Goal: Task Accomplishment & Management: Manage account settings

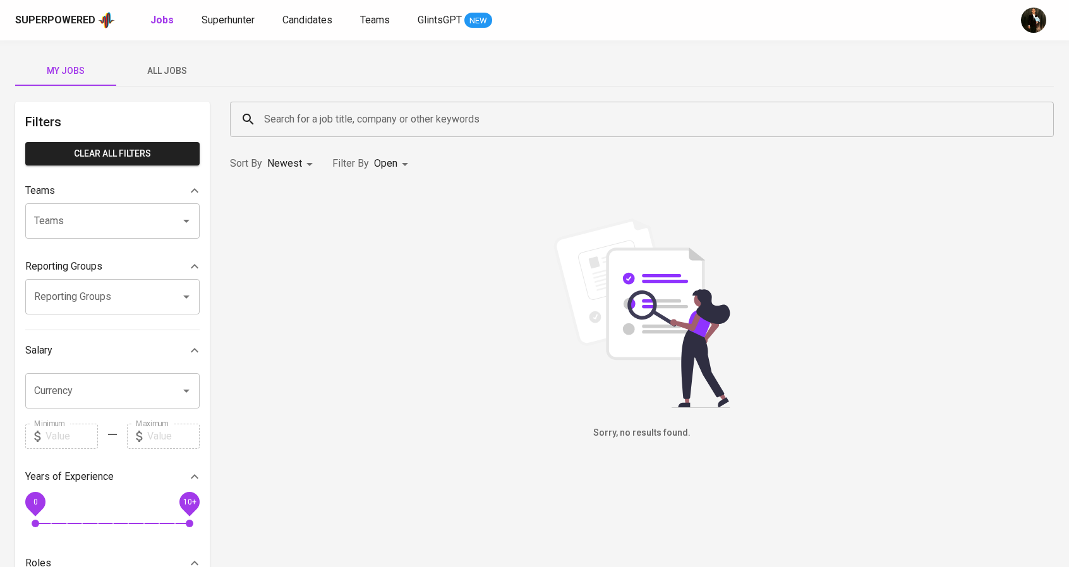
click at [298, 4] on div "Superpowered Jobs Superhunter Candidates Teams GlintsGPT NEW" at bounding box center [534, 20] width 1069 height 40
click at [320, 13] on link "Candidates" at bounding box center [308, 21] width 52 height 16
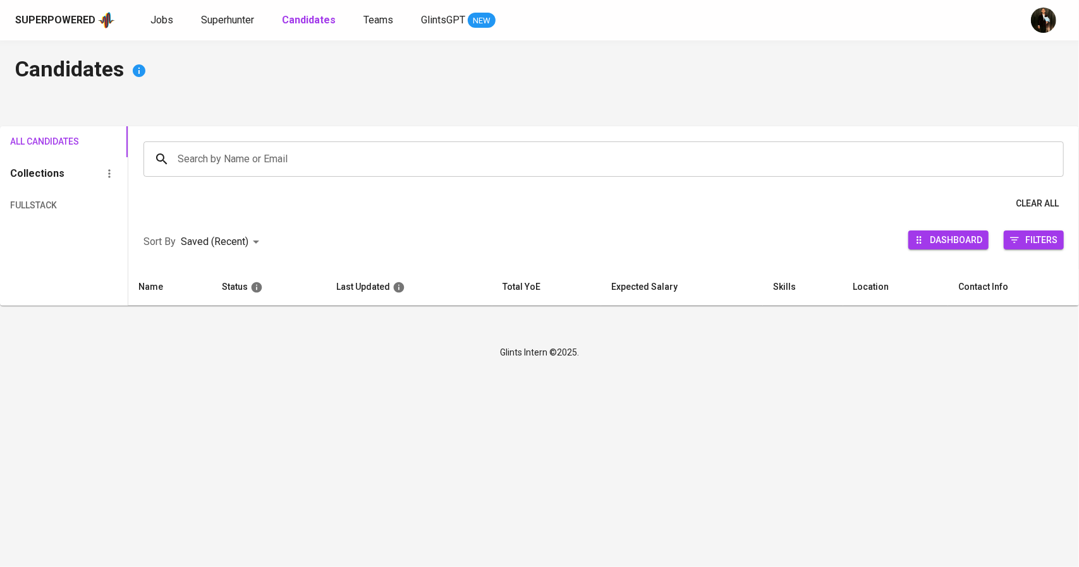
click at [326, 154] on input "Search by Name or Email" at bounding box center [606, 159] width 864 height 24
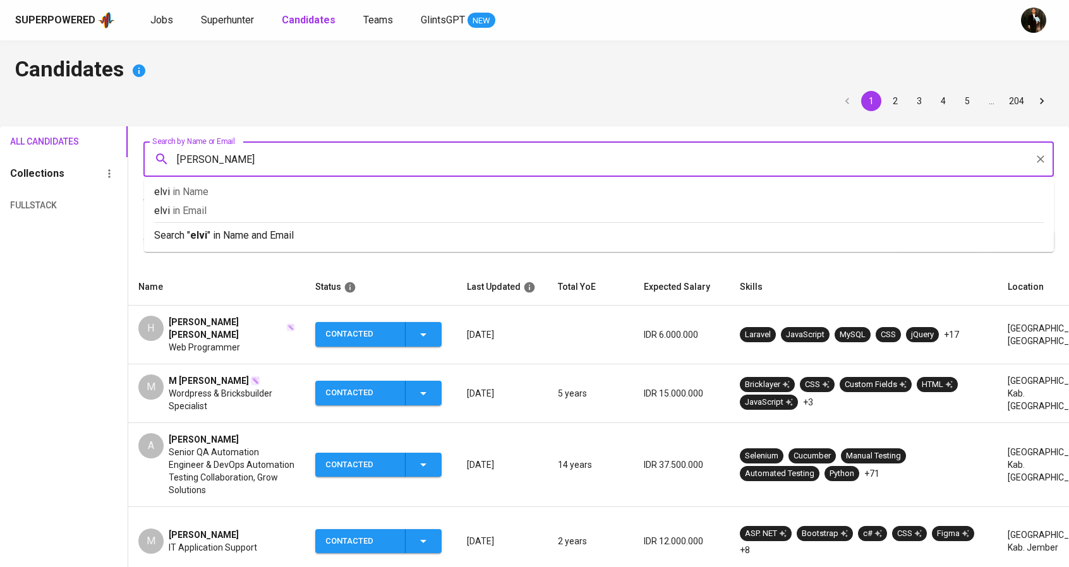
type input "elvira"
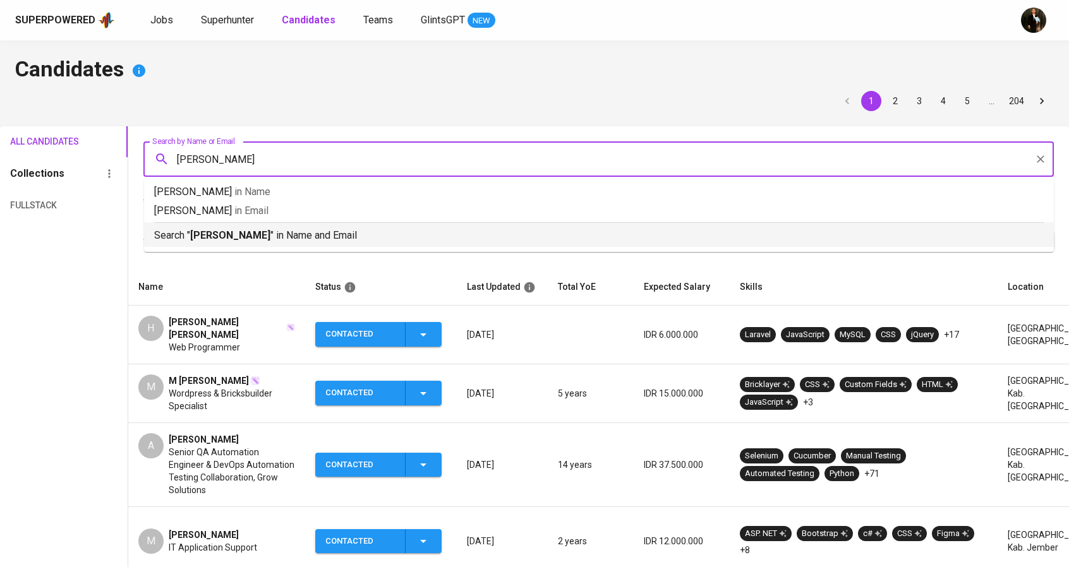
click at [284, 235] on p "Search " elvira " in Name and Email" at bounding box center [599, 235] width 890 height 15
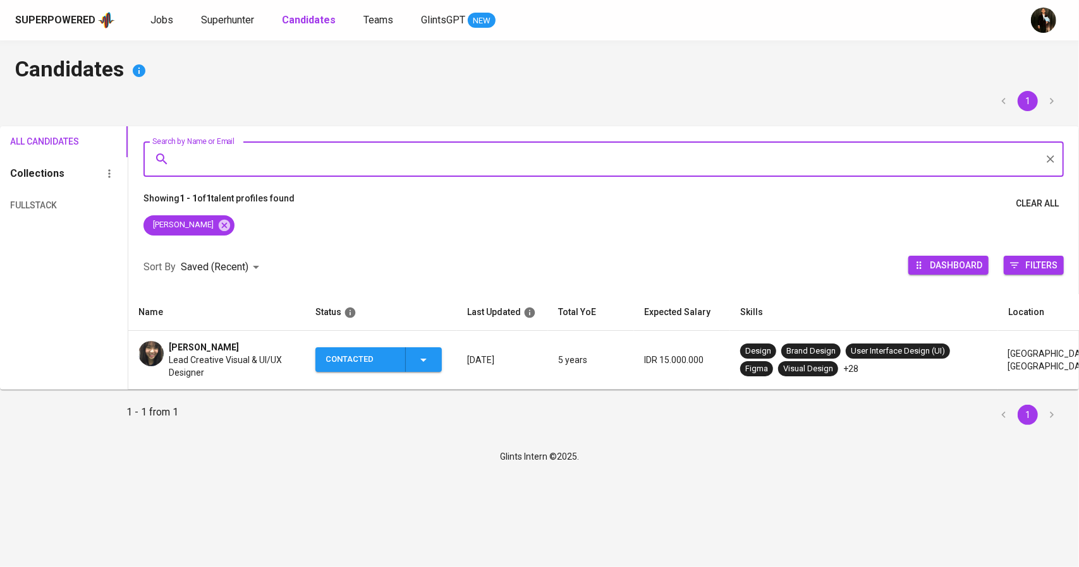
click at [205, 347] on span "Elvira Tantri" at bounding box center [204, 347] width 70 height 13
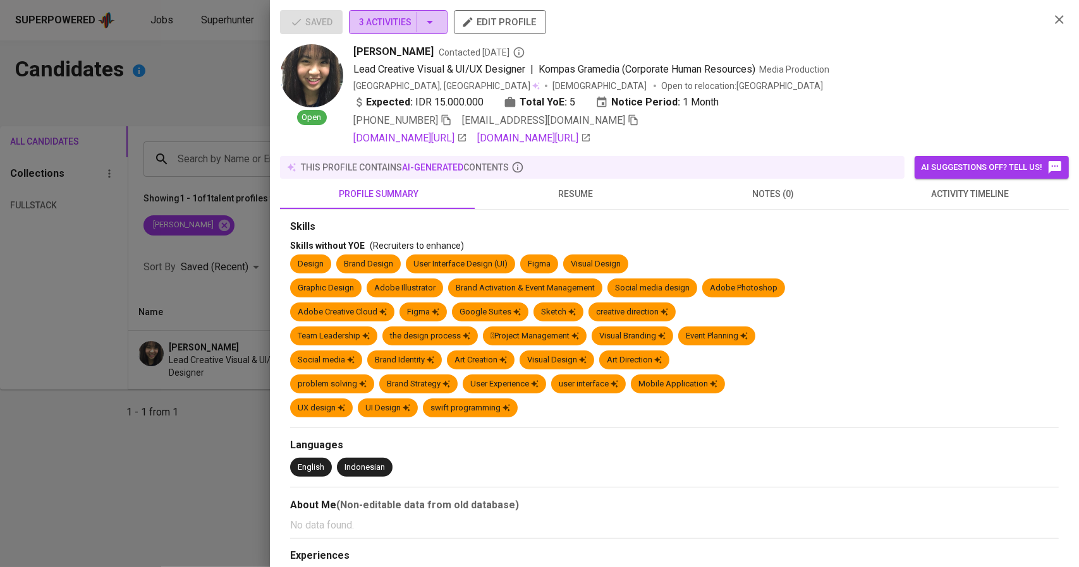
click at [430, 27] on icon "button" at bounding box center [429, 22] width 15 height 15
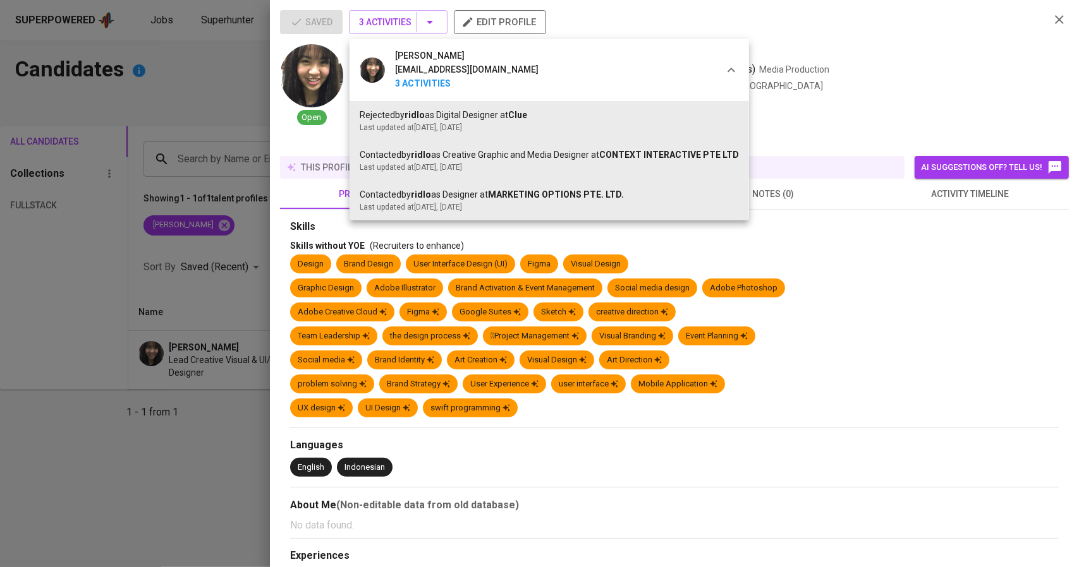
click at [214, 243] on div at bounding box center [539, 283] width 1079 height 567
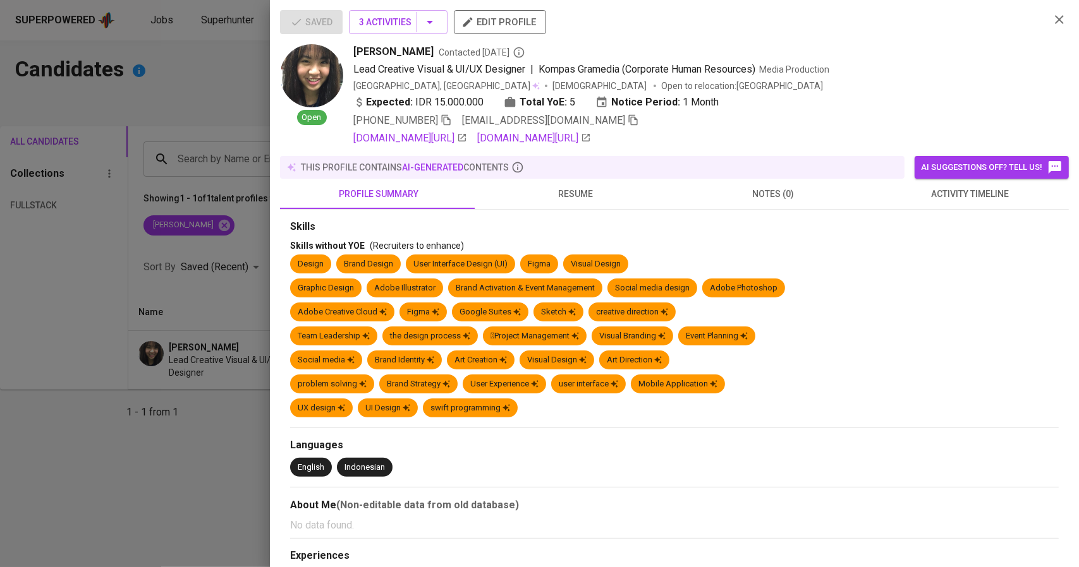
click at [193, 284] on div at bounding box center [539, 283] width 1079 height 567
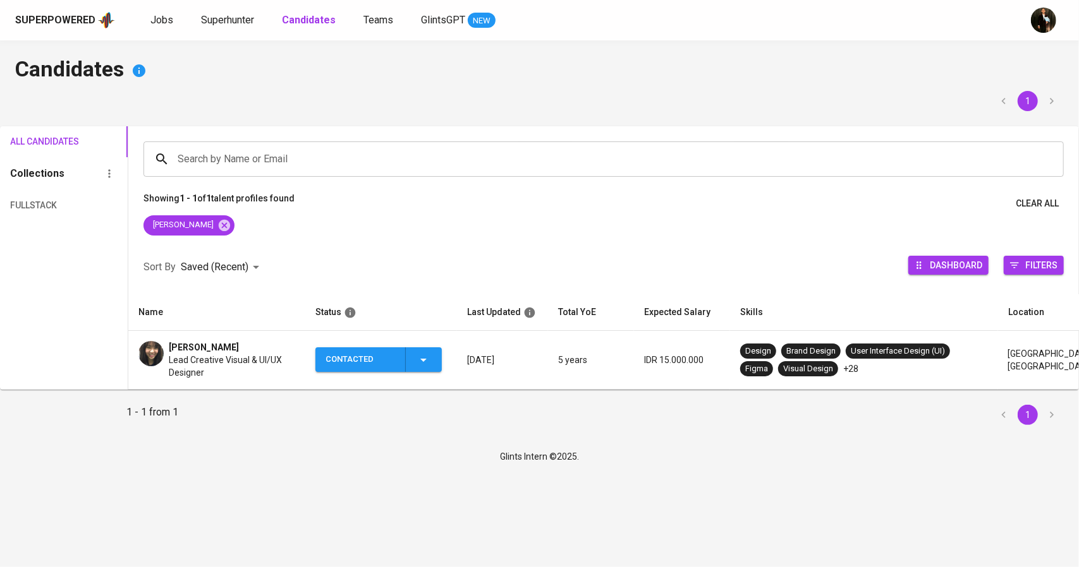
click at [422, 367] on icon "button" at bounding box center [423, 360] width 15 height 15
click at [382, 454] on li "Contacted for another job" at bounding box center [388, 459] width 142 height 23
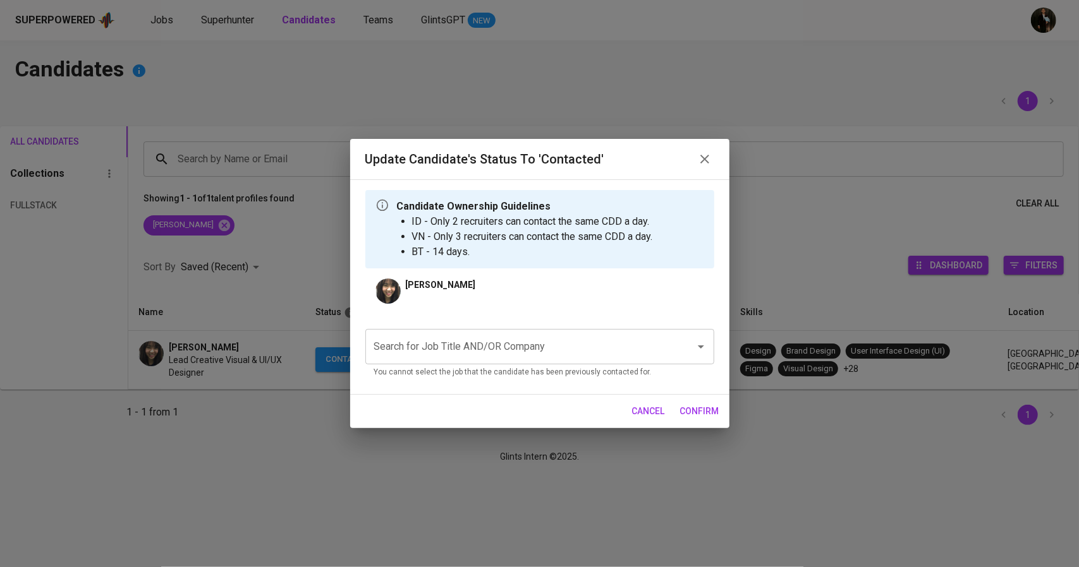
click at [484, 360] on div "Search for Job Title AND/OR Company" at bounding box center [539, 346] width 349 height 35
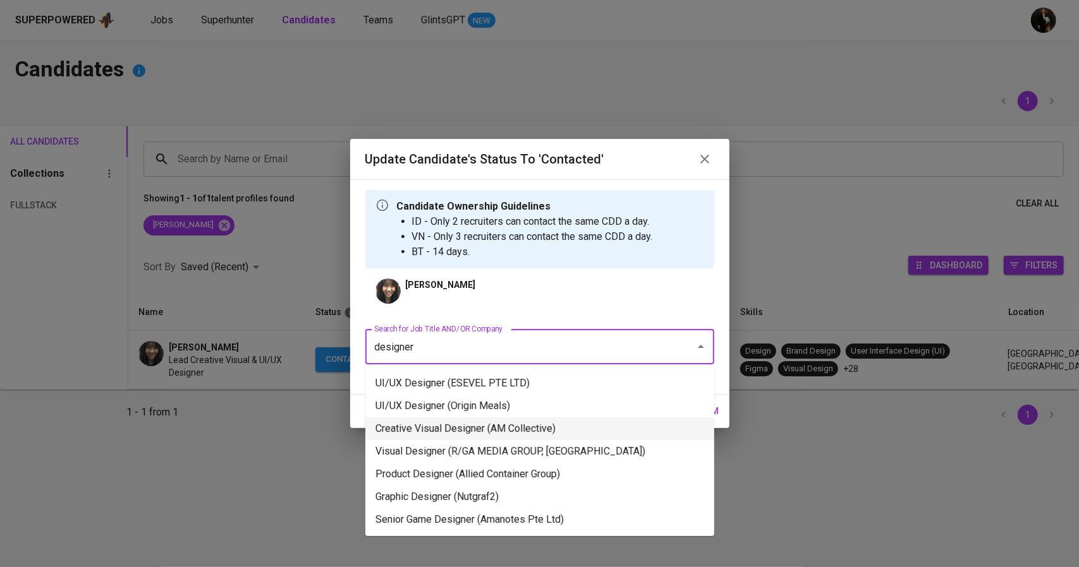
click at [499, 424] on li "Creative Visual Designer (AM Collective)" at bounding box center [539, 429] width 349 height 23
type input "designer"
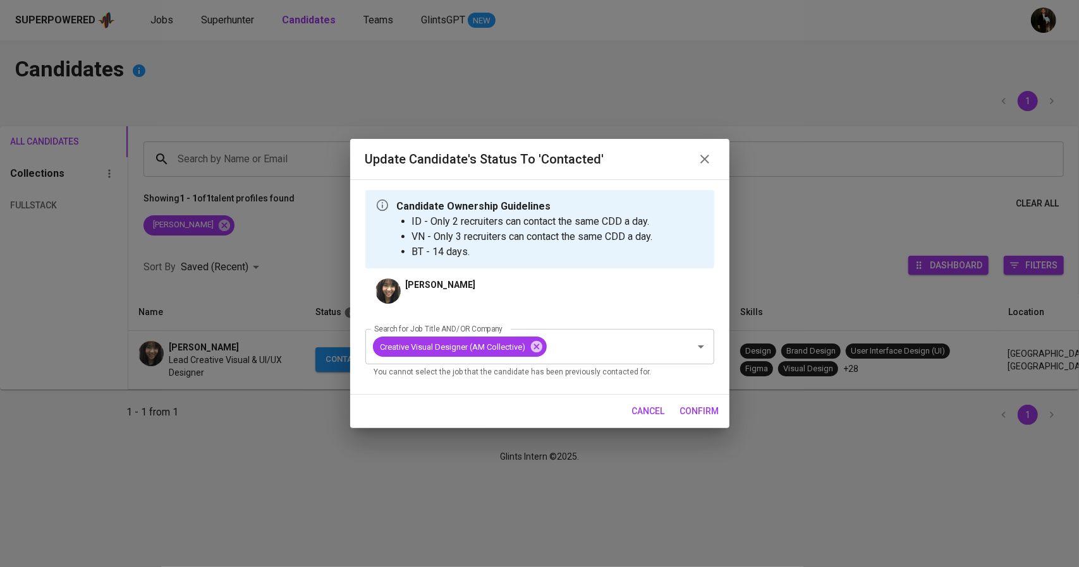
click at [692, 409] on span "confirm" at bounding box center [699, 412] width 39 height 16
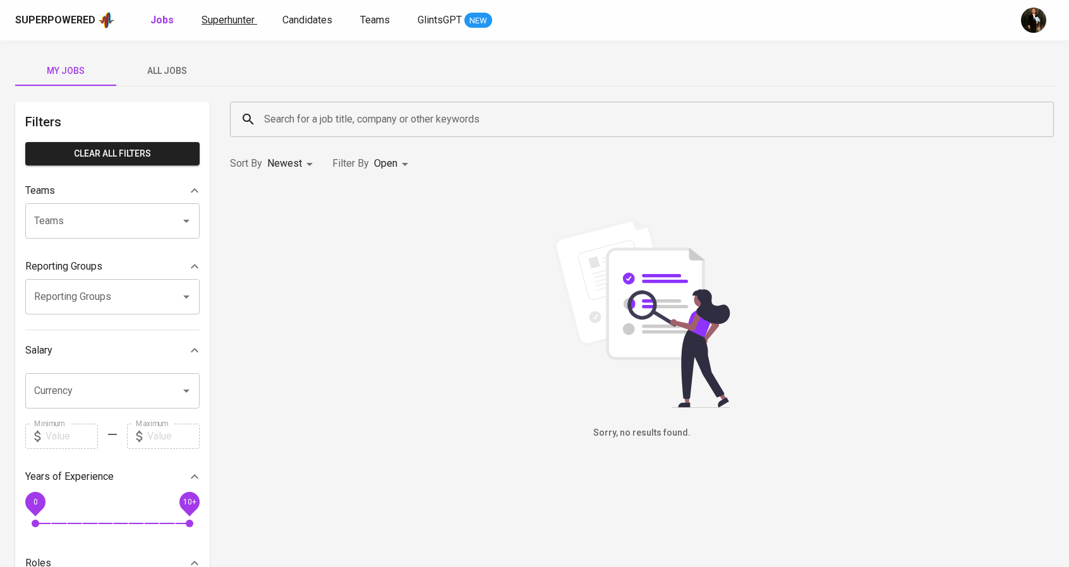
click at [239, 16] on span "Superhunter" at bounding box center [228, 20] width 53 height 12
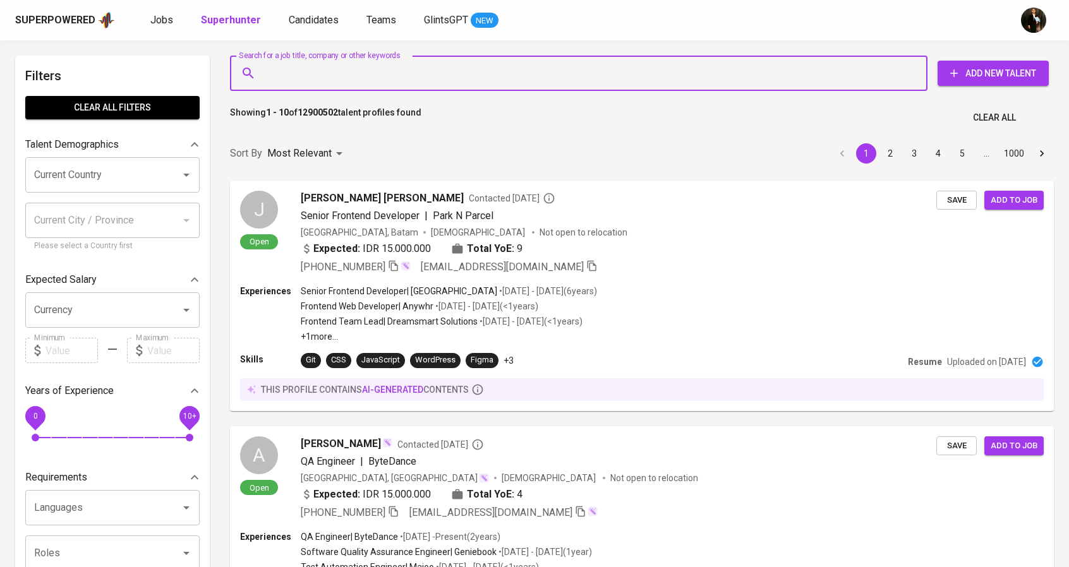
click at [286, 71] on input "Search for a job title, company or other keywords" at bounding box center [582, 73] width 642 height 24
paste input "[EMAIL_ADDRESS][DOMAIN_NAME]"
type input "[EMAIL_ADDRESS][DOMAIN_NAME]"
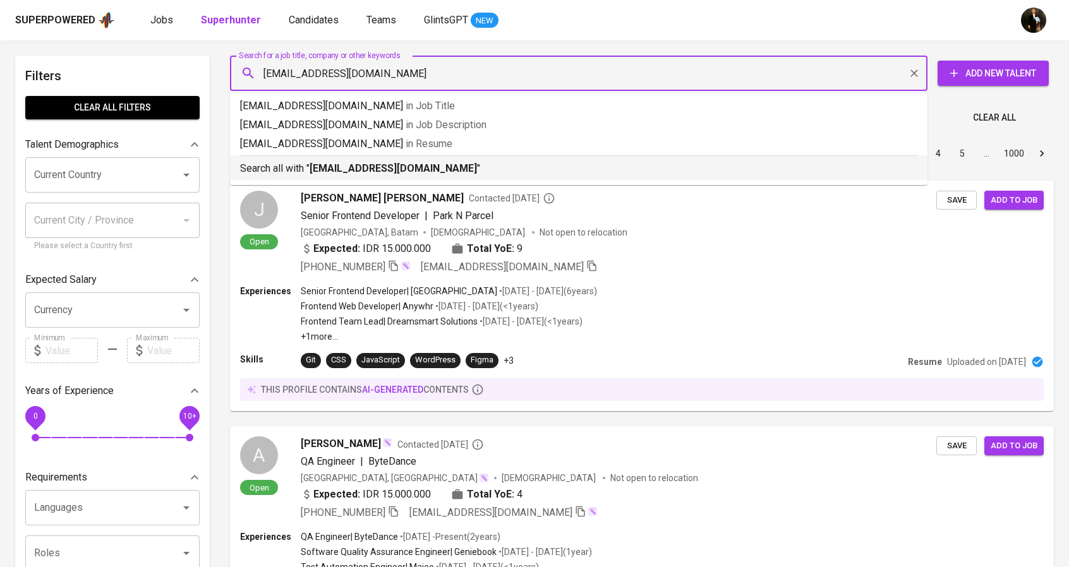
click at [335, 162] on p "Search all with " febriantrihardiyanto@gmail.com "" at bounding box center [578, 168] width 677 height 15
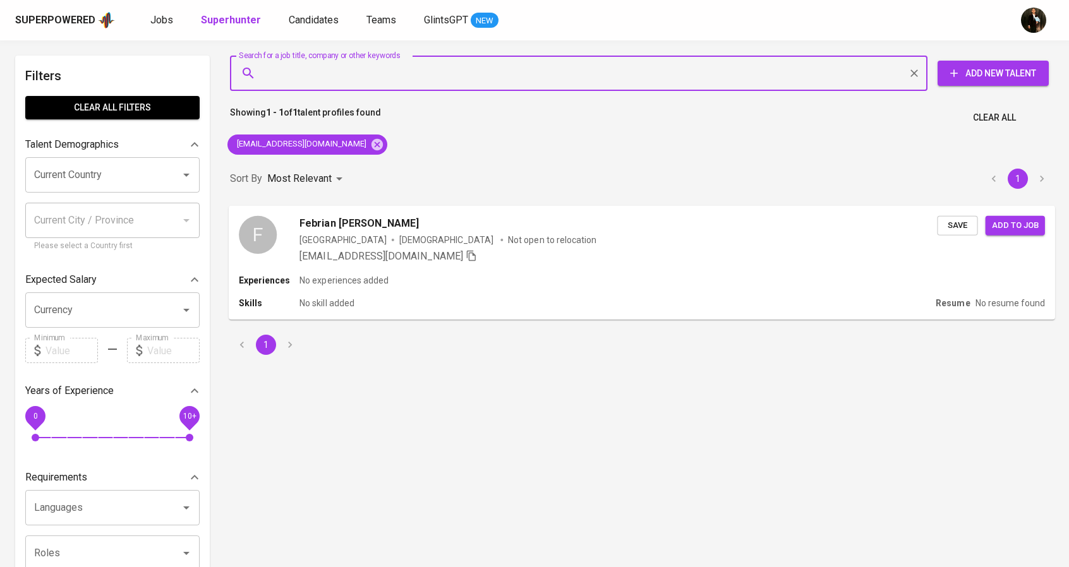
click at [581, 243] on div "Indonesia Male Not open to relocation" at bounding box center [619, 239] width 638 height 13
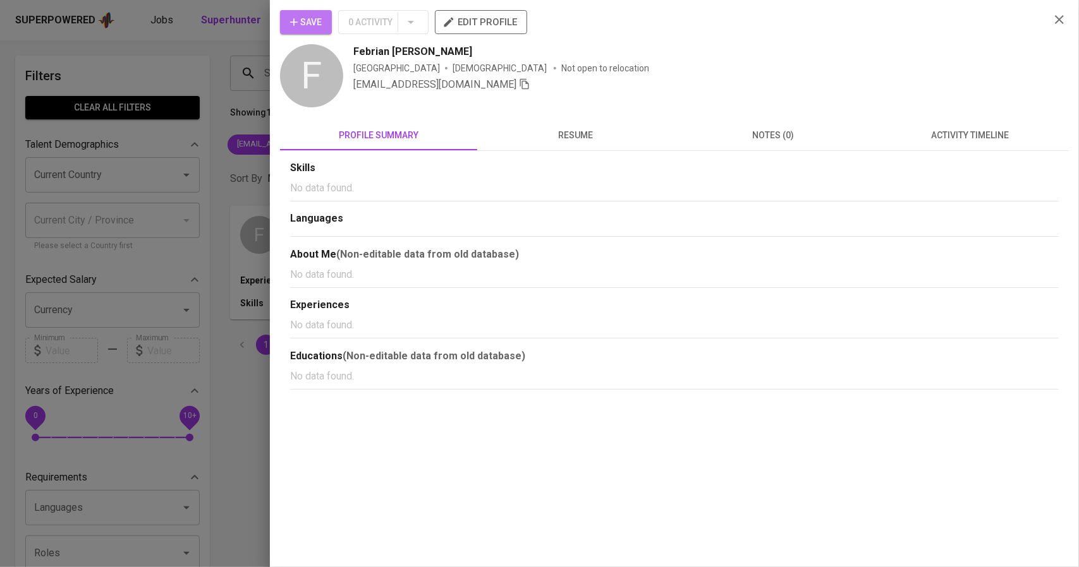
click at [322, 22] on button "Save" at bounding box center [306, 22] width 52 height 24
click at [318, 17] on span "Save" at bounding box center [306, 23] width 32 height 16
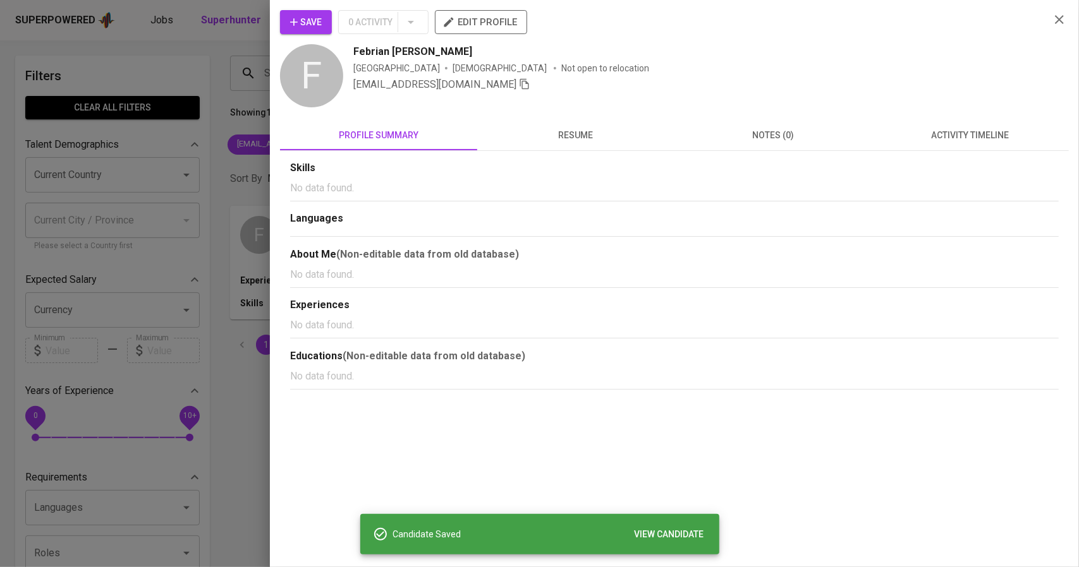
click at [243, 87] on div at bounding box center [539, 283] width 1079 height 567
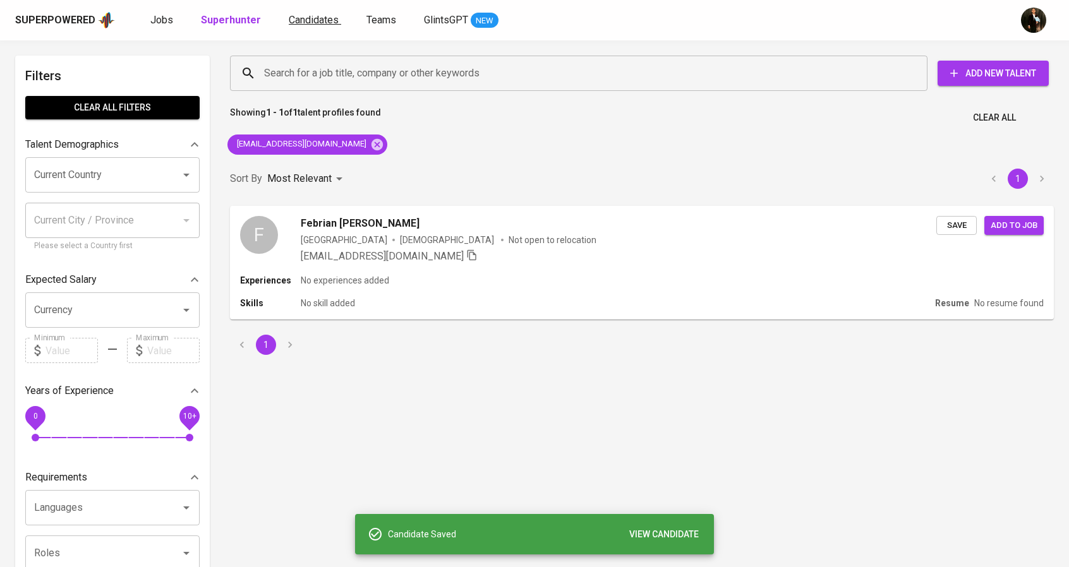
click at [310, 21] on span "Candidates" at bounding box center [314, 20] width 50 height 12
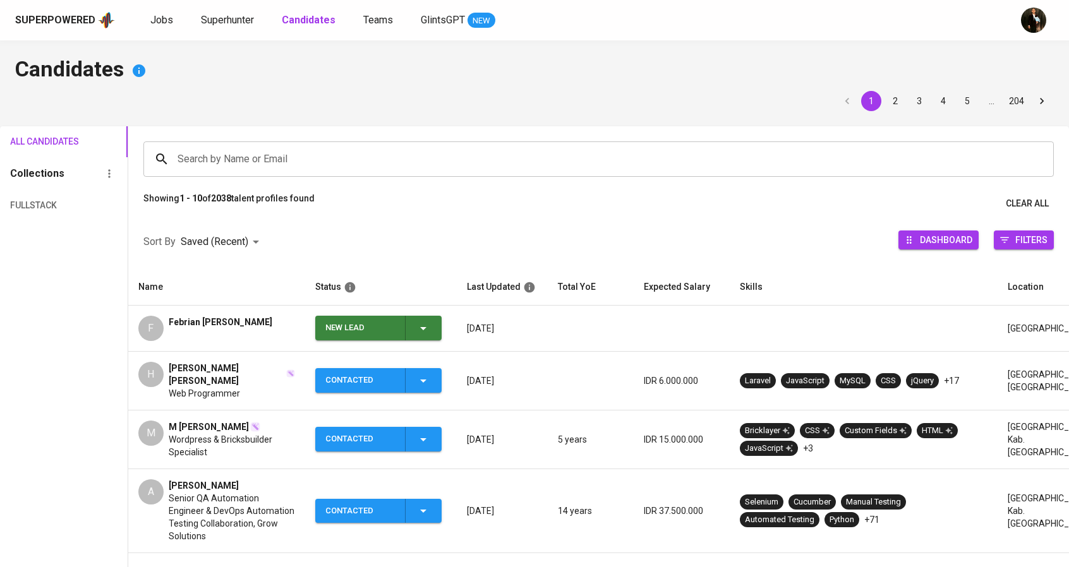
click at [358, 330] on div "New Lead" at bounding box center [360, 328] width 70 height 25
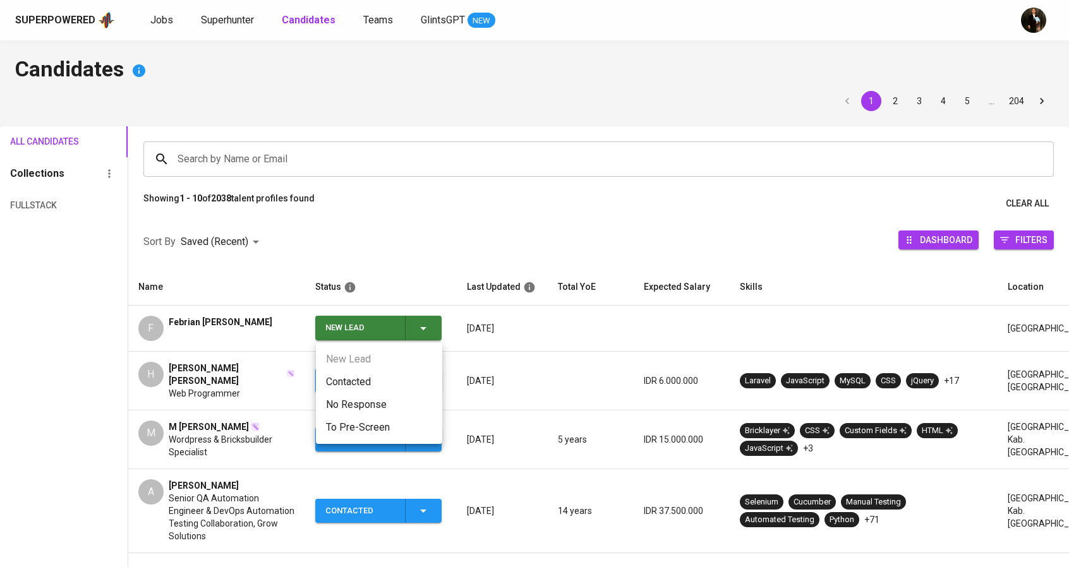
click at [374, 384] on li "Contacted" at bounding box center [379, 382] width 126 height 23
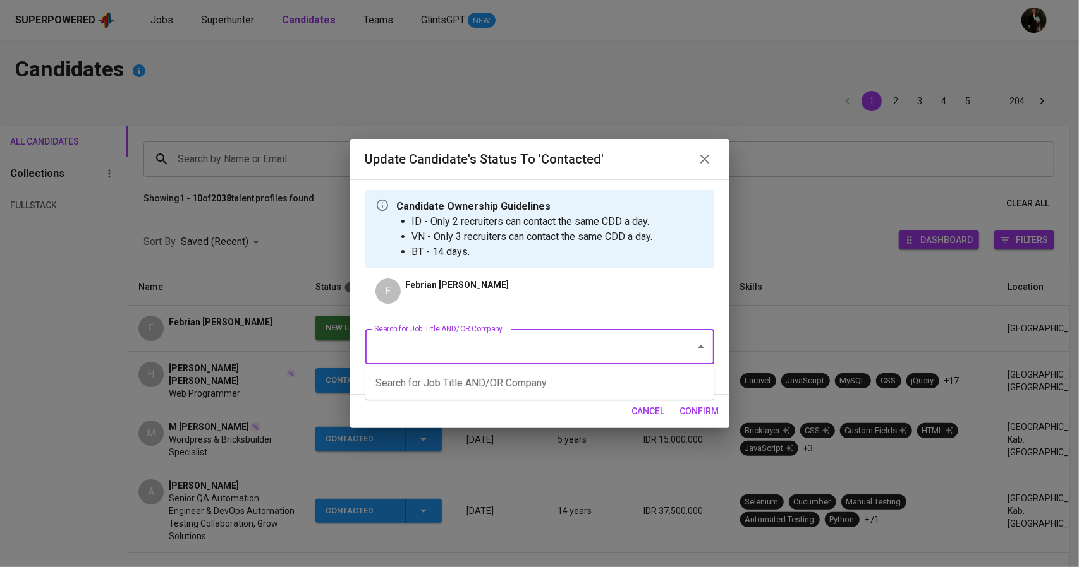
click at [455, 346] on input "Search for Job Title AND/OR Company" at bounding box center [522, 347] width 302 height 24
click at [475, 382] on li "Web Developer (Allied Container Group)" at bounding box center [539, 383] width 349 height 23
type input "web"
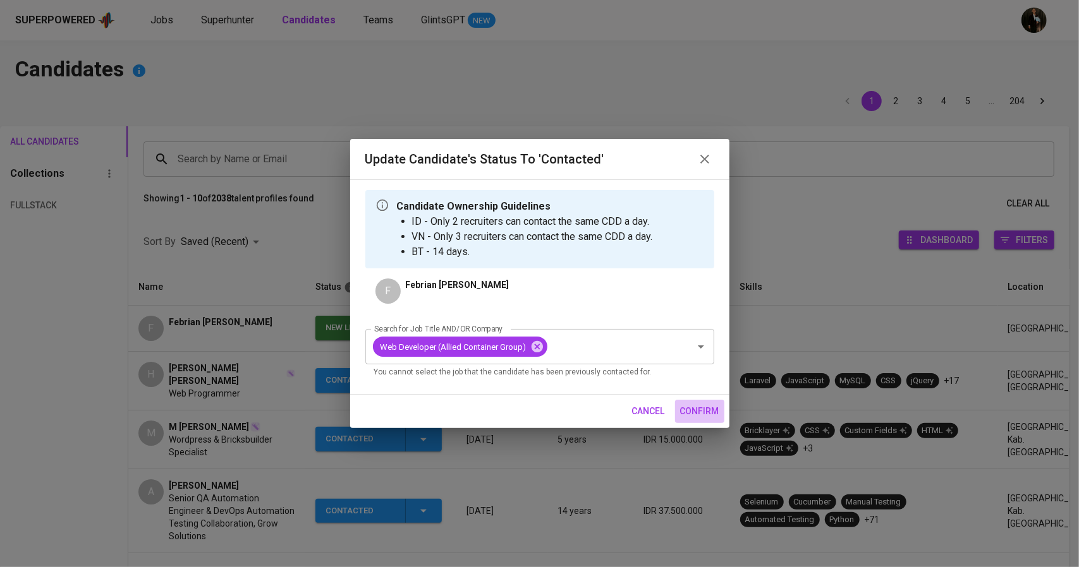
click at [687, 416] on span "confirm" at bounding box center [699, 412] width 39 height 16
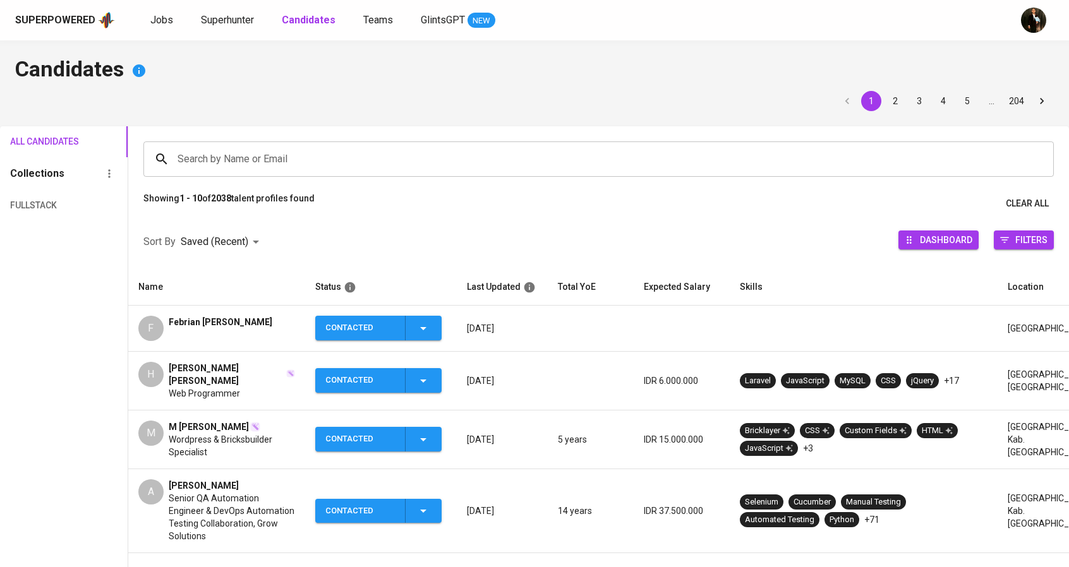
click at [160, 10] on div "Superpowered Jobs Superhunter Candidates Teams GlintsGPT NEW" at bounding box center [534, 20] width 1069 height 40
click at [159, 17] on span "Jobs" at bounding box center [161, 20] width 23 height 12
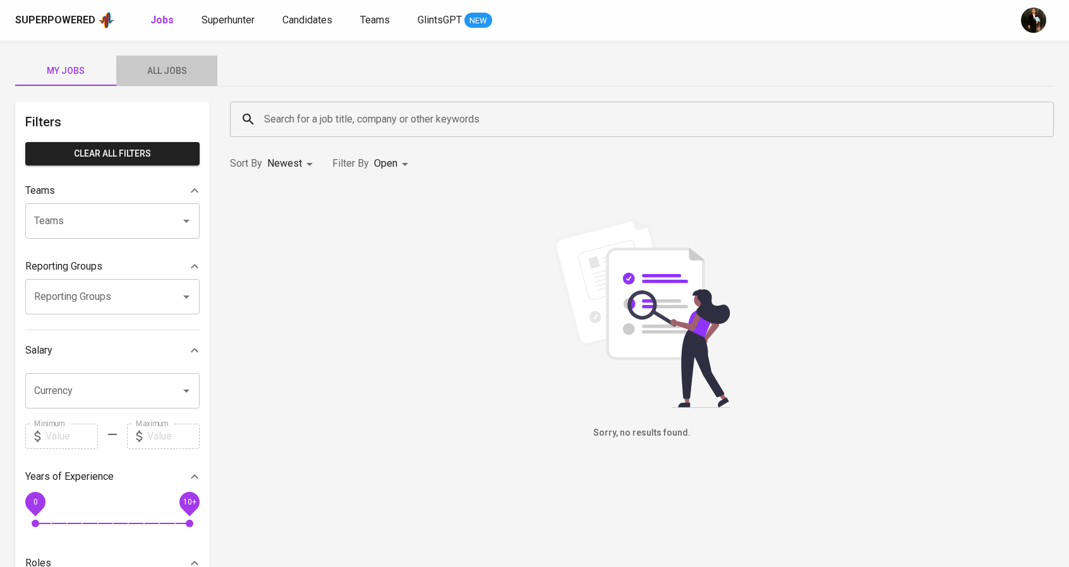
click at [190, 64] on span "All Jobs" at bounding box center [167, 71] width 86 height 16
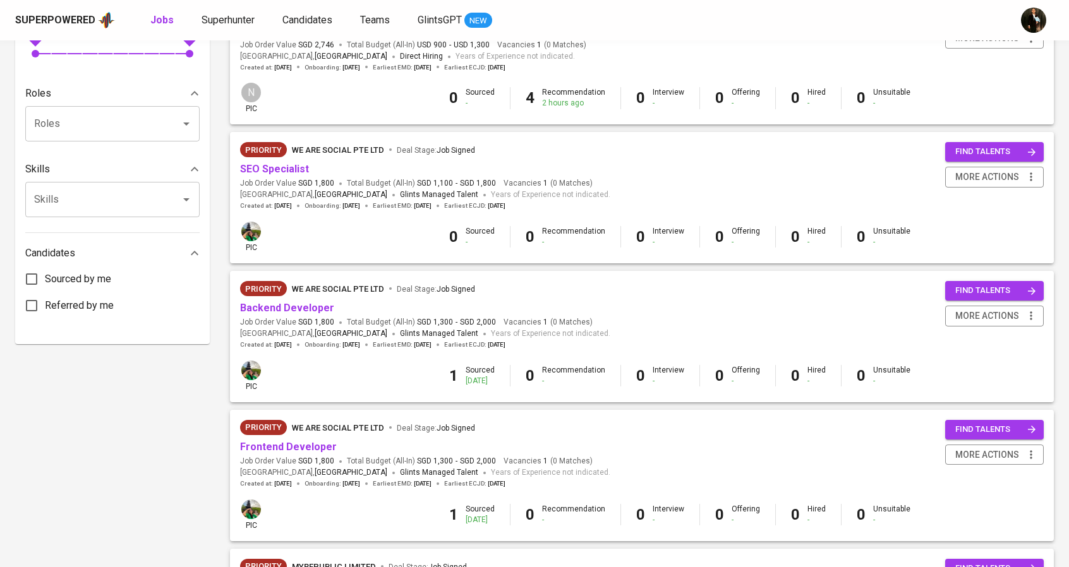
scroll to position [506, 0]
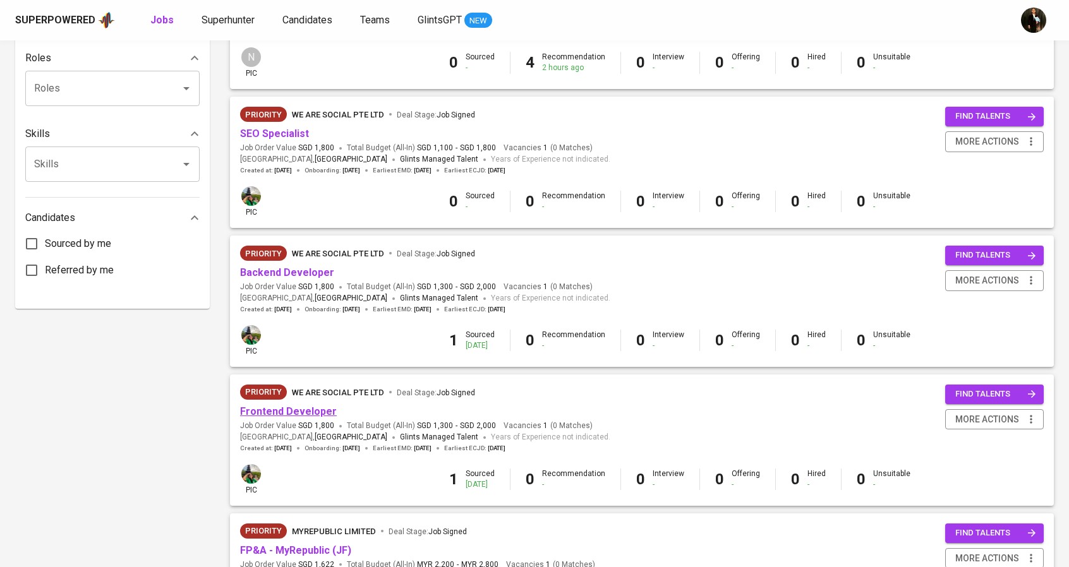
click at [289, 408] on link "Frontend Developer" at bounding box center [288, 412] width 97 height 12
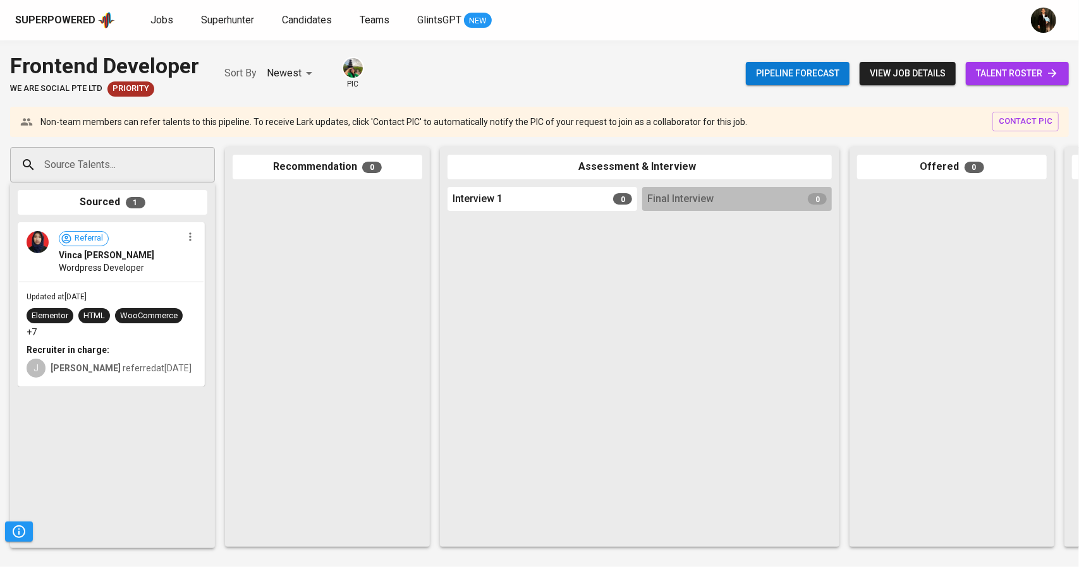
click at [991, 70] on span "talent roster" at bounding box center [1017, 74] width 83 height 16
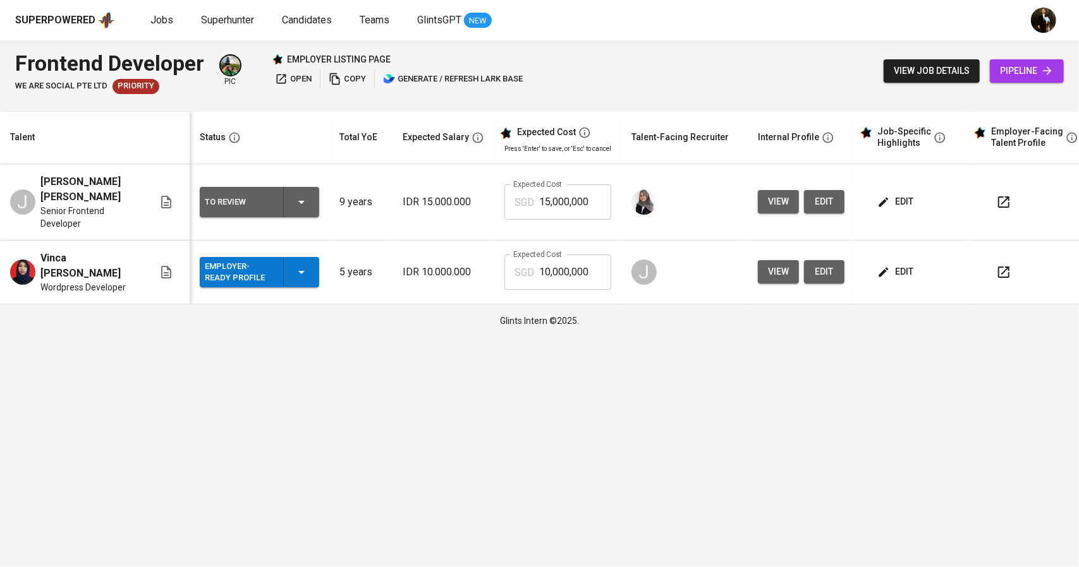
click at [769, 202] on span "view" at bounding box center [778, 202] width 21 height 16
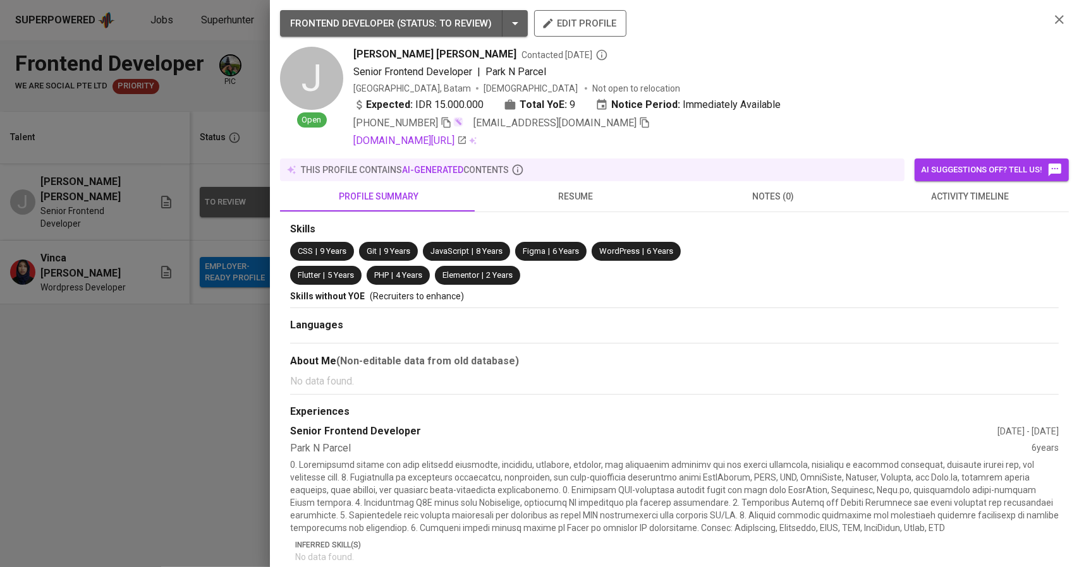
click at [562, 186] on button "resume" at bounding box center [575, 196] width 197 height 30
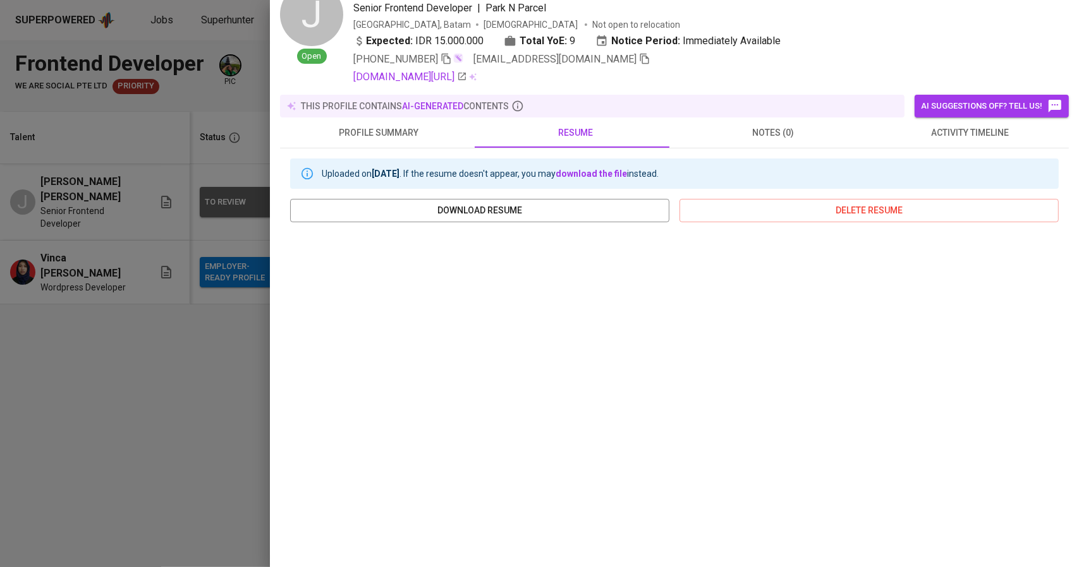
scroll to position [127, 0]
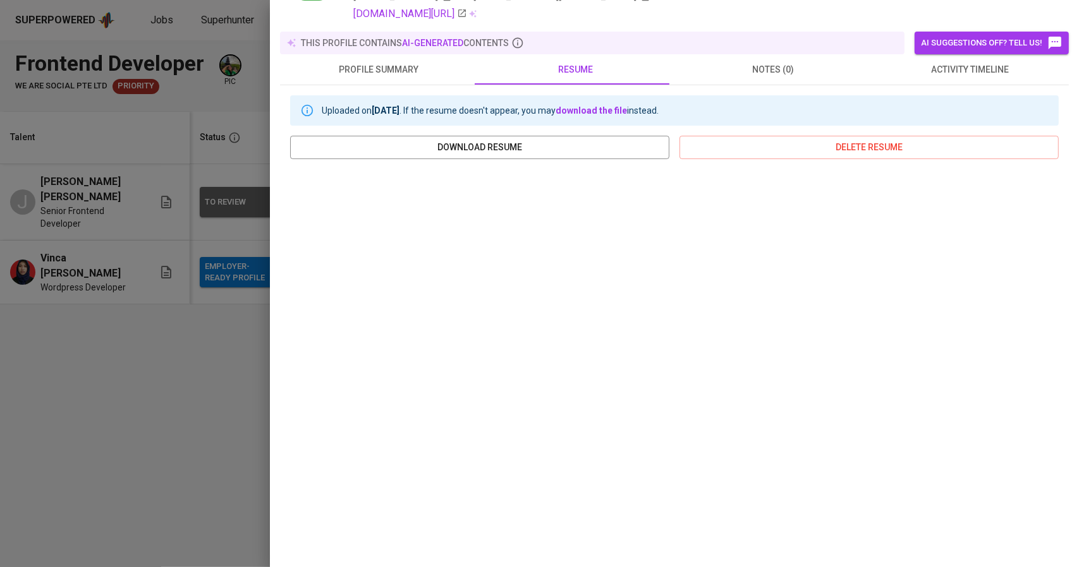
click at [42, 328] on div at bounding box center [539, 283] width 1079 height 567
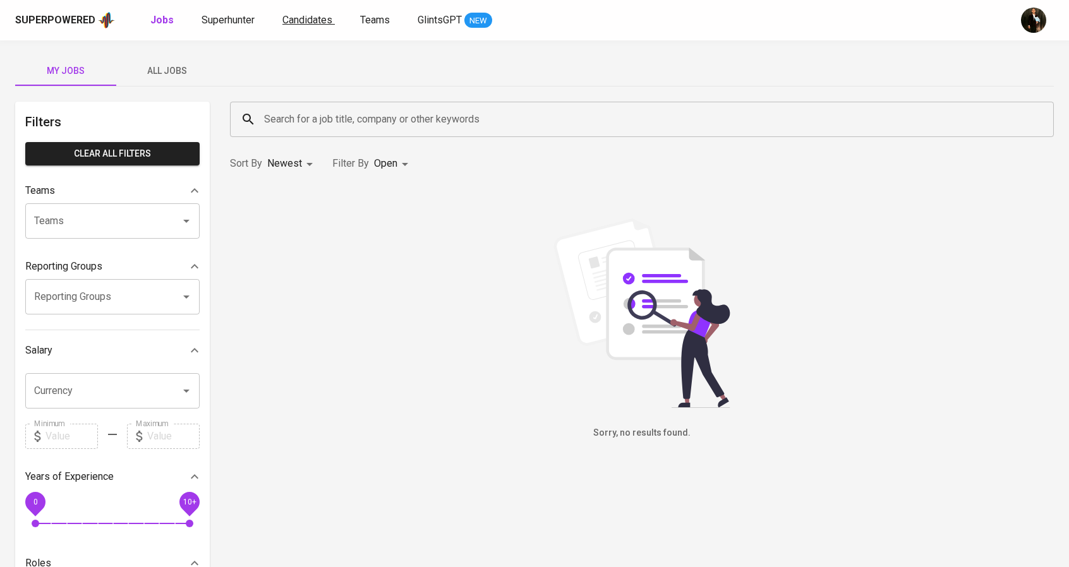
click at [312, 25] on link "Candidates" at bounding box center [308, 21] width 52 height 16
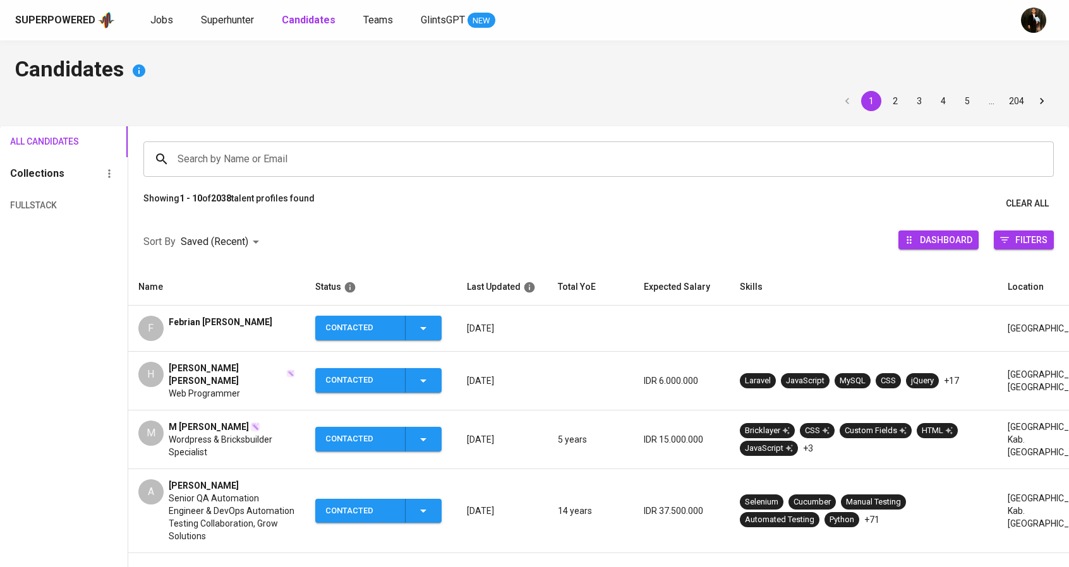
click at [206, 433] on span "Wordpress & Bricksbuilder Specialist" at bounding box center [232, 445] width 126 height 25
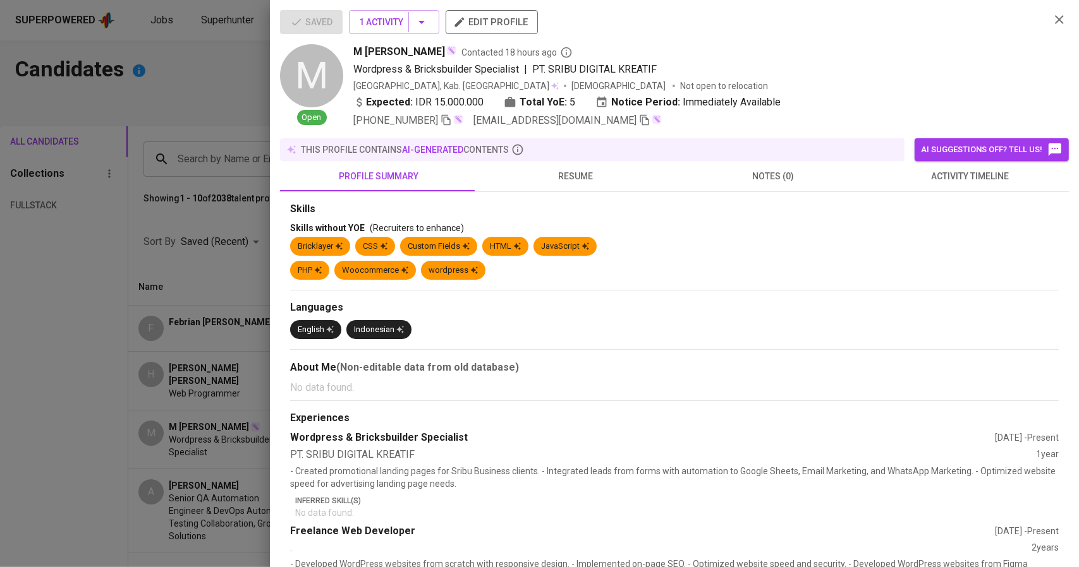
click at [544, 181] on span "resume" at bounding box center [576, 177] width 182 height 16
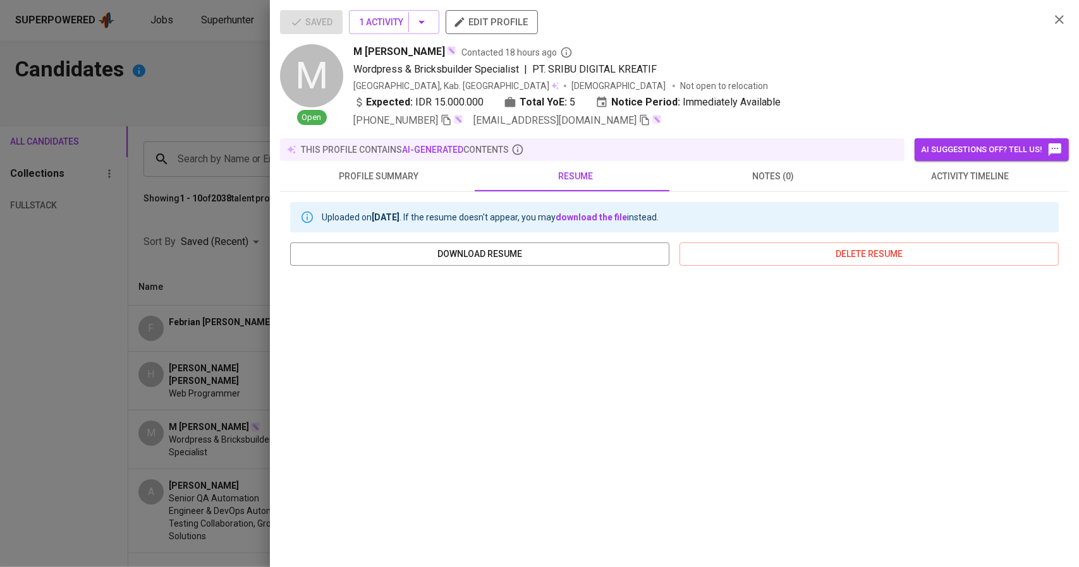
click at [640, 121] on icon "button" at bounding box center [644, 120] width 9 height 11
click at [241, 197] on div at bounding box center [539, 283] width 1079 height 567
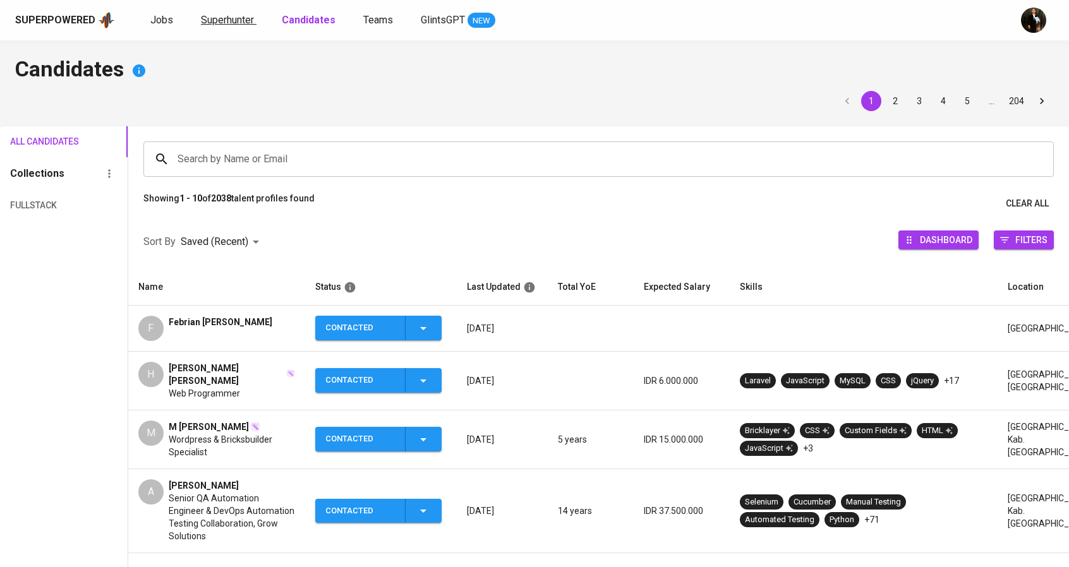
click at [215, 16] on span "Superhunter" at bounding box center [227, 20] width 53 height 12
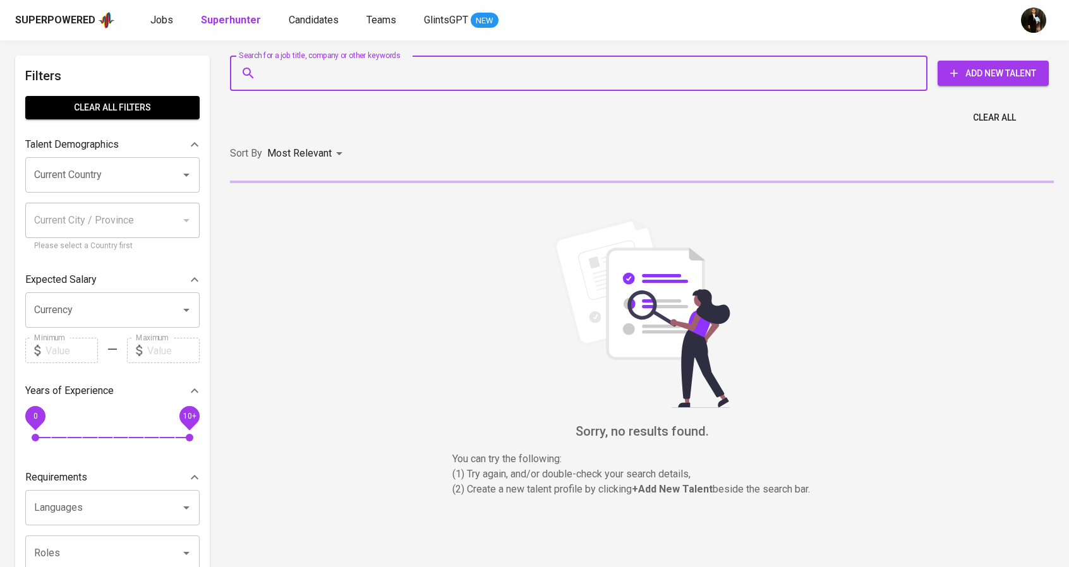
click at [287, 75] on input "Search for a job title, company or other keywords" at bounding box center [582, 73] width 642 height 24
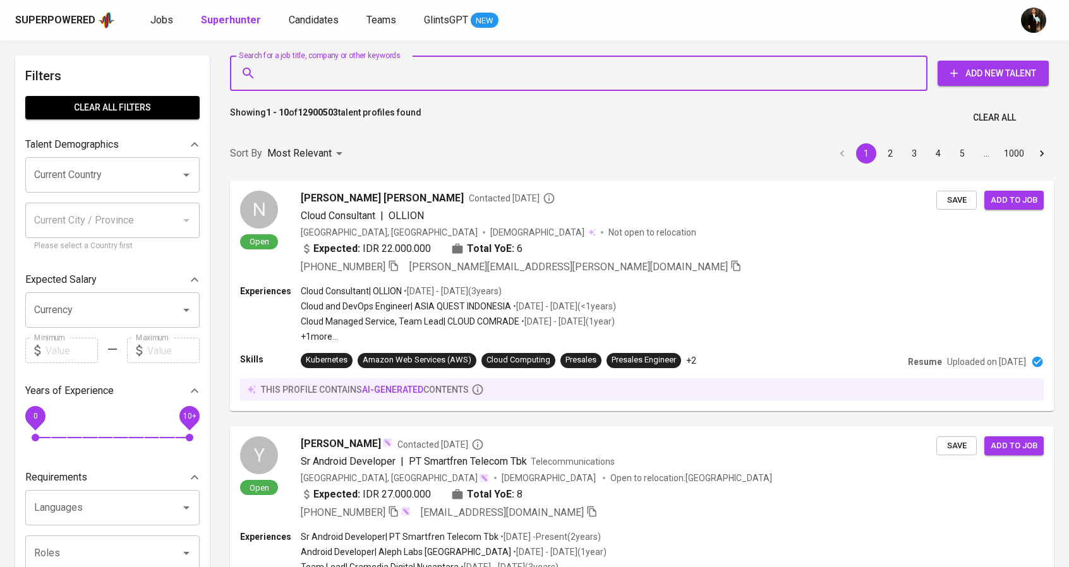
paste input "[EMAIL_ADDRESS][DOMAIN_NAME]"
type input "[EMAIL_ADDRESS][DOMAIN_NAME]"
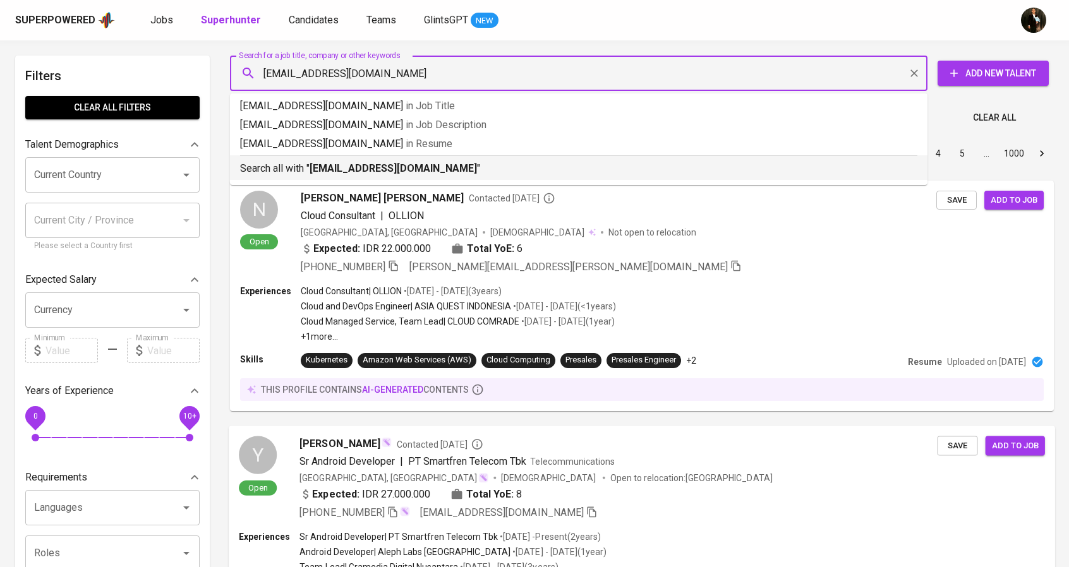
click at [387, 168] on b "[EMAIL_ADDRESS][DOMAIN_NAME]" at bounding box center [393, 168] width 167 height 12
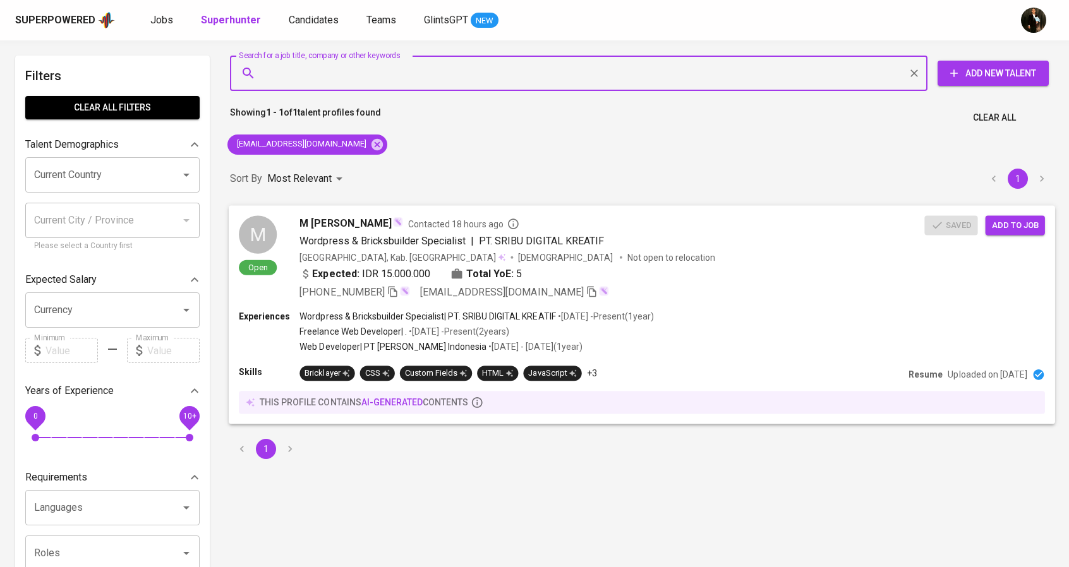
click at [1012, 229] on span "Add to job" at bounding box center [1015, 225] width 47 height 15
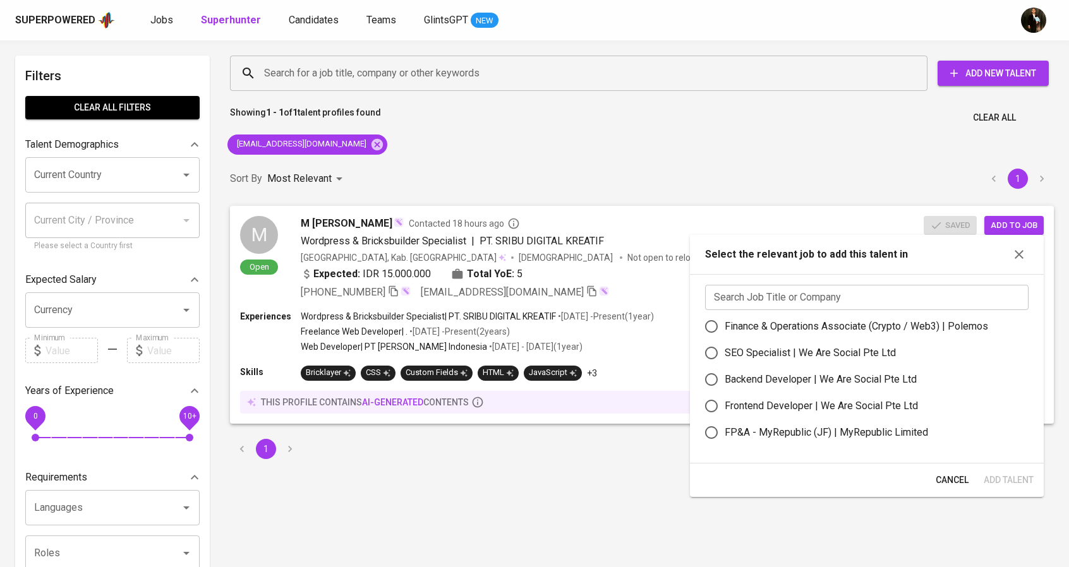
scroll to position [63, 0]
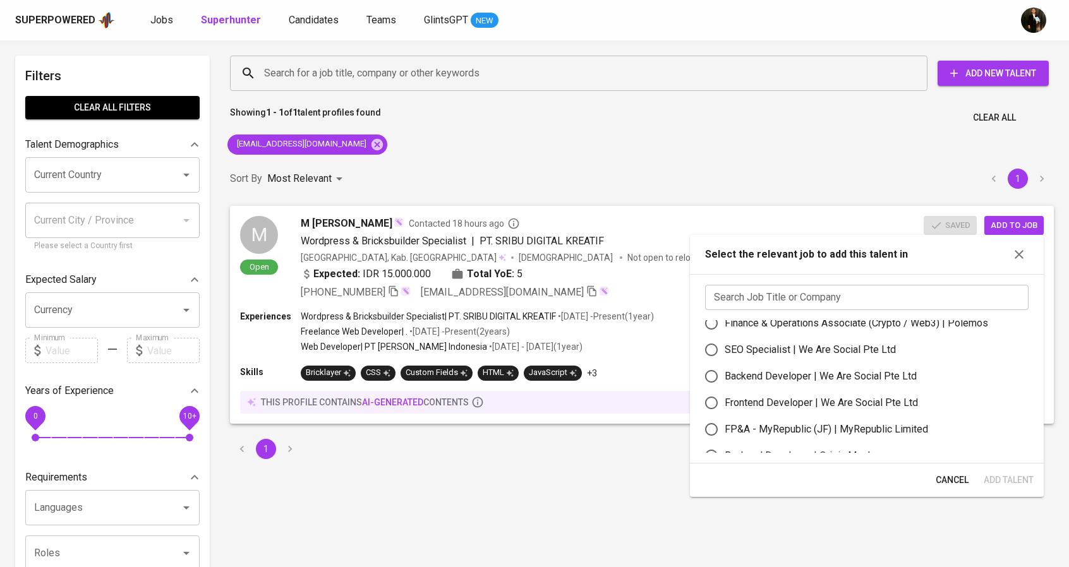
click at [809, 409] on div "Frontend Developer | We Are Social Pte Ltd" at bounding box center [821, 403] width 193 height 15
click at [725, 409] on input "Frontend Developer | We Are Social Pte Ltd" at bounding box center [711, 403] width 27 height 27
radio input "true"
click at [993, 485] on span "Add Talent" at bounding box center [1009, 481] width 50 height 16
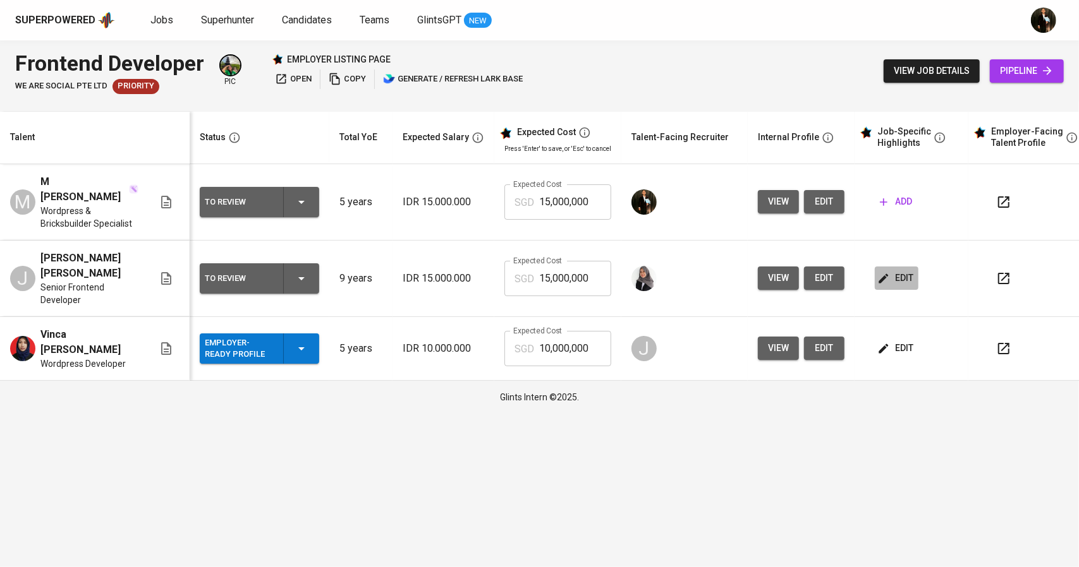
click at [883, 267] on button "edit" at bounding box center [897, 278] width 44 height 23
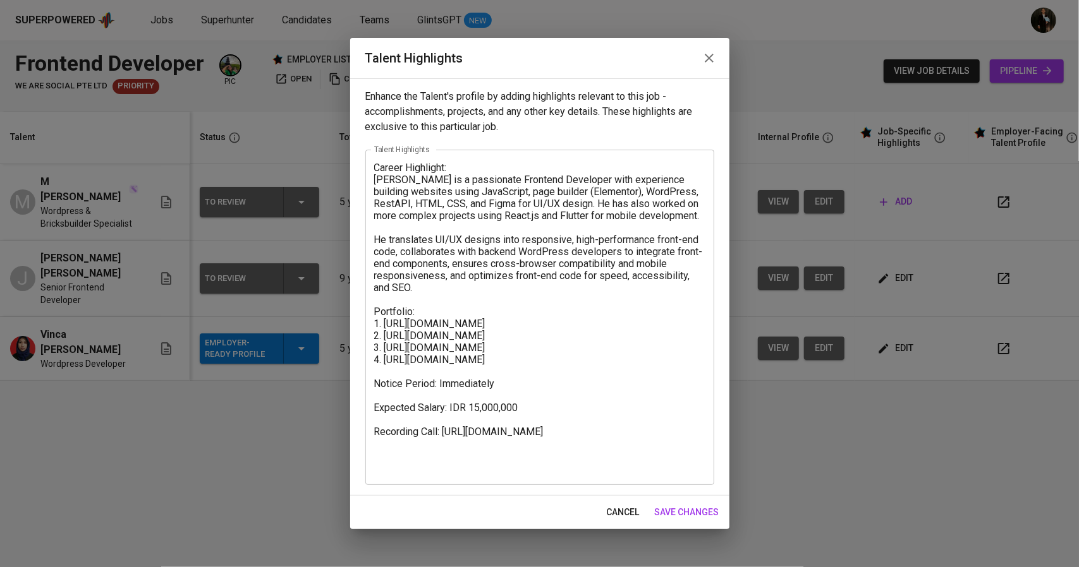
click at [504, 335] on textarea "Career Highlight: Julian is a passionate Frontend Developer with experience bui…" at bounding box center [539, 318] width 331 height 312
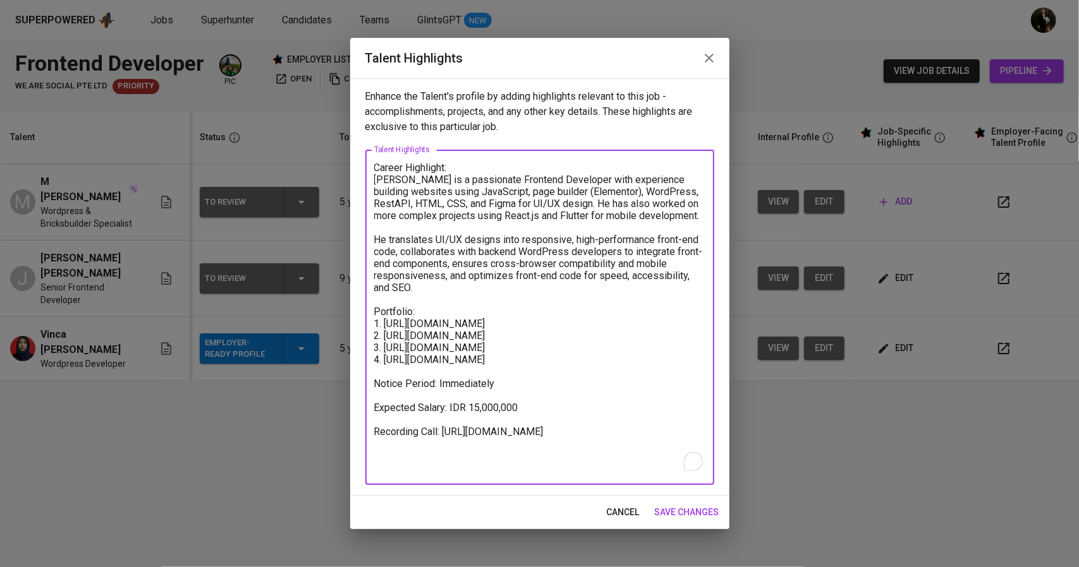
click at [716, 56] on icon "button" at bounding box center [708, 58] width 15 height 15
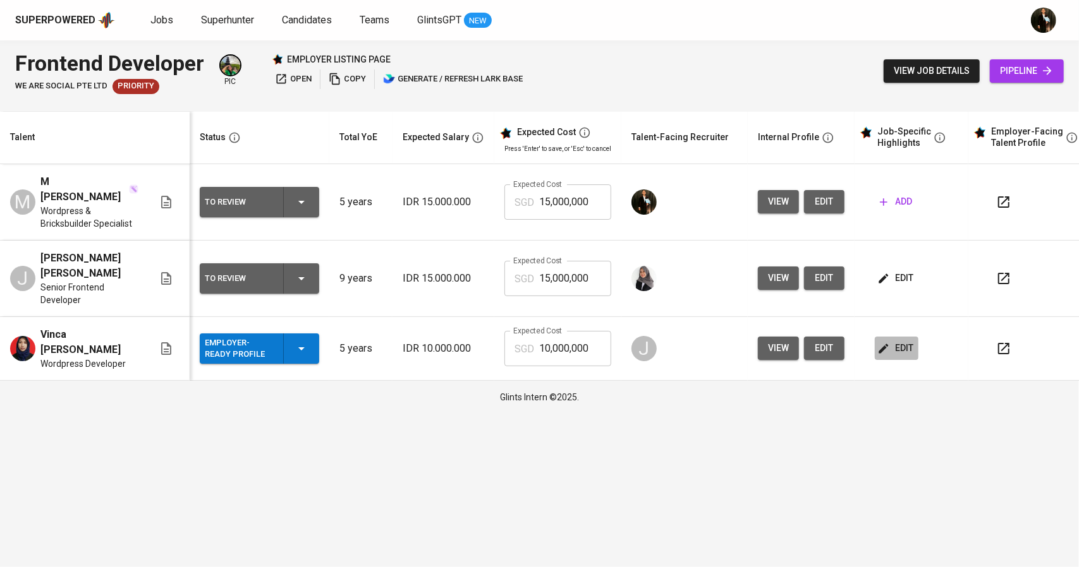
click at [898, 341] on span "edit" at bounding box center [896, 349] width 33 height 16
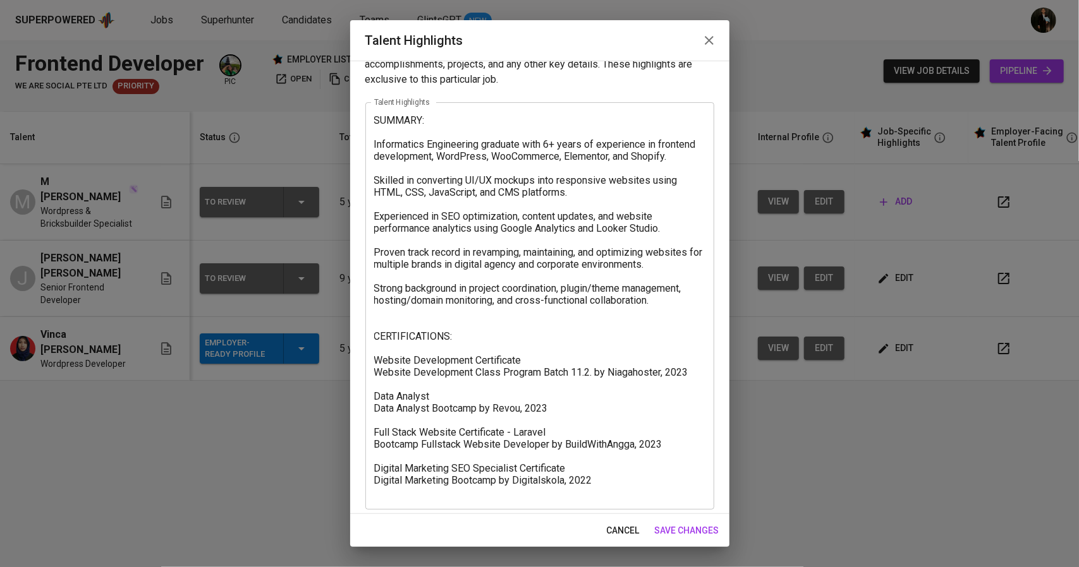
scroll to position [36, 0]
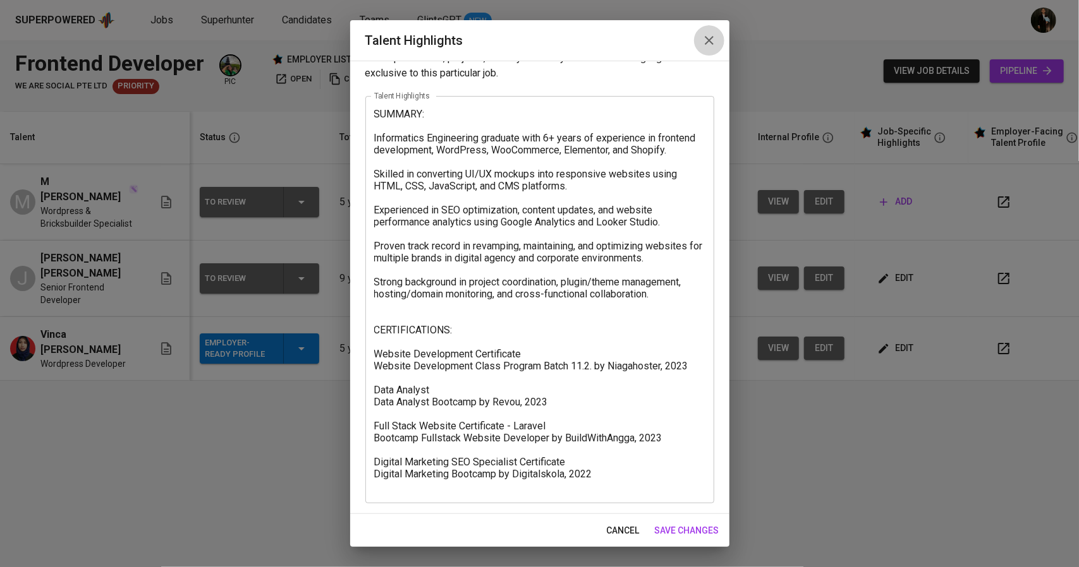
click at [709, 45] on icon "button" at bounding box center [708, 40] width 15 height 15
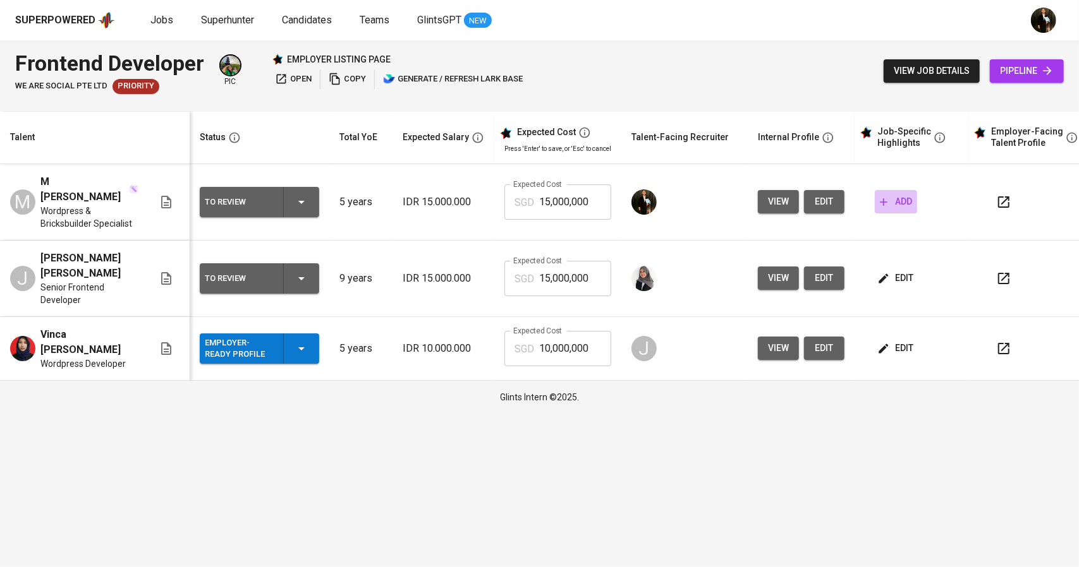
click at [903, 194] on span "add" at bounding box center [896, 202] width 32 height 16
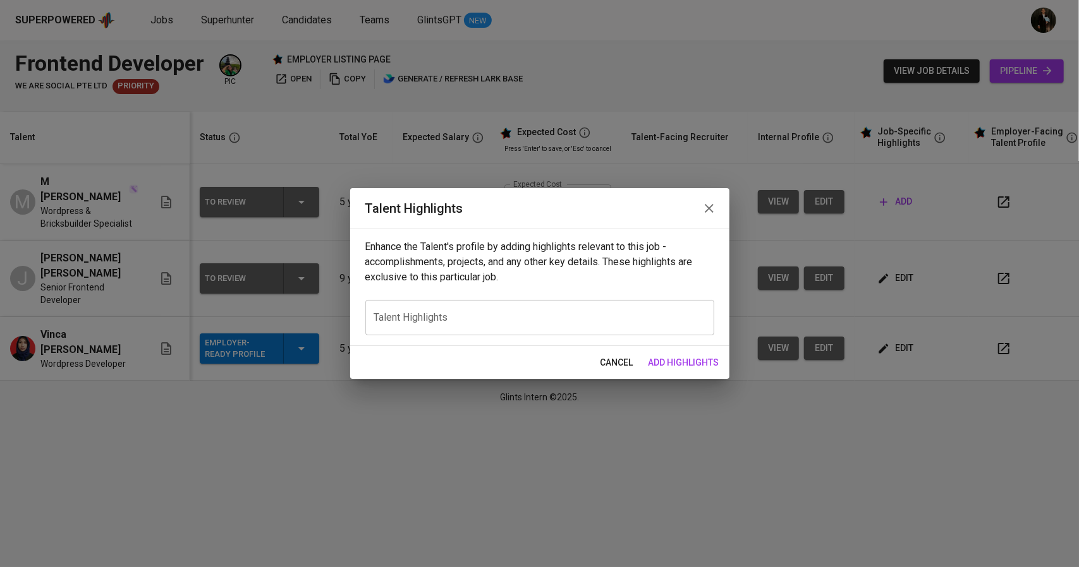
click at [487, 307] on div "x Talent Highlights" at bounding box center [539, 317] width 349 height 35
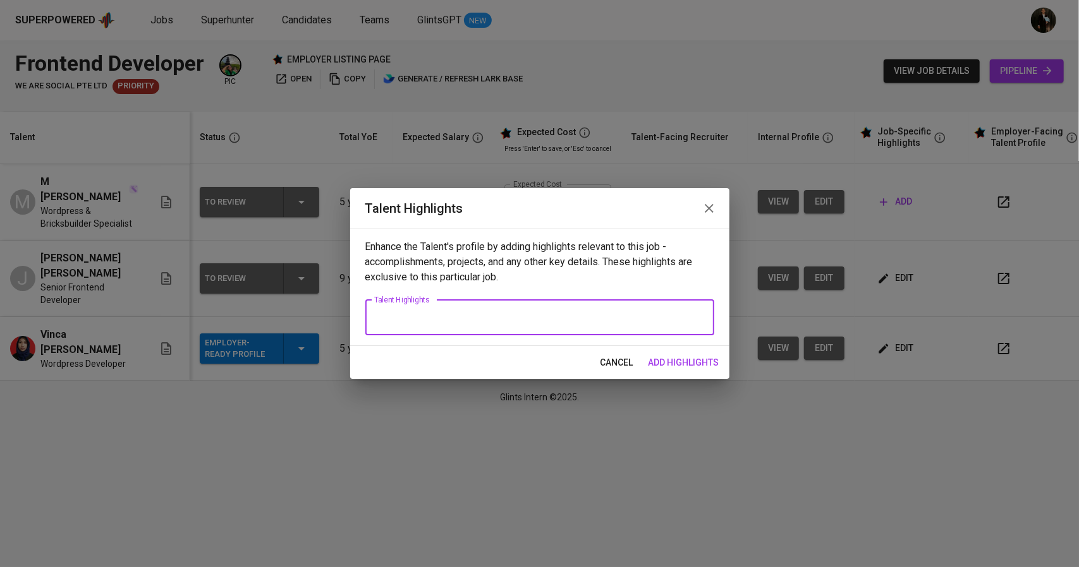
paste textarea "Career Highlight: Julian is a passionate Frontend Developer with experience bui…"
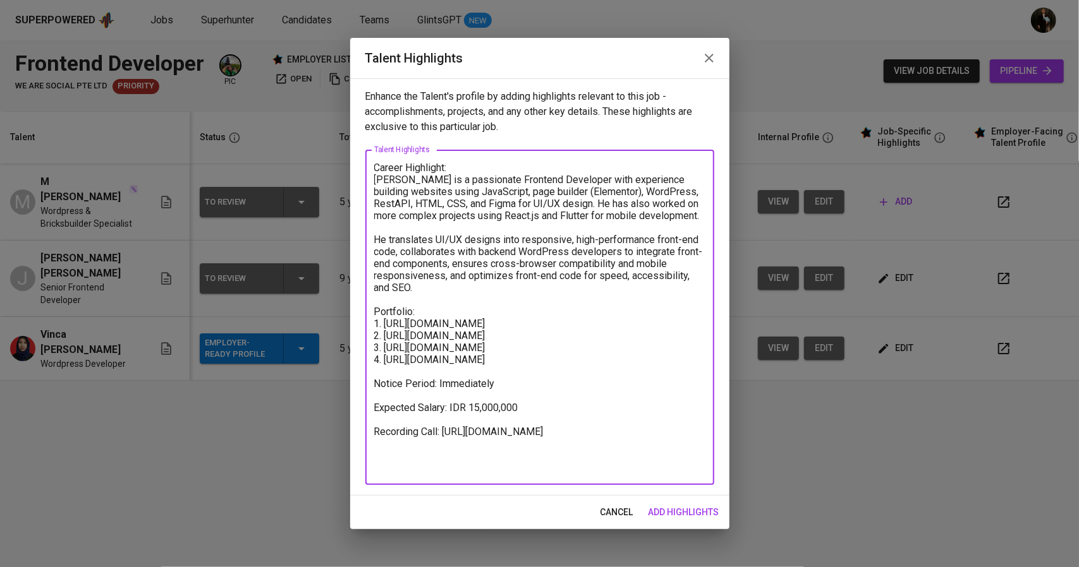
drag, startPoint x: 470, startPoint y: 459, endPoint x: 358, endPoint y: 444, distance: 112.9
click at [358, 444] on div "Enhance the Talent's profile by adding highlights relevant to this job - accomp…" at bounding box center [539, 287] width 379 height 418
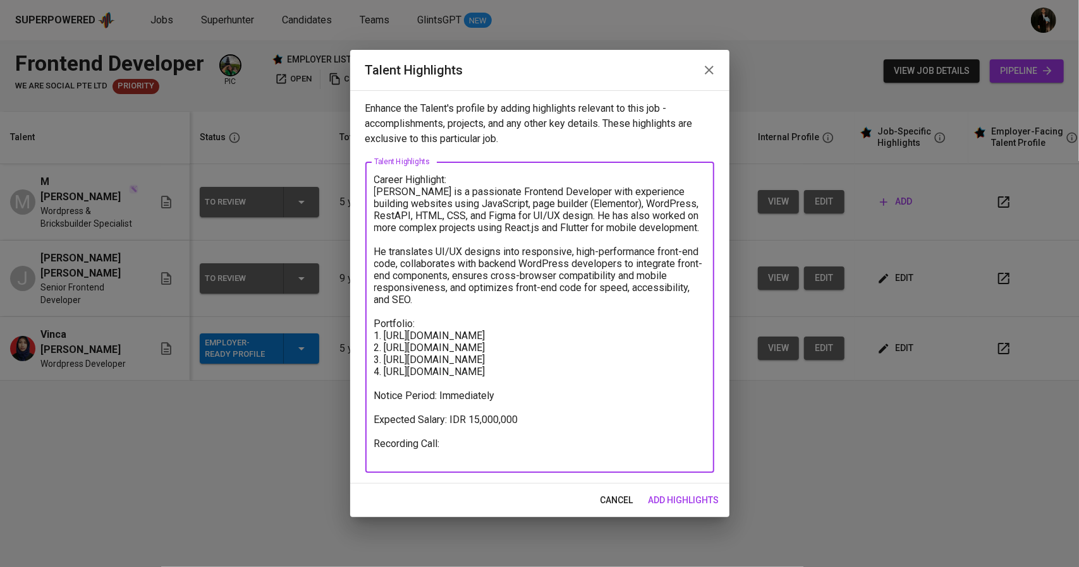
click at [483, 392] on textarea "Career Highlight: Julian is a passionate Frontend Developer with experience bui…" at bounding box center [539, 318] width 331 height 288
drag, startPoint x: 514, startPoint y: 373, endPoint x: 386, endPoint y: 336, distance: 133.2
click at [386, 336] on textarea "Career Highlight: Julian is a passionate Frontend Developer with experience bui…" at bounding box center [539, 318] width 331 height 288
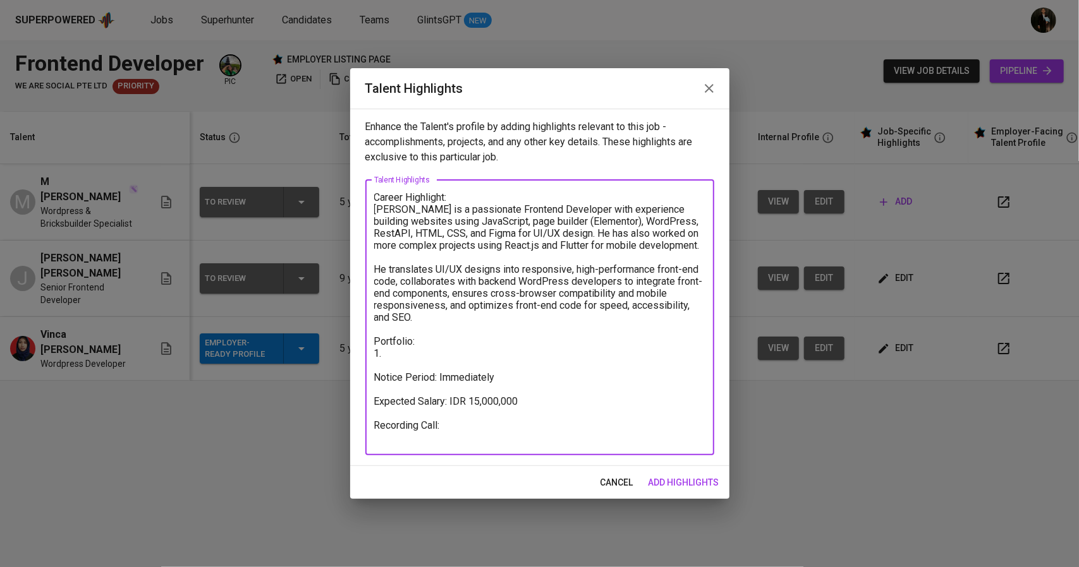
drag, startPoint x: 421, startPoint y: 317, endPoint x: 355, endPoint y: 213, distance: 123.2
click at [355, 213] on div "Enhance the Talent's profile by adding highlights relevant to this job - accomp…" at bounding box center [539, 288] width 379 height 358
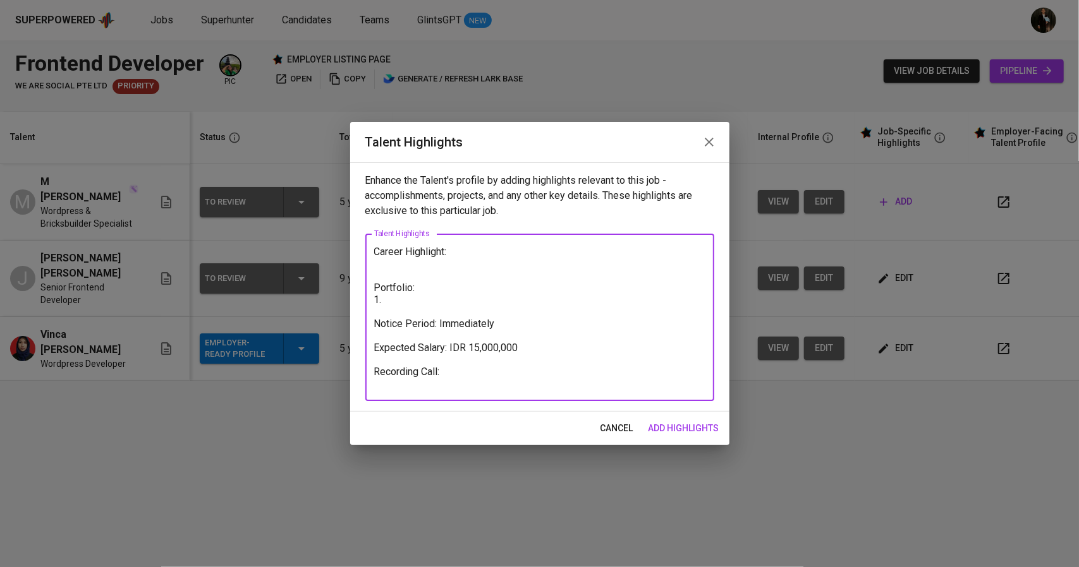
click at [415, 295] on textarea "Career Highlight: Portfolio: 1. Notice Period: Immediately Expected Salary: IDR…" at bounding box center [539, 318] width 331 height 144
paste textarea "lockwise.ae radcompany.ae fightshopdirect.co.uk digitalic.id smartlam.id saming…"
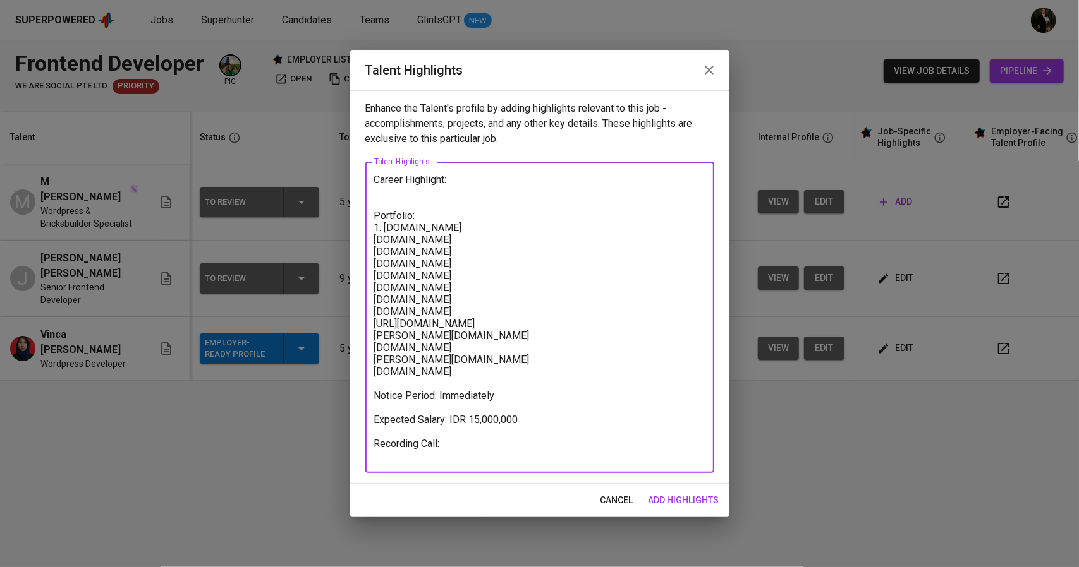
click at [375, 239] on textarea "Career Highlight: Portfolio: 1. lockwise.ae radcompany.ae fightshopdirect.co.uk…" at bounding box center [539, 318] width 331 height 288
click at [374, 252] on textarea "Career Highlight: Portfolio: 1. lockwise.ae 2. radcompany.ae fightshopdirect.co…" at bounding box center [539, 318] width 331 height 288
click at [375, 257] on textarea "Career Highlight: Portfolio: 1. lockwise.ae 2. radcompany.ae 3. fightshopdirect…" at bounding box center [539, 318] width 331 height 288
drag, startPoint x: 382, startPoint y: 325, endPoint x: 369, endPoint y: 323, distance: 12.9
click at [370, 323] on div "Career Highlight: Portfolio: 1. lockwise.ae 2. radcompany.ae 3. fightshopdirect…" at bounding box center [539, 318] width 349 height 312
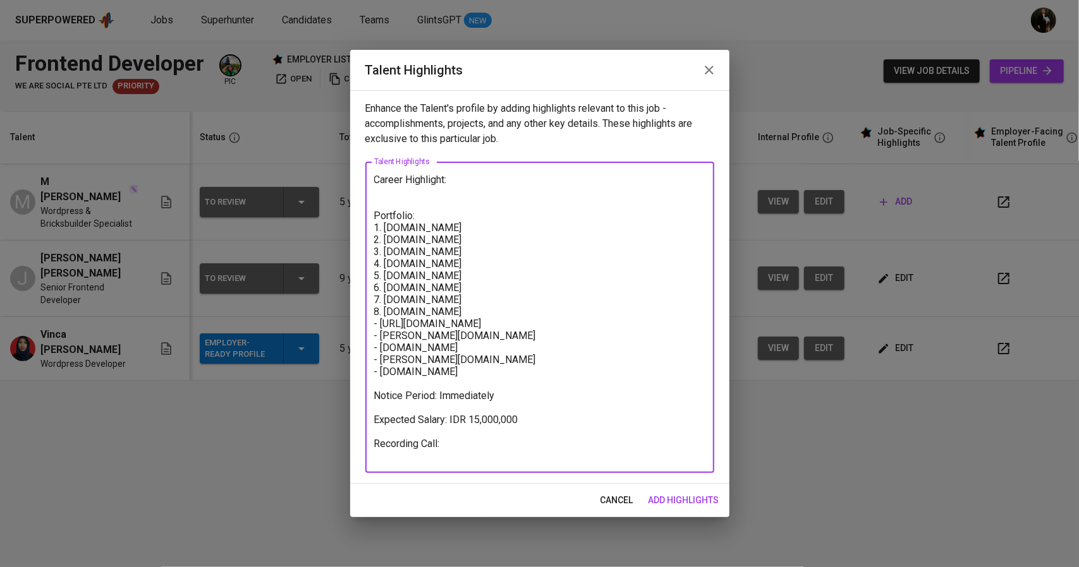
drag, startPoint x: 382, startPoint y: 311, endPoint x: 367, endPoint y: 310, distance: 14.5
click at [367, 310] on div "Career Highlight: Portfolio: 1. lockwise.ae 2. radcompany.ae 3. fightshopdirect…" at bounding box center [539, 318] width 349 height 312
drag, startPoint x: 380, startPoint y: 301, endPoint x: 368, endPoint y: 301, distance: 12.0
click at [368, 301] on div "Career Highlight: Portfolio: 1. lockwise.ae 2. radcompany.ae 3. fightshopdirect…" at bounding box center [539, 318] width 349 height 312
click at [385, 299] on textarea "Career Highlight: Portfolio: 1. lockwise.ae 2. radcompany.ae 3. fightshopdirect…" at bounding box center [539, 318] width 331 height 288
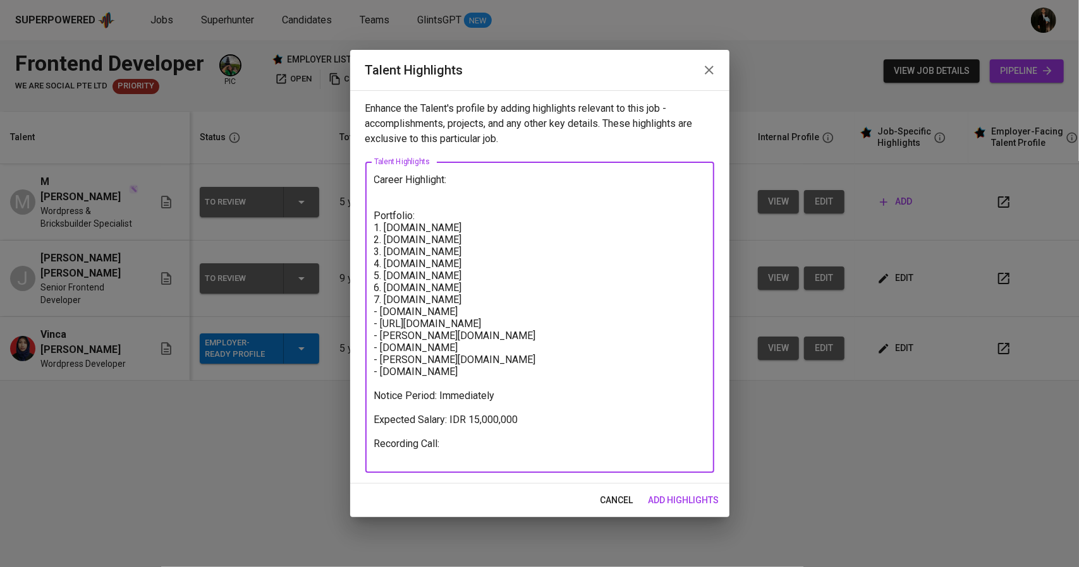
drag, startPoint x: 382, startPoint y: 301, endPoint x: 384, endPoint y: 291, distance: 11.0
click at [373, 300] on div "Career Highlight: Portfolio: 1. lockwise.ae 2. radcompany.ae 3. fightshopdirect…" at bounding box center [539, 318] width 349 height 312
drag, startPoint x: 382, startPoint y: 289, endPoint x: 374, endPoint y: 289, distance: 7.6
click at [374, 289] on textarea "Career Highlight: Portfolio: 1. lockwise.ae 2. radcompany.ae 3. fightshopdirect…" at bounding box center [539, 318] width 331 height 288
drag, startPoint x: 383, startPoint y: 278, endPoint x: 373, endPoint y: 272, distance: 11.4
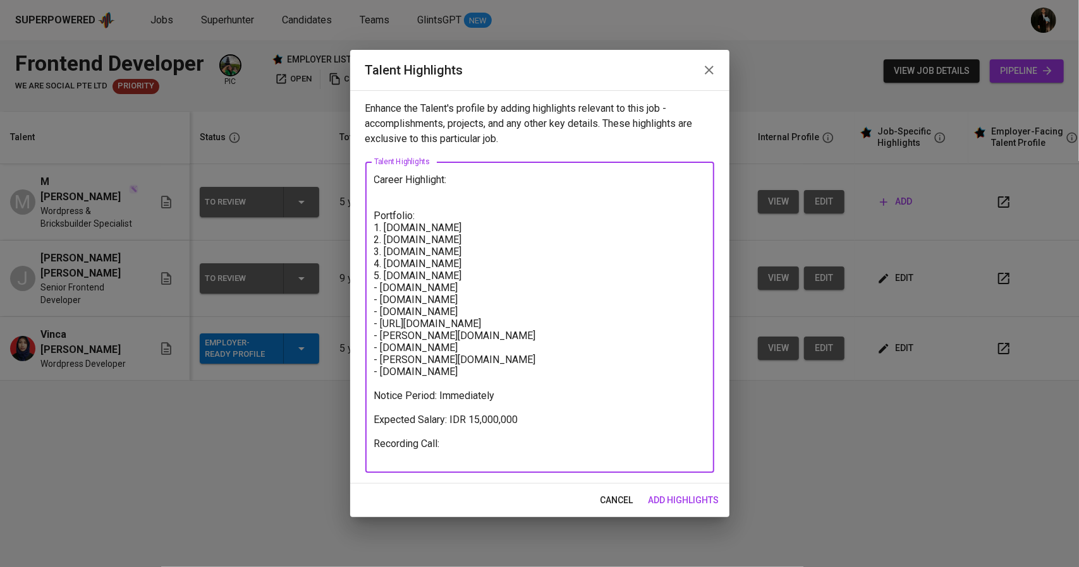
click at [368, 276] on div "Career Highlight: Portfolio: 1. lockwise.ae 2. radcompany.ae 3. fightshopdirect…" at bounding box center [539, 318] width 349 height 312
click at [384, 266] on textarea "Career Highlight: Portfolio: 1. lockwise.ae 2. radcompany.ae 3. fightshopdirect…" at bounding box center [539, 318] width 331 height 288
drag, startPoint x: 382, startPoint y: 266, endPoint x: 373, endPoint y: 265, distance: 9.6
click at [373, 265] on div "Career Highlight: Portfolio: 1. lockwise.ae 2. radcompany.ae 3. fightshopdirect…" at bounding box center [539, 318] width 349 height 312
click at [378, 255] on textarea "Career Highlight: Portfolio: 1. lockwise.ae 2. radcompany.ae 3. fightshopdirect…" at bounding box center [539, 318] width 331 height 288
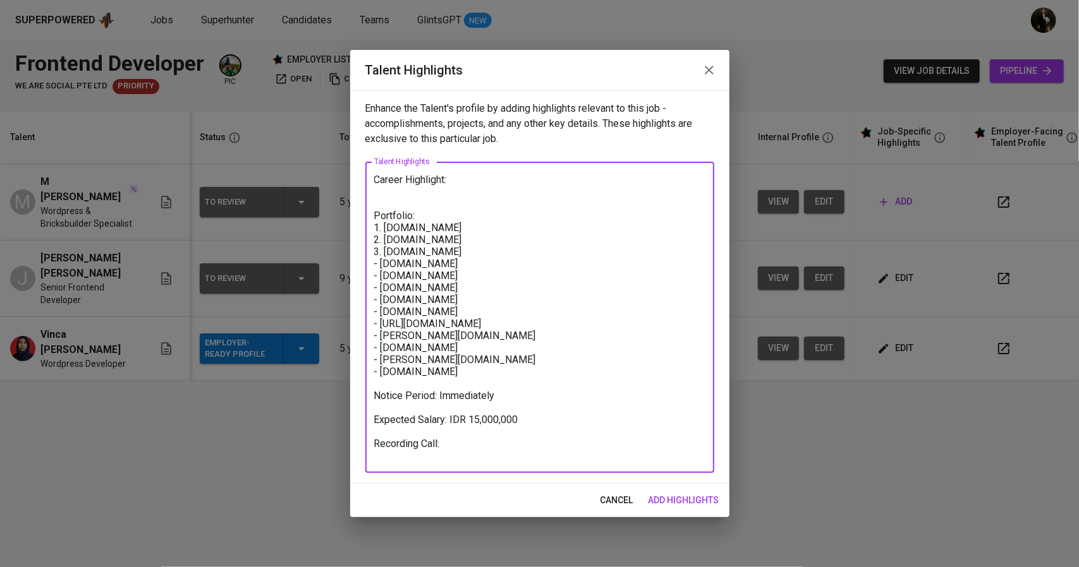
drag, startPoint x: 383, startPoint y: 255, endPoint x: 367, endPoint y: 254, distance: 16.4
click at [367, 254] on div "Career Highlight: Portfolio: 1. lockwise.ae 2. radcompany.ae 3. fightshopdirect…" at bounding box center [539, 318] width 349 height 312
click at [375, 241] on textarea "Career Highlight: Portfolio: 1. lockwise.ae 2. radcompany.ae - fightshopdirect.…" at bounding box center [539, 318] width 331 height 288
drag, startPoint x: 382, startPoint y: 240, endPoint x: 369, endPoint y: 241, distance: 12.7
click at [369, 241] on div "Career Highlight: Portfolio: 1. lockwise.ae 2. radcompany.ae - fightshopdirect.…" at bounding box center [539, 318] width 349 height 312
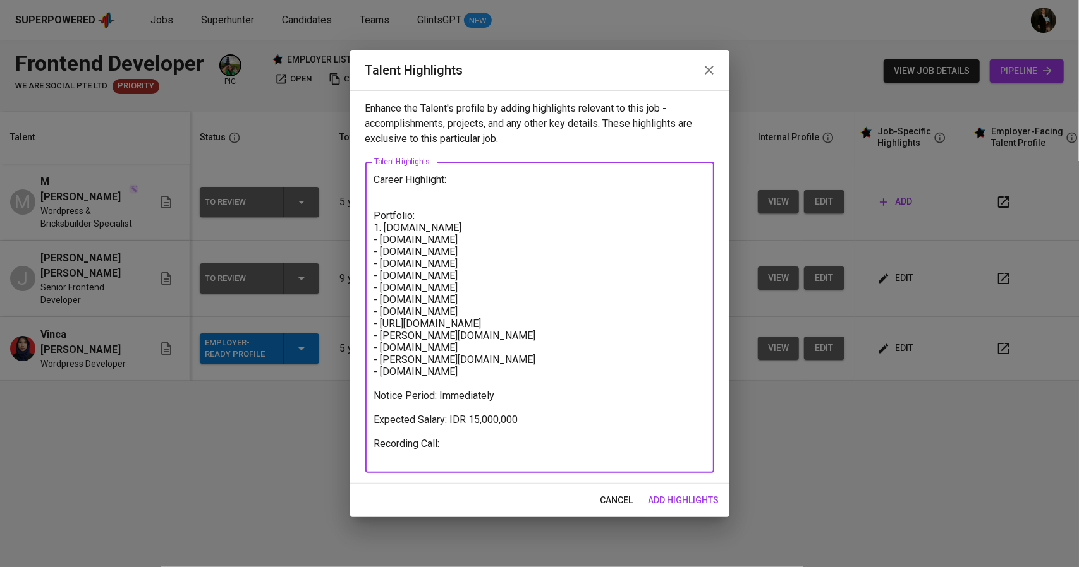
click at [374, 231] on textarea "Career Highlight: Portfolio: 1. lockwise.ae - radcompany.ae - fightshopdirect.c…" at bounding box center [539, 318] width 331 height 288
drag, startPoint x: 382, startPoint y: 229, endPoint x: 373, endPoint y: 231, distance: 8.9
click at [373, 231] on div "Career Highlight: Portfolio: 1. lockwise.ae - radcompany.ae - fightshopdirect.c…" at bounding box center [539, 318] width 349 height 312
type textarea "Career Highlight: Portfolio: - lockwise.ae - radcompany.ae - fightshopdirect.co…"
click at [535, 448] on textarea "Career Highlight: Portfolio: - lockwise.ae - radcompany.ae - fightshopdirect.co…" at bounding box center [539, 318] width 331 height 288
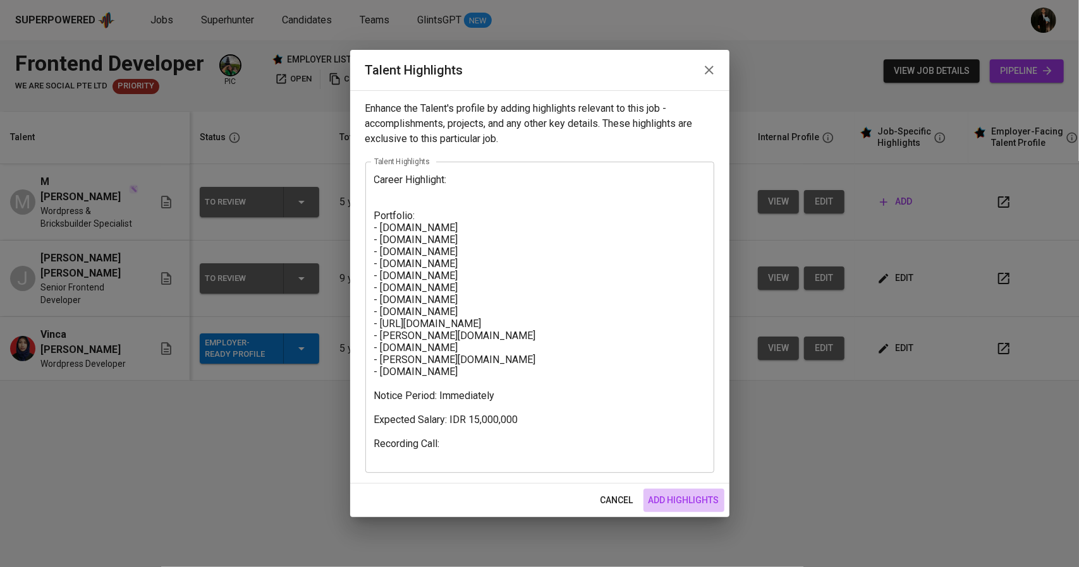
click at [718, 498] on span "add highlights" at bounding box center [683, 501] width 71 height 16
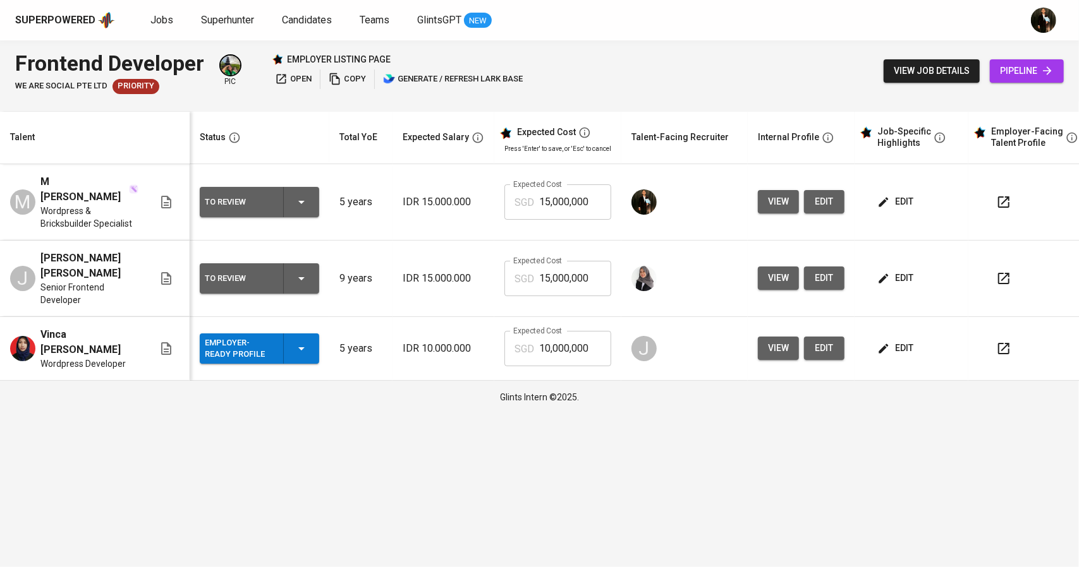
click at [877, 196] on icon "button" at bounding box center [883, 202] width 13 height 13
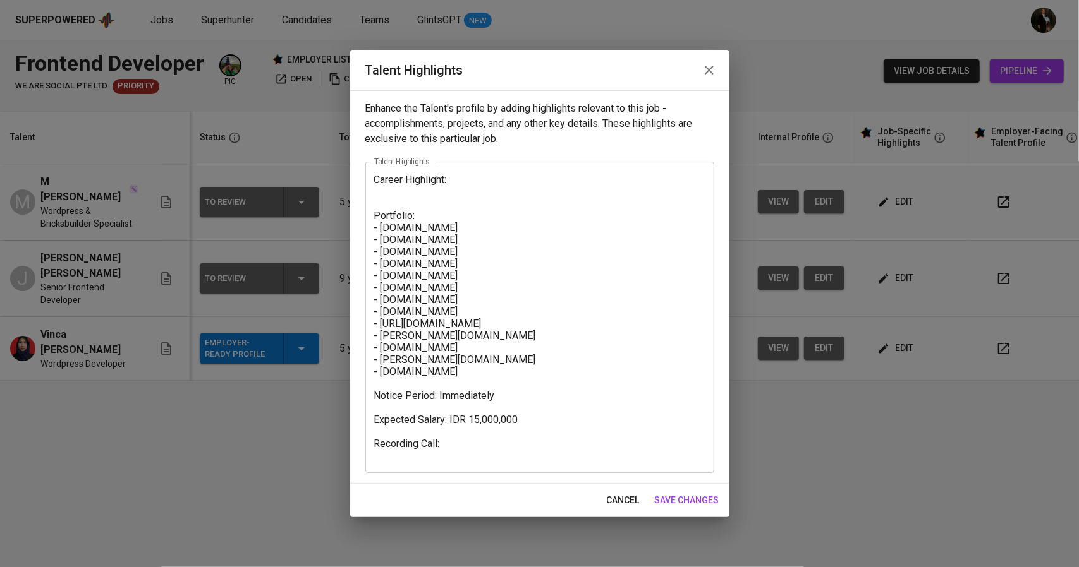
click at [448, 195] on textarea "Career Highlight: Portfolio: - lockwise.ae - radcompany.ae - fightshopdirect.co…" at bounding box center [539, 318] width 331 height 288
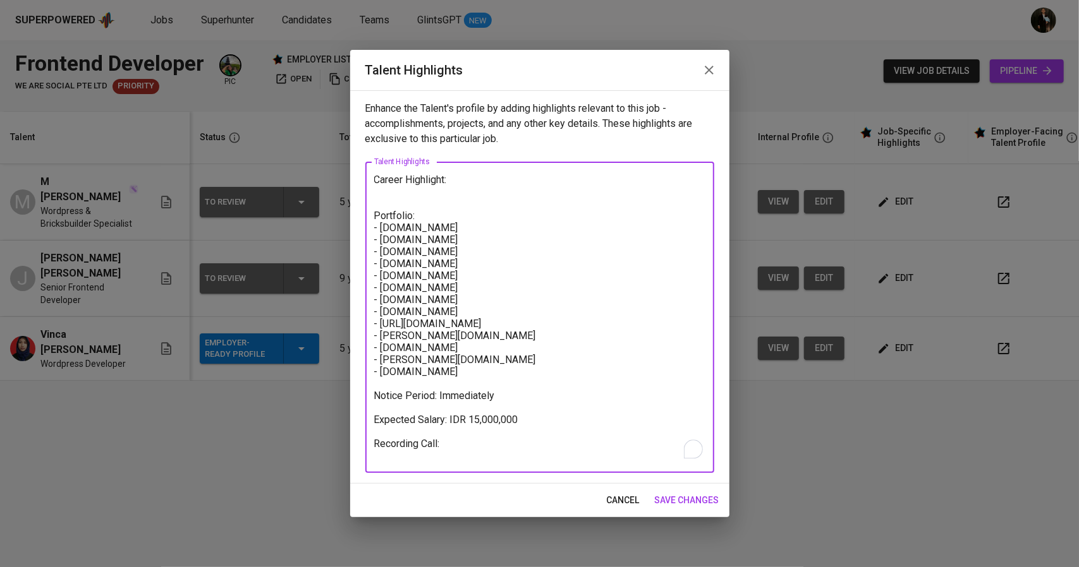
click at [716, 71] on icon "button" at bounding box center [708, 70] width 15 height 15
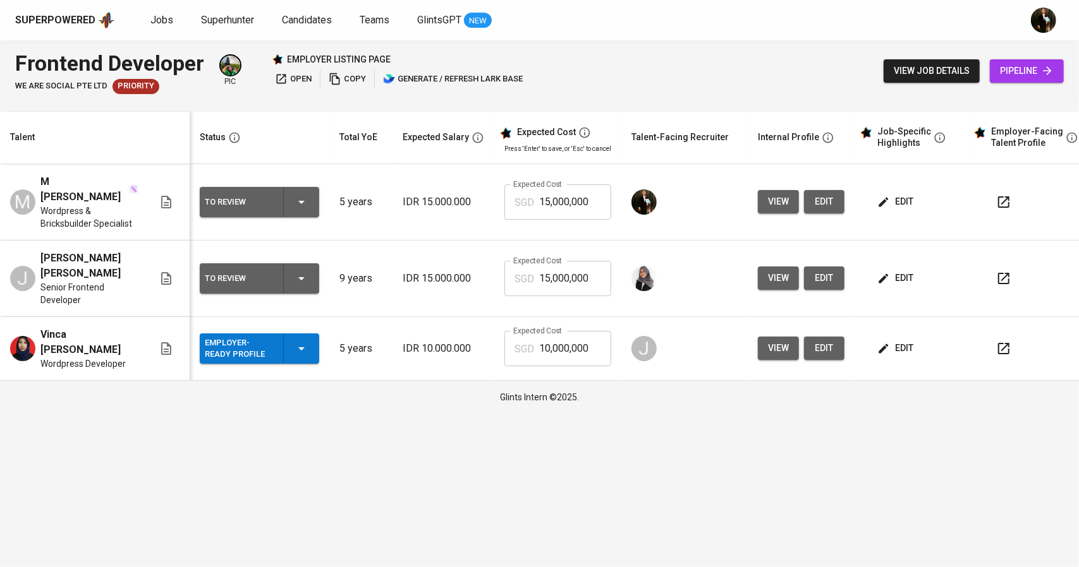
click at [895, 200] on span "edit" at bounding box center [896, 202] width 33 height 16
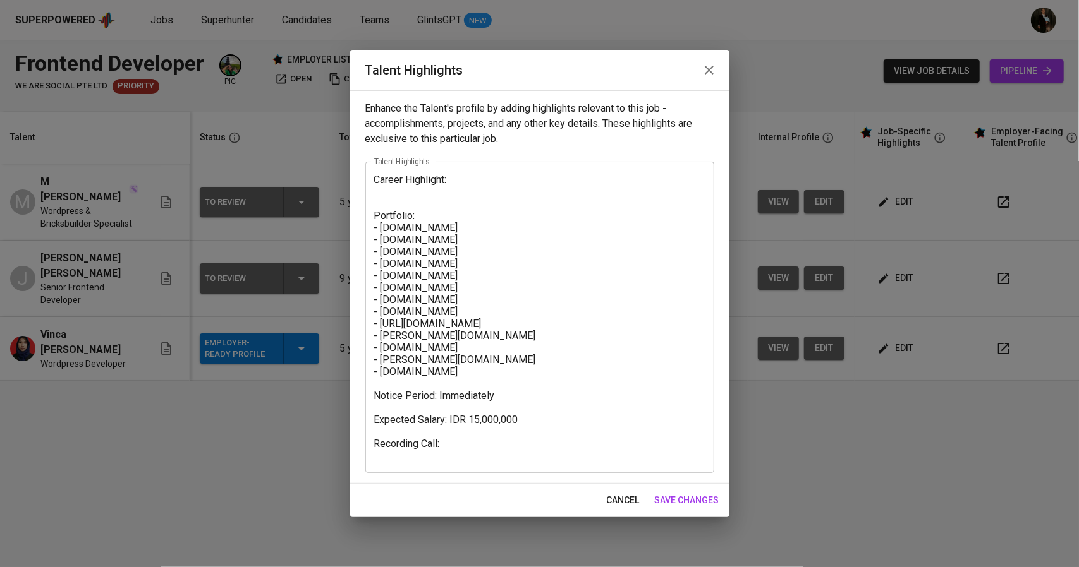
click at [456, 446] on textarea "Career Highlight: Portfolio: - lockwise.ae - radcompany.ae - fightshopdirect.co…" at bounding box center [539, 318] width 331 height 288
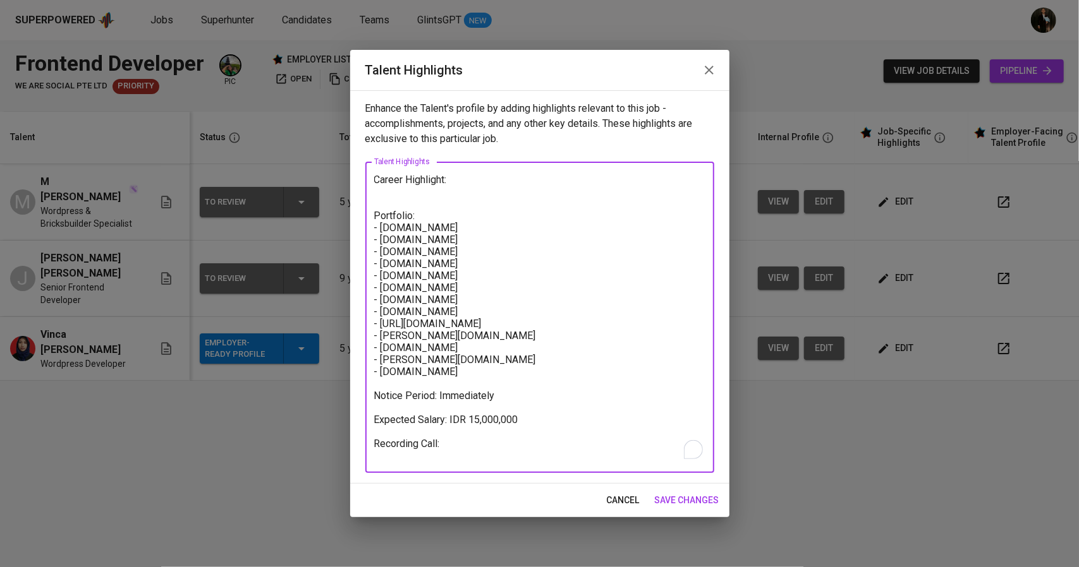
paste textarea "https://glints.sg.larksuite.com/file/ChAzbWKEMoHjFcxbrzNlN8aZgZg?from=from_copy…"
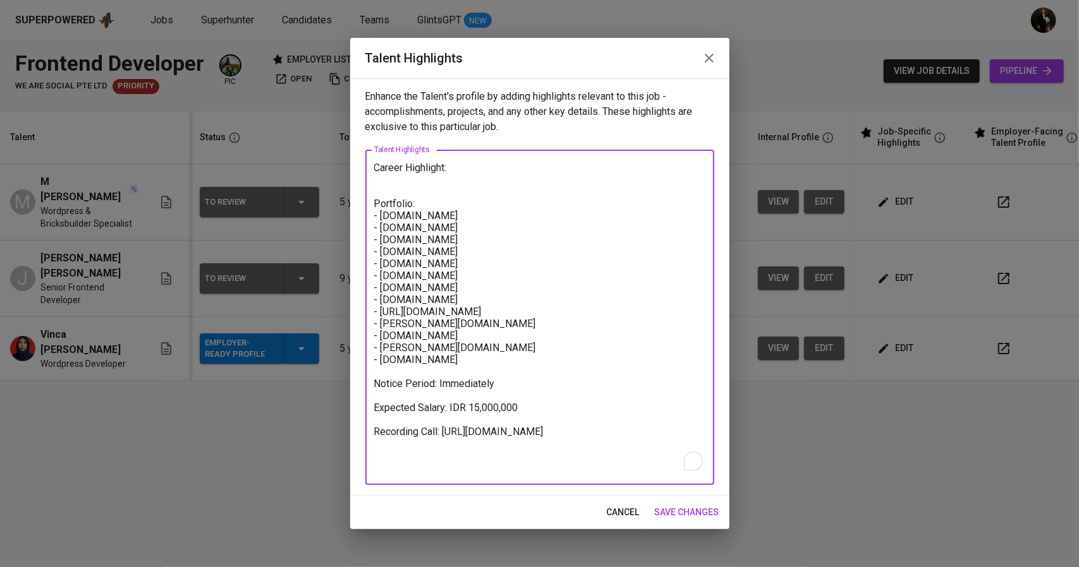
click at [495, 465] on textarea "Career Highlight: Portfolio: - lockwise.ae - radcompany.ae - fightshopdirect.co…" at bounding box center [539, 318] width 331 height 312
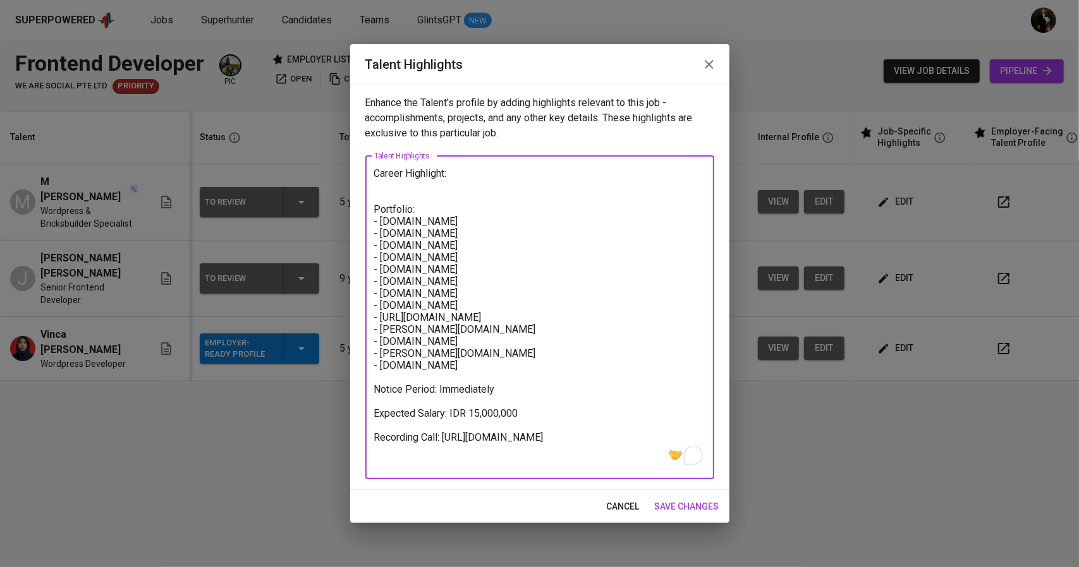
type textarea "Career Highlight: Portfolio: - lockwise.ae - radcompany.ae - fightshopdirect.co…"
click at [672, 514] on span "save changes" at bounding box center [687, 507] width 64 height 16
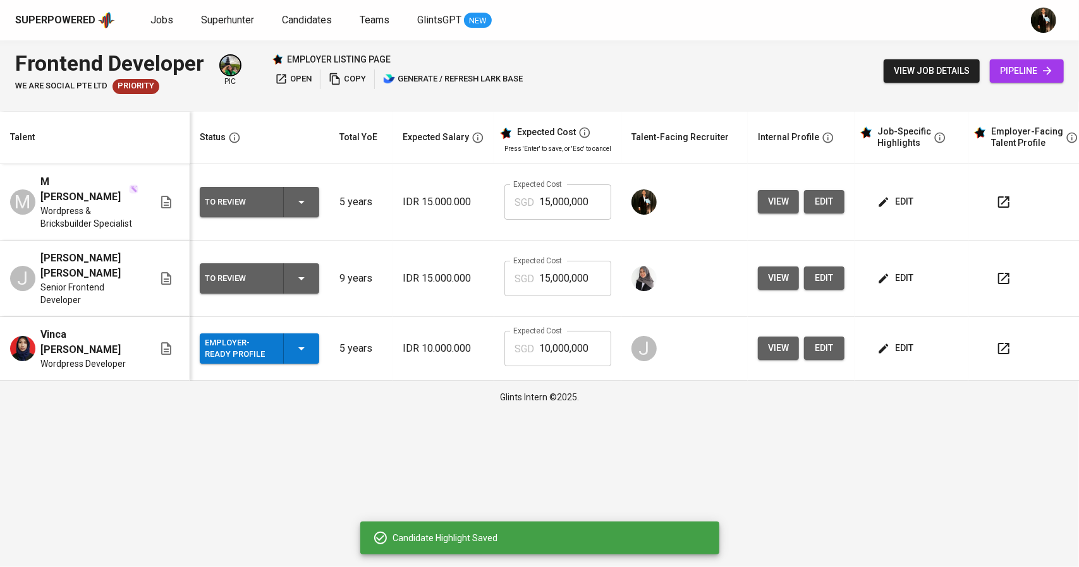
click at [894, 194] on span "edit" at bounding box center [896, 202] width 33 height 16
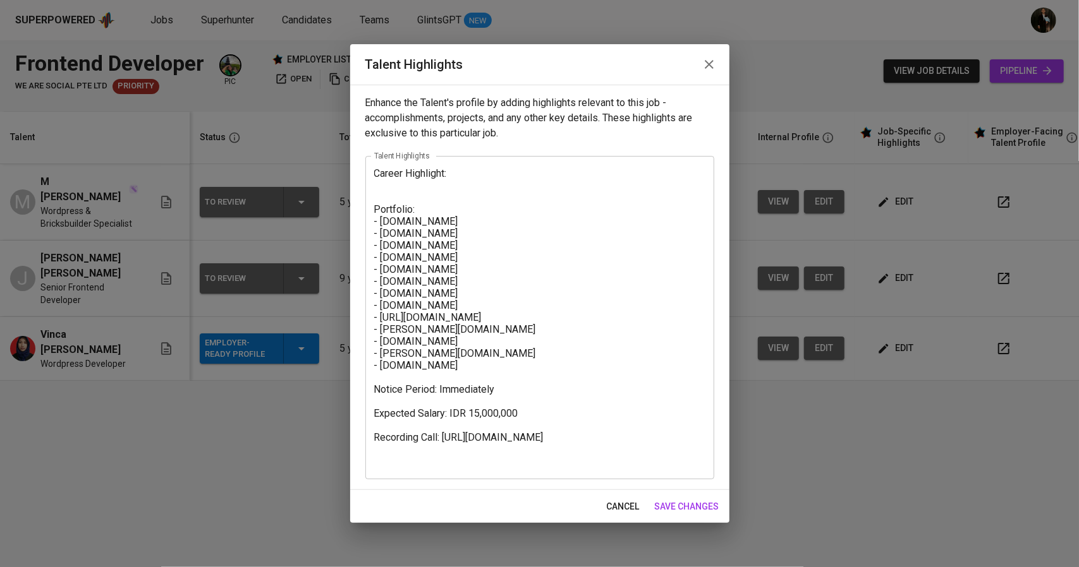
click at [420, 183] on textarea "Career Highlight: Portfolio: - lockwise.ae - radcompany.ae - fightshopdirect.co…" at bounding box center [539, 317] width 331 height 300
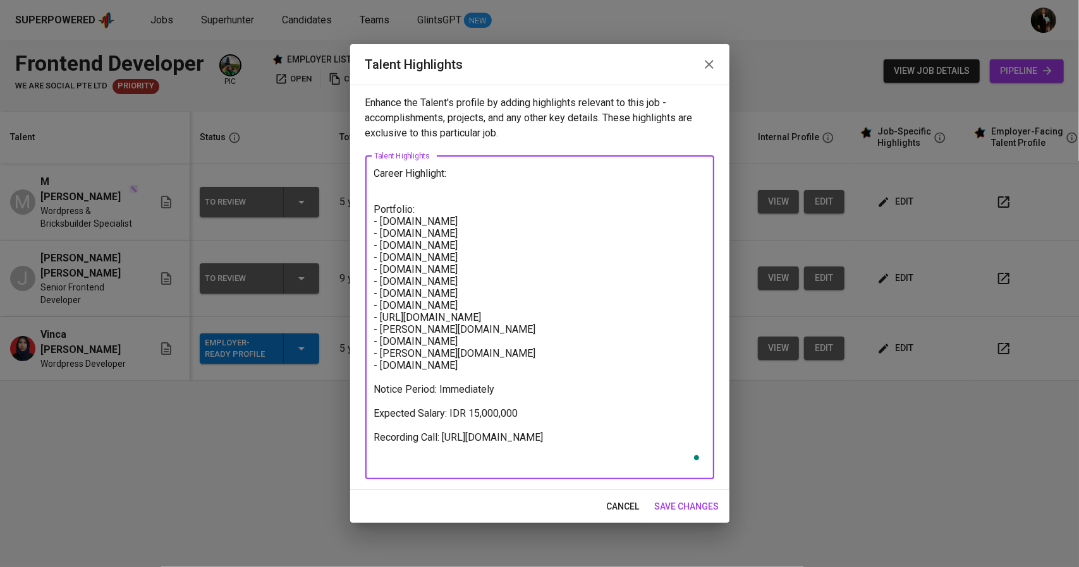
paste textarea "Nudin Lubis is a seasoned WordPress Developer with over 5 years of experience s…"
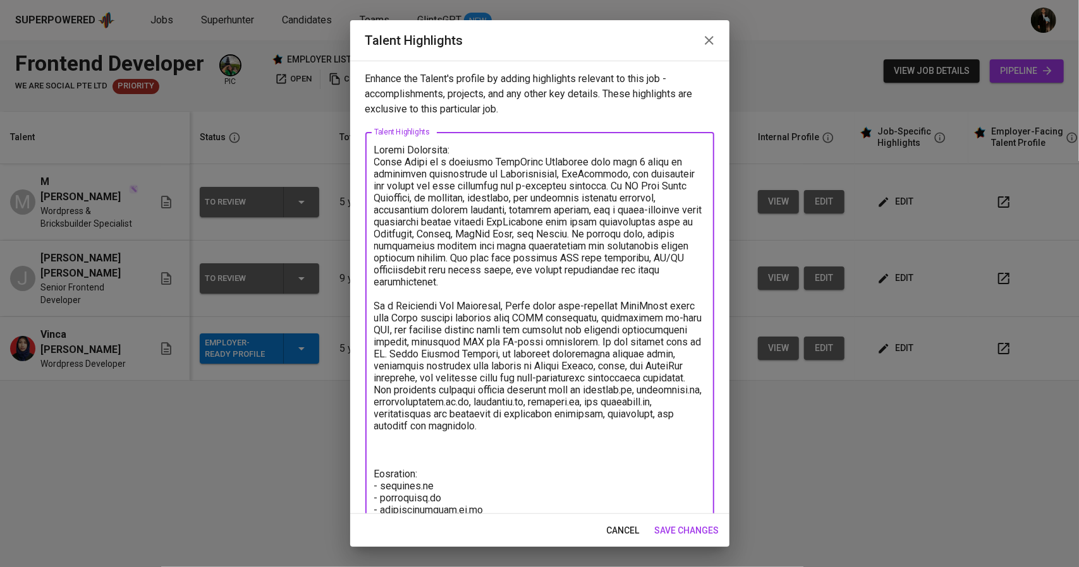
click at [406, 157] on textarea "To enrich screen reader interactions, please activate Accessibility in Grammarl…" at bounding box center [539, 444] width 331 height 600
drag, startPoint x: 682, startPoint y: 185, endPoint x: 495, endPoint y: 200, distance: 187.7
click at [495, 200] on textarea "To enrich screen reader interactions, please activate Accessibility in Grammarl…" at bounding box center [539, 444] width 331 height 600
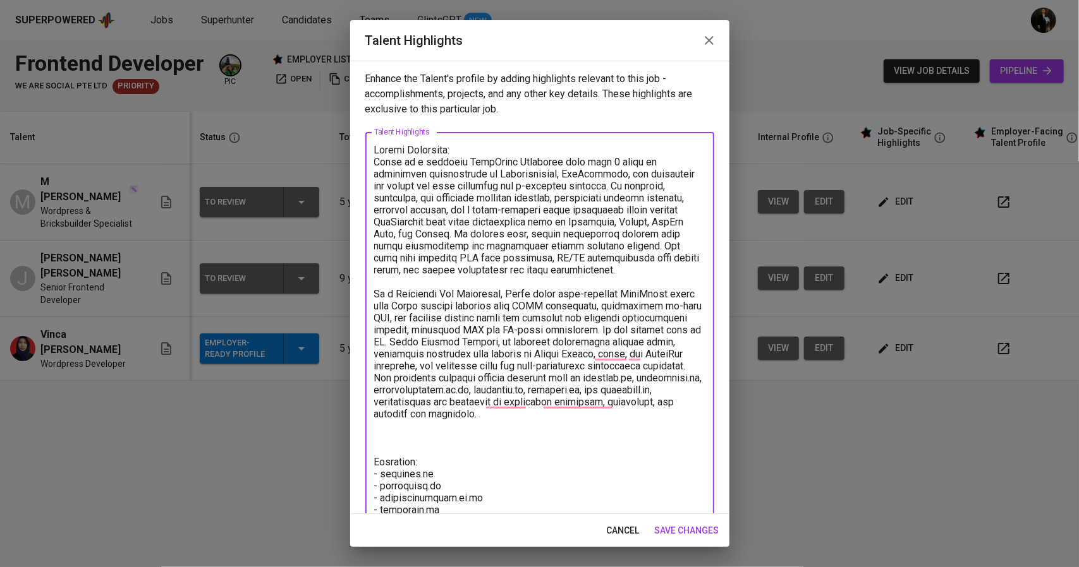
drag, startPoint x: 618, startPoint y: 233, endPoint x: 487, endPoint y: 257, distance: 133.6
click at [487, 257] on textarea "To enrich screen reader interactions, please activate Accessibility in Grammarl…" at bounding box center [539, 444] width 331 height 600
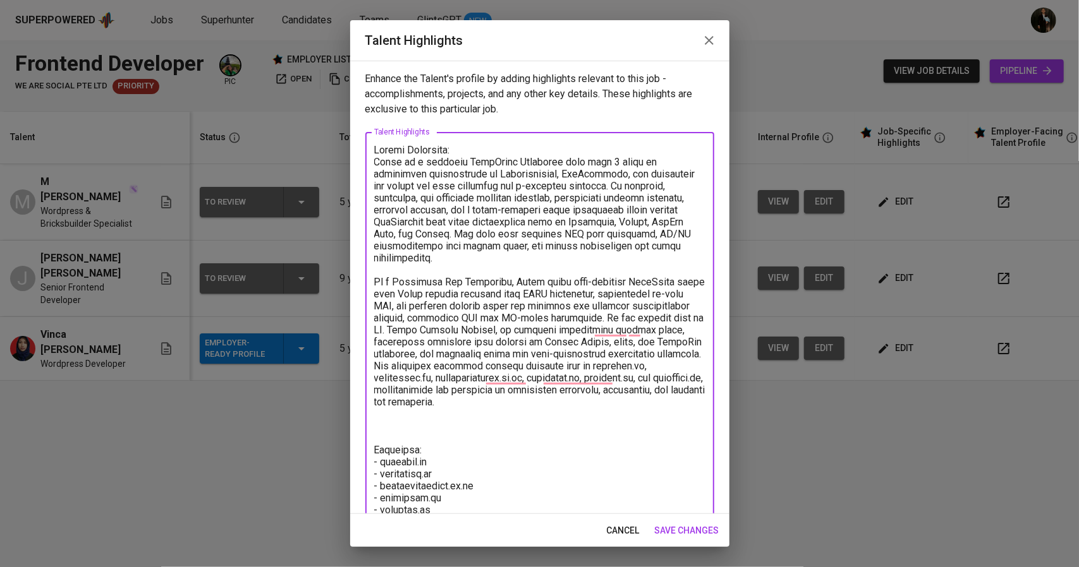
drag, startPoint x: 538, startPoint y: 279, endPoint x: 377, endPoint y: 276, distance: 161.8
click at [377, 276] on textarea "To enrich screen reader interactions, please activate Accessibility in Grammarl…" at bounding box center [539, 432] width 331 height 576
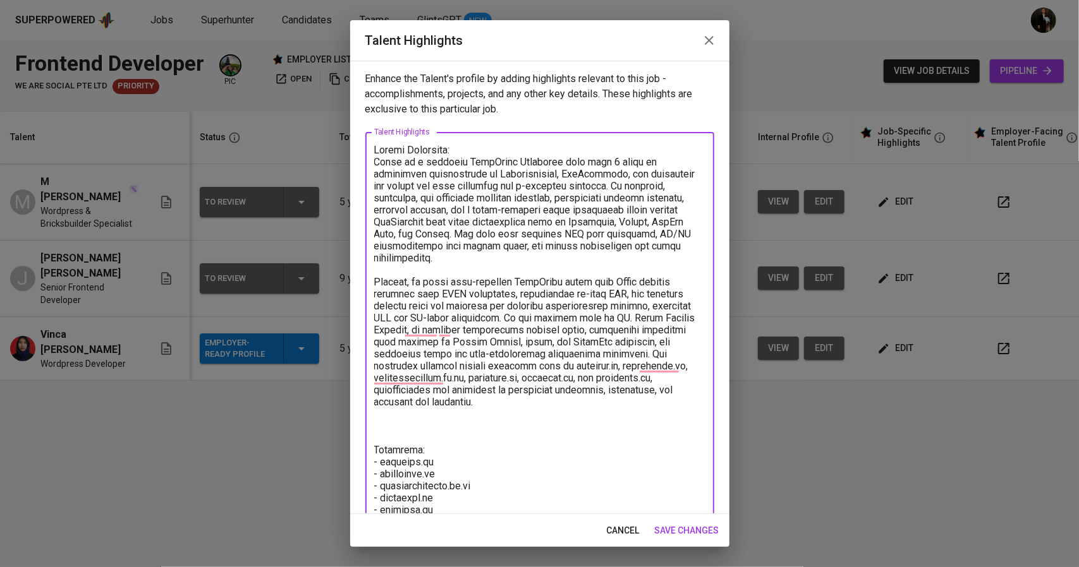
drag, startPoint x: 677, startPoint y: 186, endPoint x: 479, endPoint y: 183, distance: 198.4
click at [479, 183] on textarea "To enrich screen reader interactions, please activate Accessibility in Grammarl…" at bounding box center [539, 426] width 331 height 564
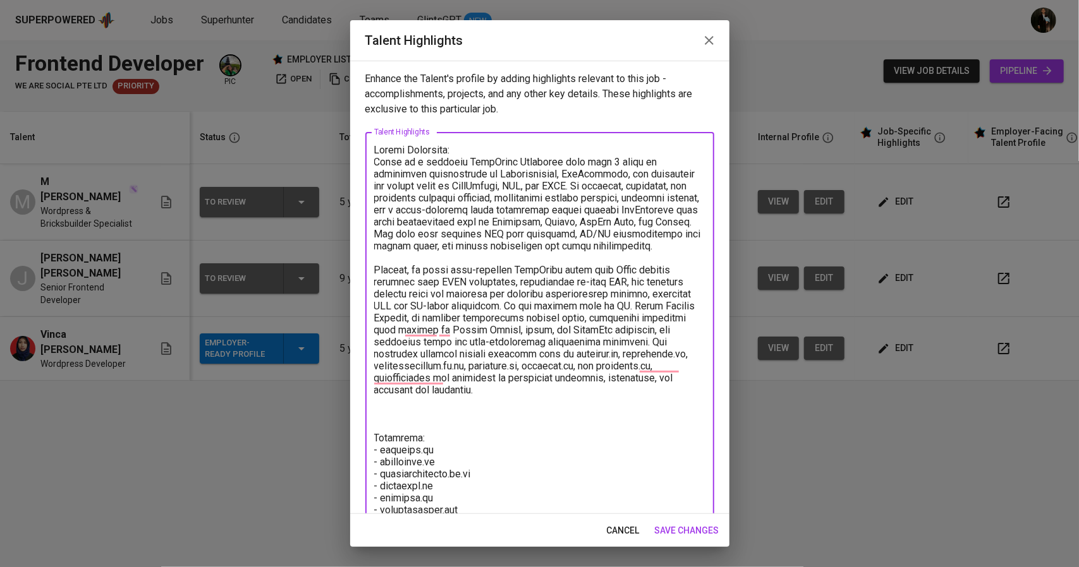
drag, startPoint x: 552, startPoint y: 319, endPoint x: 683, endPoint y: 306, distance: 132.1
click at [683, 306] on textarea "To enrich screen reader interactions, please activate Accessibility in Grammarl…" at bounding box center [539, 426] width 331 height 564
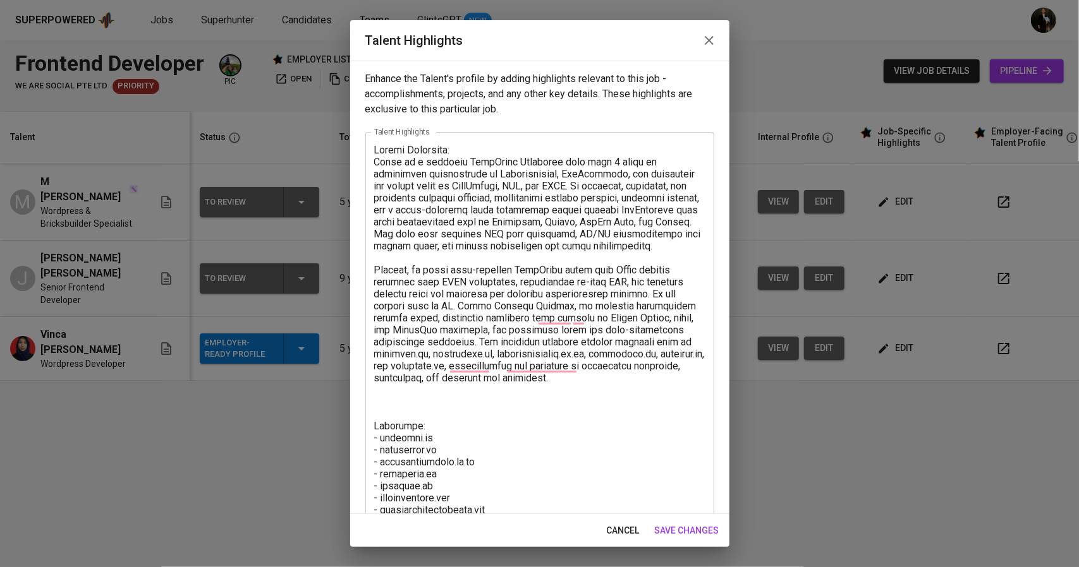
drag, startPoint x: 372, startPoint y: 316, endPoint x: 409, endPoint y: 319, distance: 37.4
click at [409, 319] on div "x Talent Highlights" at bounding box center [539, 420] width 349 height 576
drag, startPoint x: 373, startPoint y: 318, endPoint x: 456, endPoint y: 320, distance: 83.4
click at [456, 320] on div "x Talent Highlights" at bounding box center [539, 420] width 349 height 576
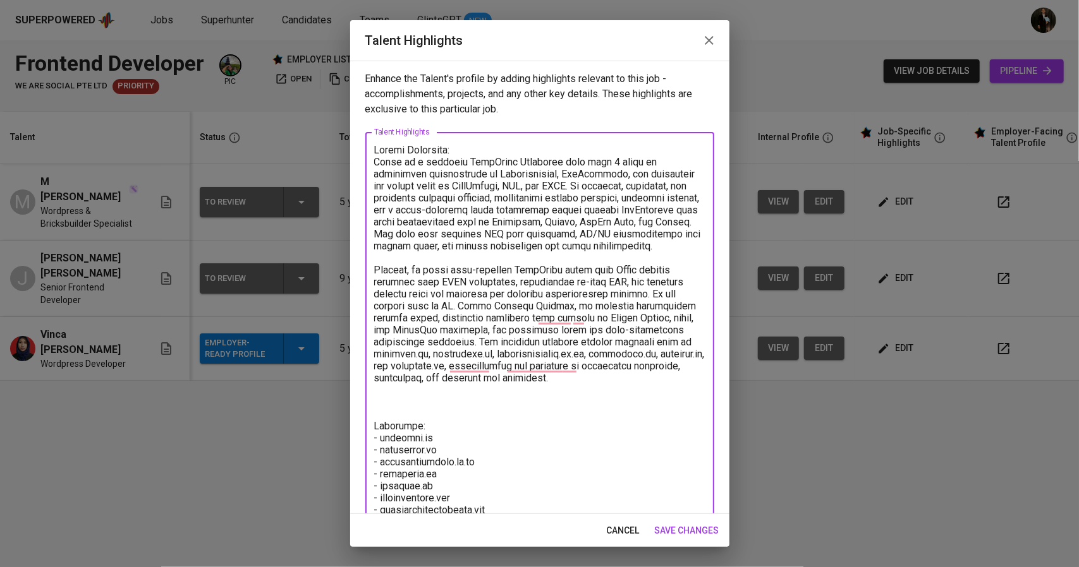
click at [541, 352] on textarea "To enrich screen reader interactions, please activate Accessibility in Grammarl…" at bounding box center [539, 420] width 331 height 552
drag, startPoint x: 627, startPoint y: 381, endPoint x: 541, endPoint y: 356, distance: 90.0
click at [541, 356] on textarea "To enrich screen reader interactions, please activate Accessibility in Grammarl…" at bounding box center [539, 420] width 331 height 552
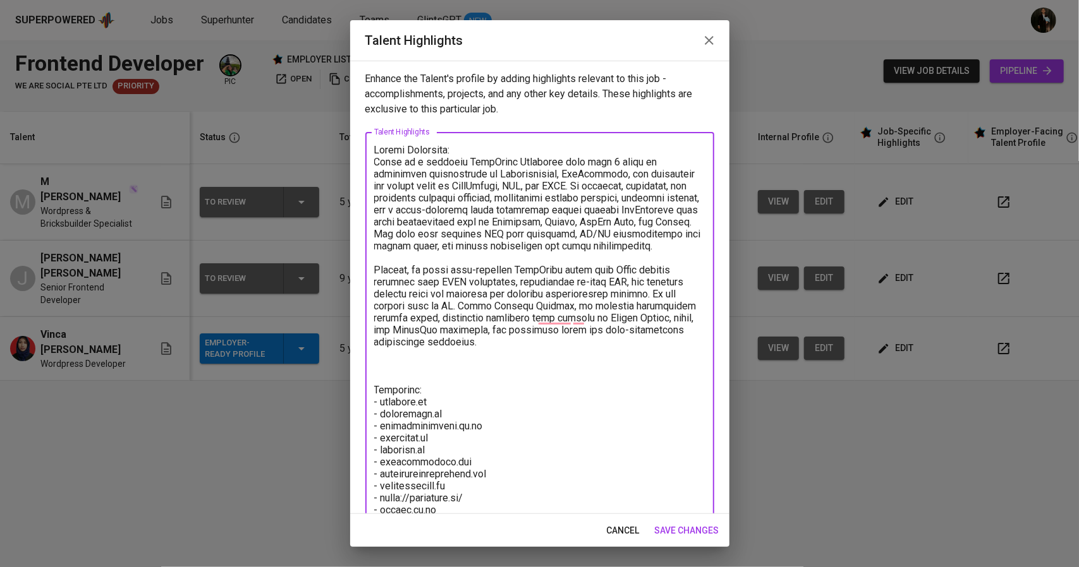
drag, startPoint x: 579, startPoint y: 318, endPoint x: 374, endPoint y: 314, distance: 204.8
click at [374, 314] on textarea "To enrich screen reader interactions, please activate Accessibility in Grammarl…" at bounding box center [539, 402] width 331 height 516
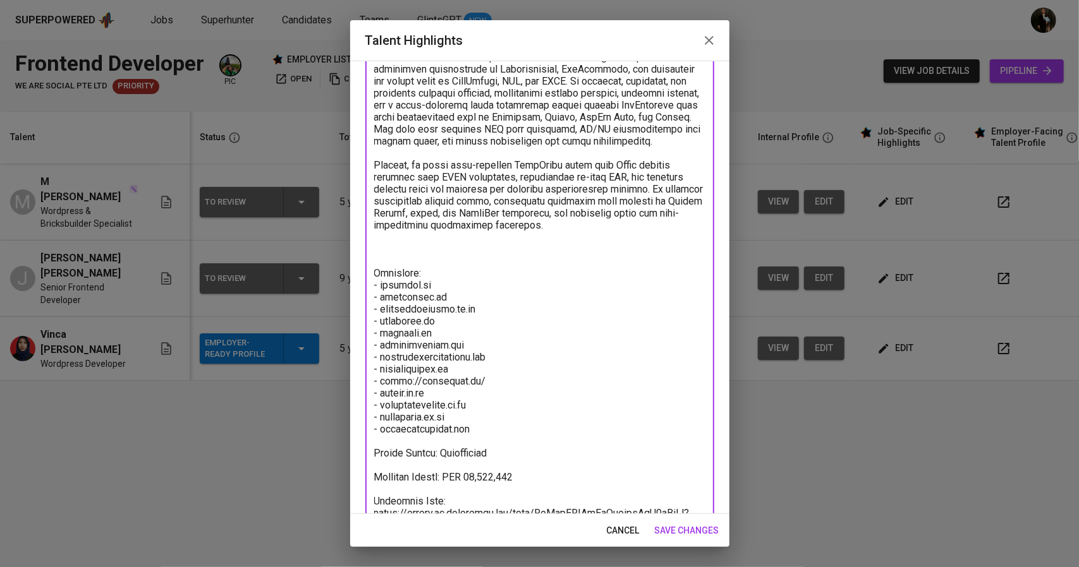
scroll to position [156, 0]
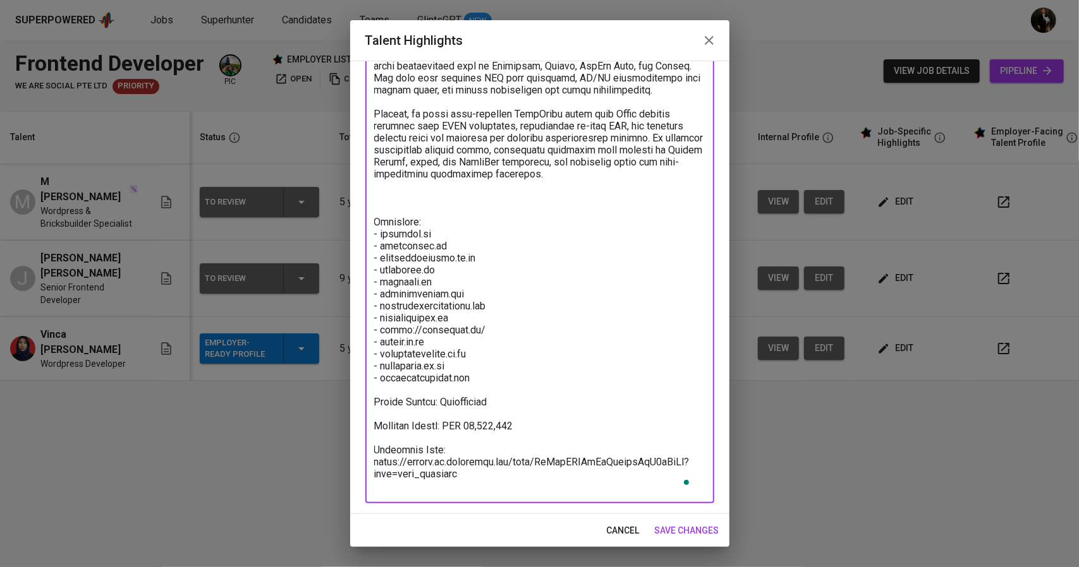
click at [408, 222] on textarea "To enrich screen reader interactions, please activate Accessibility in Grammarl…" at bounding box center [539, 240] width 331 height 504
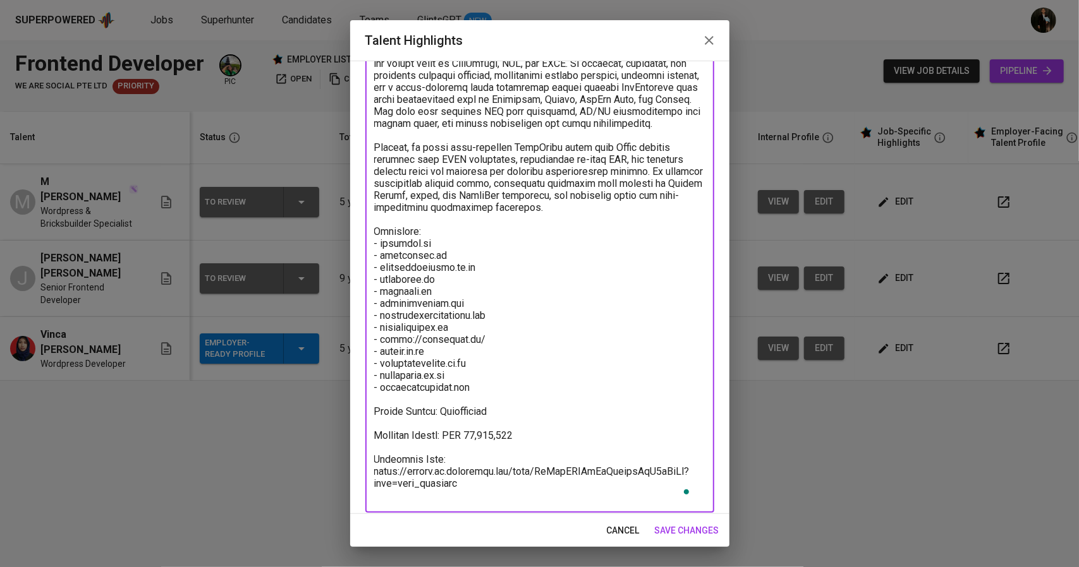
scroll to position [132, 0]
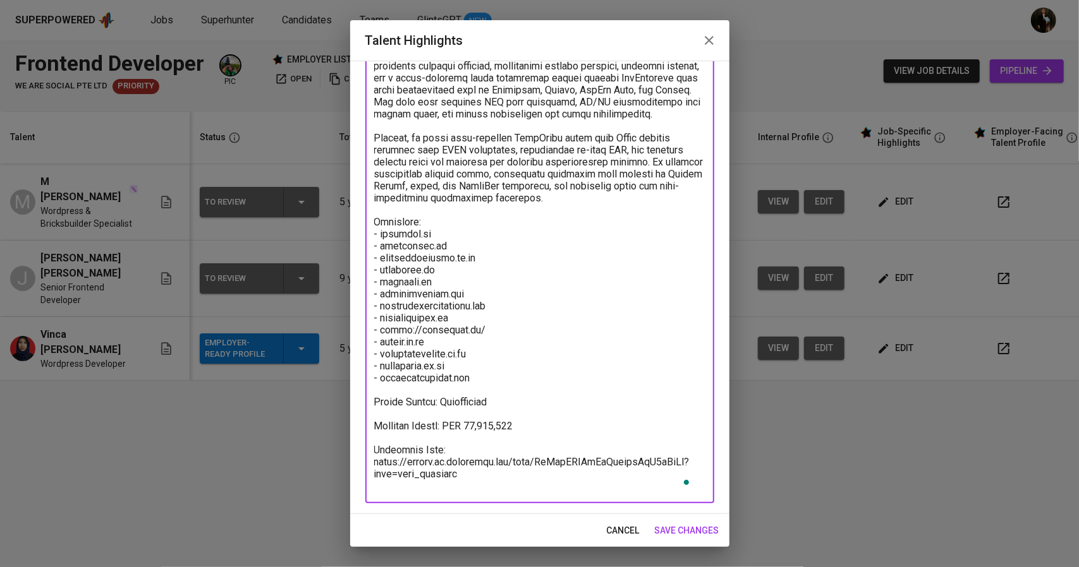
type textarea "Career Highlight: Nudin is a seasoned WordPress Developer with over 5 years of …"
click at [678, 532] on span "save changes" at bounding box center [687, 531] width 64 height 16
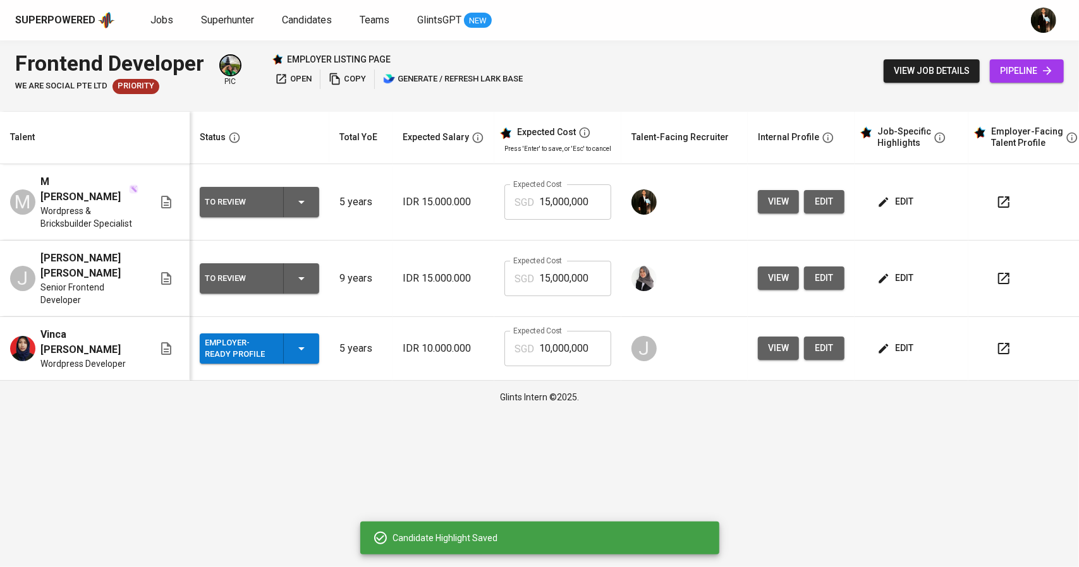
click at [881, 196] on icon "button" at bounding box center [883, 202] width 13 height 13
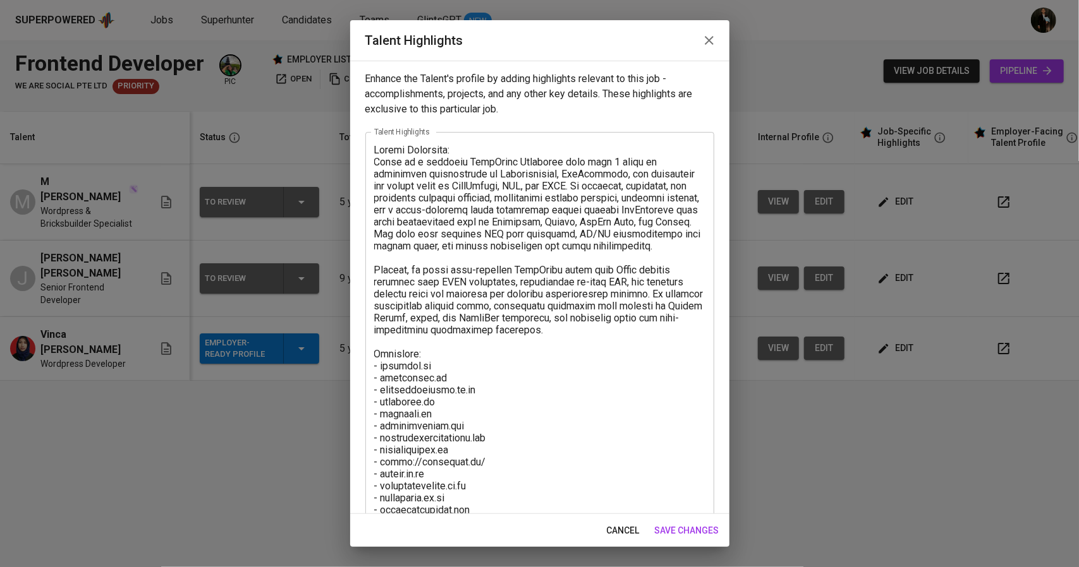
click at [705, 40] on icon "button" at bounding box center [708, 40] width 15 height 15
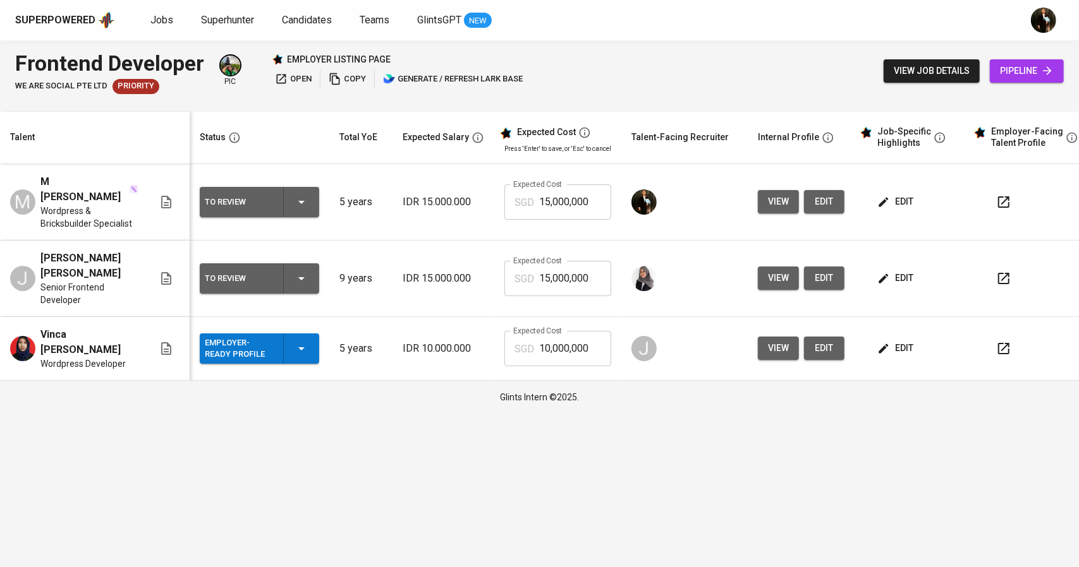
click at [809, 414] on html "Superpowered Jobs Superhunter Candidates Teams GlintsGPT NEW Frontend Developer…" at bounding box center [539, 207] width 1079 height 414
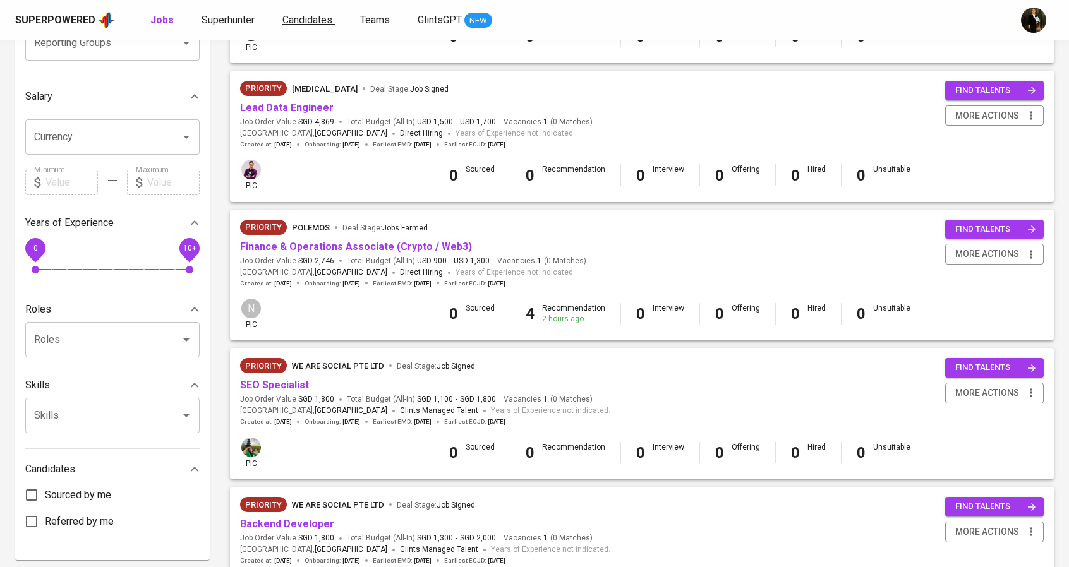
scroll to position [253, 0]
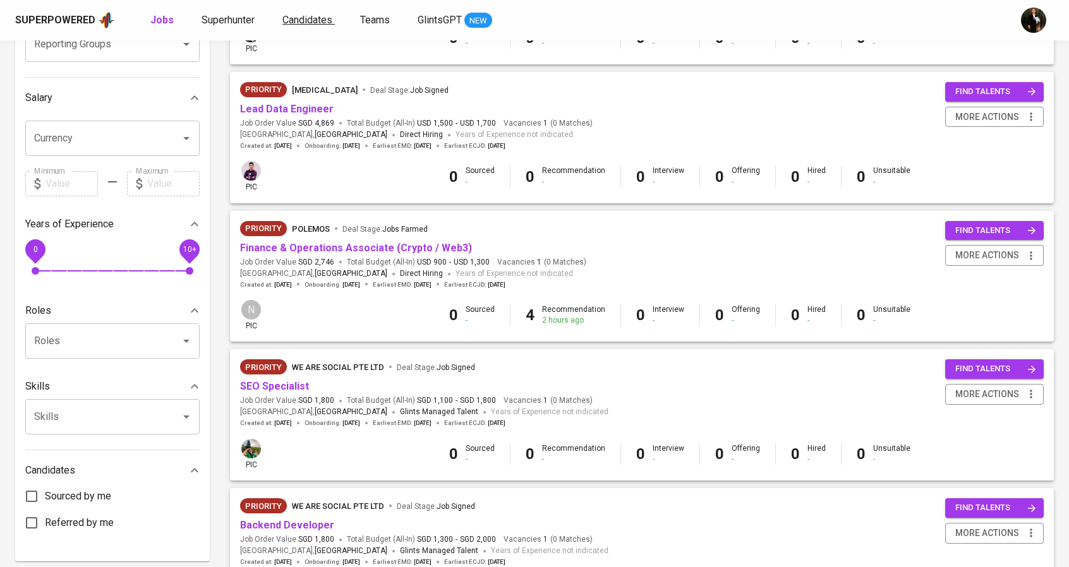
click at [293, 23] on span "Candidates" at bounding box center [307, 20] width 50 height 12
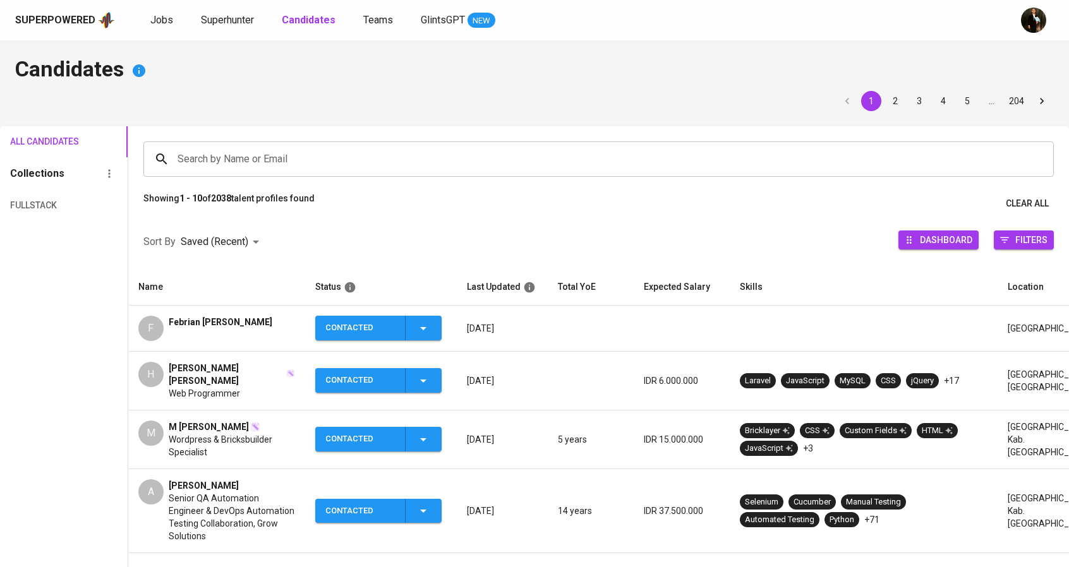
click at [203, 325] on span "Febrian [PERSON_NAME]" at bounding box center [221, 322] width 104 height 13
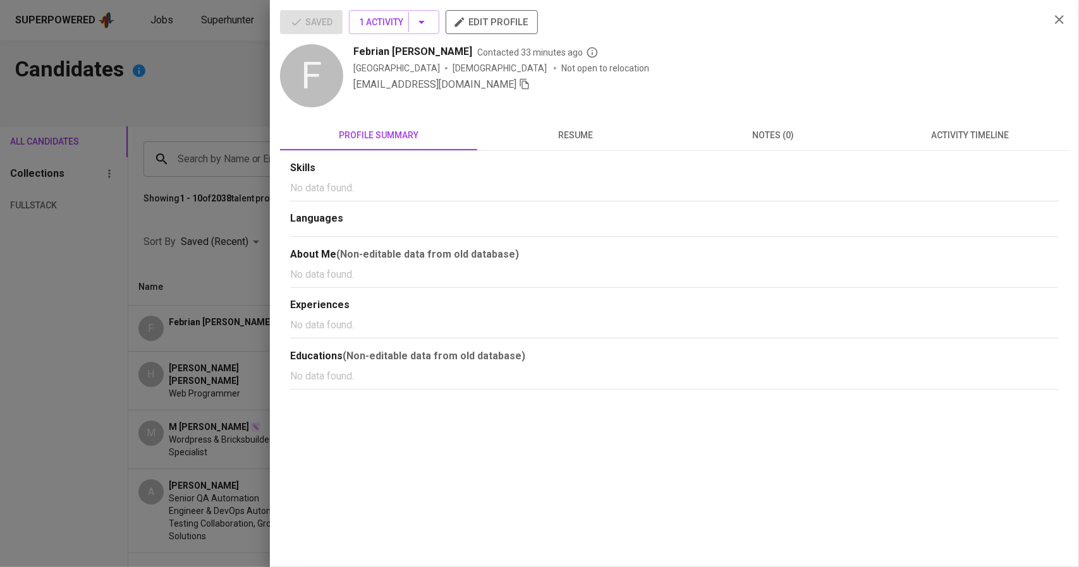
click at [519, 80] on icon "button" at bounding box center [524, 83] width 11 height 11
click at [98, 223] on div at bounding box center [539, 283] width 1079 height 567
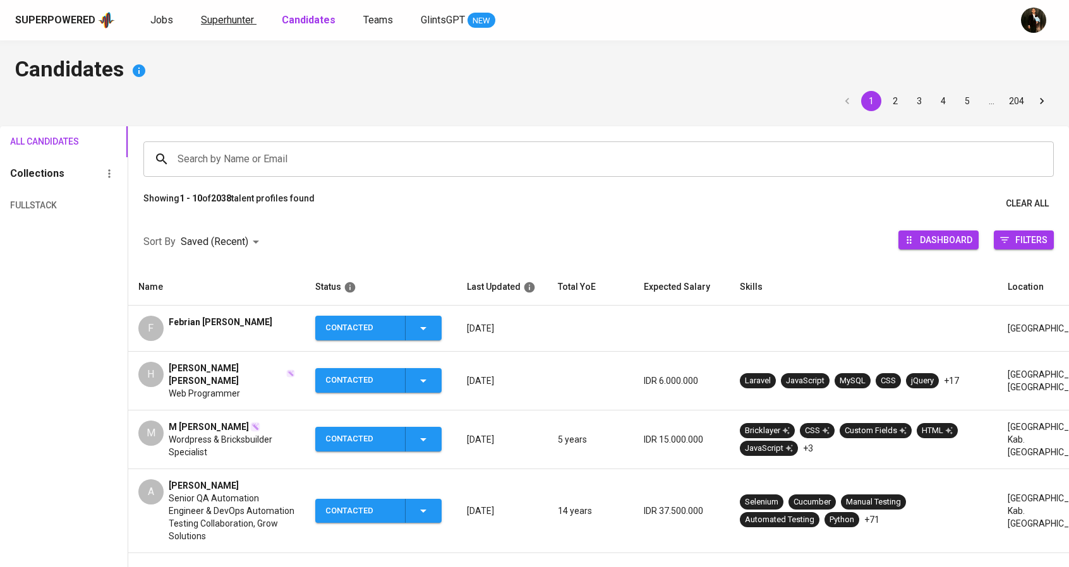
click at [225, 22] on span "Superhunter" at bounding box center [227, 20] width 53 height 12
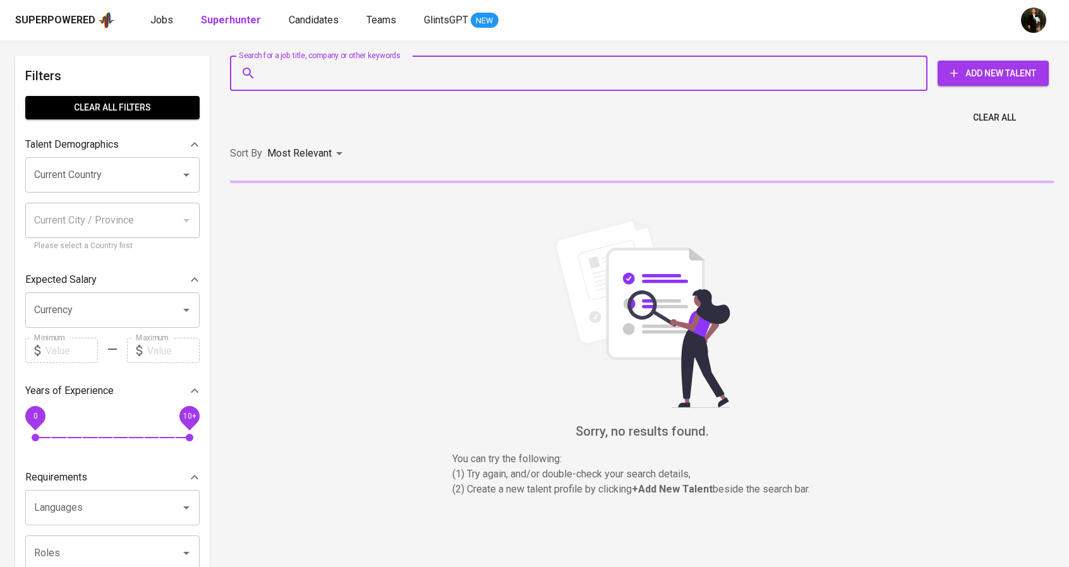
click at [307, 71] on input "Search for a job title, company or other keywords" at bounding box center [582, 73] width 642 height 24
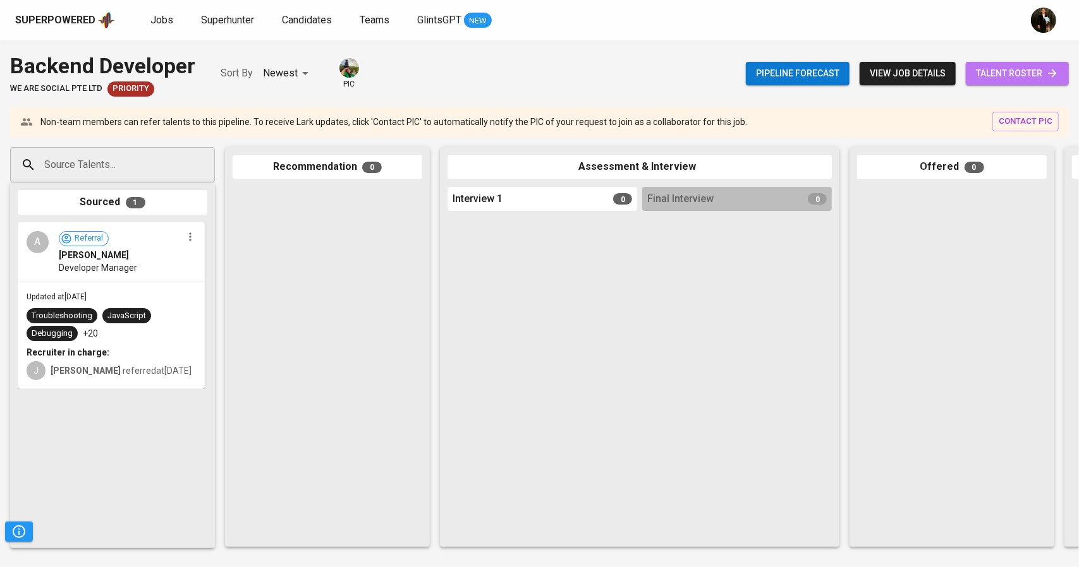
click at [1012, 77] on span "talent roster" at bounding box center [1017, 74] width 83 height 16
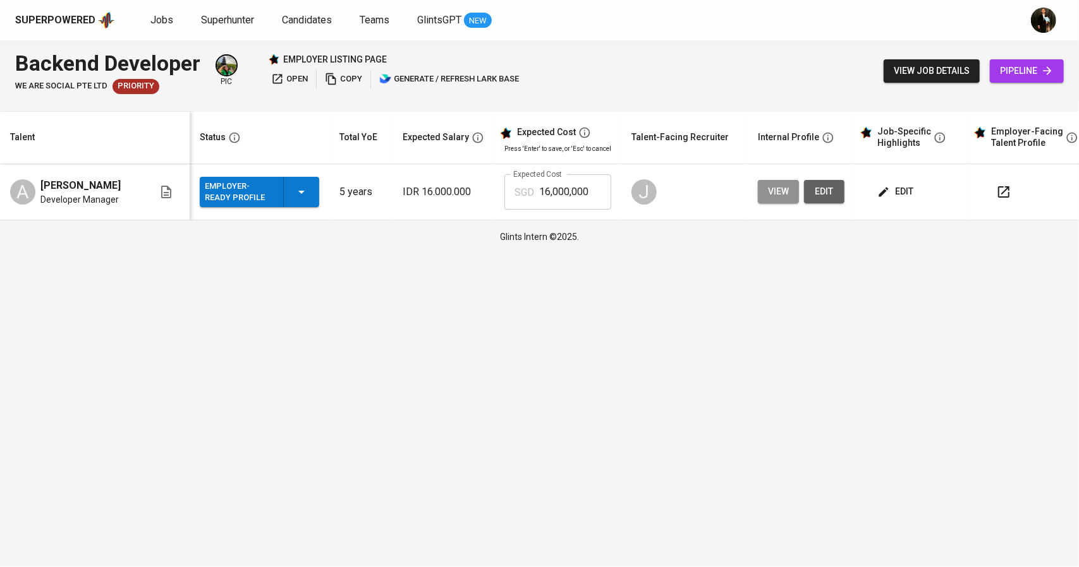
click at [780, 182] on button "view" at bounding box center [778, 191] width 41 height 23
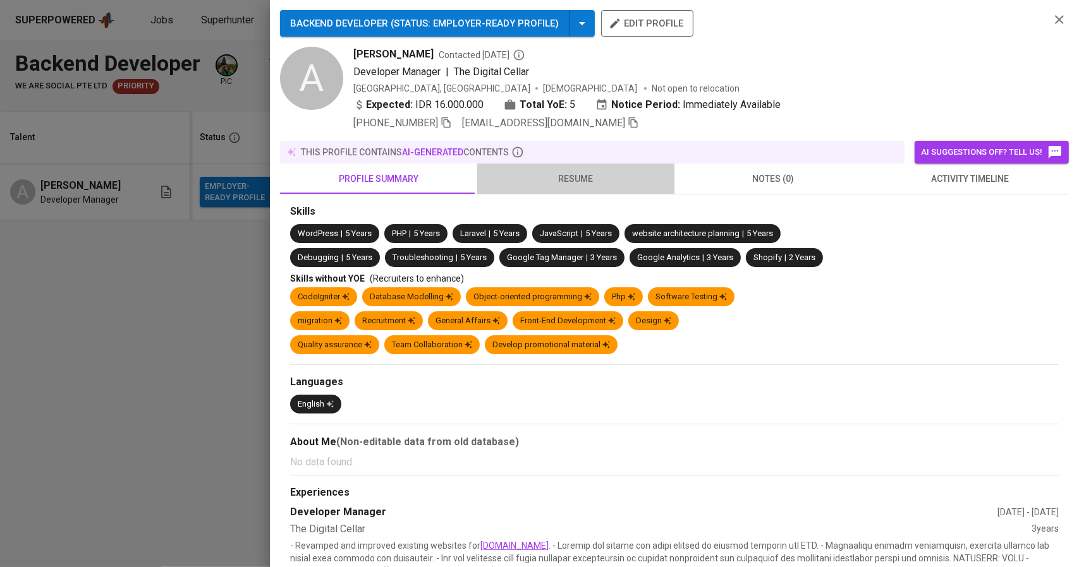
click at [595, 176] on span "resume" at bounding box center [576, 179] width 182 height 16
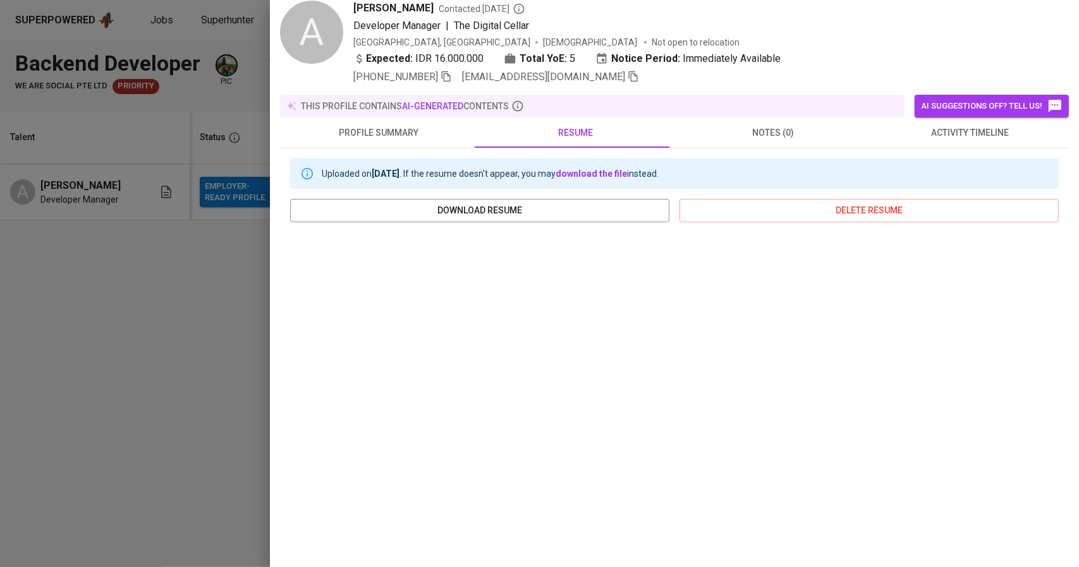
scroll to position [109, 0]
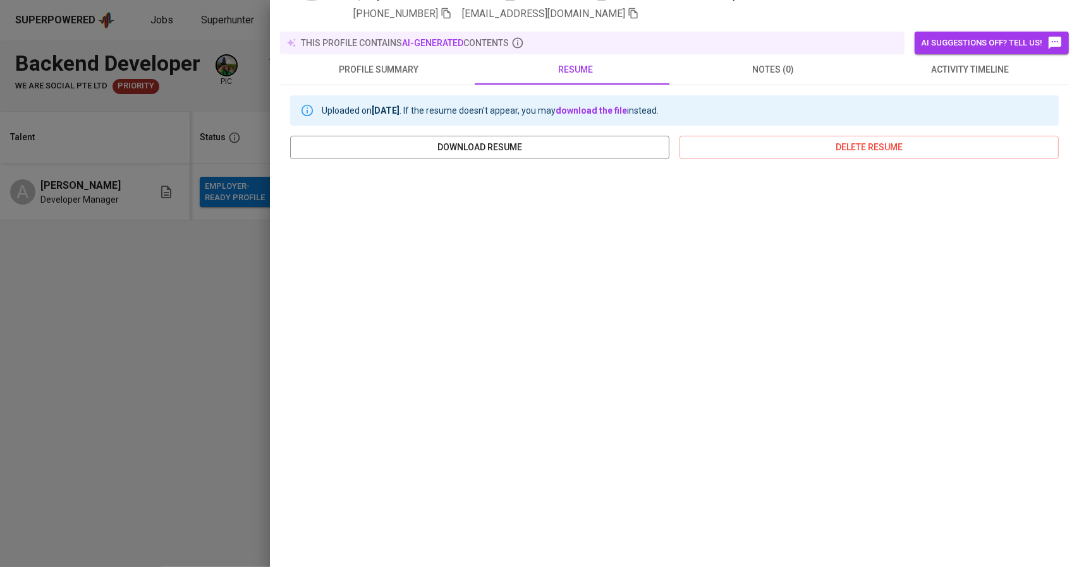
click at [193, 277] on div at bounding box center [539, 283] width 1079 height 567
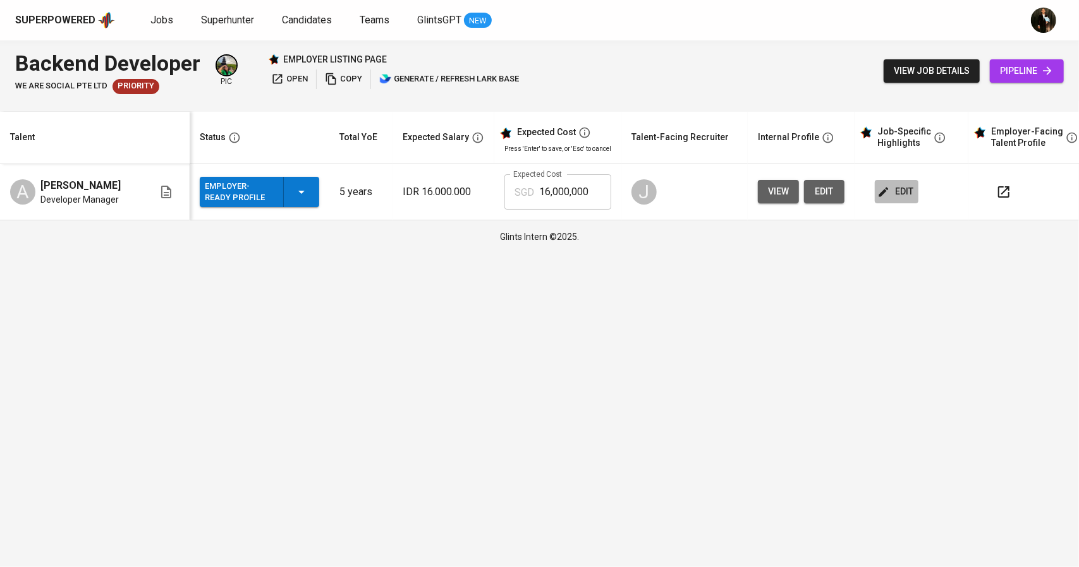
click at [885, 192] on icon "button" at bounding box center [883, 192] width 13 height 13
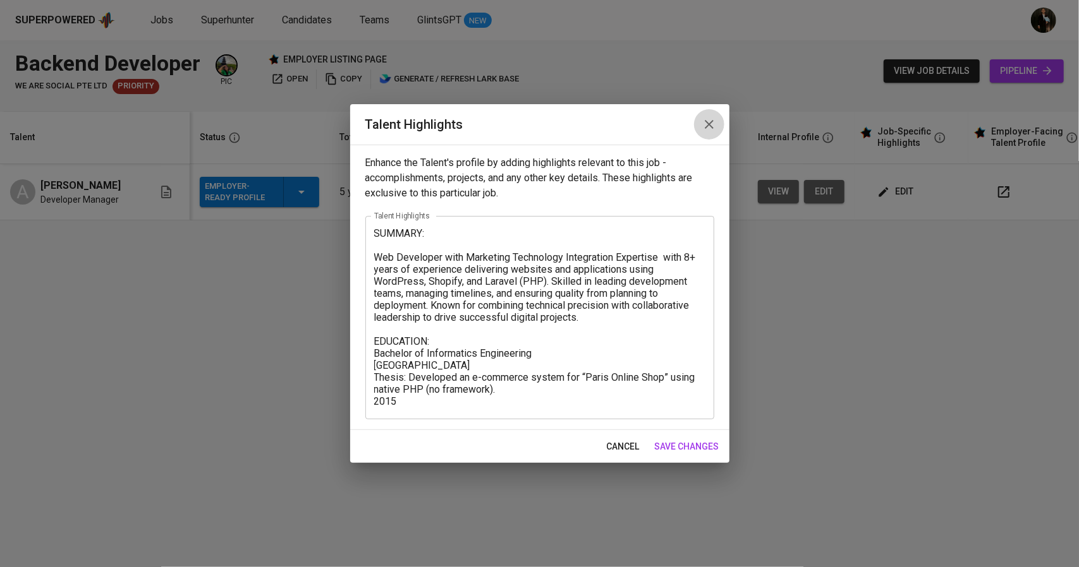
click at [711, 122] on icon "button" at bounding box center [709, 124] width 9 height 9
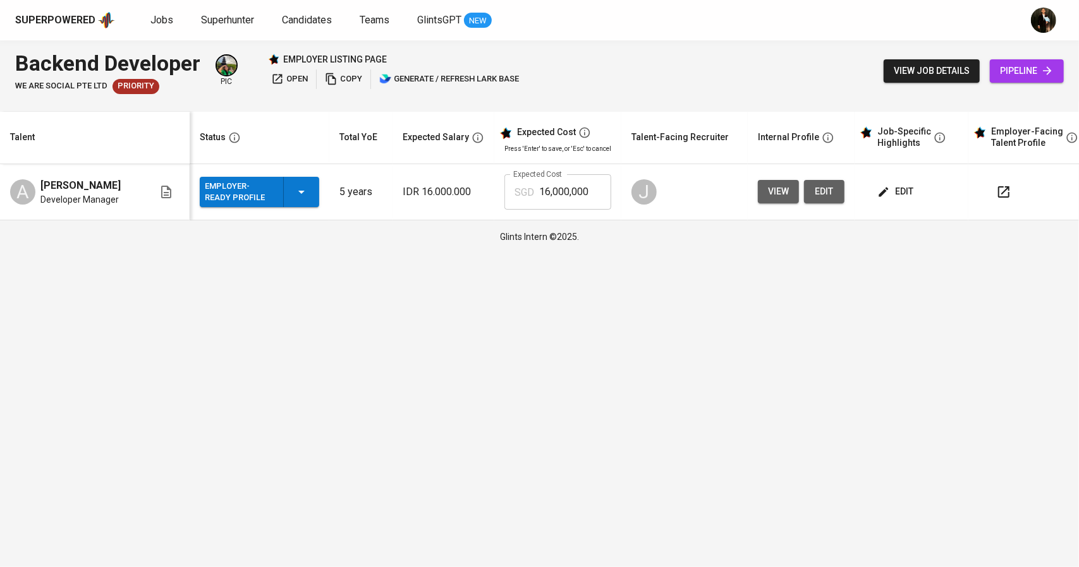
click at [785, 190] on button "view" at bounding box center [778, 191] width 41 height 23
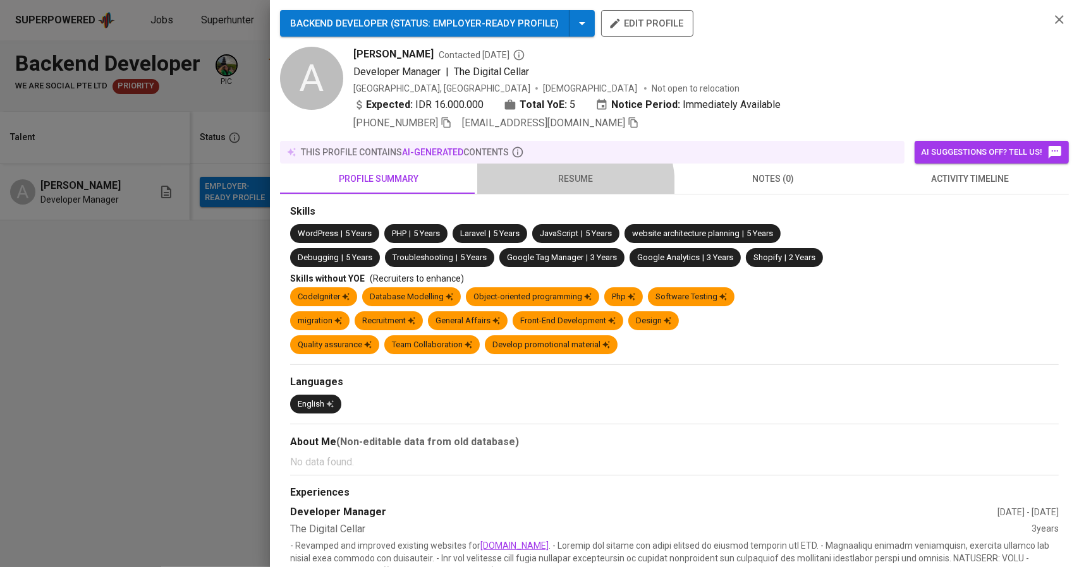
click at [555, 187] on button "resume" at bounding box center [575, 179] width 197 height 30
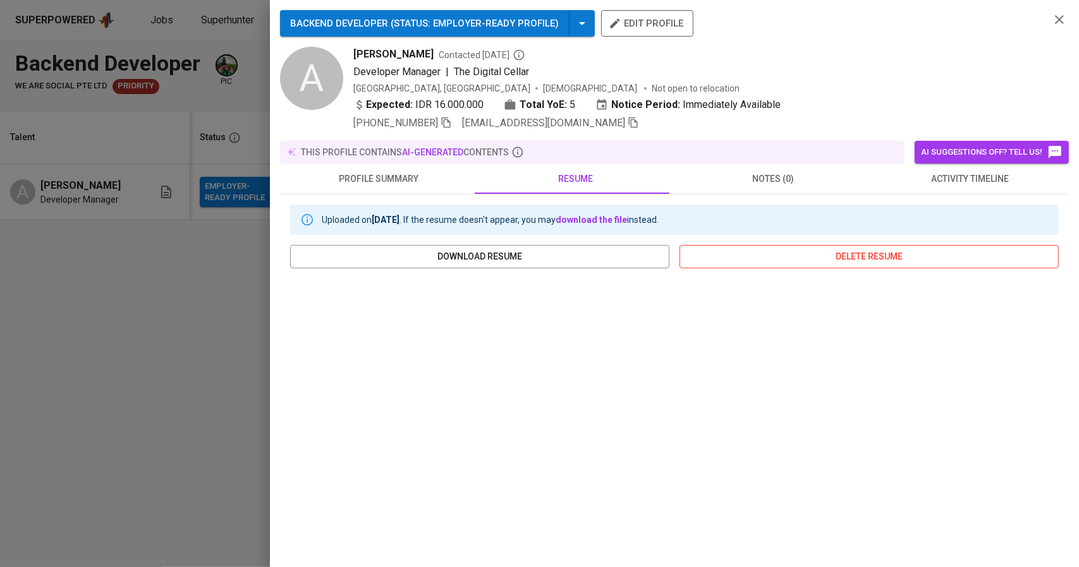
scroll to position [46, 0]
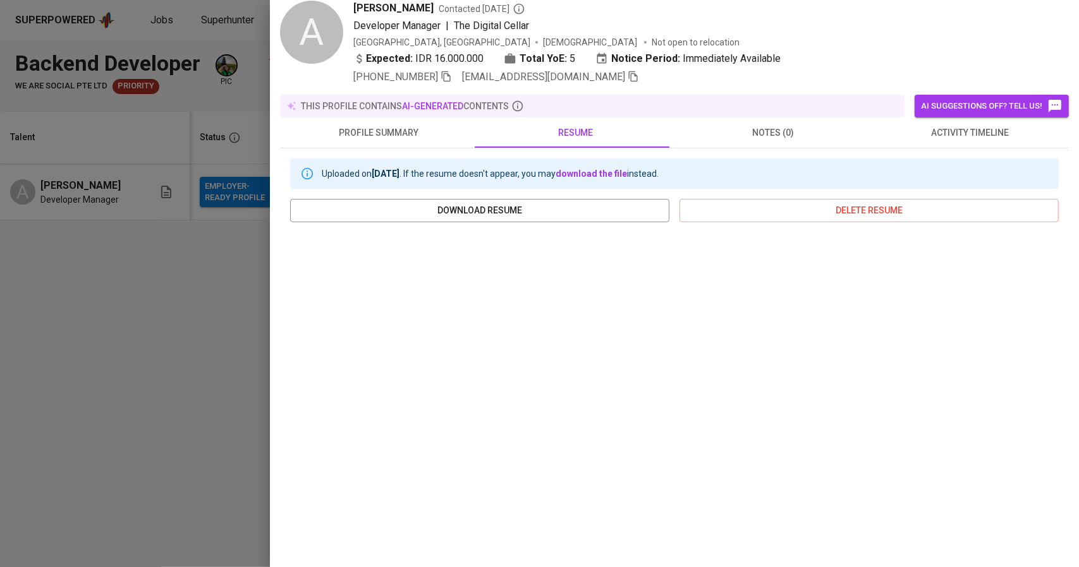
click at [154, 293] on div at bounding box center [539, 283] width 1079 height 567
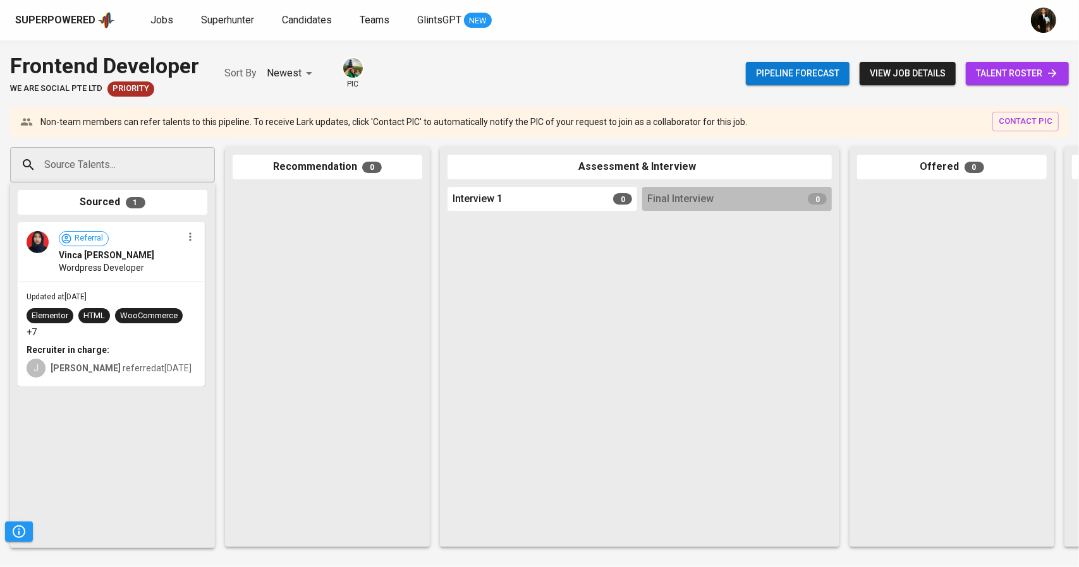
click at [1000, 71] on span "talent roster" at bounding box center [1017, 74] width 83 height 16
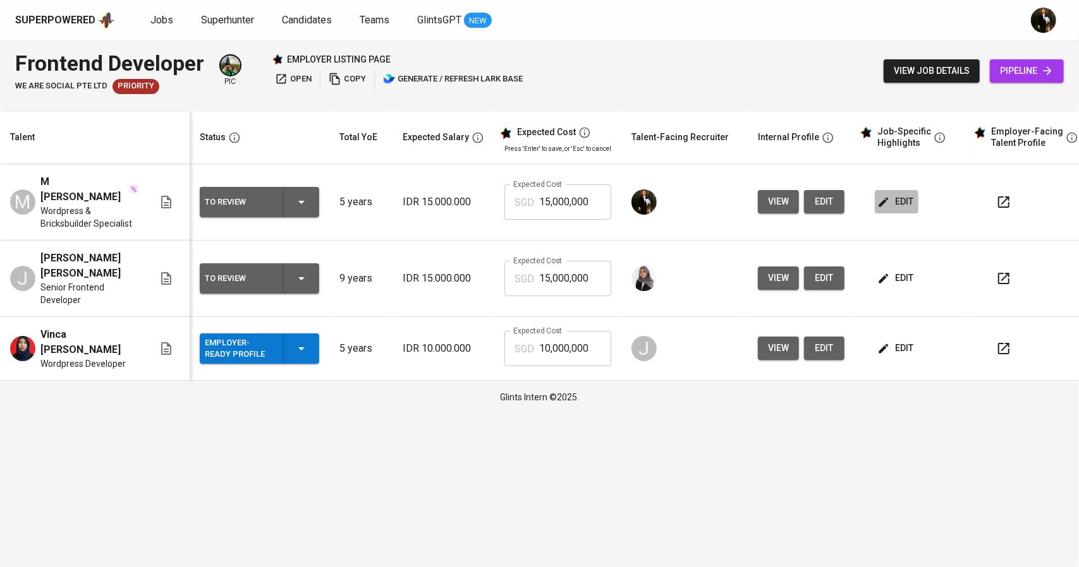
click at [899, 194] on span "edit" at bounding box center [896, 202] width 33 height 16
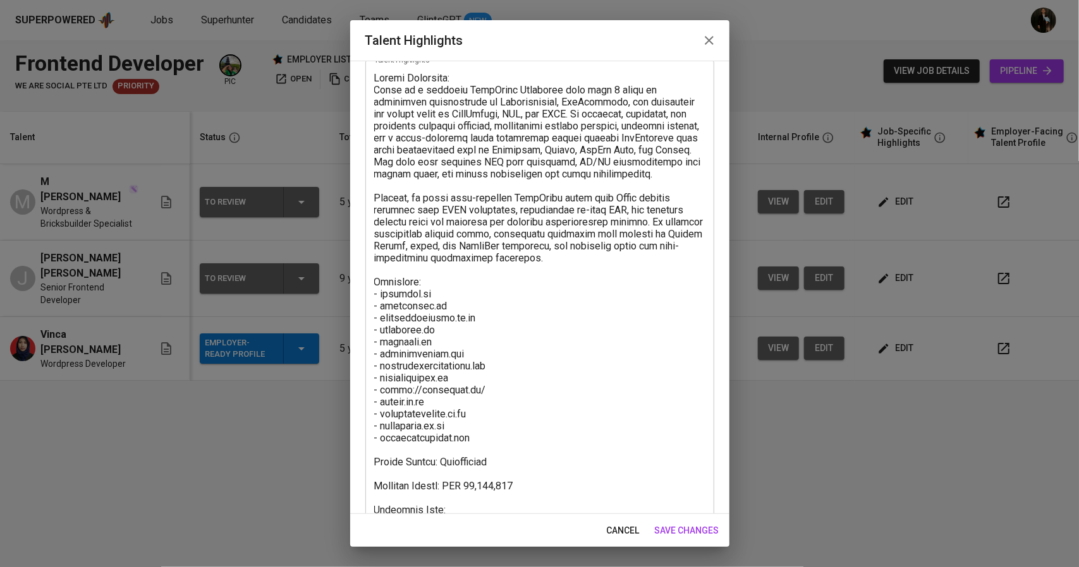
scroll to position [132, 0]
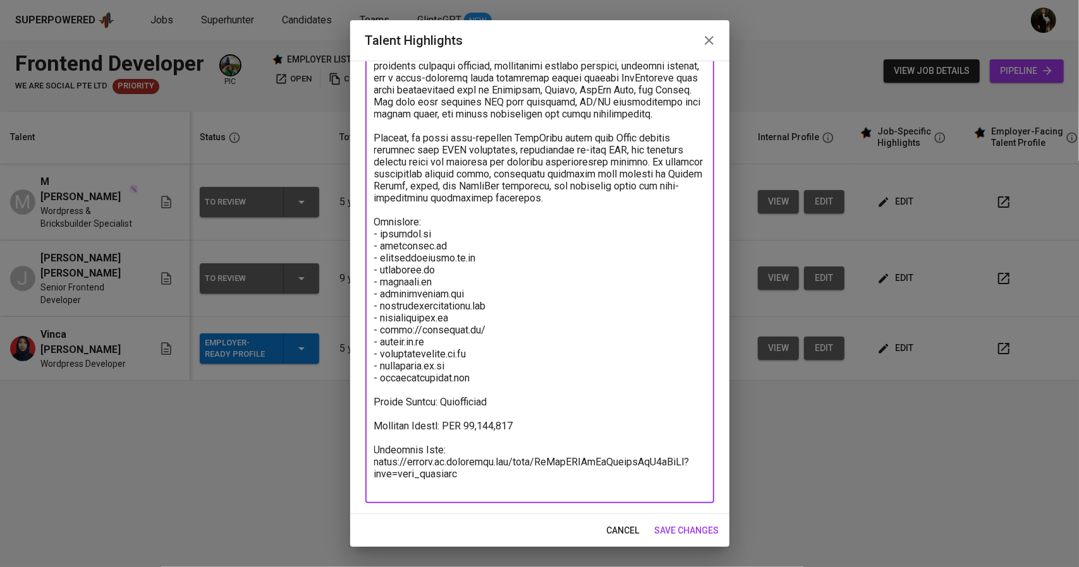
click at [531, 352] on textarea at bounding box center [539, 252] width 331 height 480
click at [711, 45] on icon "button" at bounding box center [708, 40] width 15 height 15
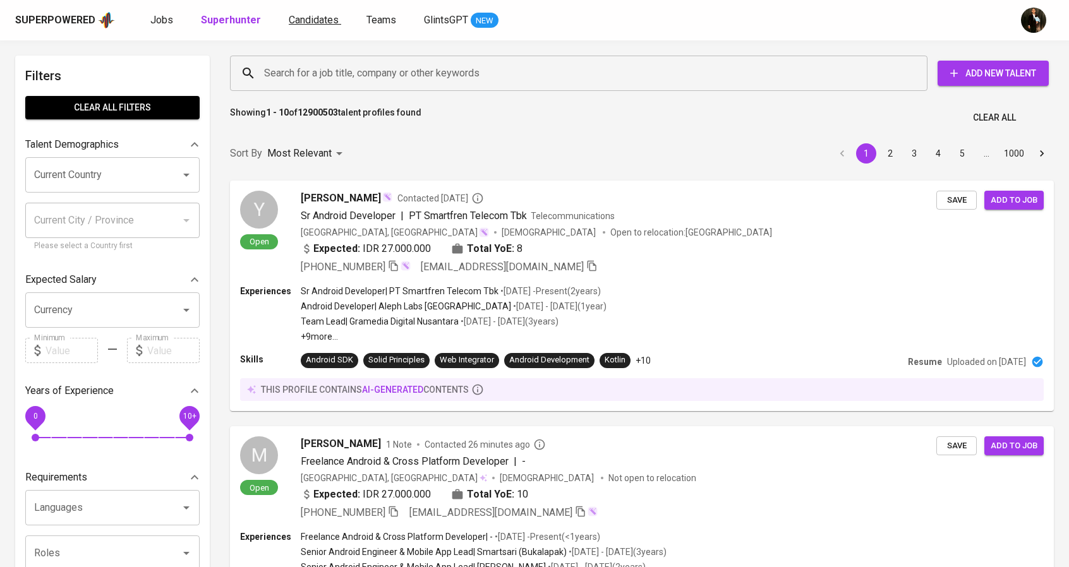
click at [299, 16] on span "Candidates" at bounding box center [314, 20] width 50 height 12
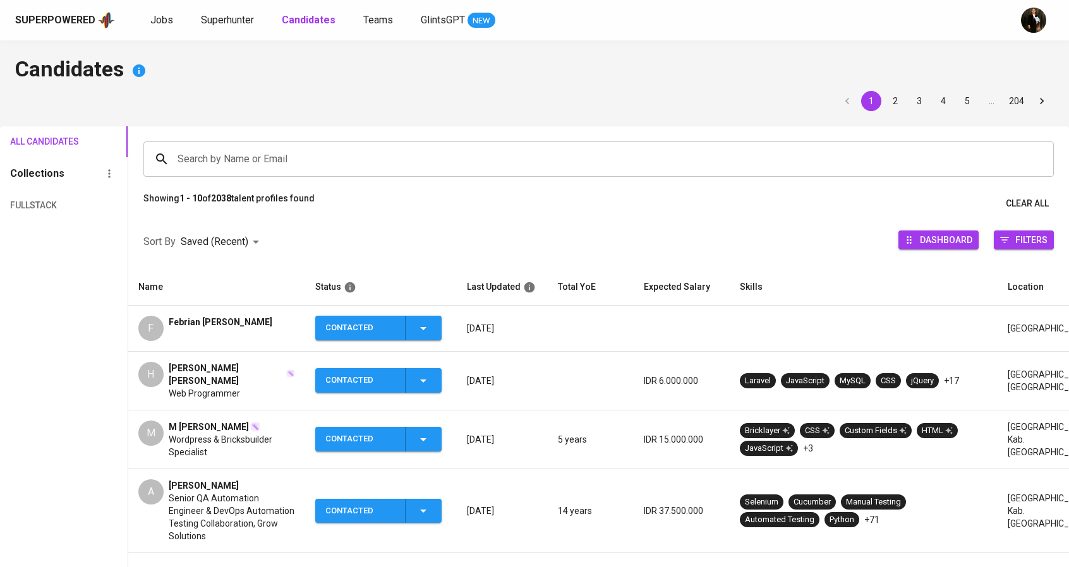
click at [244, 363] on td "[PERSON_NAME] P P. Web Programmer" at bounding box center [216, 381] width 177 height 59
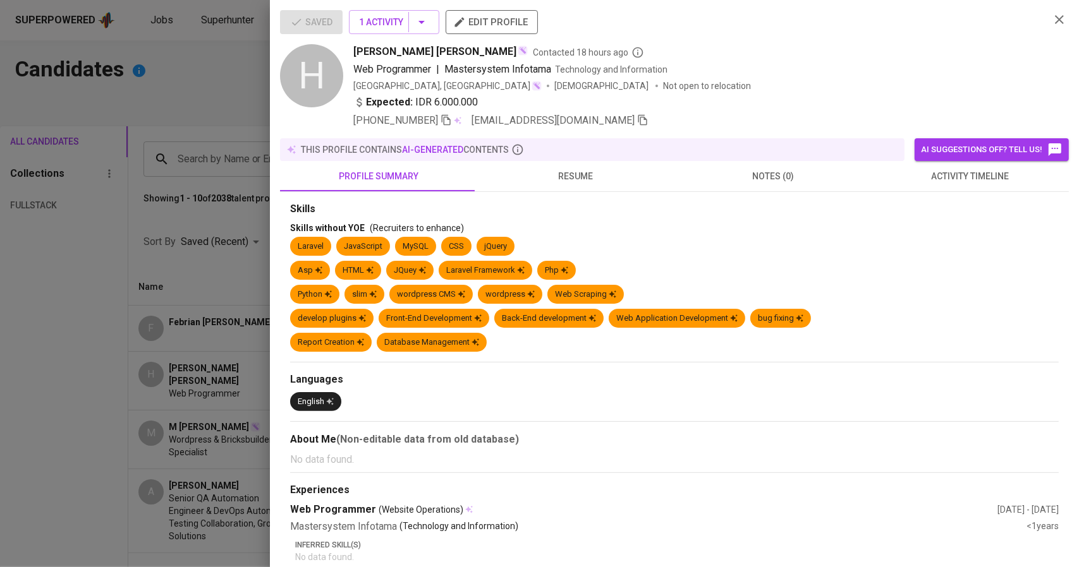
click at [637, 118] on icon "button" at bounding box center [642, 119] width 11 height 11
click at [35, 265] on div at bounding box center [539, 283] width 1079 height 567
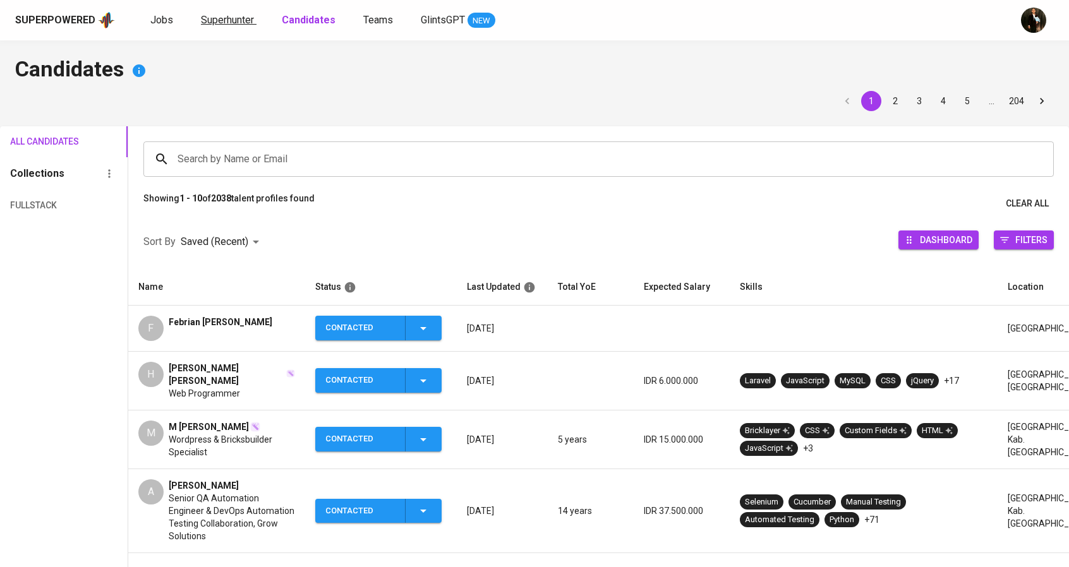
click at [214, 25] on span "Superhunter" at bounding box center [227, 20] width 53 height 12
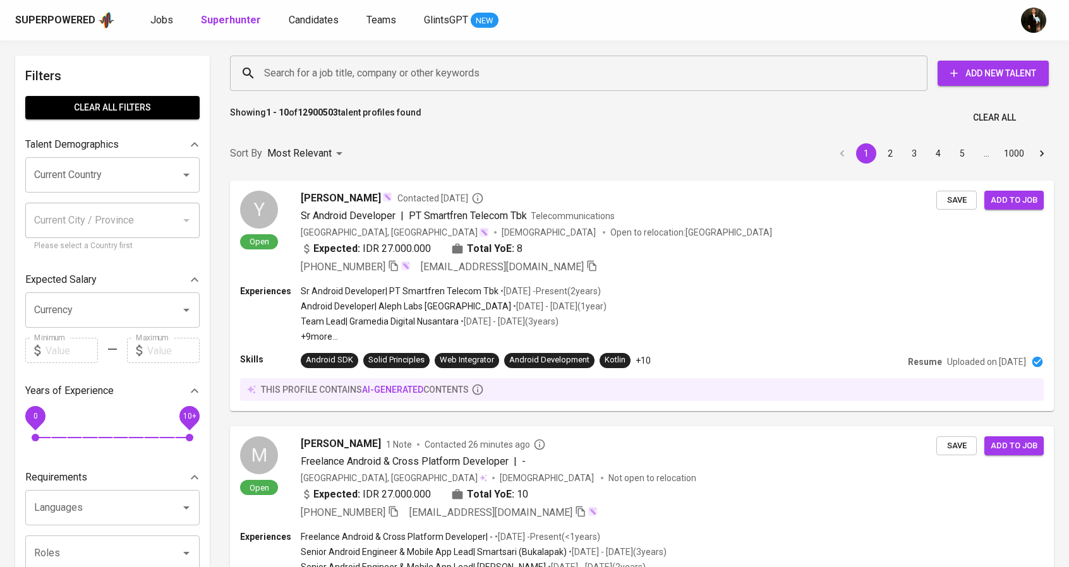
click at [409, 66] on input "Search for a job title, company or other keywords" at bounding box center [582, 73] width 642 height 24
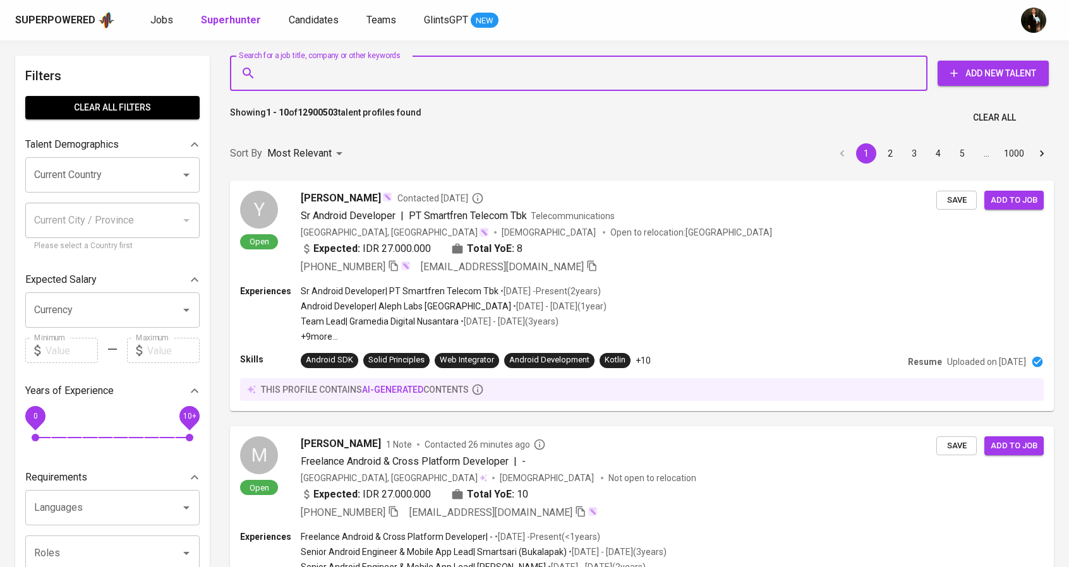
paste input "[EMAIL_ADDRESS][DOMAIN_NAME]"
type input "[EMAIL_ADDRESS][DOMAIN_NAME]"
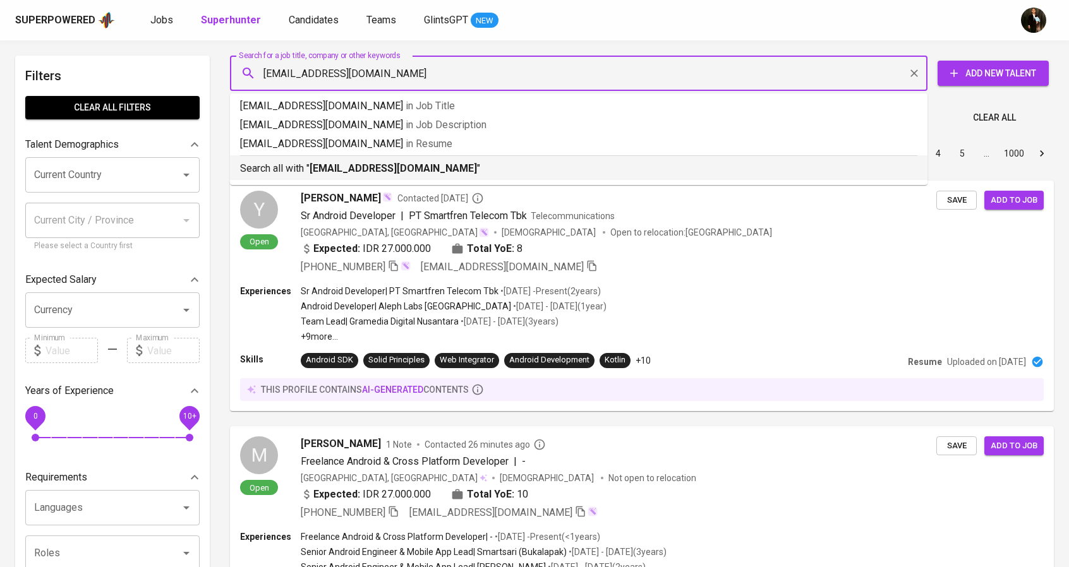
click at [400, 166] on b "[EMAIL_ADDRESS][DOMAIN_NAME]" at bounding box center [393, 168] width 167 height 12
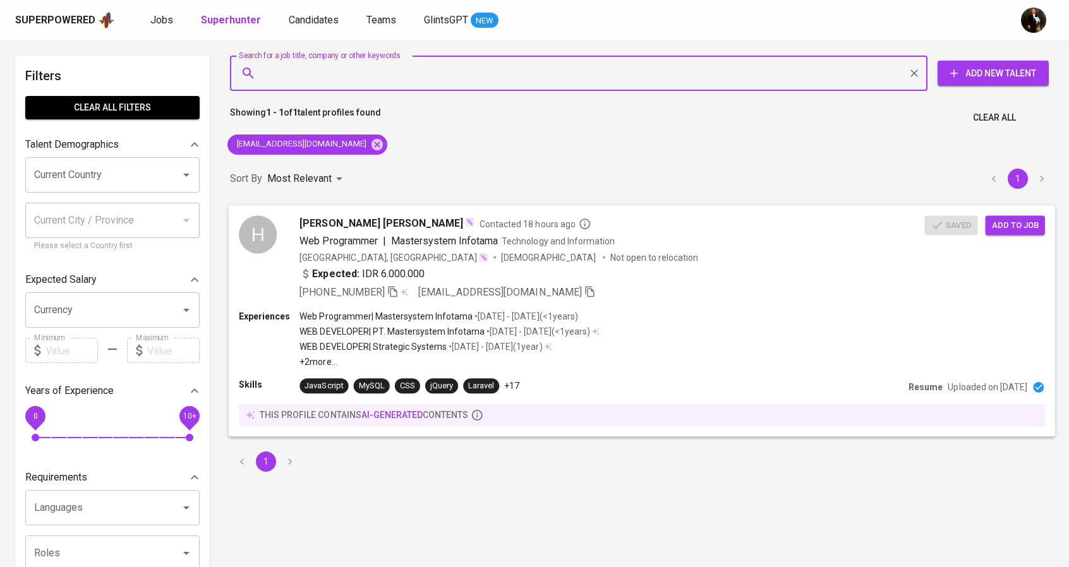
click at [637, 279] on div "Expected: IDR 6.000.000" at bounding box center [612, 275] width 625 height 18
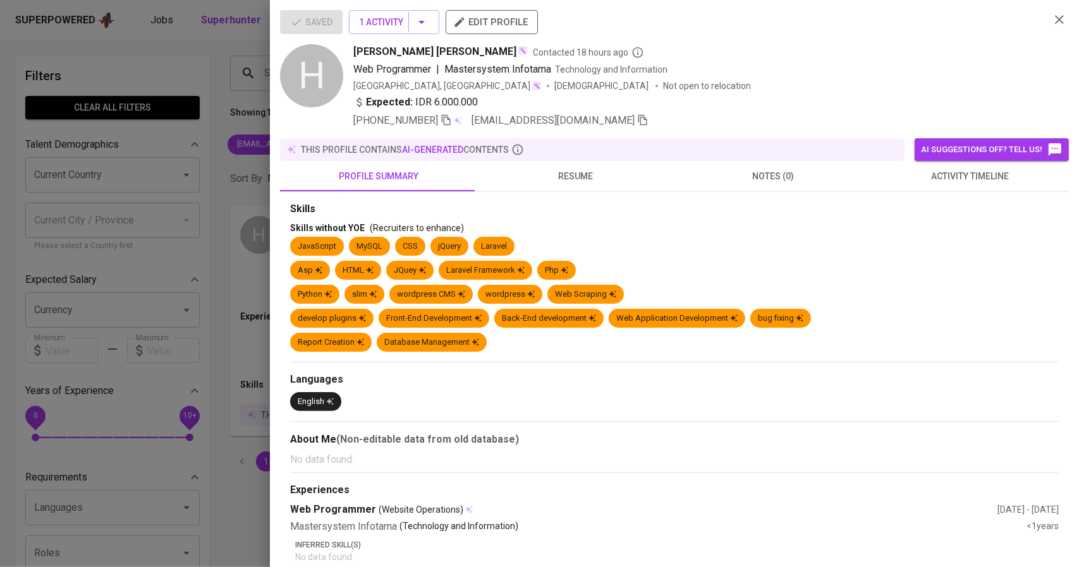
click at [238, 197] on div at bounding box center [539, 283] width 1079 height 567
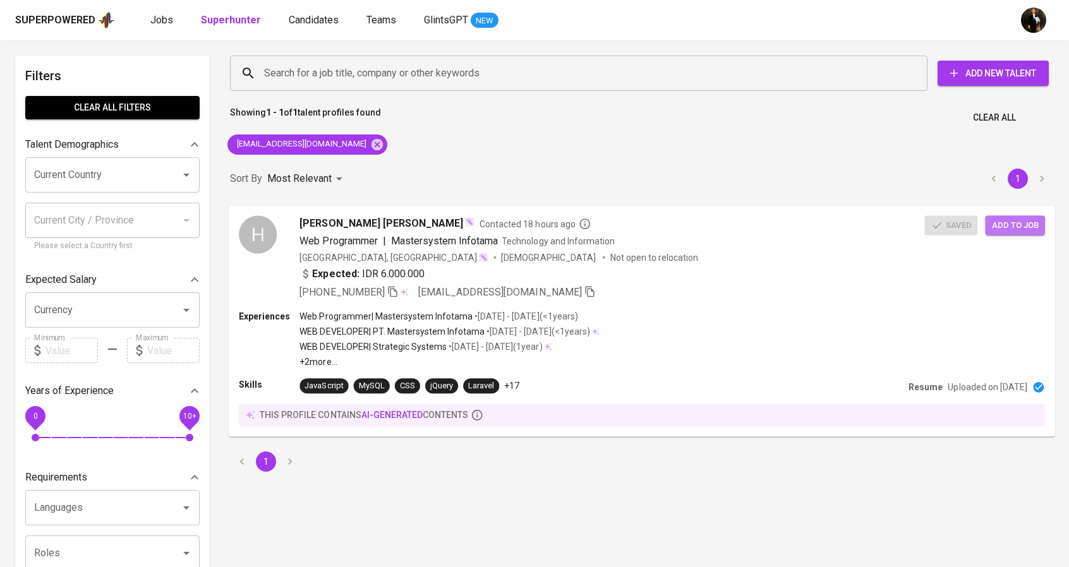
click at [1018, 221] on span "Add to job" at bounding box center [1015, 225] width 47 height 15
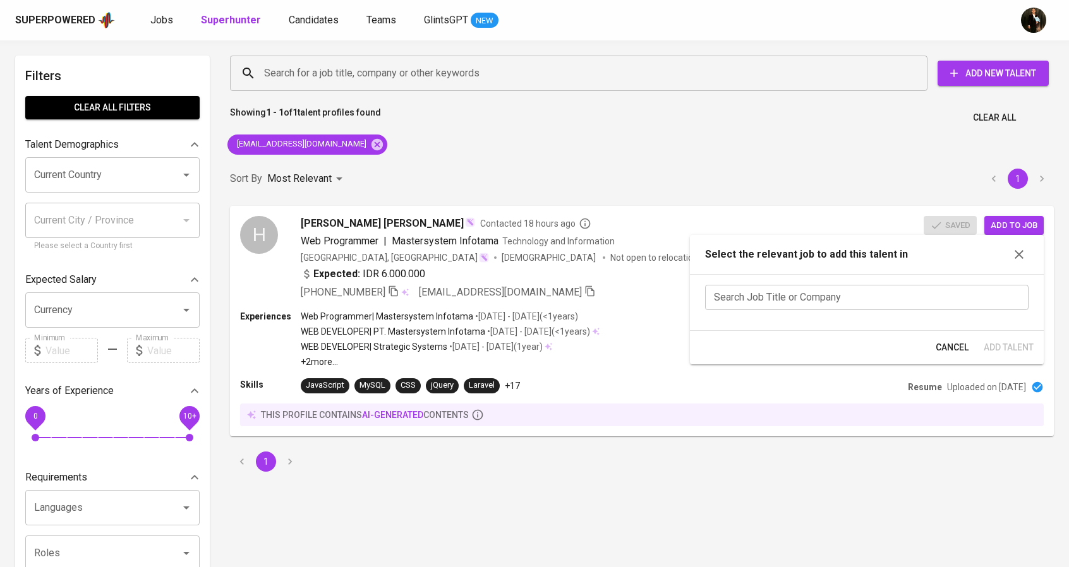
click at [830, 308] on input "text" at bounding box center [867, 297] width 324 height 25
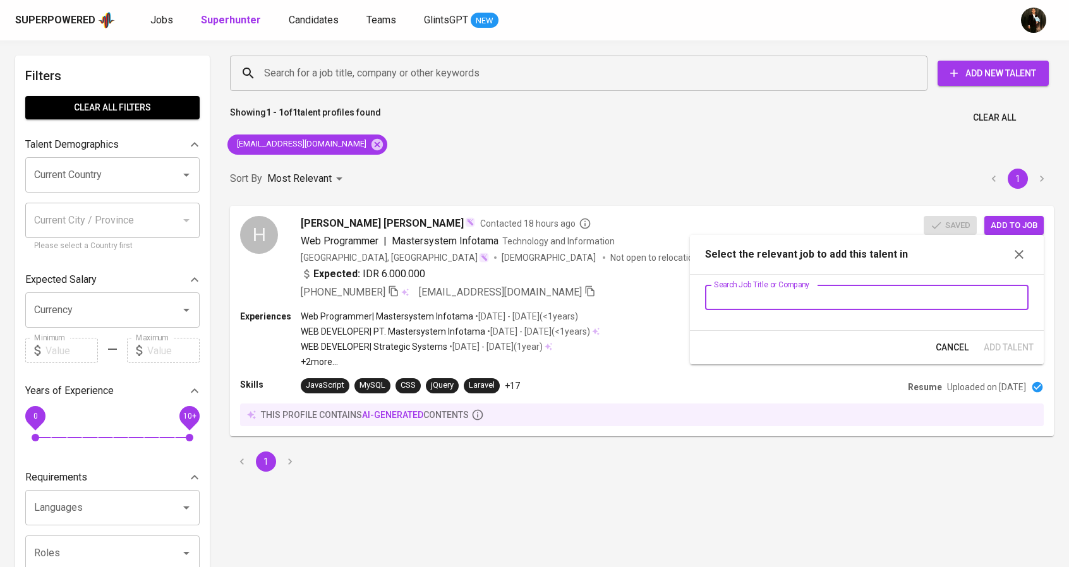
click at [754, 293] on input "text" at bounding box center [867, 297] width 324 height 25
click at [660, 288] on div "[PHONE_NUMBER] [EMAIL_ADDRESS][DOMAIN_NAME]" at bounding box center [612, 291] width 625 height 15
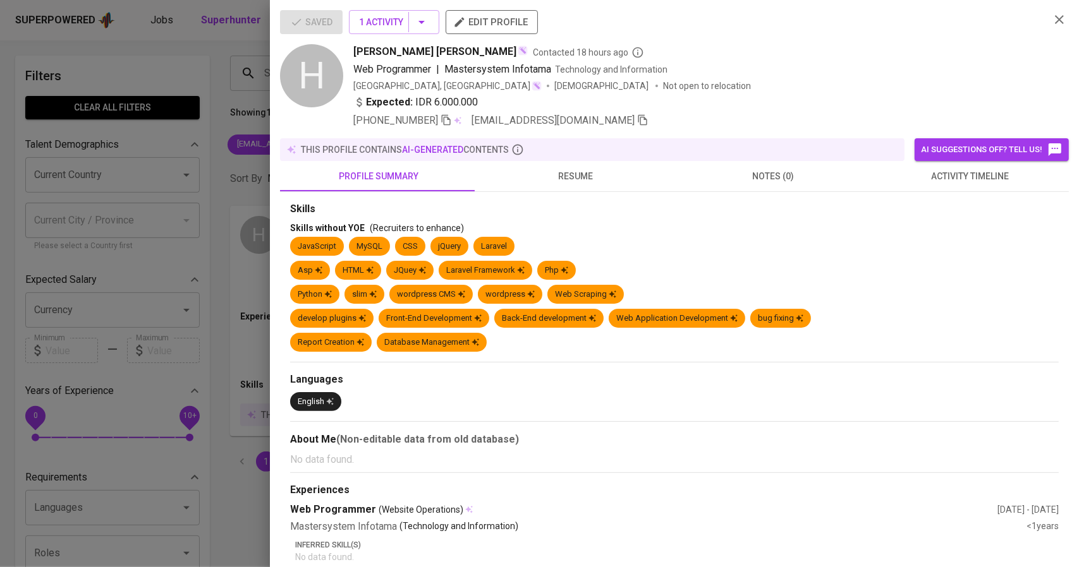
click at [154, 205] on div at bounding box center [539, 283] width 1079 height 567
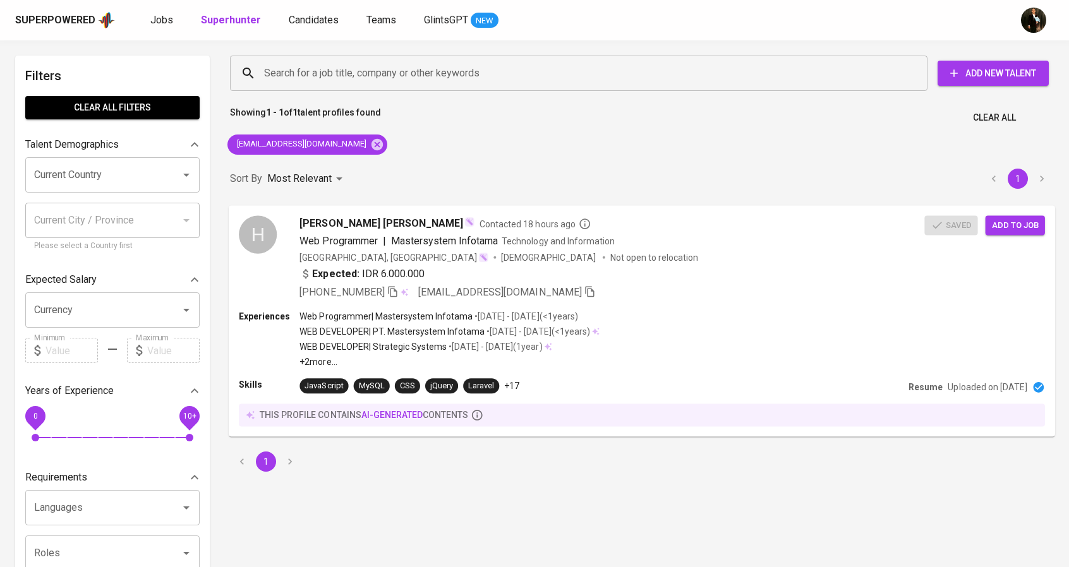
click at [1002, 221] on span "Add to job" at bounding box center [1015, 225] width 47 height 15
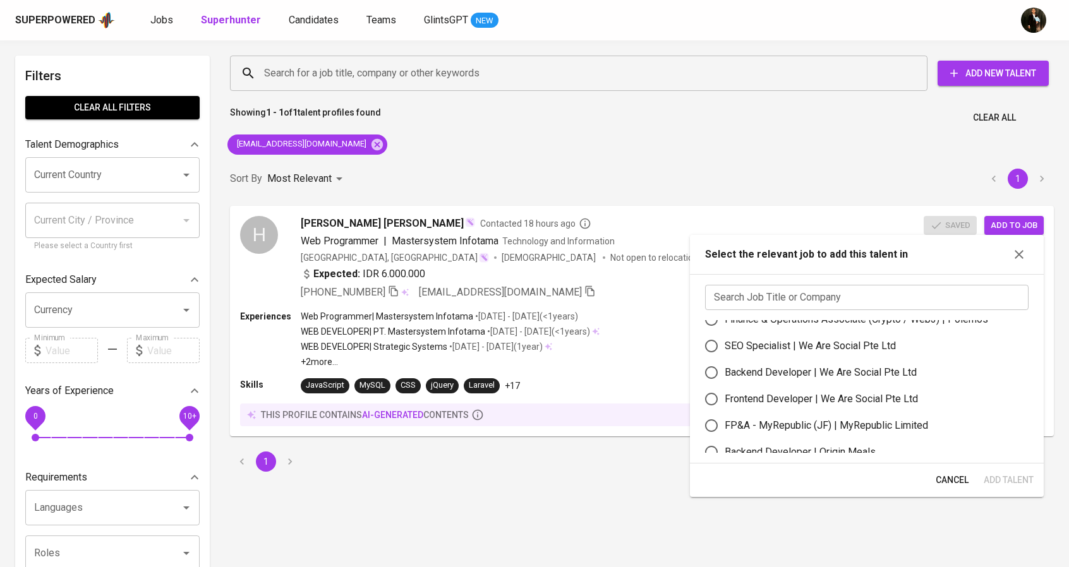
scroll to position [63, 0]
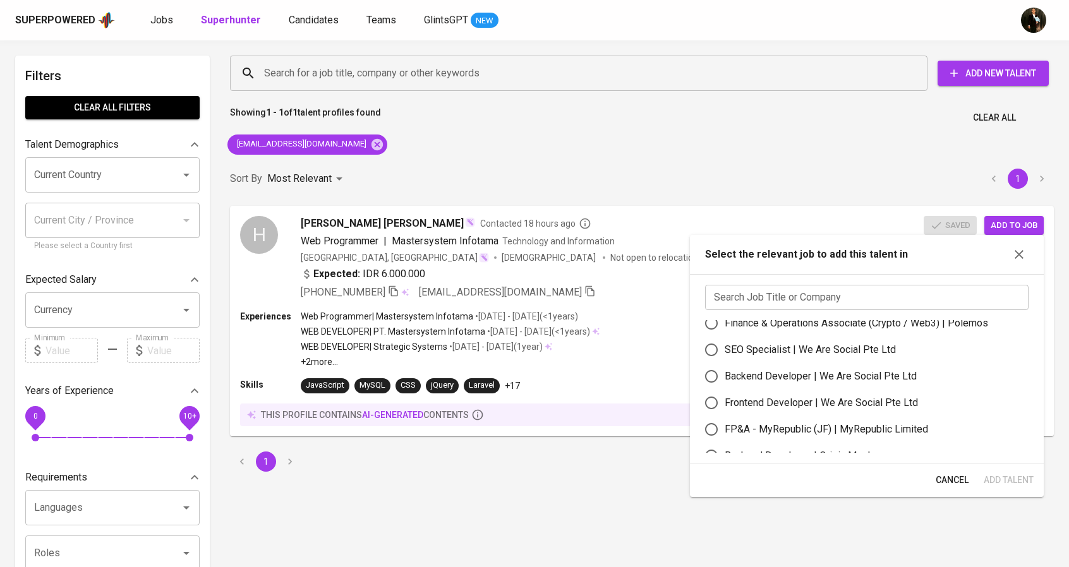
click at [791, 367] on label "Backend Developer | We Are Social Pte Ltd" at bounding box center [858, 376] width 320 height 27
click at [725, 367] on input "Backend Developer | We Are Social Pte Ltd" at bounding box center [711, 376] width 27 height 27
radio input "true"
click at [998, 478] on span "Add Talent" at bounding box center [1009, 481] width 50 height 16
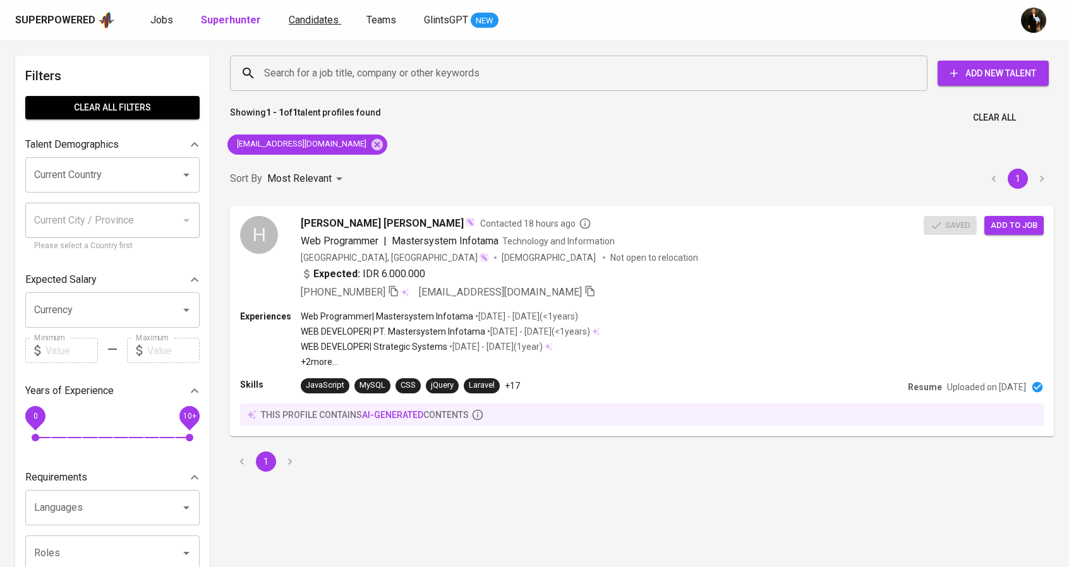
click at [323, 20] on span "Candidates" at bounding box center [314, 20] width 50 height 12
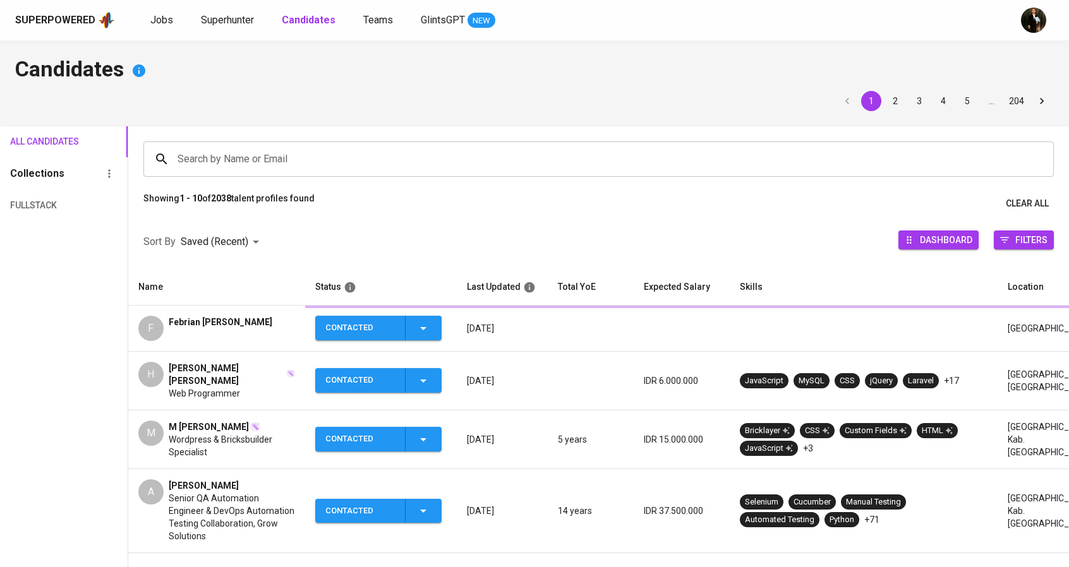
click at [220, 322] on span "Febrian [PERSON_NAME]" at bounding box center [221, 322] width 104 height 13
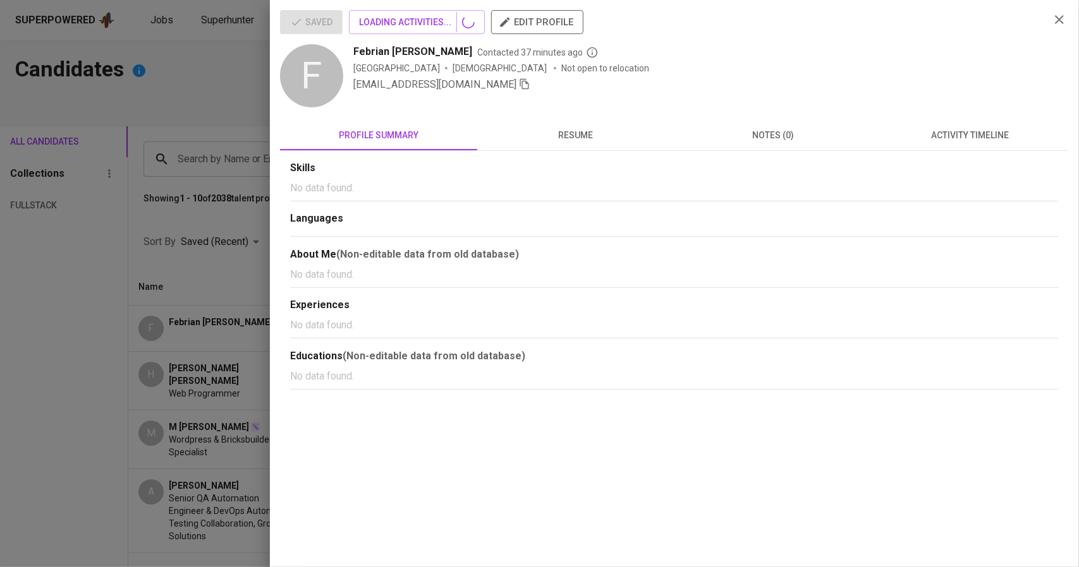
click at [519, 87] on icon "button" at bounding box center [524, 83] width 11 height 11
click at [185, 163] on div at bounding box center [539, 283] width 1079 height 567
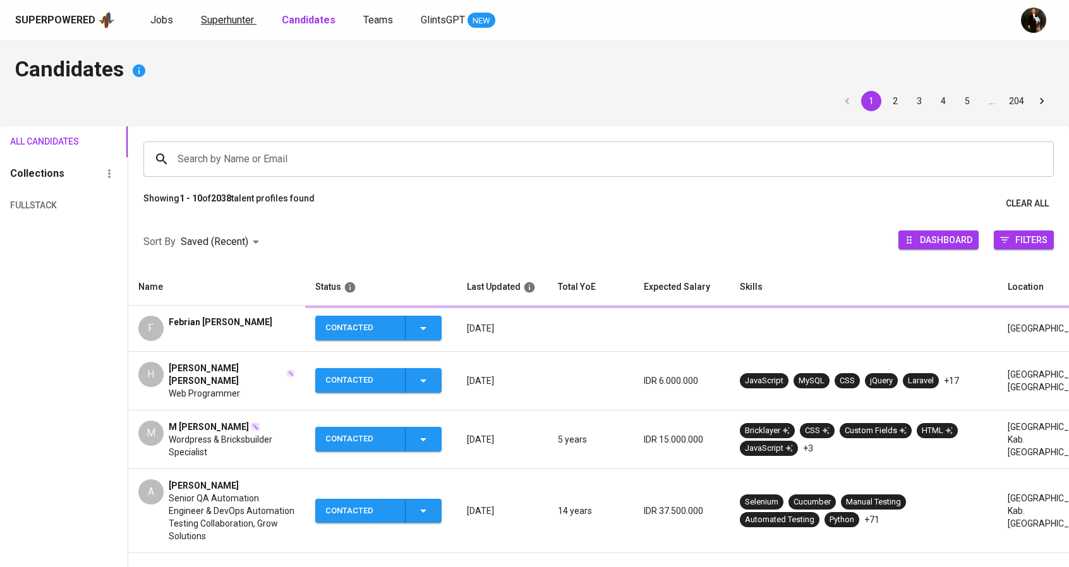
click at [240, 18] on span "Superhunter" at bounding box center [227, 20] width 53 height 12
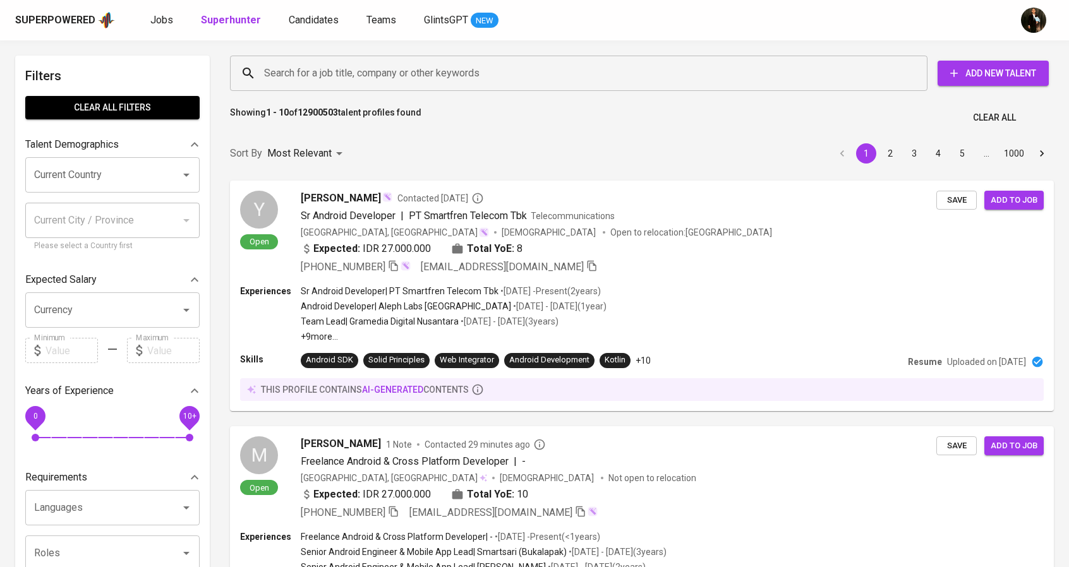
click at [324, 63] on input "Search for a job title, company or other keywords" at bounding box center [582, 73] width 642 height 24
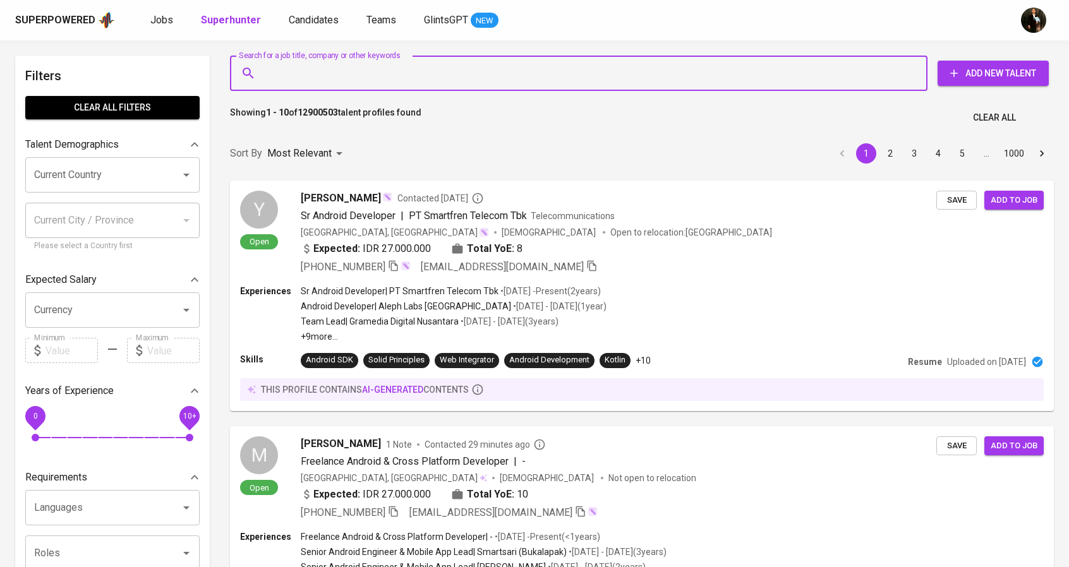
paste input "[EMAIL_ADDRESS][DOMAIN_NAME]"
type input "[EMAIL_ADDRESS][DOMAIN_NAME]"
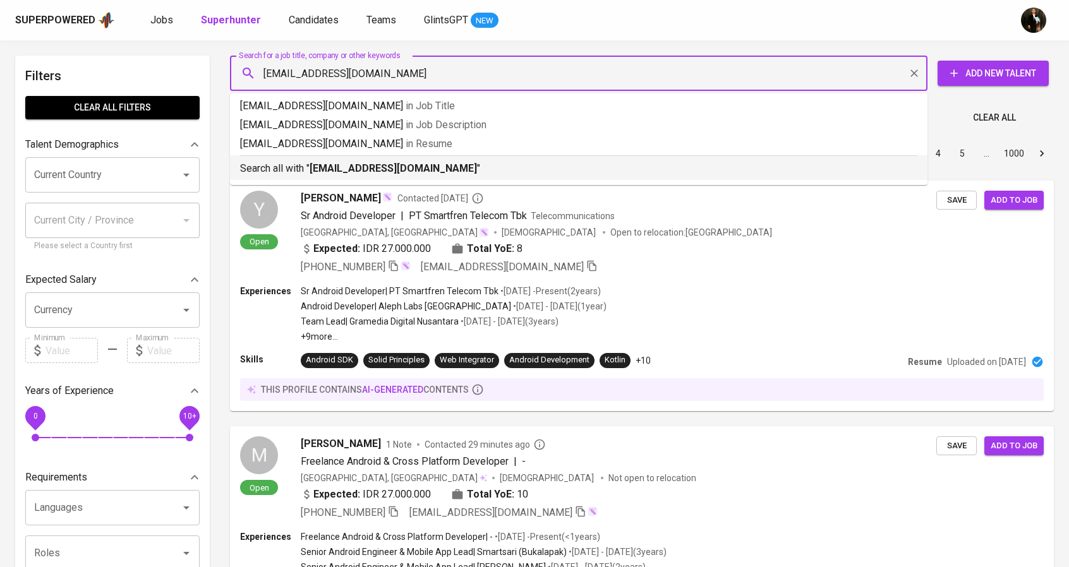
click at [348, 161] on p "Search all with " [EMAIL_ADDRESS][DOMAIN_NAME] "" at bounding box center [578, 168] width 677 height 15
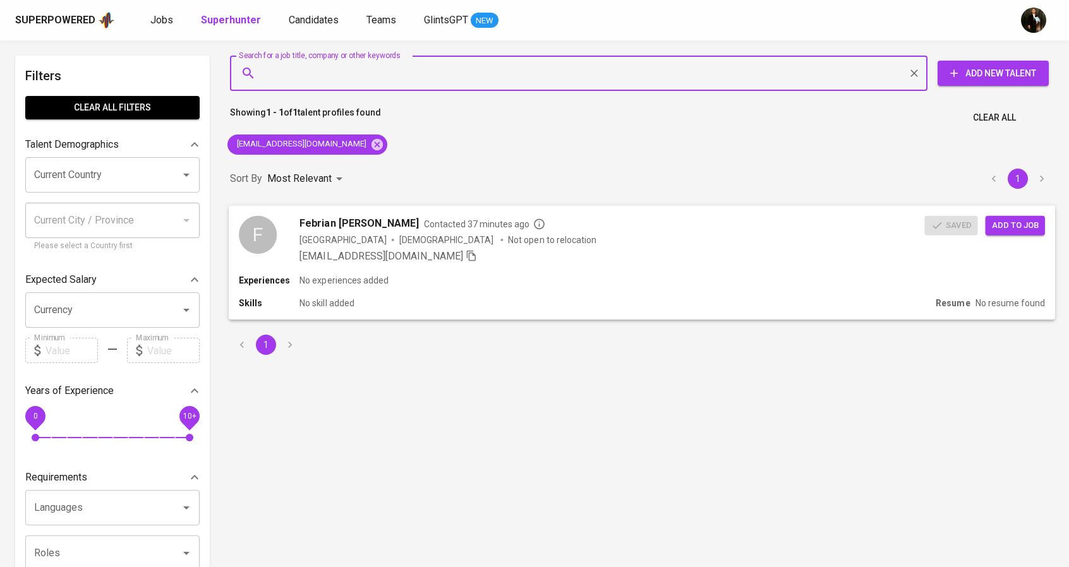
click at [597, 291] on div "Experiences No experiences added Skills No skill added Resume No resume found" at bounding box center [642, 296] width 827 height 45
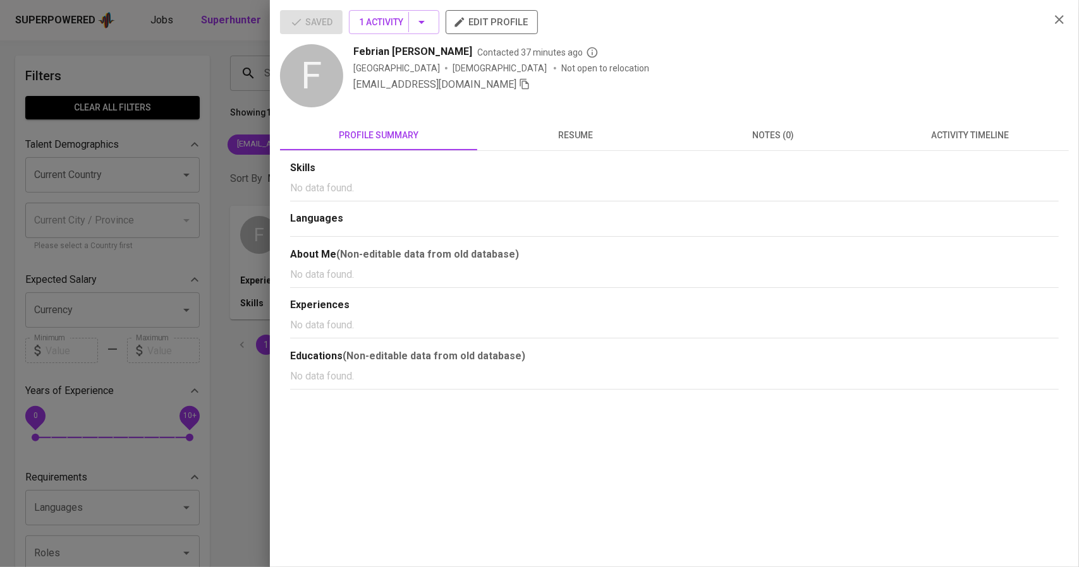
click at [210, 195] on div at bounding box center [539, 283] width 1079 height 567
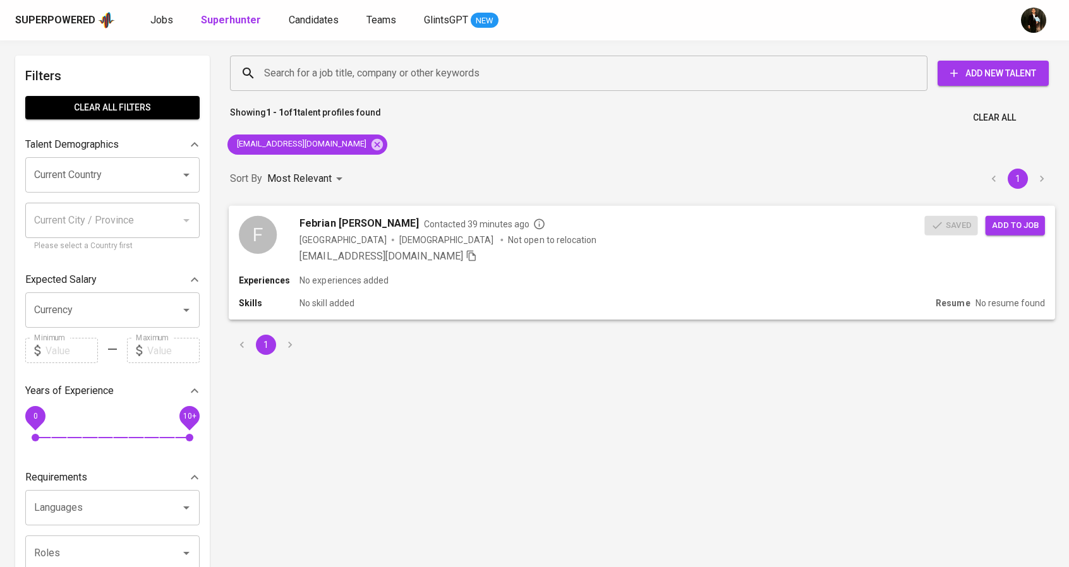
click at [567, 243] on div "Indonesia [DEMOGRAPHIC_DATA] Not open to relocation" at bounding box center [612, 239] width 625 height 13
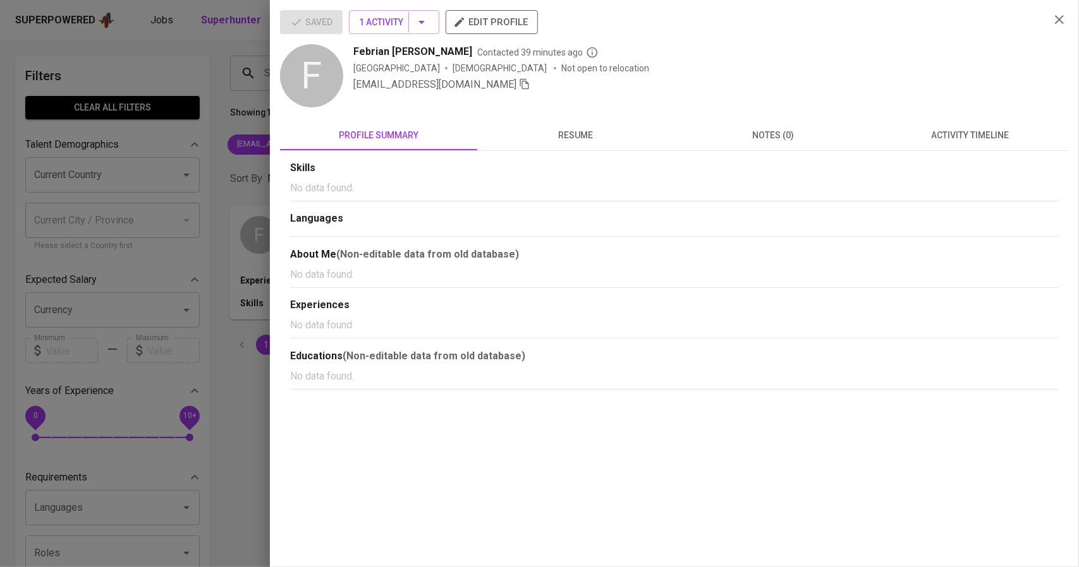
click at [519, 88] on icon "button" at bounding box center [524, 83] width 11 height 11
click at [190, 234] on div at bounding box center [539, 283] width 1079 height 567
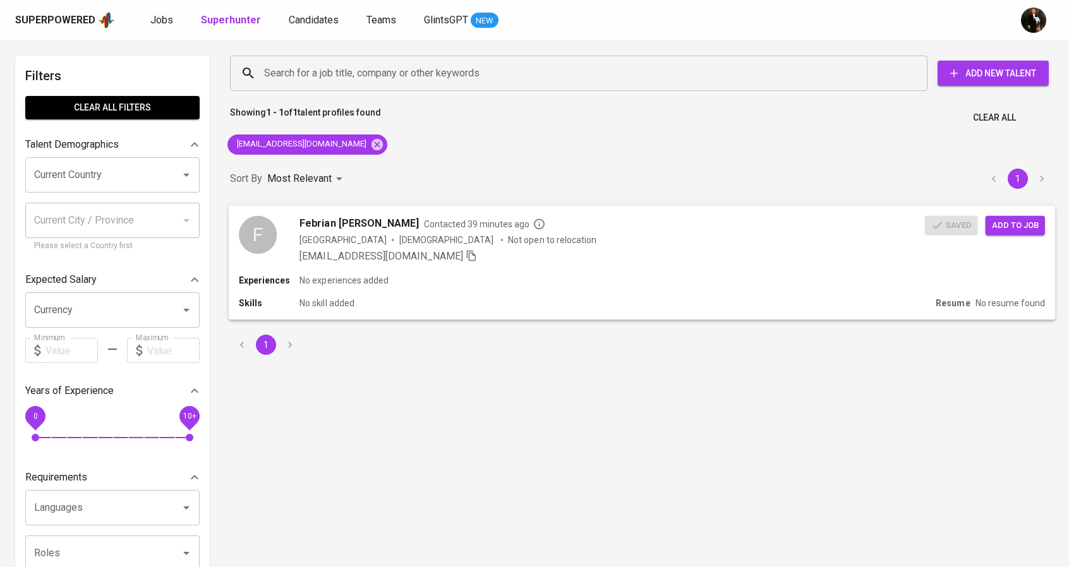
click at [1027, 227] on span "Add to job" at bounding box center [1015, 225] width 47 height 15
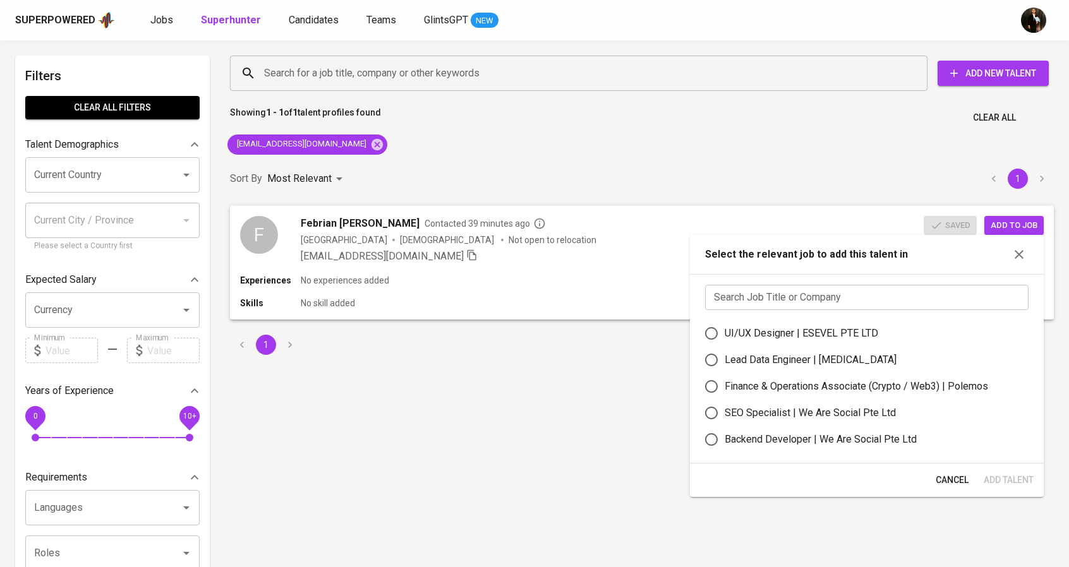
click at [794, 437] on div "Backend Developer | We Are Social Pte Ltd" at bounding box center [821, 439] width 192 height 15
click at [725, 437] on input "Backend Developer | We Are Social Pte Ltd" at bounding box center [711, 440] width 27 height 27
radio input "true"
click at [1027, 479] on span "Add Talent" at bounding box center [1009, 481] width 50 height 16
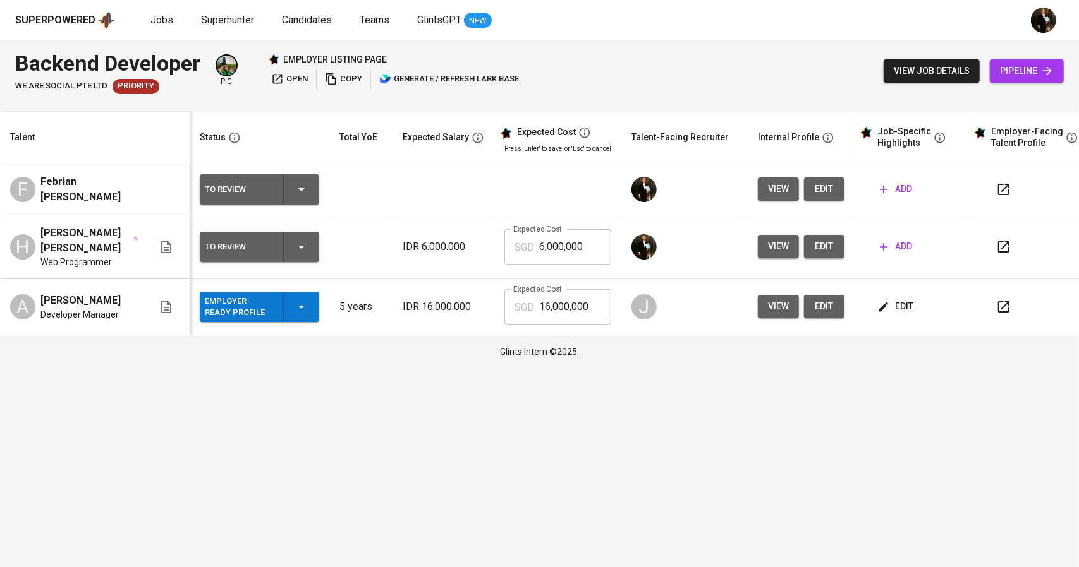
click at [905, 238] on button "add" at bounding box center [896, 246] width 42 height 23
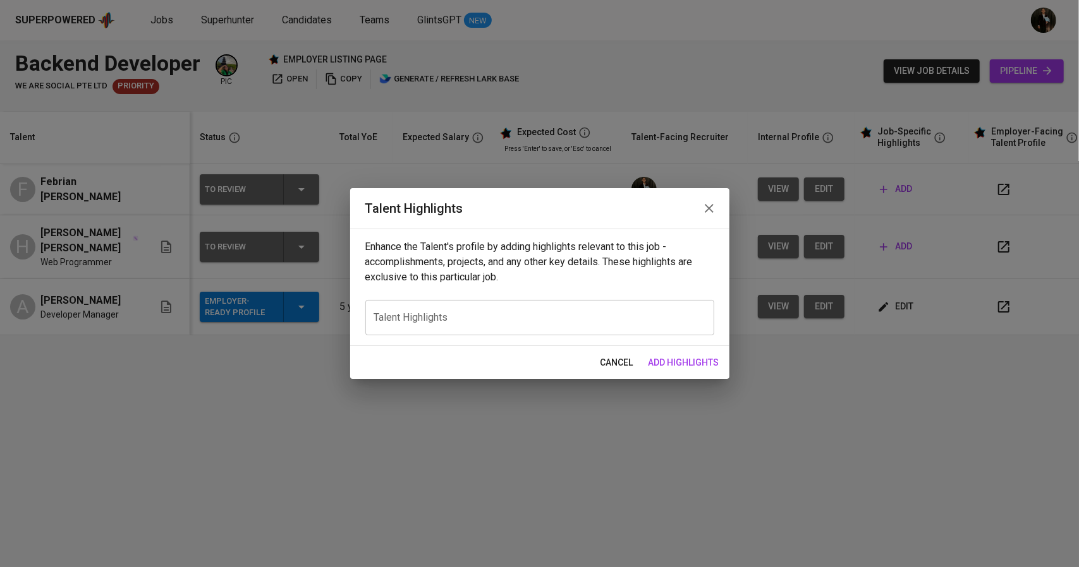
click at [543, 307] on div "x Talent Highlights" at bounding box center [539, 317] width 349 height 35
paste textarea "Career Highlight: Nudin is a seasoned WordPress Developer with over 5 years of …"
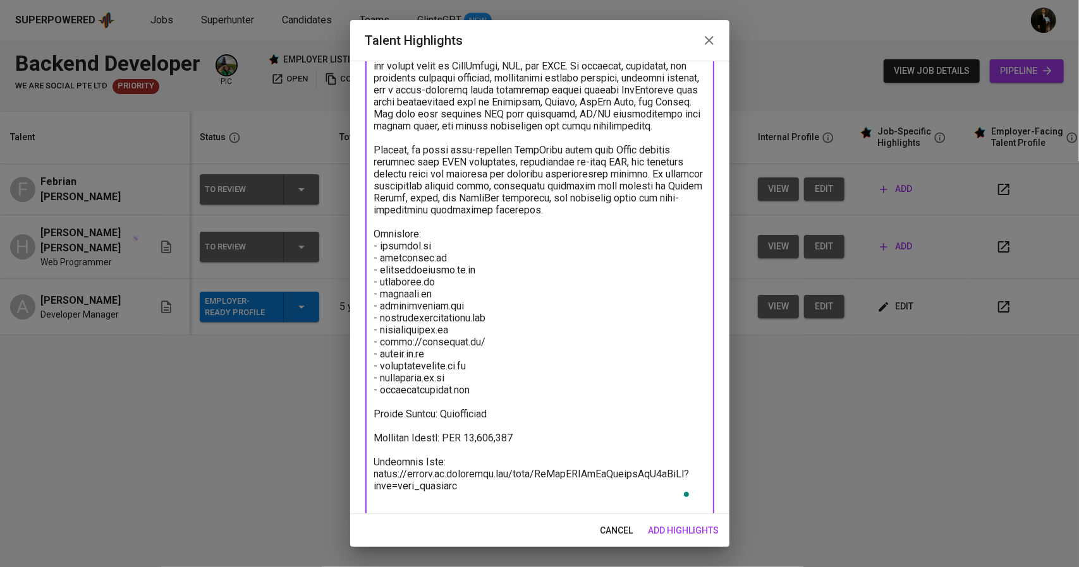
scroll to position [132, 0]
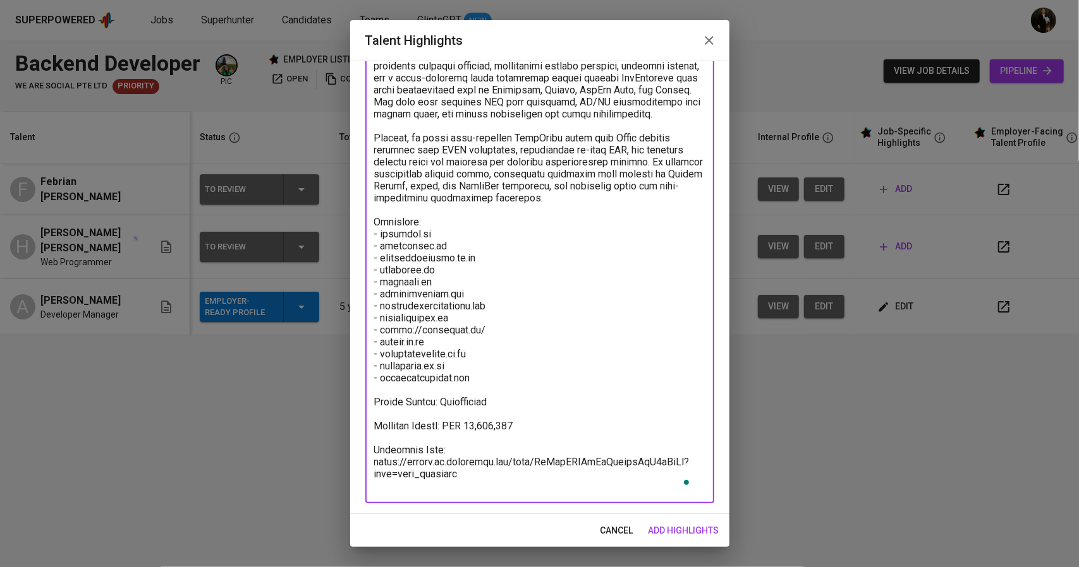
drag, startPoint x: 479, startPoint y: 485, endPoint x: 364, endPoint y: 476, distance: 115.3
click at [364, 476] on div "Enhance the Talent's profile by adding highlights relevant to this job - accomp…" at bounding box center [539, 288] width 379 height 454
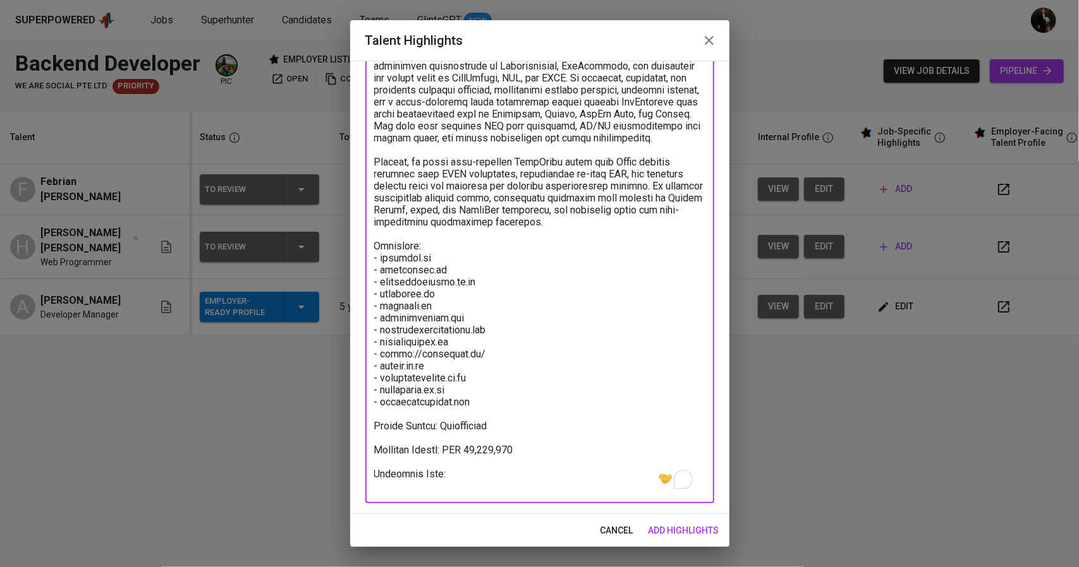
drag, startPoint x: 485, startPoint y: 418, endPoint x: 360, endPoint y: 272, distance: 191.8
click at [360, 272] on div "Enhance the Talent's profile by adding highlights relevant to this job - accomp…" at bounding box center [539, 288] width 379 height 454
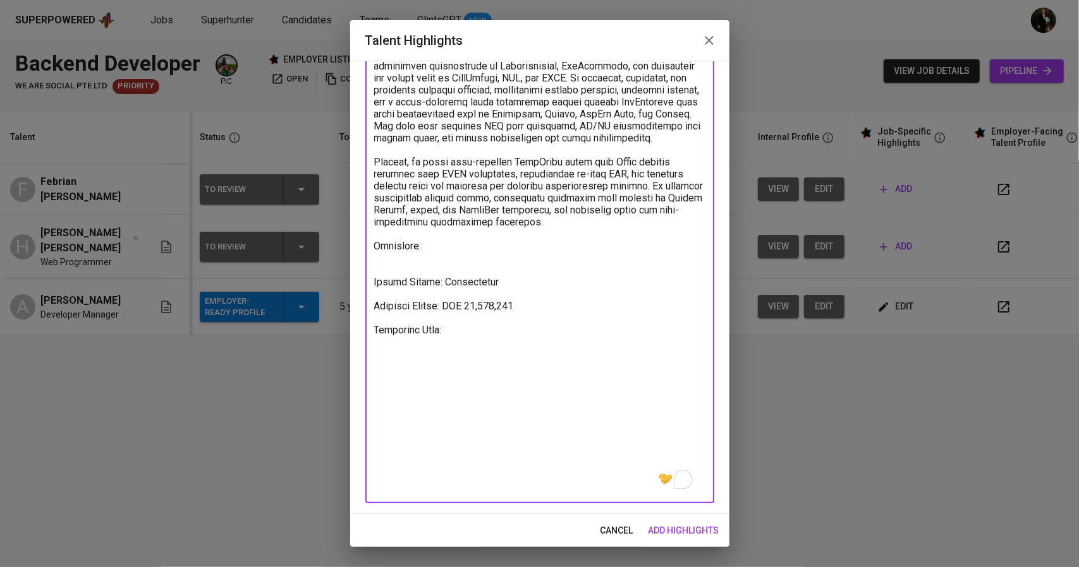
scroll to position [0, 0]
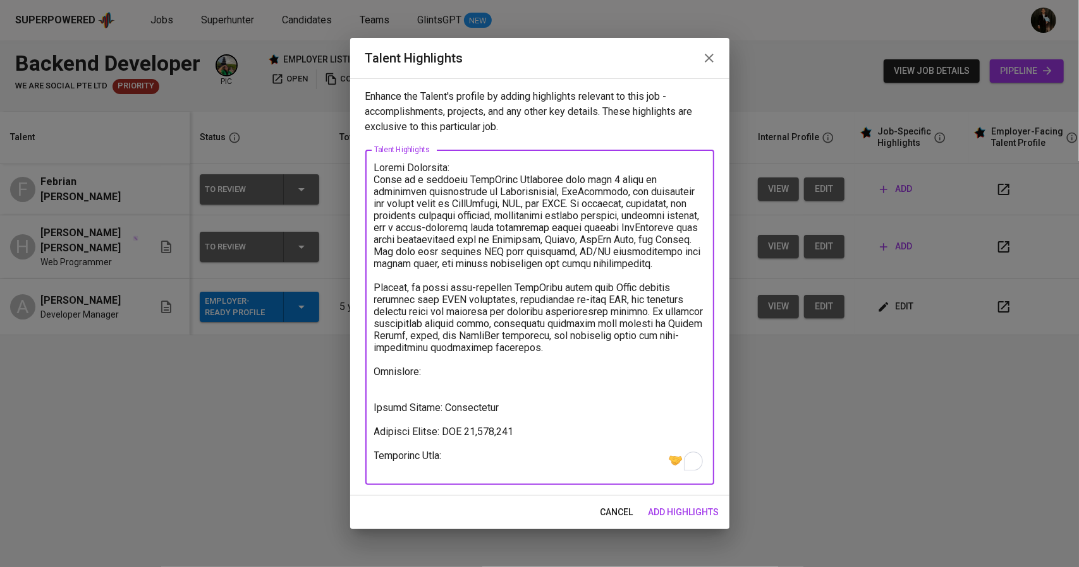
drag, startPoint x: 580, startPoint y: 358, endPoint x: 367, endPoint y: 182, distance: 276.9
click at [367, 182] on div "x Talent Highlights" at bounding box center [539, 318] width 349 height 336
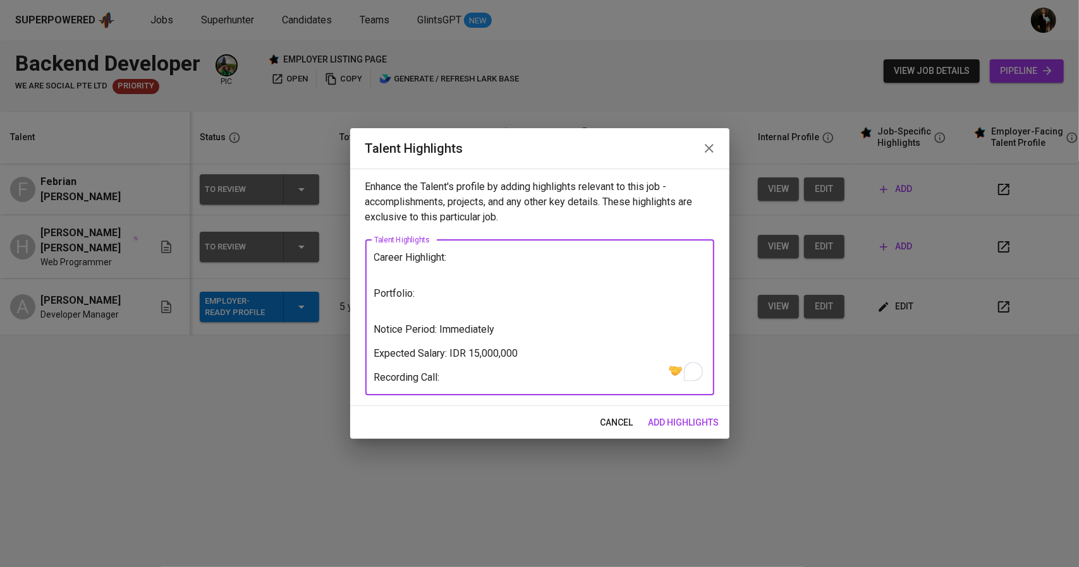
click at [599, 377] on textarea "Career Highlight: Portfolio: Notice Period: Immediately Expected Salary: IDR 15…" at bounding box center [539, 317] width 331 height 132
type textarea "Career Highlight: Portfolio: Notice Period: Immediately Expected Salary: IDR 15…"
click at [706, 423] on span "add highlights" at bounding box center [683, 423] width 71 height 16
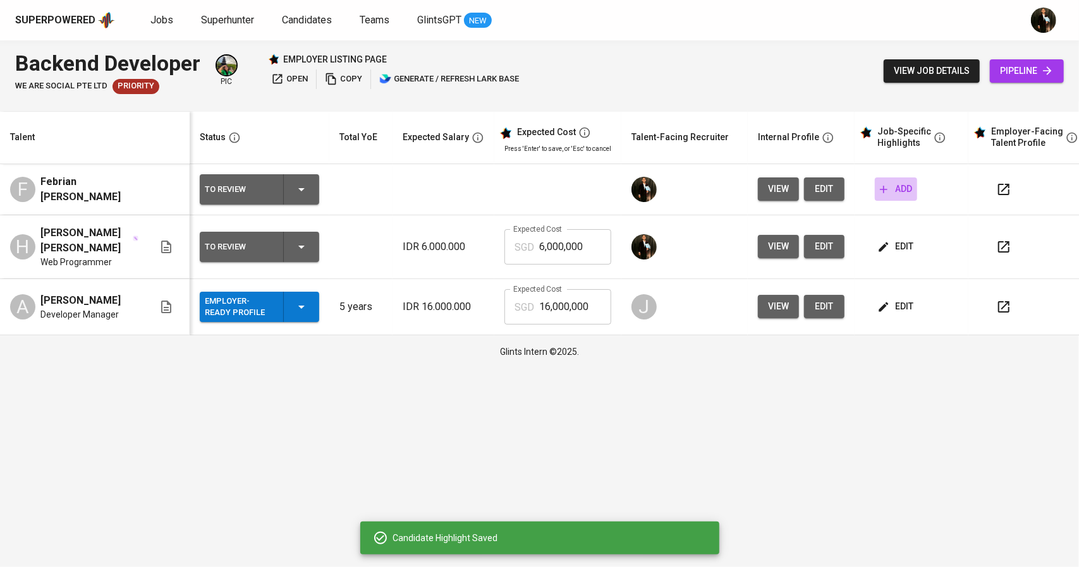
click at [891, 188] on span "add" at bounding box center [896, 189] width 32 height 16
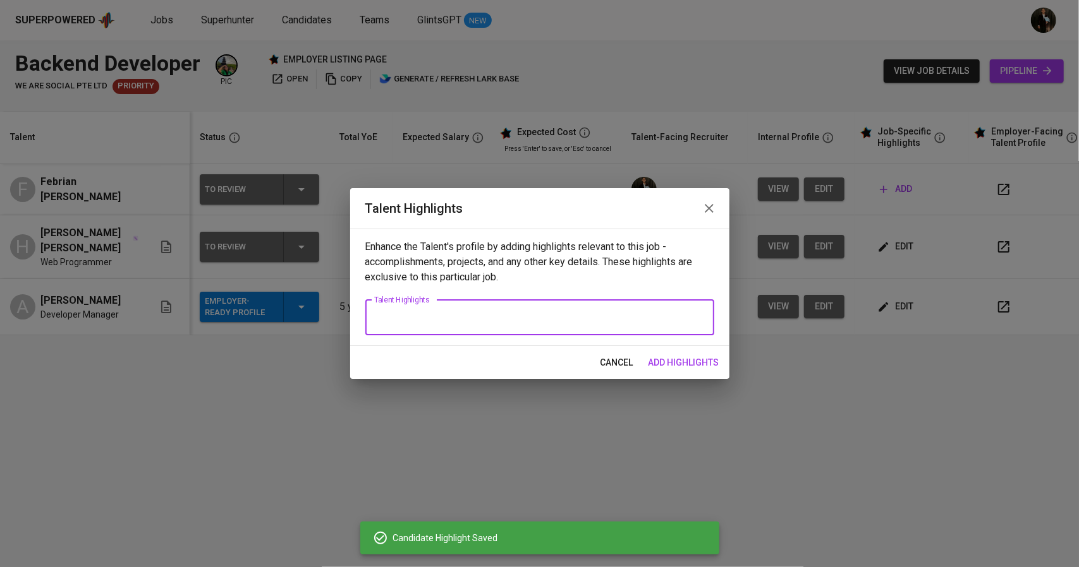
click at [443, 318] on textarea at bounding box center [539, 318] width 331 height 12
paste textarea "Career Highlight: Portfolio: Notice Period: Immediately Expected Salary: IDR 15…"
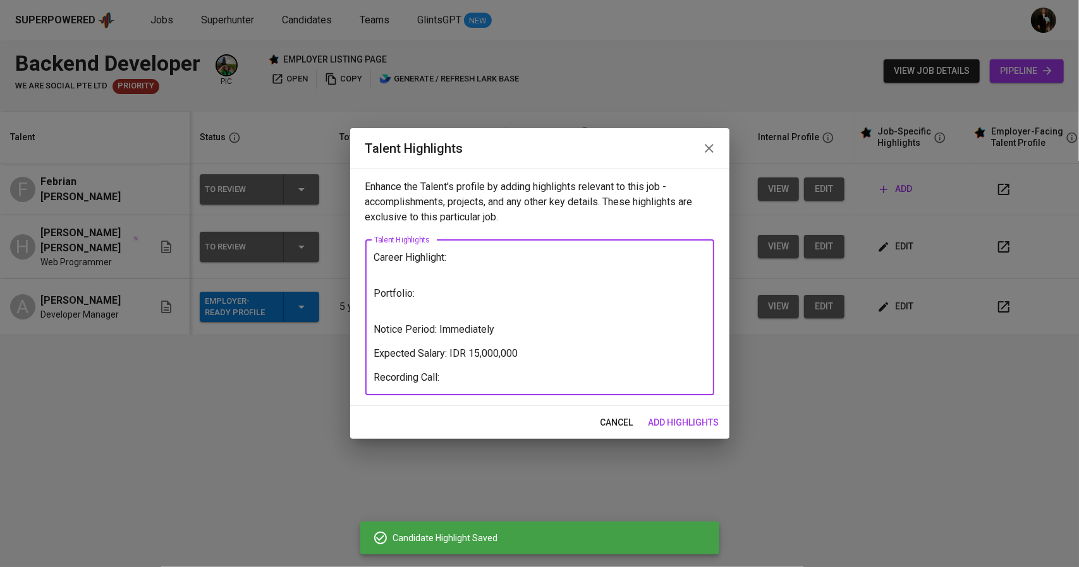
type textarea "Career Highlight: Portfolio: Notice Period: Immediately Expected Salary: IDR 15…"
click at [706, 420] on span "add highlights" at bounding box center [683, 423] width 71 height 16
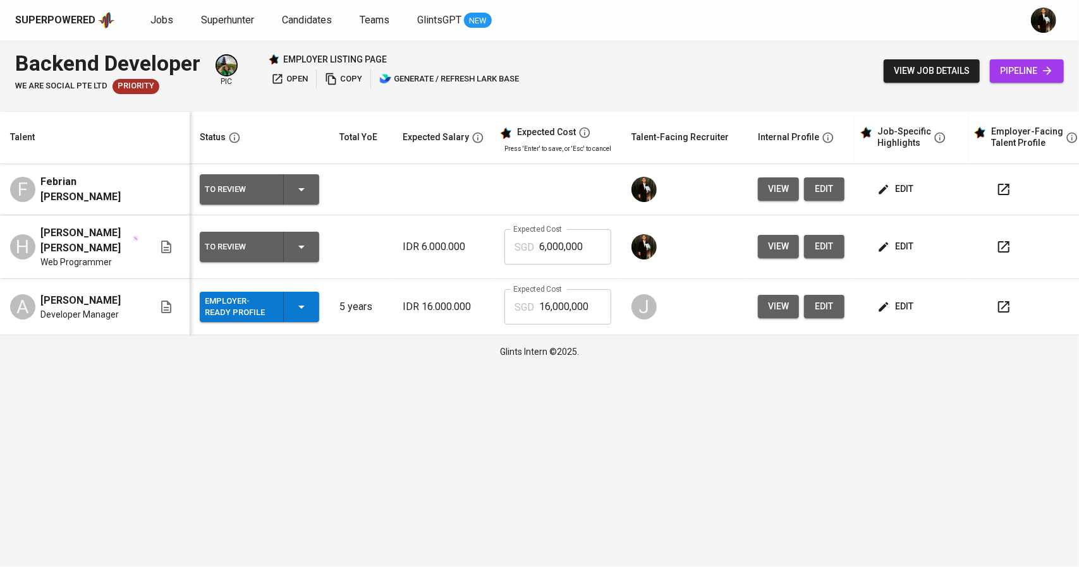
click at [904, 245] on span "edit" at bounding box center [896, 247] width 33 height 16
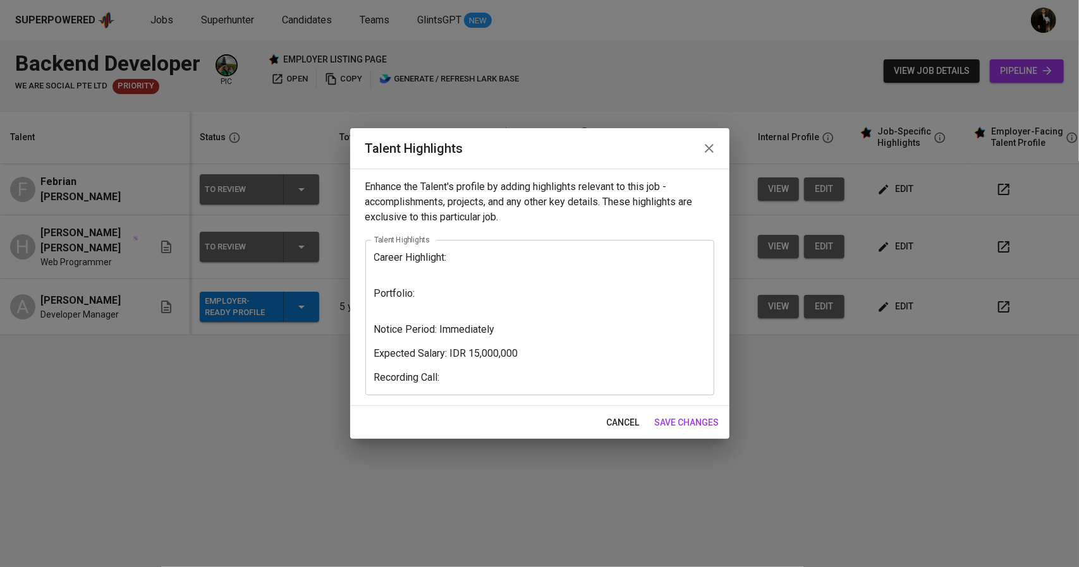
click at [456, 380] on textarea "Career Highlight: Portfolio: Notice Period: Immediately Expected Salary: IDR 15…" at bounding box center [539, 317] width 331 height 132
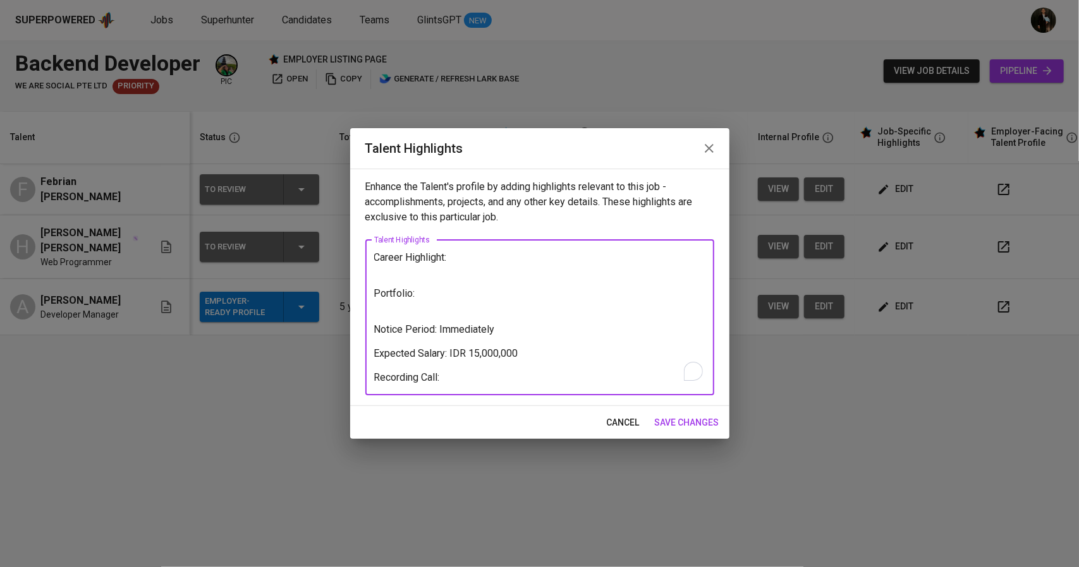
paste textarea "https://glints.sg.larksuite.com/minutes/obsg8ra1ikbfbw81m6yaway5?from=from_copy…"
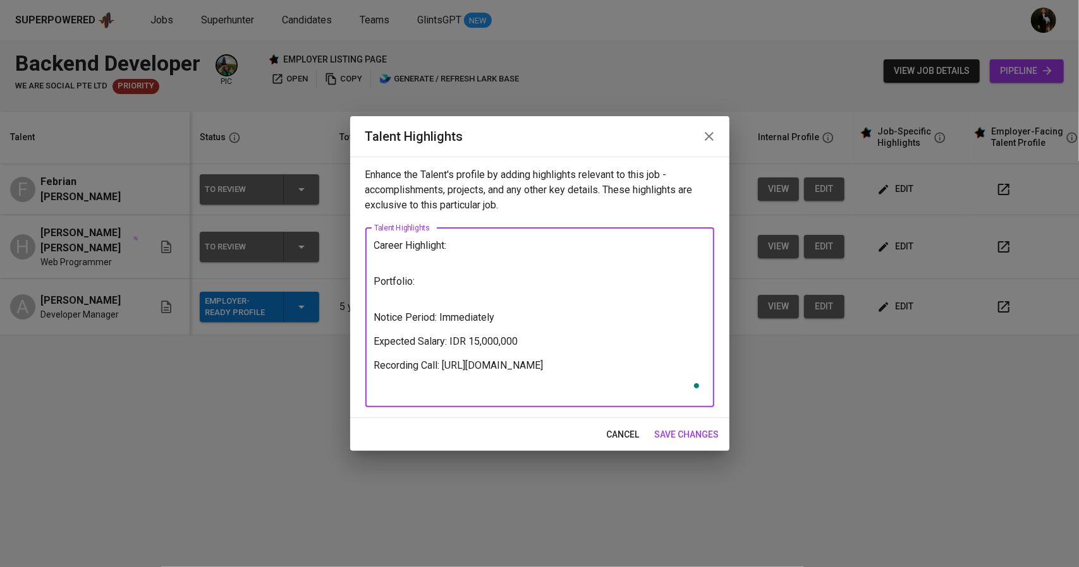
click at [477, 343] on textarea "Career Highlight: Portfolio: Notice Period: Immediately Expected Salary: IDR 15…" at bounding box center [539, 317] width 331 height 156
click at [453, 293] on textarea "Career Highlight: Portfolio: Notice Period: Immediately Expected Salary: IDR 11…" at bounding box center [539, 317] width 331 height 156
paste textarea "https://github.com/HendraNP"
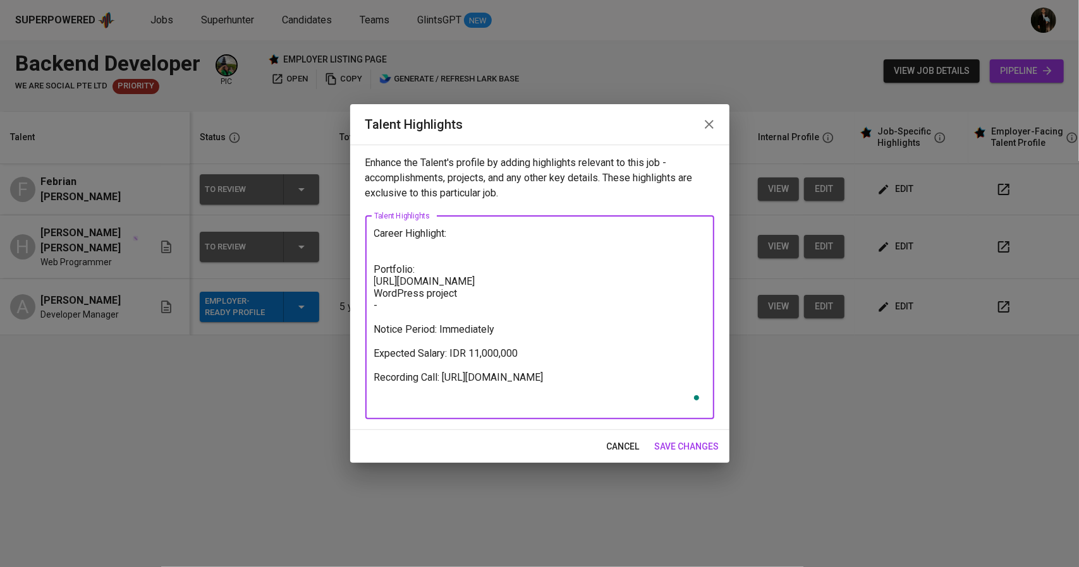
paste textarea "ASURANSI SIMASNET"
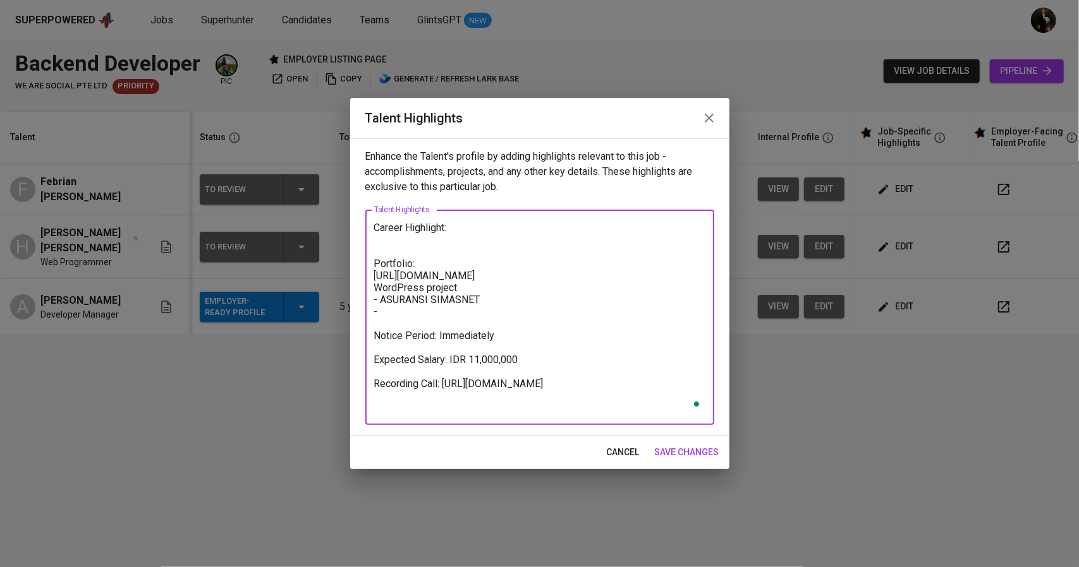
paste textarea "SIMASPOIN"
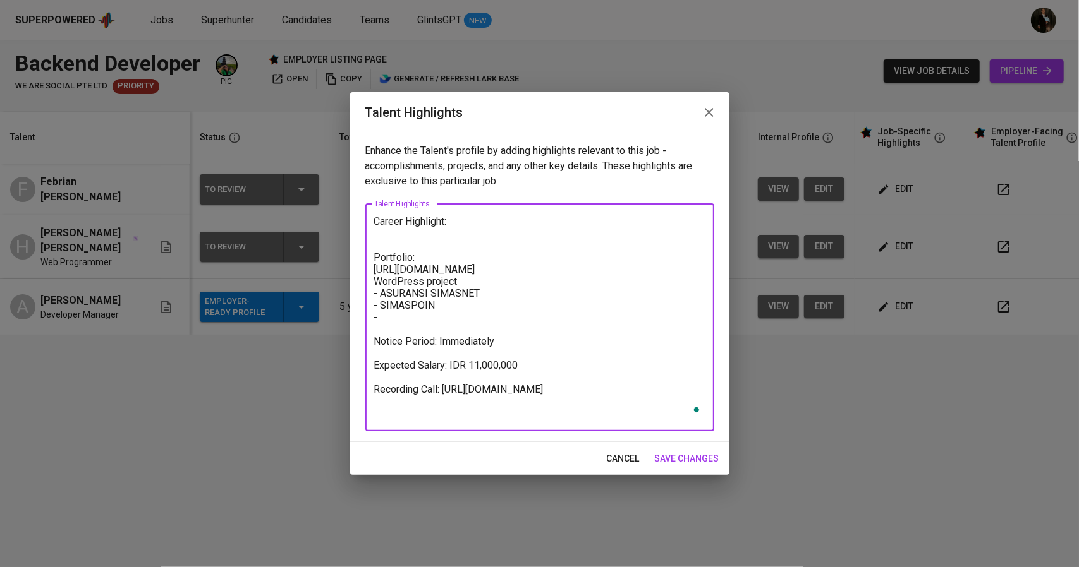
paste textarea "Mojave Desert Treasure"
click at [413, 241] on textarea "Career Highlight: Portfolio: https://github.com/HendraNP WordPress project - AS…" at bounding box center [539, 317] width 331 height 204
click at [408, 236] on textarea "Career Highlight: Portfolio: https://github.com/HendraNP WordPress project - AS…" at bounding box center [539, 317] width 331 height 204
paste textarea "Hendra Novyantara P. is a seasoned Fullstack Web Developer with over 5 years of…"
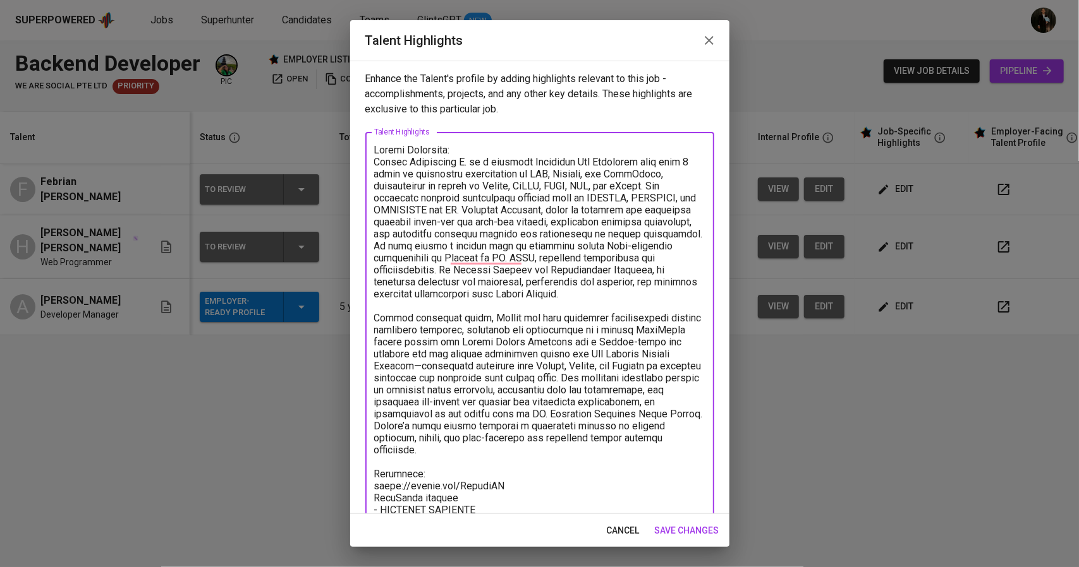
drag, startPoint x: 410, startPoint y: 161, endPoint x: 417, endPoint y: 170, distance: 11.8
click at [417, 170] on textarea "To enrich screen reader interactions, please activate Accessibility in Grammarl…" at bounding box center [539, 396] width 331 height 504
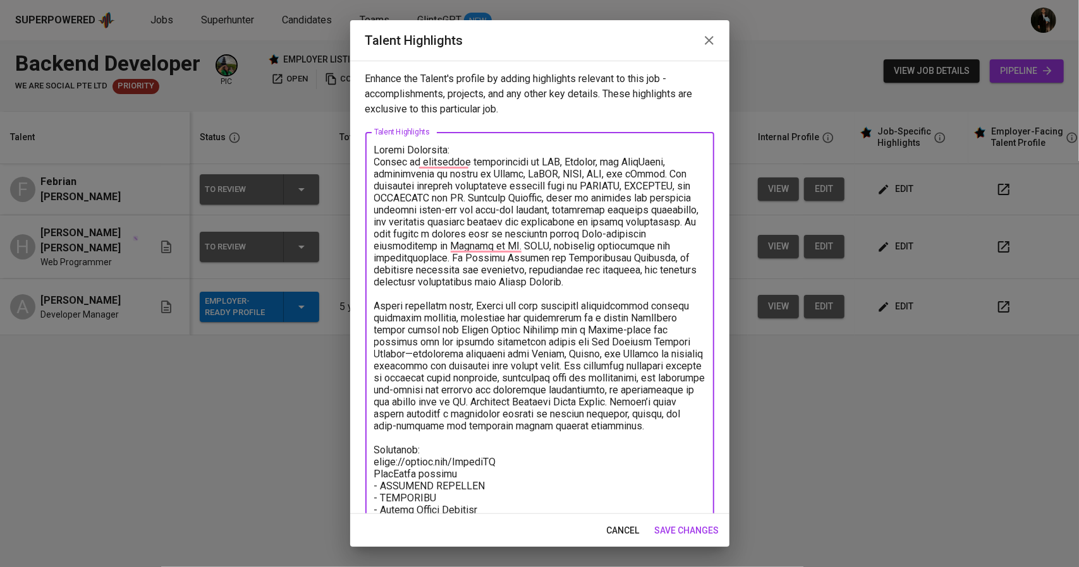
click at [466, 164] on textarea "To enrich screen reader interactions, please activate Accessibility in Grammarl…" at bounding box center [539, 390] width 331 height 492
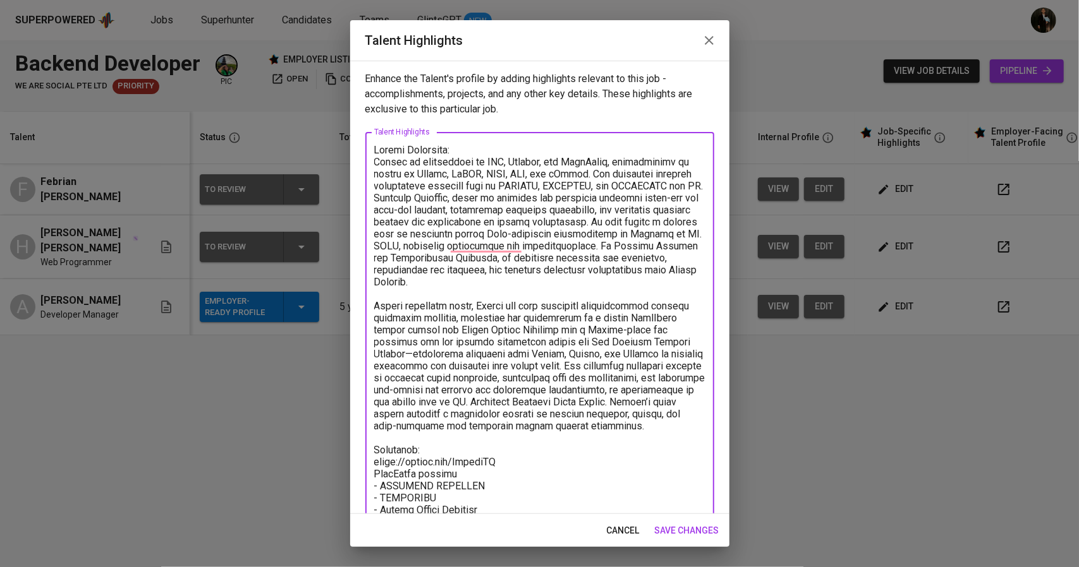
drag, startPoint x: 614, startPoint y: 162, endPoint x: 595, endPoint y: 170, distance: 20.7
click at [595, 170] on textarea "To enrich screen reader interactions, please activate Accessibility in Grammarl…" at bounding box center [539, 390] width 331 height 492
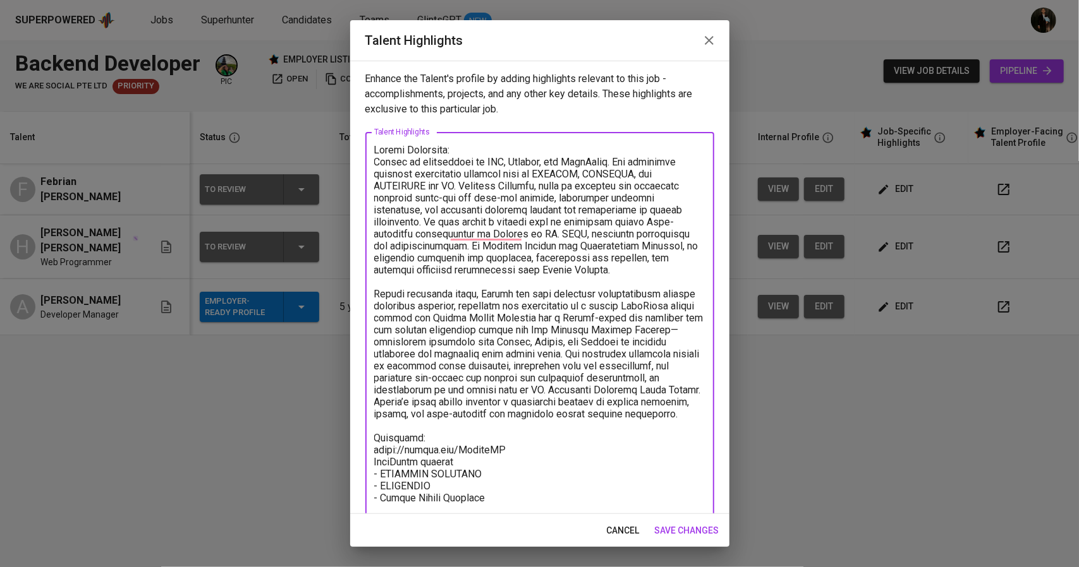
click at [623, 164] on textarea "To enrich screen reader interactions, please activate Accessibility in Grammarl…" at bounding box center [539, 384] width 331 height 480
click at [571, 202] on textarea "To enrich screen reader interactions, please activate Accessibility in Grammarl…" at bounding box center [539, 384] width 331 height 480
drag, startPoint x: 428, startPoint y: 185, endPoint x: 546, endPoint y: 185, distance: 117.5
click at [546, 185] on textarea "To enrich screen reader interactions, please activate Accessibility in Grammarl…" at bounding box center [539, 384] width 331 height 480
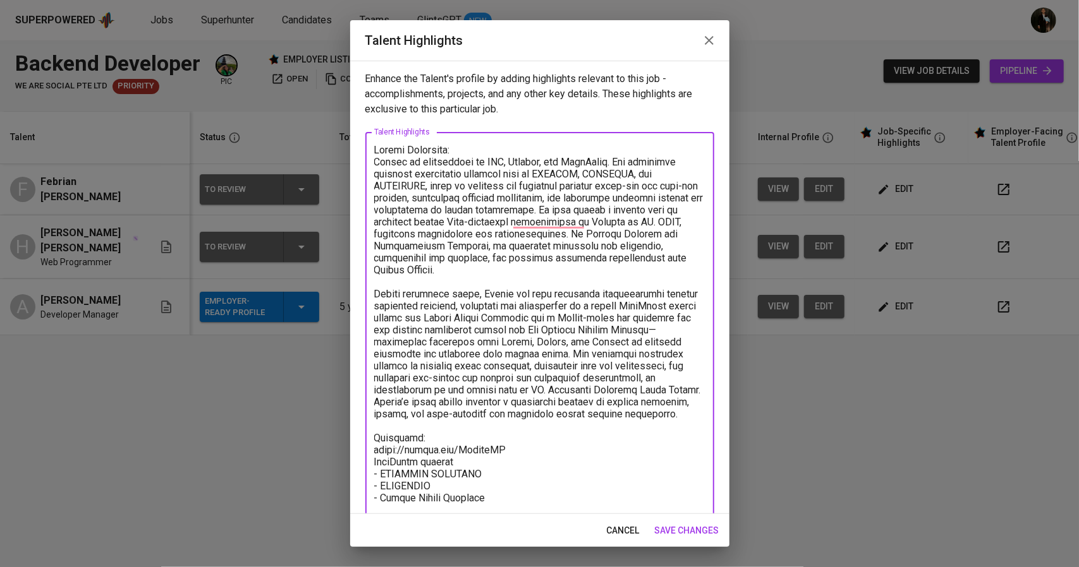
click at [610, 197] on textarea "To enrich screen reader interactions, please activate Accessibility in Grammarl…" at bounding box center [539, 378] width 331 height 468
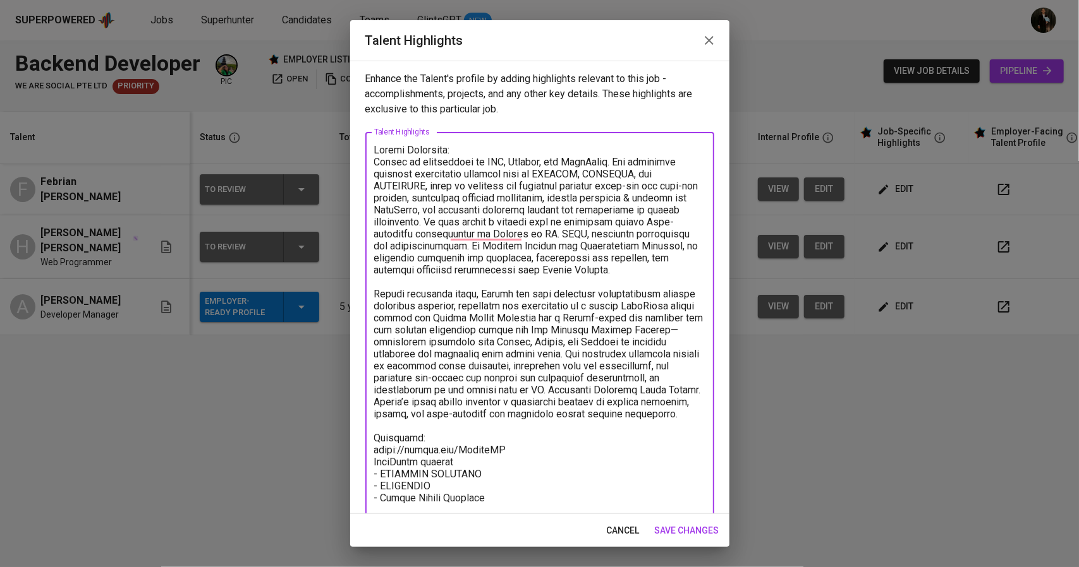
click at [526, 222] on textarea "To enrich screen reader interactions, please activate Accessibility in Grammarl…" at bounding box center [539, 384] width 331 height 480
drag, startPoint x: 628, startPoint y: 233, endPoint x: 677, endPoint y: 239, distance: 49.6
click at [677, 239] on textarea "To enrich screen reader interactions, please activate Accessibility in Grammarl…" at bounding box center [539, 384] width 331 height 480
drag, startPoint x: 526, startPoint y: 246, endPoint x: 543, endPoint y: 281, distance: 39.0
click at [543, 281] on textarea "To enrich screen reader interactions, please activate Accessibility in Grammarl…" at bounding box center [539, 384] width 331 height 480
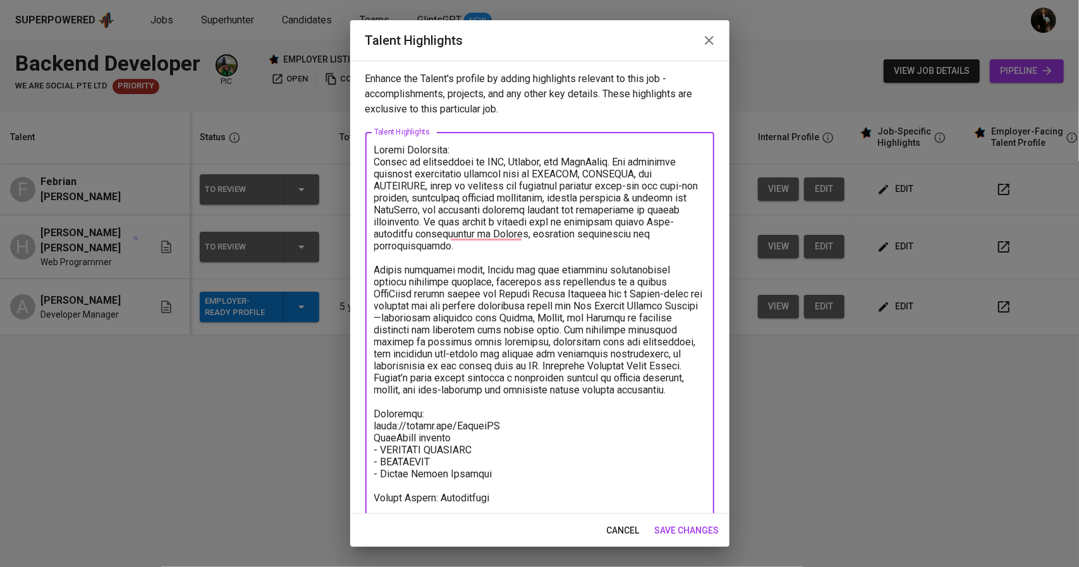
click at [436, 290] on textarea "To enrich screen reader interactions, please activate Accessibility in Grammarl…" at bounding box center [539, 366] width 331 height 444
drag, startPoint x: 513, startPoint y: 270, endPoint x: 409, endPoint y: 271, distance: 103.6
click at [409, 271] on textarea "To enrich screen reader interactions, please activate Accessibility in Grammarl…" at bounding box center [539, 366] width 331 height 444
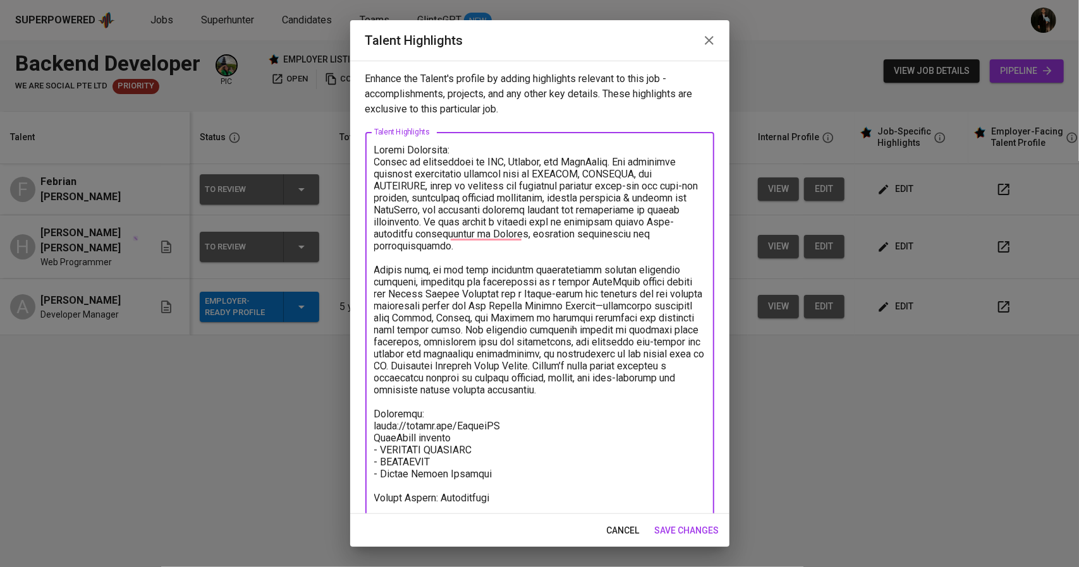
click at [451, 269] on textarea "To enrich screen reader interactions, please activate Accessibility in Grammarl…" at bounding box center [539, 366] width 331 height 444
drag, startPoint x: 529, startPoint y: 291, endPoint x: 566, endPoint y: 332, distance: 55.0
click at [566, 332] on textarea "To enrich screen reader interactions, please activate Accessibility in Grammarl…" at bounding box center [539, 366] width 331 height 444
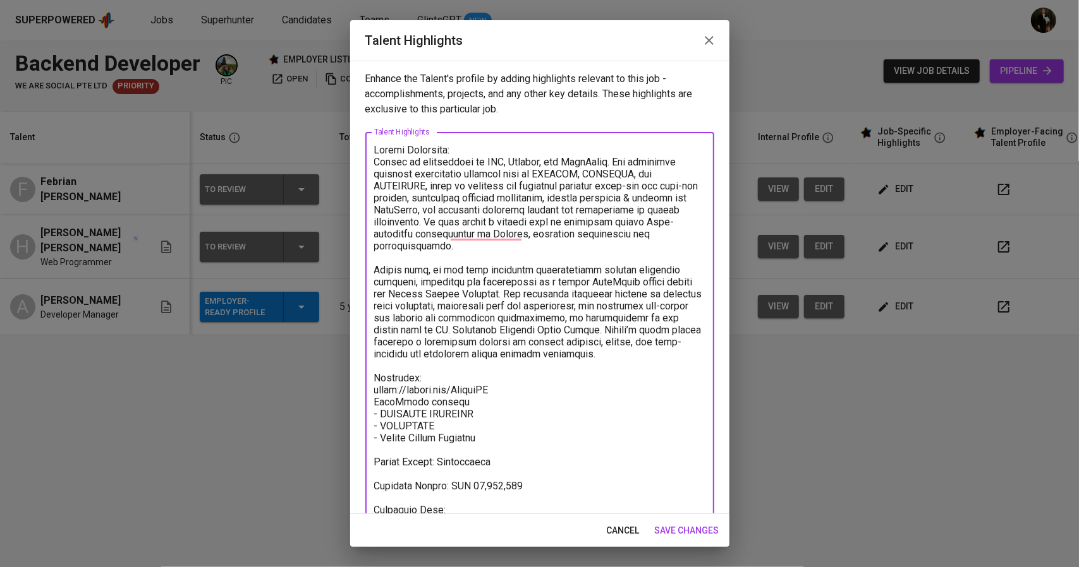
drag, startPoint x: 674, startPoint y: 357, endPoint x: 363, endPoint y: 346, distance: 311.7
click at [363, 346] on div "Enhance the Talent's profile by adding highlights relevant to this job - accomp…" at bounding box center [539, 288] width 379 height 454
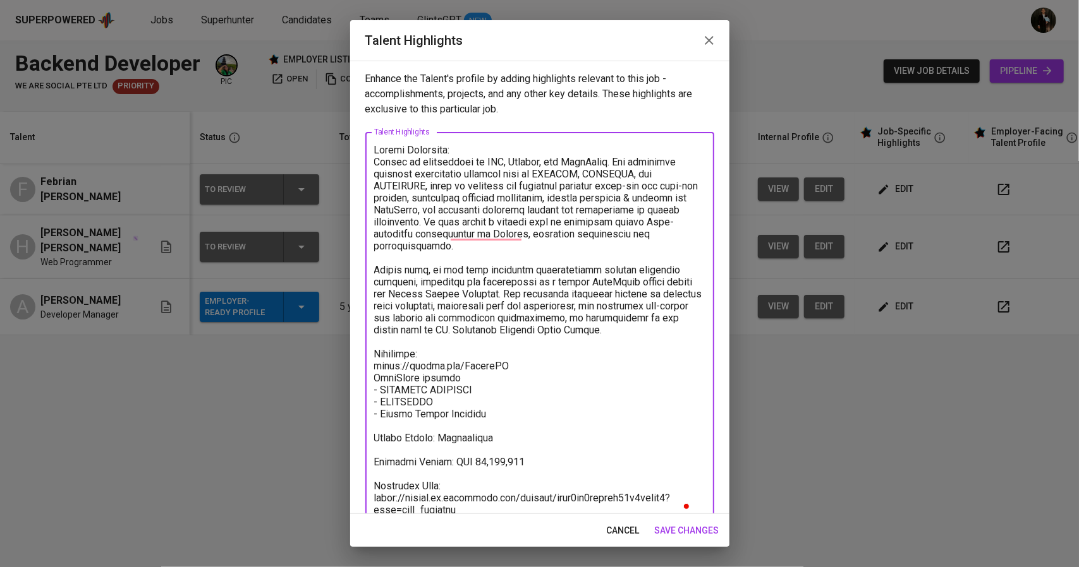
click at [473, 307] on textarea "To enrich screen reader interactions, please activate Accessibility in Grammarl…" at bounding box center [539, 330] width 331 height 372
click at [521, 299] on textarea "To enrich screen reader interactions, please activate Accessibility in Grammarl…" at bounding box center [539, 330] width 331 height 372
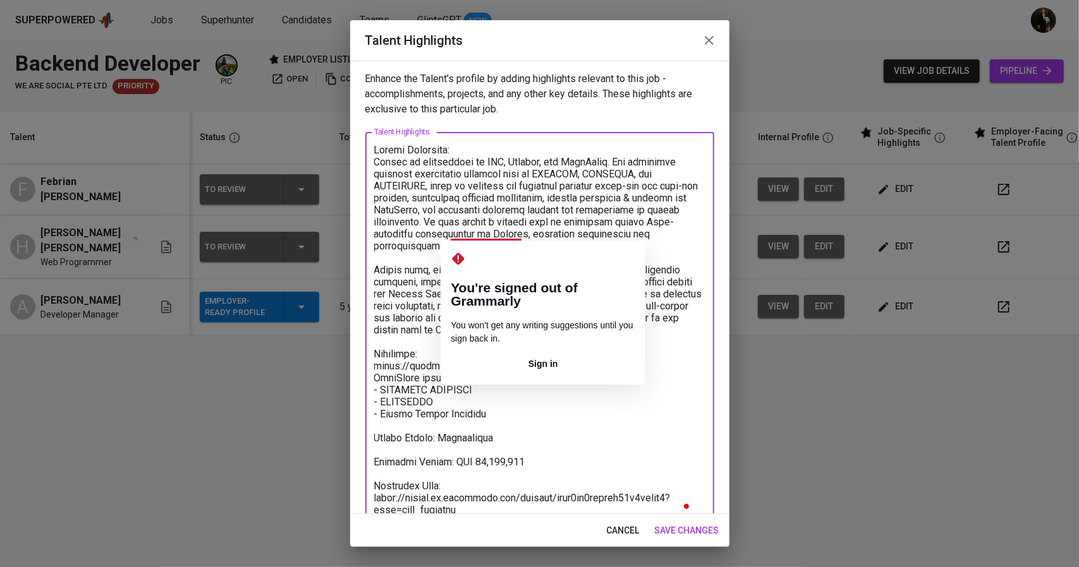
click at [474, 229] on textarea "To enrich screen reader interactions, please activate Accessibility in Grammarl…" at bounding box center [539, 330] width 331 height 372
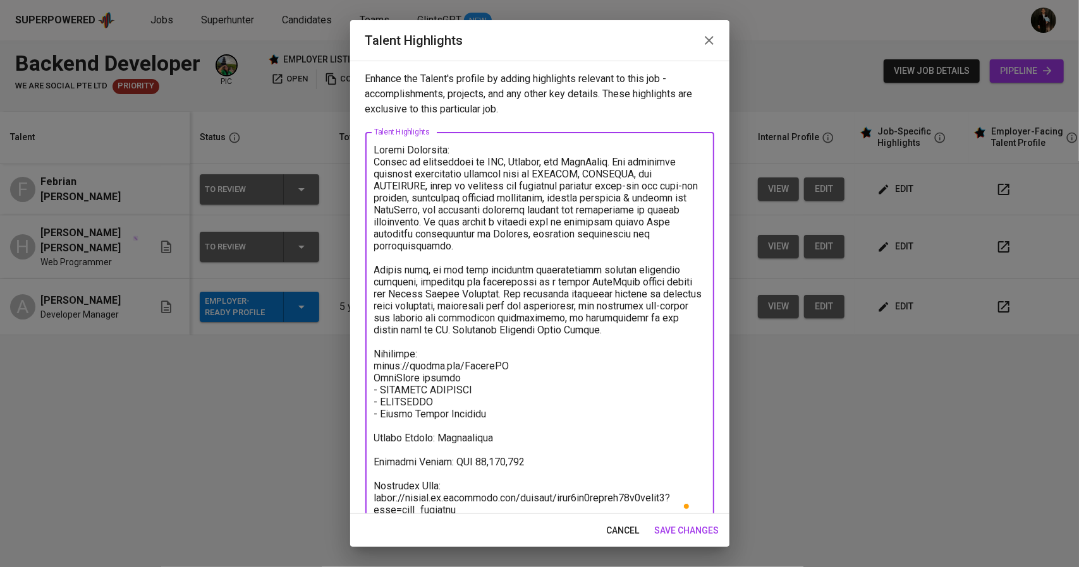
click at [534, 303] on textarea "To enrich screen reader interactions, please activate Accessibility in Grammarl…" at bounding box center [539, 330] width 331 height 372
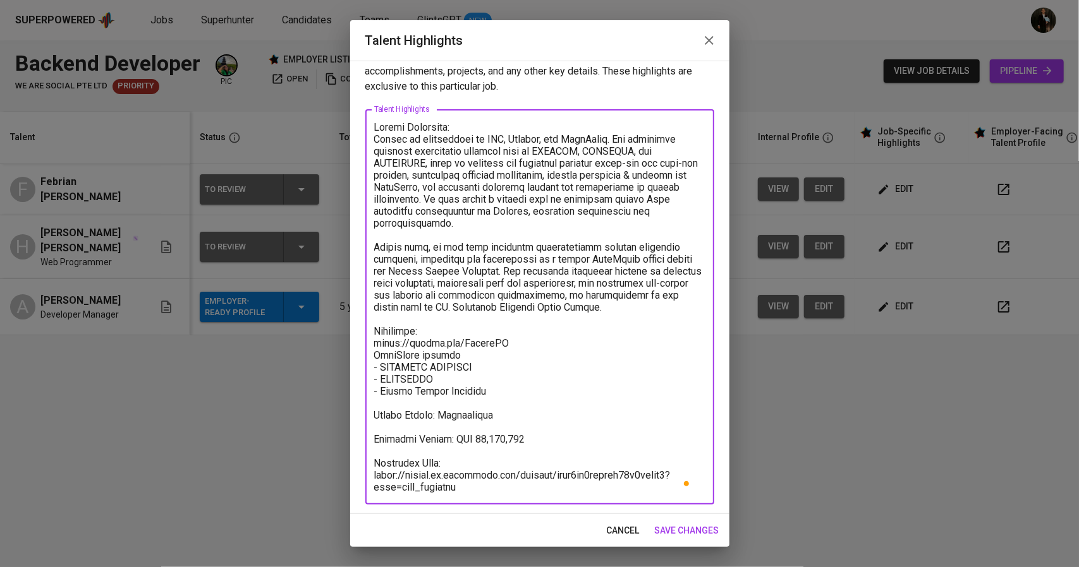
scroll to position [24, 0]
type textarea "Career Highlight: Hendra is experienced in PHP, Laravel, and WordPress. His por…"
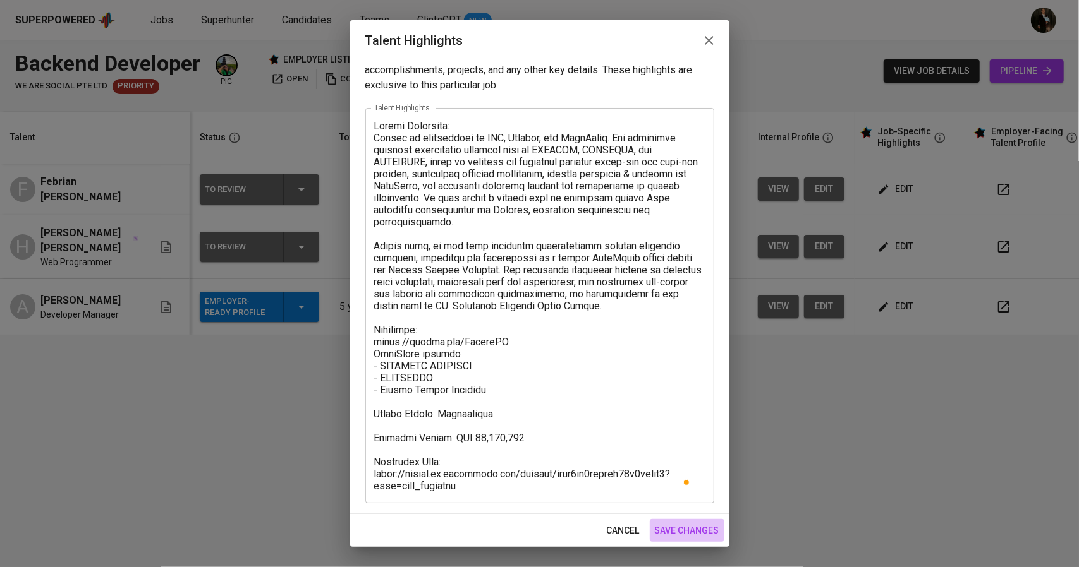
click at [679, 530] on span "save changes" at bounding box center [687, 531] width 64 height 16
click at [676, 533] on span "save changes" at bounding box center [687, 531] width 64 height 16
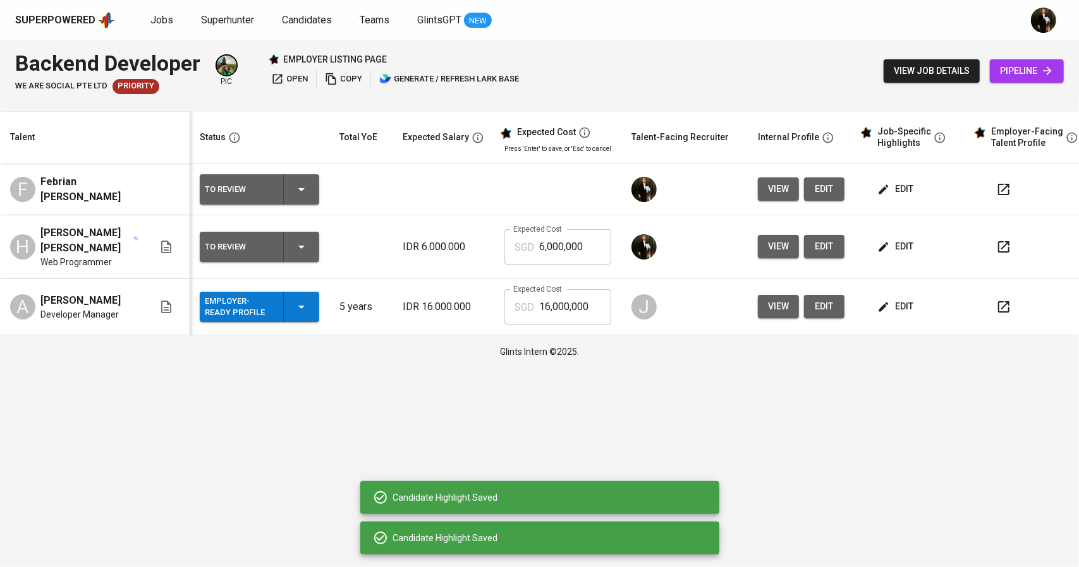
click at [886, 250] on icon "button" at bounding box center [883, 247] width 13 height 13
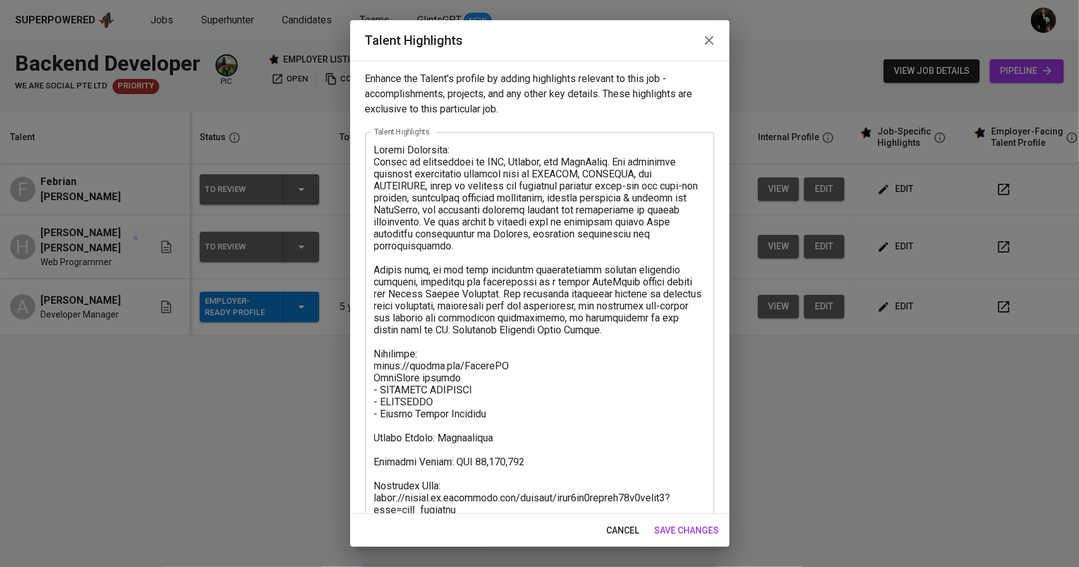
click at [709, 45] on icon "button" at bounding box center [708, 40] width 15 height 15
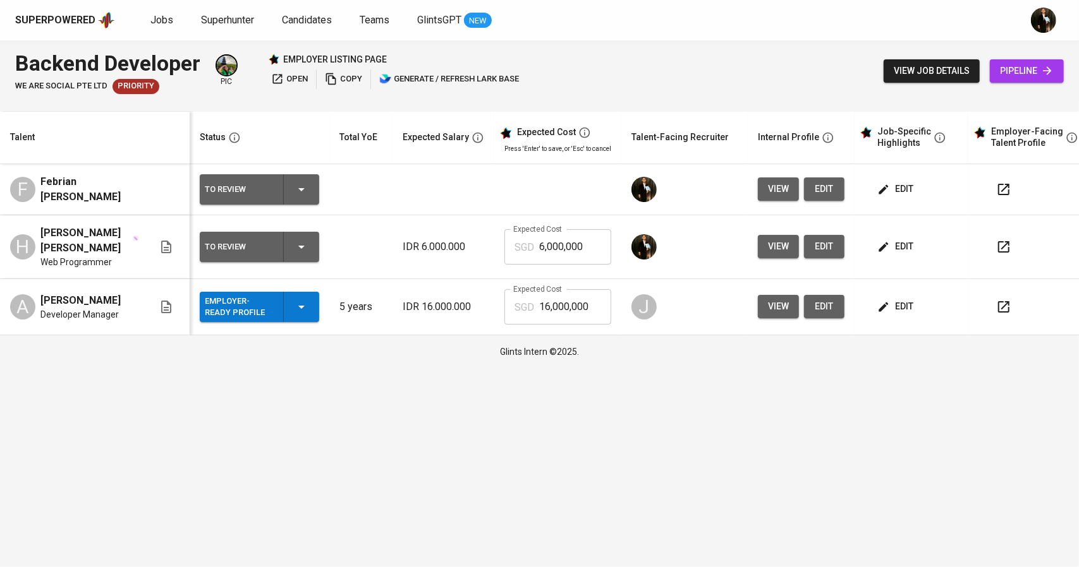
click at [888, 247] on span "edit" at bounding box center [896, 247] width 33 height 16
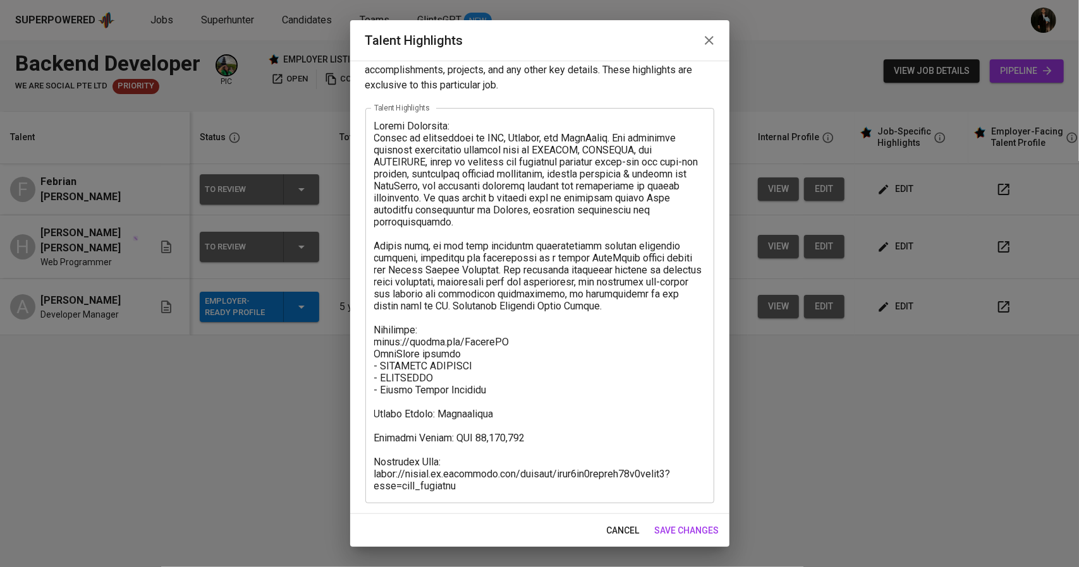
click at [718, 32] on button "button" at bounding box center [709, 40] width 30 height 30
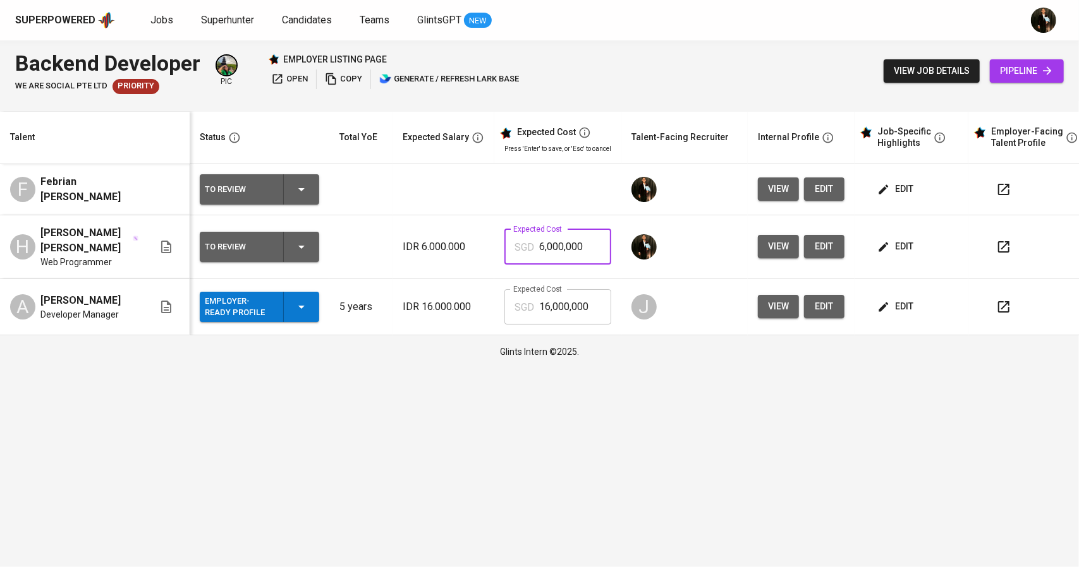
click at [539, 245] on input "6,000,000" at bounding box center [575, 246] width 72 height 35
type input "11,000,000"
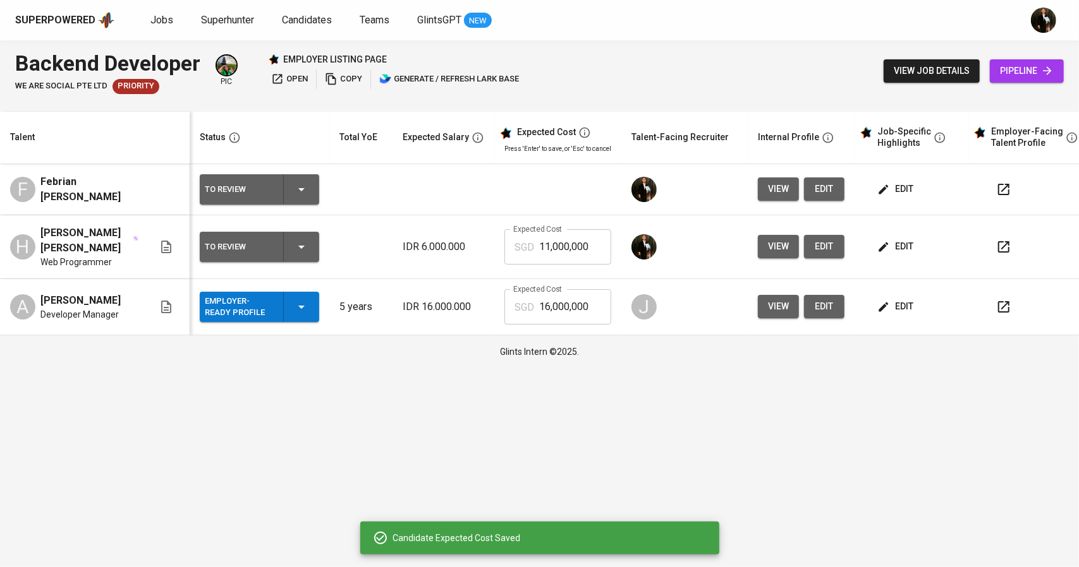
click at [830, 247] on span "edit" at bounding box center [824, 247] width 20 height 16
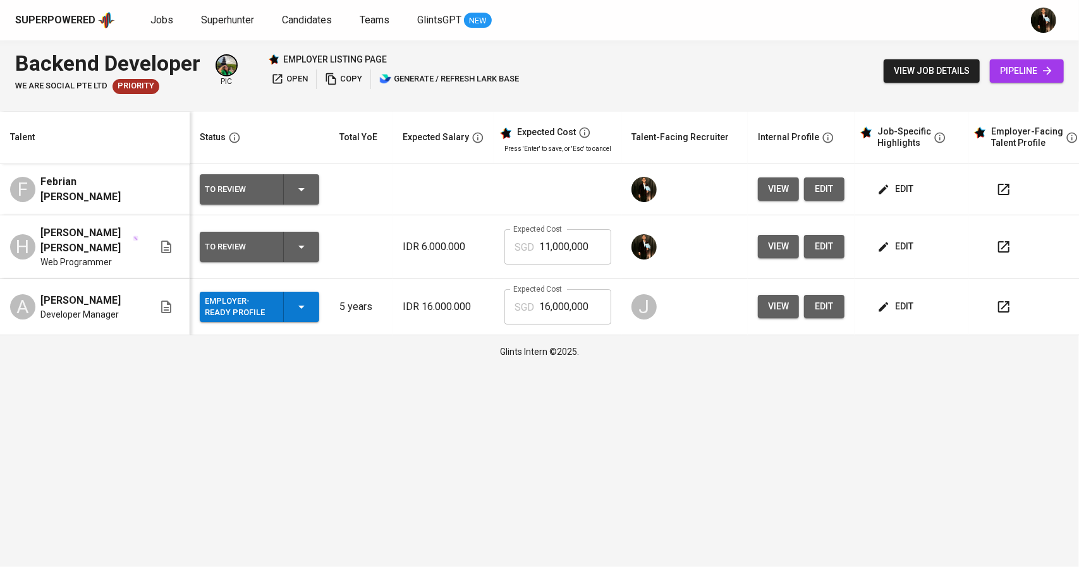
click at [829, 186] on span "edit" at bounding box center [824, 189] width 20 height 16
click at [885, 186] on icon "button" at bounding box center [883, 189] width 13 height 13
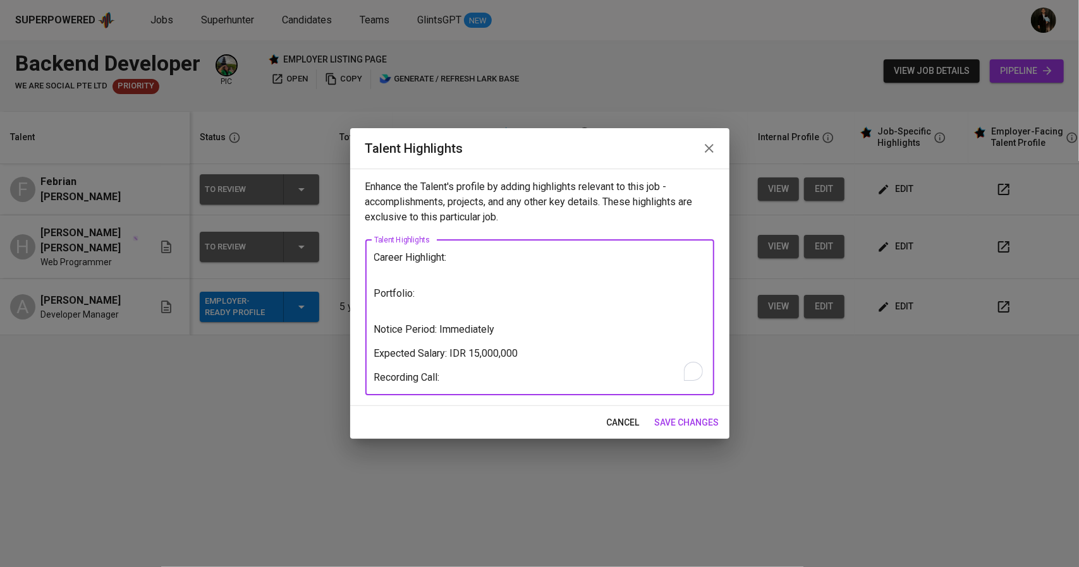
click at [474, 276] on textarea "Career Highlight: Portfolio: Notice Period: Immediately Expected Salary: IDR 15…" at bounding box center [539, 317] width 331 height 132
click at [457, 303] on textarea "Career Highlight: Portfolio: Notice Period: Immediately Expected Salary: IDR 15…" at bounding box center [539, 317] width 331 height 132
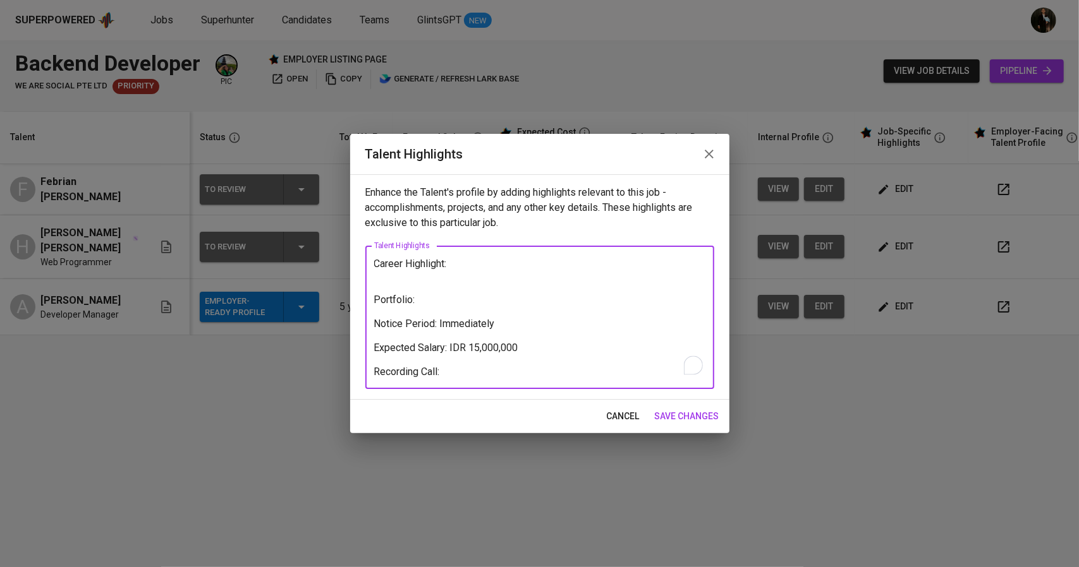
paste textarea "https://github.com/febrianth"
click at [475, 346] on textarea "Career Highlight: Portfolio: https://github.com/febrianth Notice Period: Immedi…" at bounding box center [539, 318] width 331 height 120
click at [459, 370] on textarea "Career Highlight: Portfolio: https://github.com/febrianth Notice Period: Immedi…" at bounding box center [539, 318] width 331 height 120
click at [435, 276] on textarea "Career Highlight: Portfolio: https://github.com/febrianth Notice Period: Immedi…" at bounding box center [539, 318] width 331 height 120
type textarea "Career Highlight: Portfolio: https://github.com/febrianth Notice Period: Immedi…"
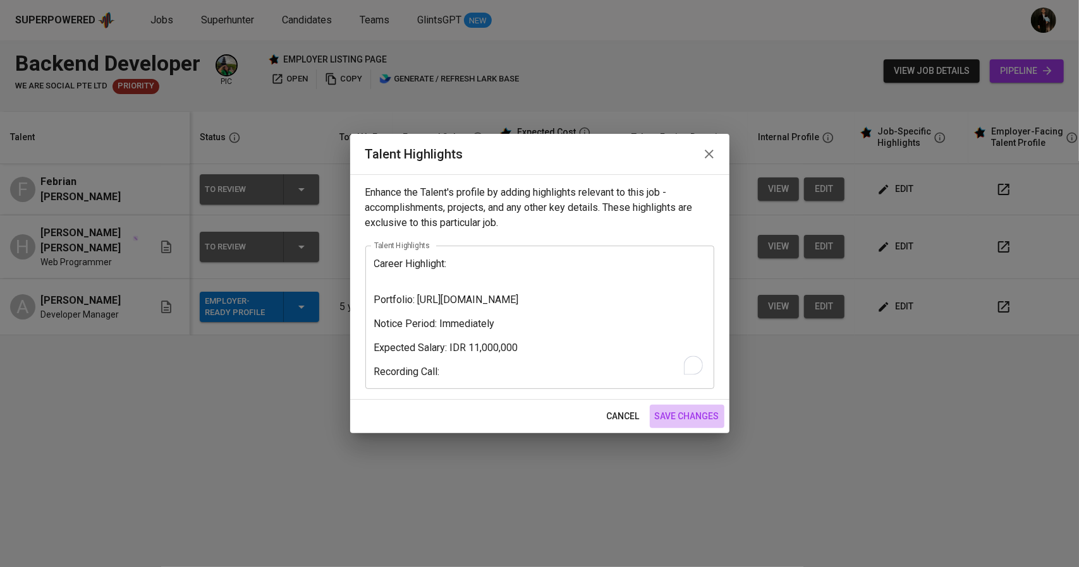
click at [660, 410] on span "save changes" at bounding box center [687, 417] width 64 height 16
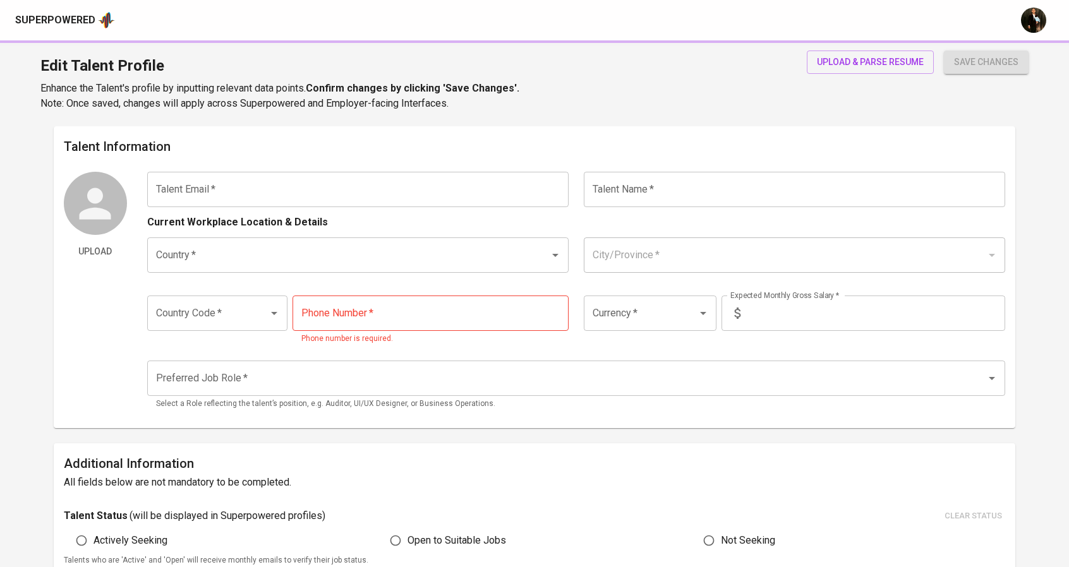
type input "[EMAIL_ADDRESS][DOMAIN_NAME]"
type input "Hendra Novyantara P P."
type input "[GEOGRAPHIC_DATA]"
type input "Jakarta Barat, DKI Jakarta"
type input "+62"
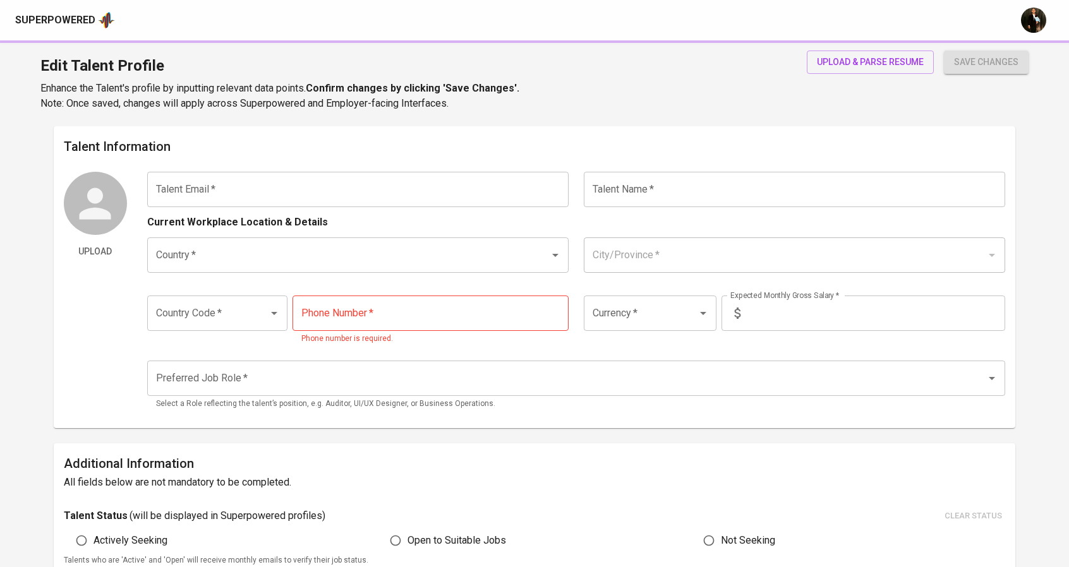
type input "IDR"
radio input "true"
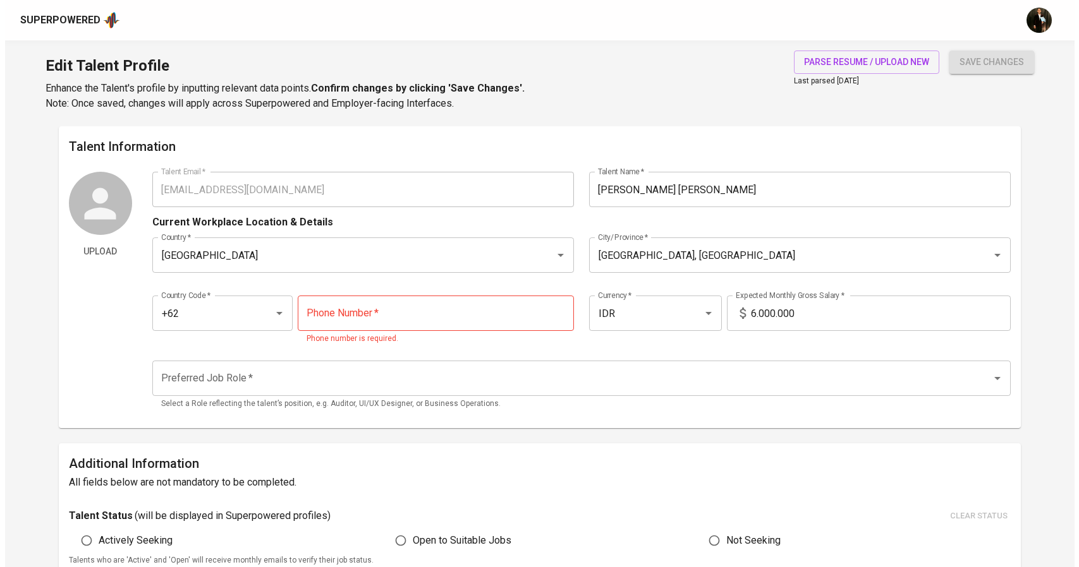
scroll to position [496, 0]
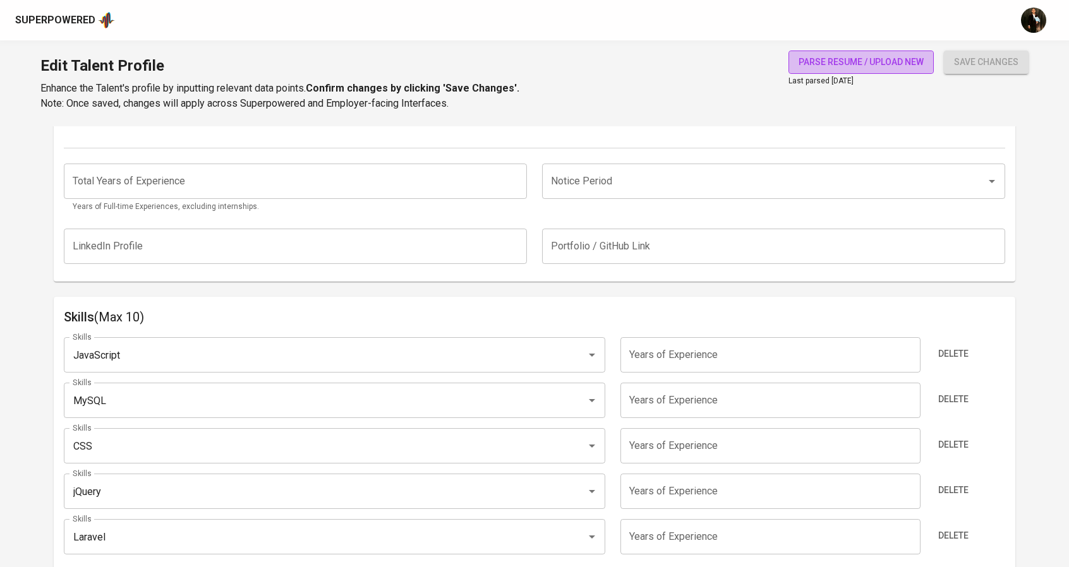
click at [835, 66] on span "parse resume / upload new" at bounding box center [861, 62] width 125 height 16
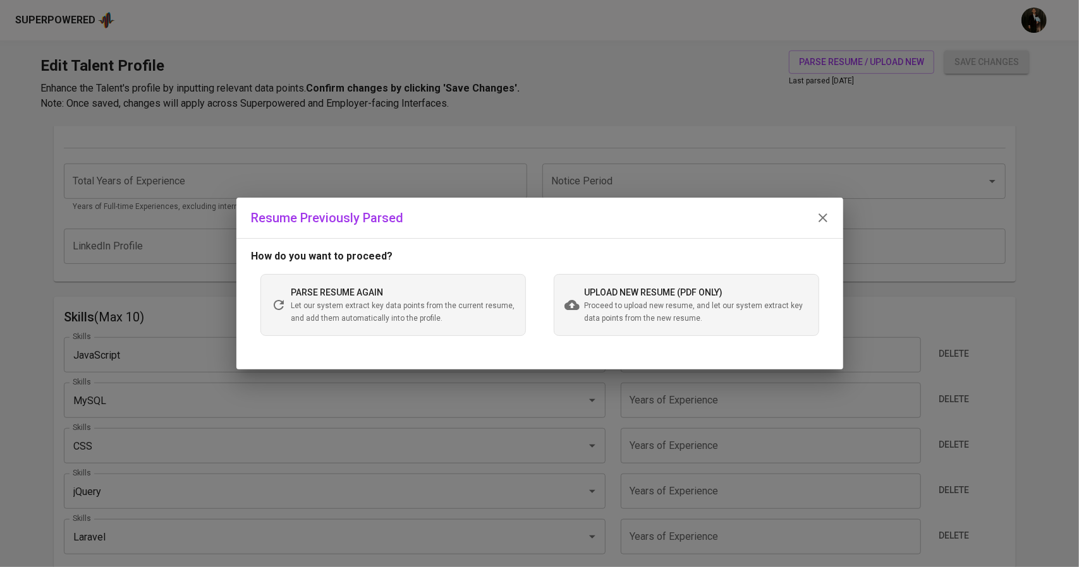
click at [595, 306] on span "Proceed to upload new resume, and let our system extract key data points from t…" at bounding box center [697, 312] width 224 height 25
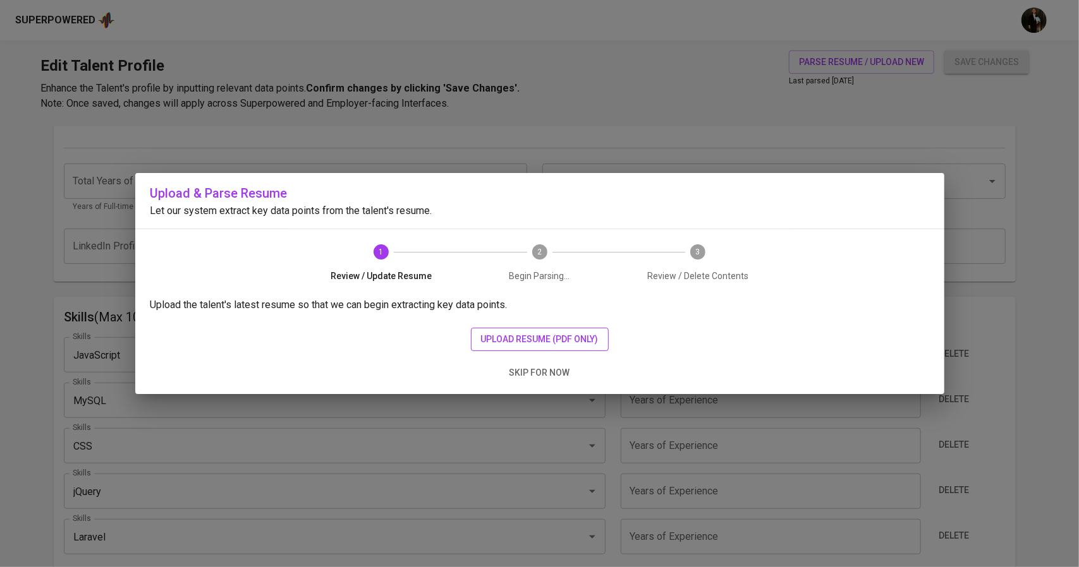
click at [540, 336] on span "upload resume (pdf only)" at bounding box center [540, 340] width 118 height 16
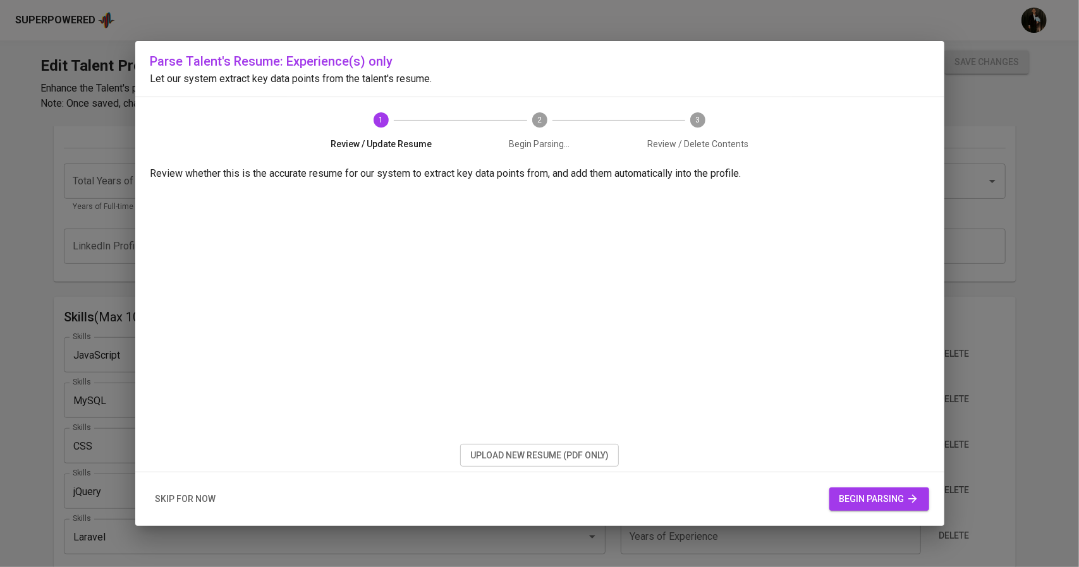
click at [835, 497] on button "begin parsing" at bounding box center [879, 499] width 100 height 23
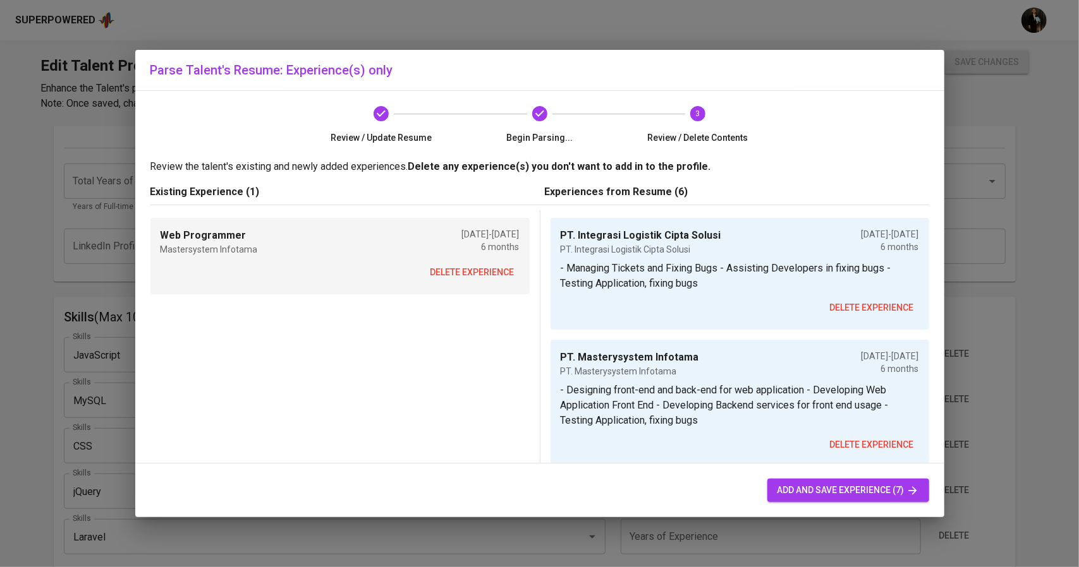
click at [469, 277] on span "delete experience" at bounding box center [472, 273] width 84 height 16
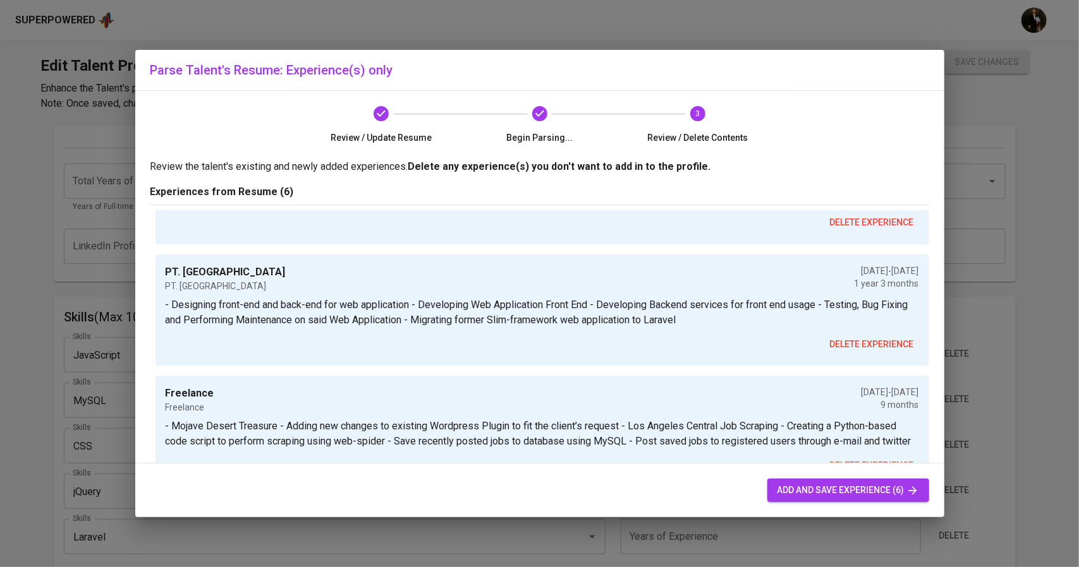
scroll to position [316, 0]
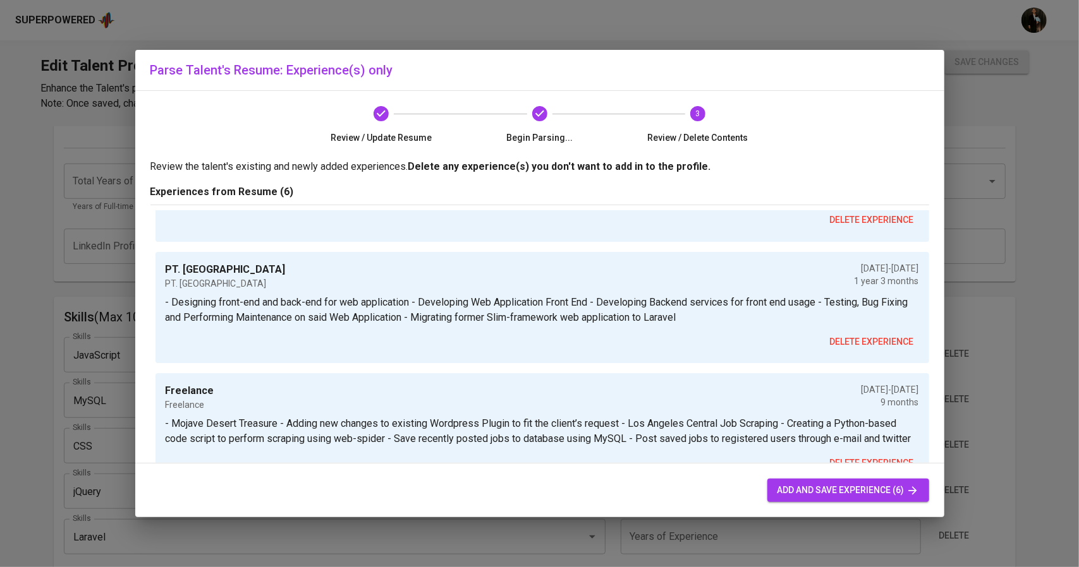
click at [800, 494] on span "add and save experience (6)" at bounding box center [848, 491] width 142 height 16
type input "PT. Integrasi Logistik Cipta Solusi"
type input "01/01/2024"
type input "07/01/2024"
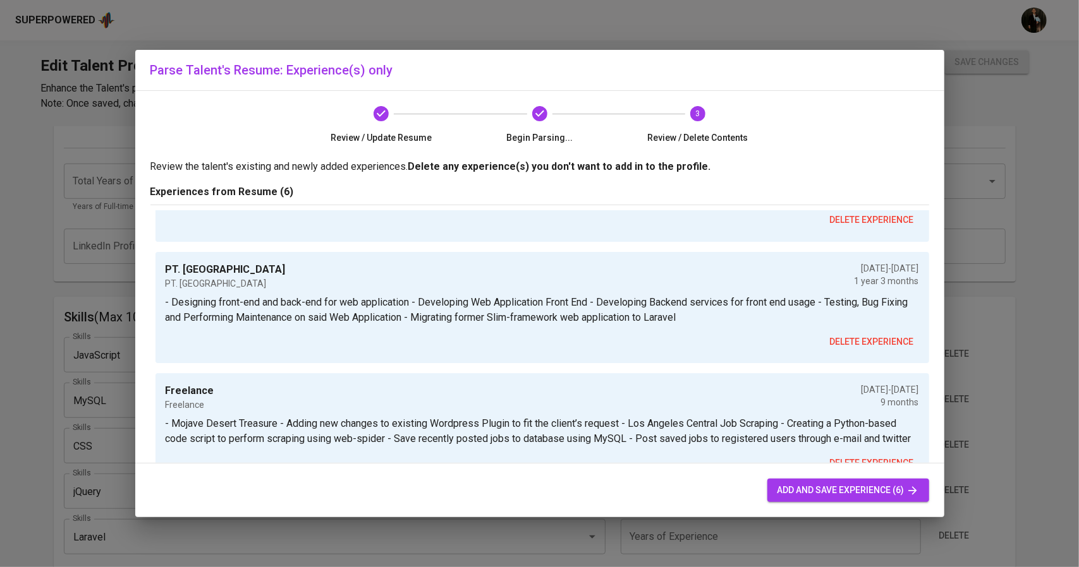
type textarea "- Managing Tickets and Fixing Bugs - Assisting Developers in fixing bugs - Test…"
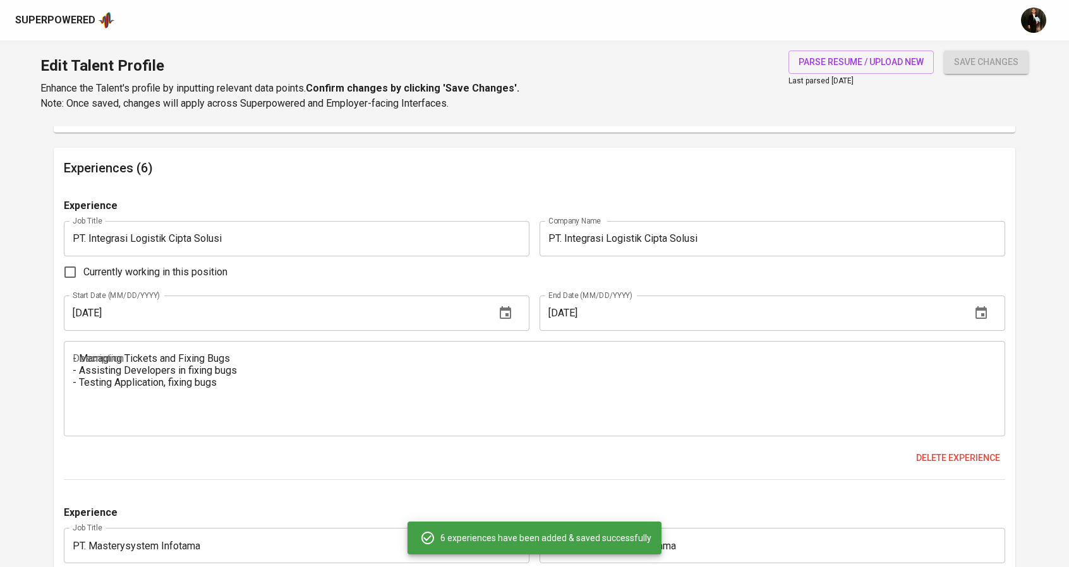
scroll to position [983, 0]
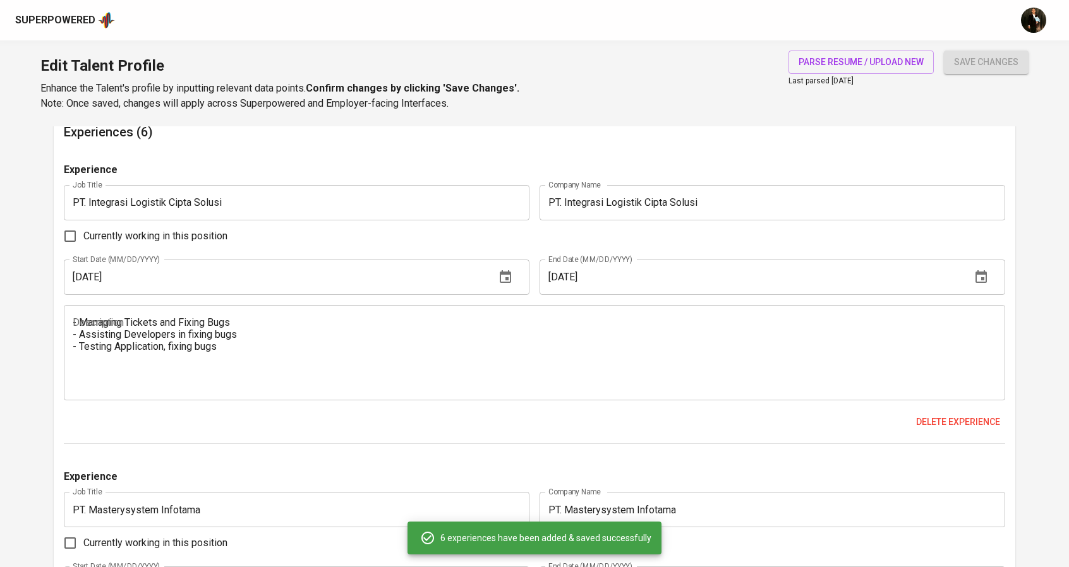
click at [972, 63] on span "save changes" at bounding box center [986, 62] width 64 height 16
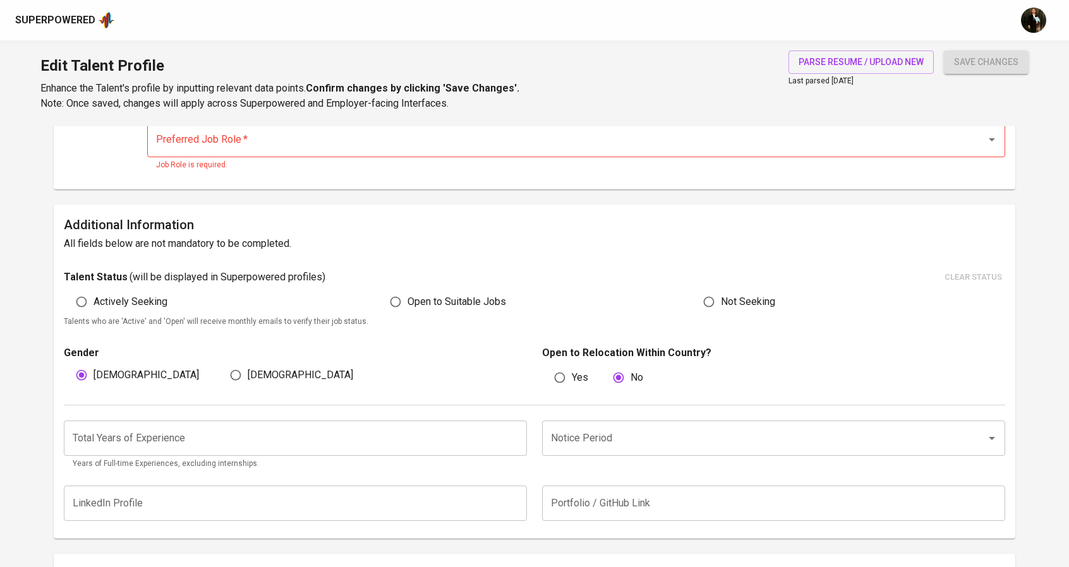
scroll to position [211, 0]
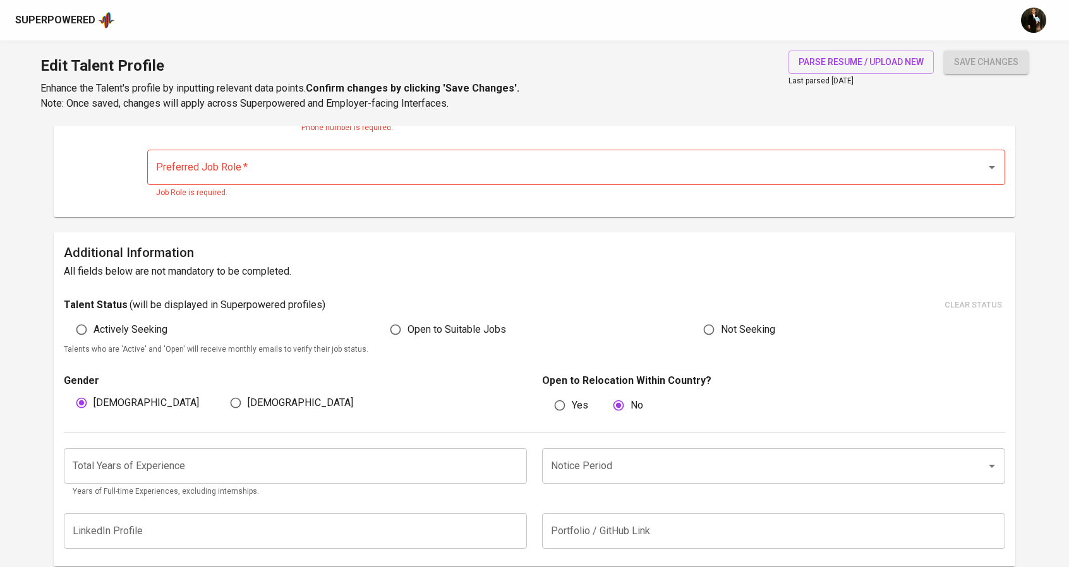
click at [421, 323] on span "Open to Suitable Jobs" at bounding box center [457, 329] width 99 height 15
click at [408, 323] on input "Open to Suitable Jobs" at bounding box center [396, 330] width 24 height 24
radio input "true"
click at [588, 477] on input "Notice Period" at bounding box center [756, 466] width 416 height 24
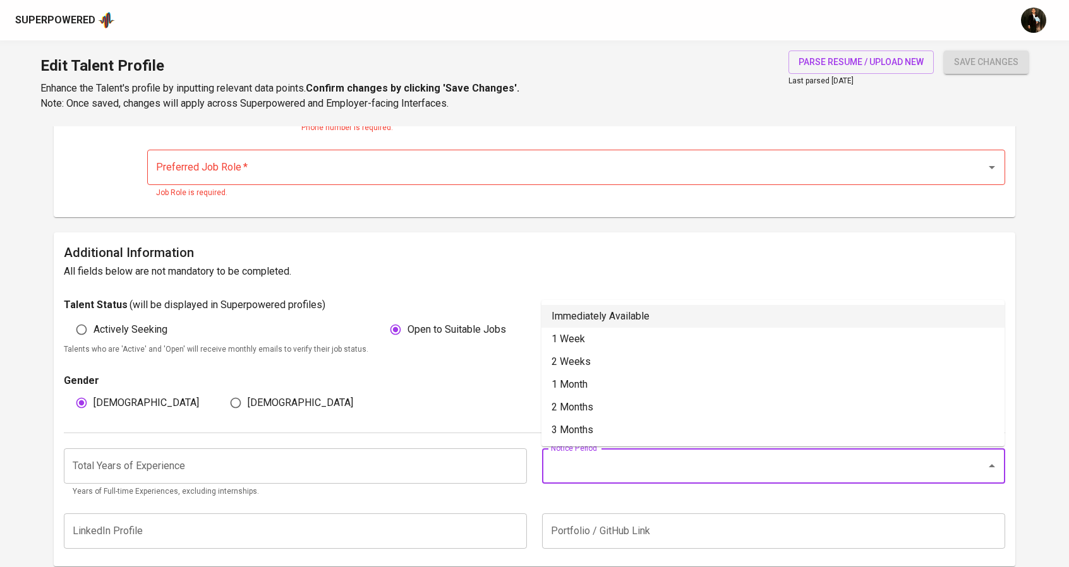
click at [593, 317] on li "Immediately Available" at bounding box center [773, 316] width 463 height 23
type input "Immediately Available"
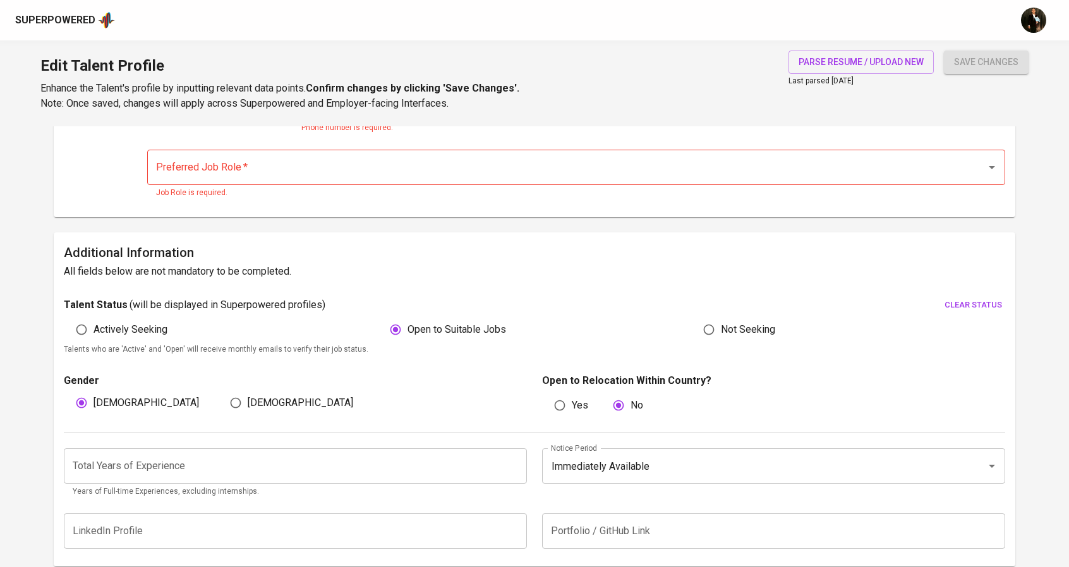
click at [317, 474] on input "number" at bounding box center [295, 466] width 463 height 35
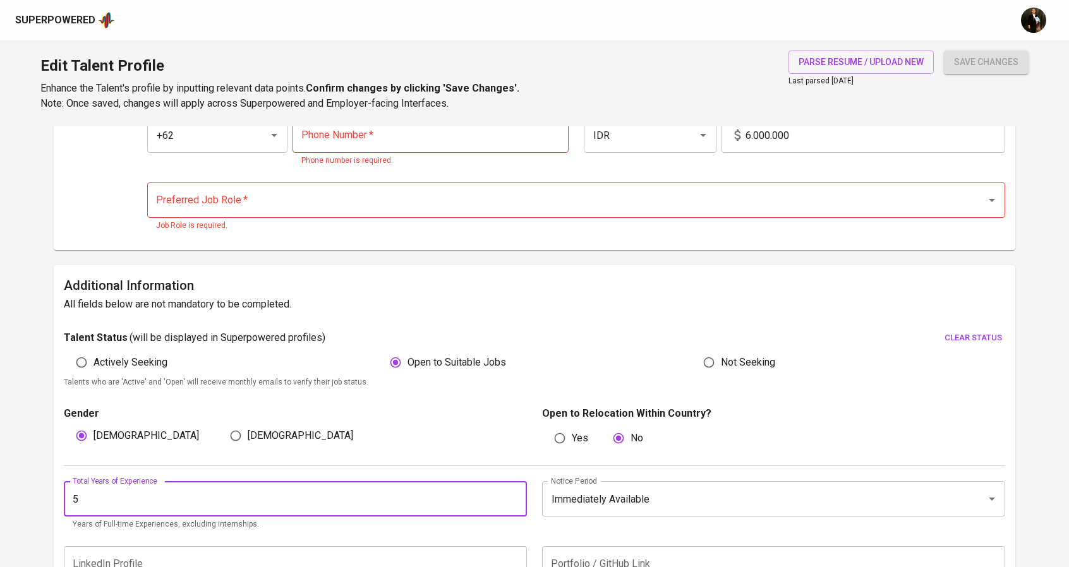
scroll to position [85, 0]
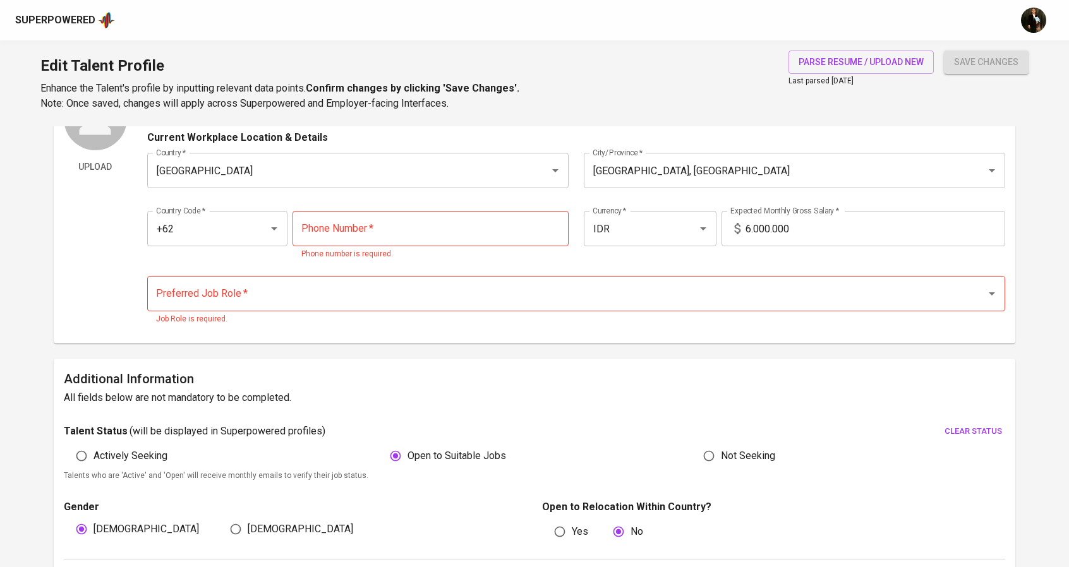
type input "5"
click at [324, 286] on input "Preferred Job Role   *" at bounding box center [559, 294] width 812 height 24
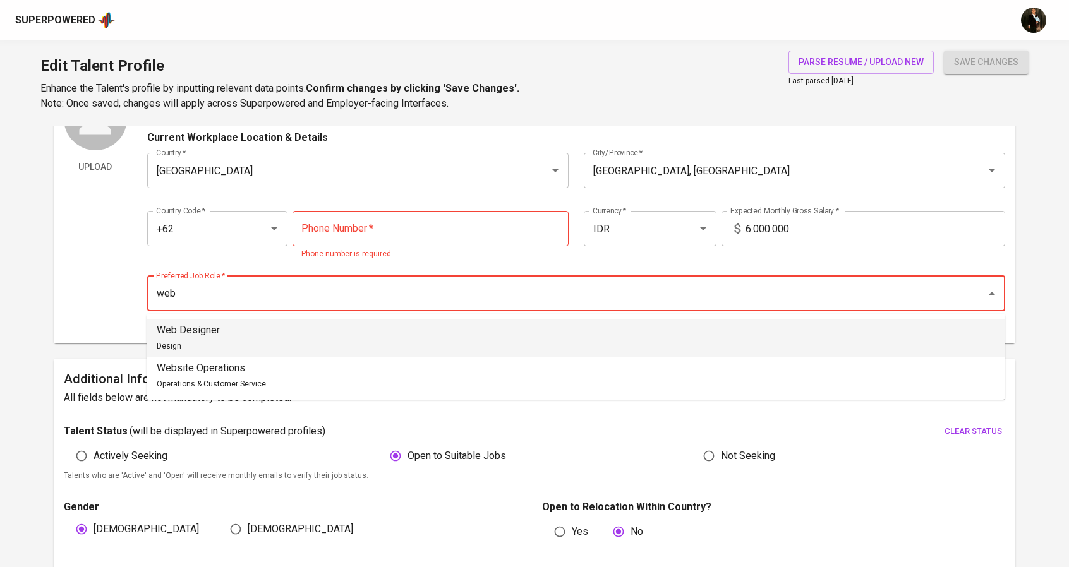
click at [253, 336] on li "Web Designer Design" at bounding box center [576, 338] width 859 height 38
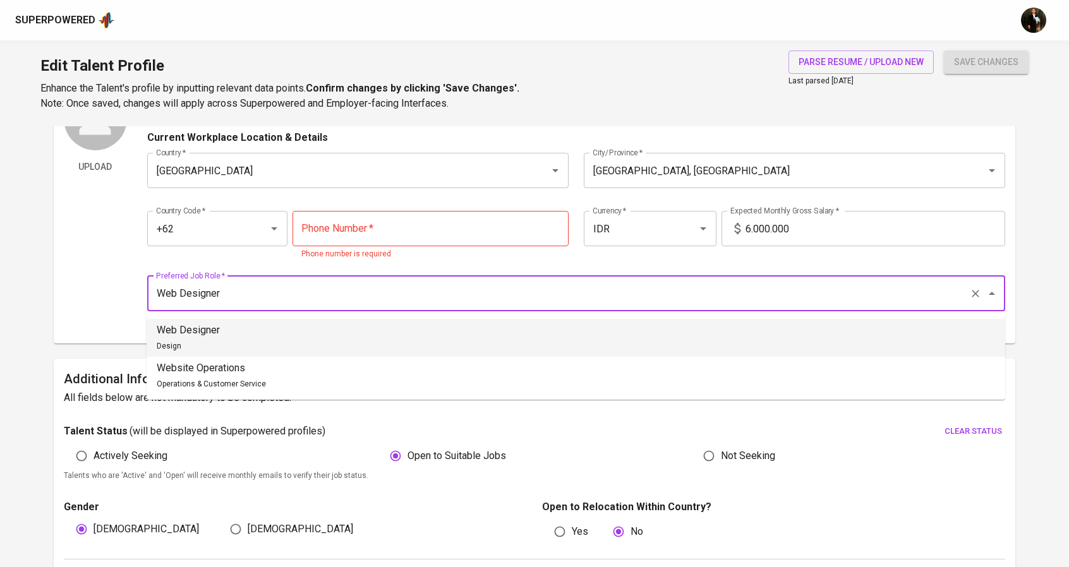
drag, startPoint x: 247, startPoint y: 300, endPoint x: 129, endPoint y: 289, distance: 118.7
click at [129, 289] on div "Upload Talent Email   * hendra.putra002@yahoo.com Talent Email * Talent Name   …" at bounding box center [535, 210] width 942 height 246
click at [224, 344] on span "Computer & Software" at bounding box center [193, 346] width 73 height 9
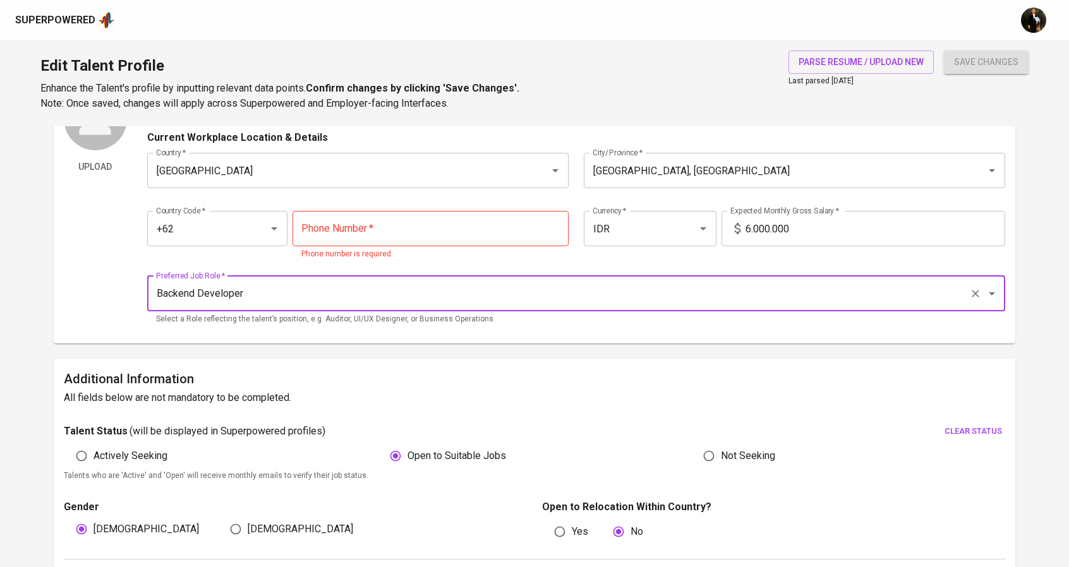
type input "Backend Developer"
click at [435, 232] on input "tel" at bounding box center [431, 228] width 276 height 35
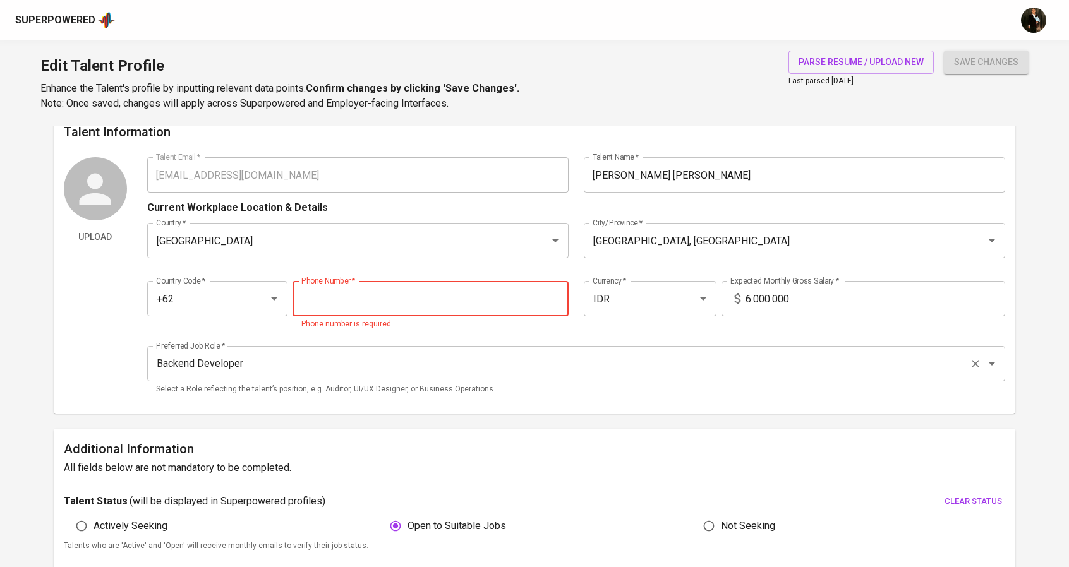
scroll to position [0, 0]
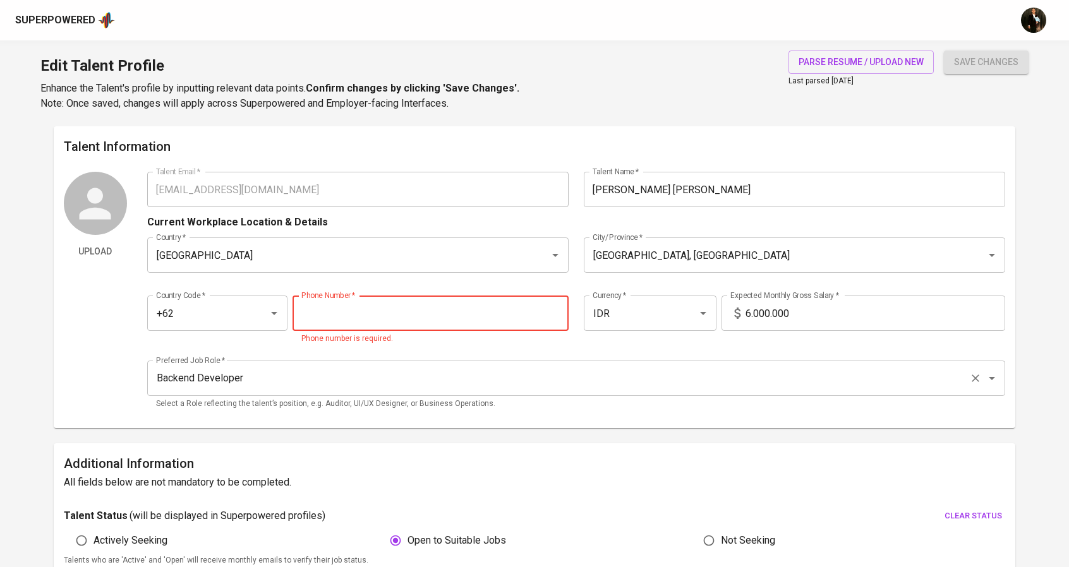
paste input "812-8346-9116"
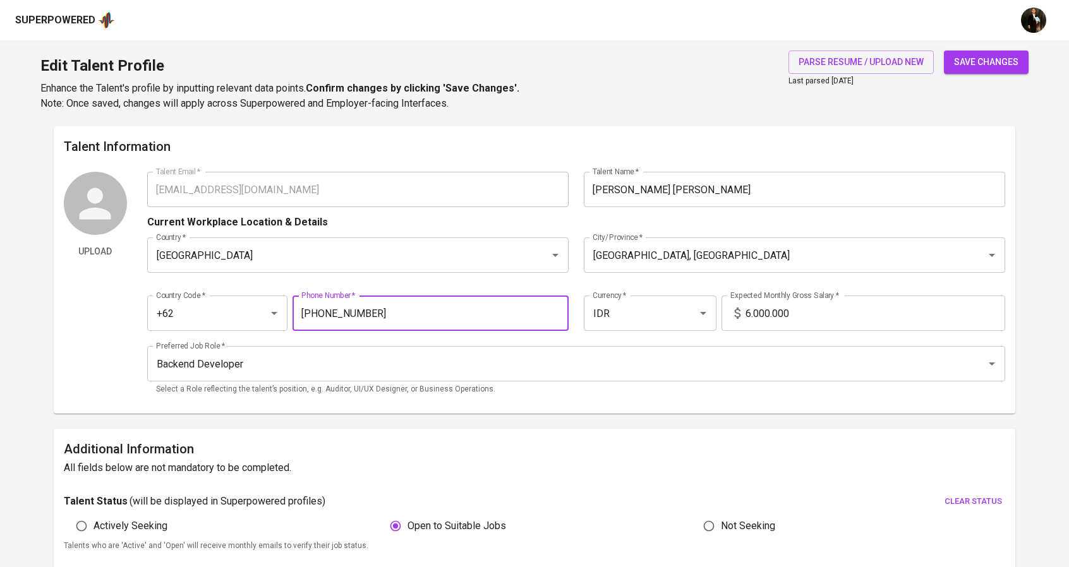
type input "812-8346-9116"
click at [748, 317] on div "6.000.000 Expected Monthly Gross Salary *" at bounding box center [864, 313] width 284 height 35
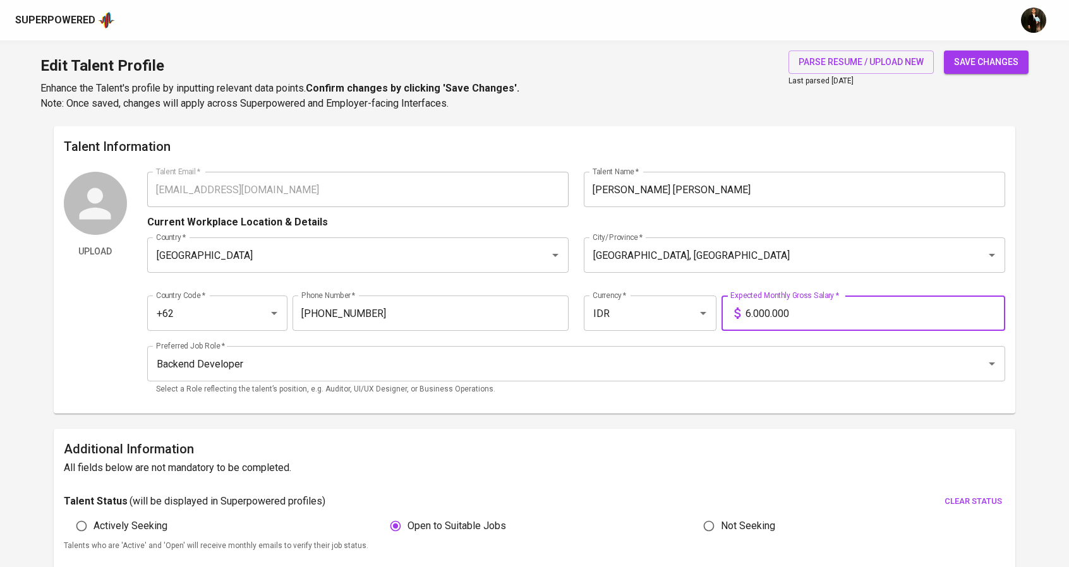
click at [749, 317] on input "6.000.000" at bounding box center [876, 313] width 260 height 35
type input "12.000.000"
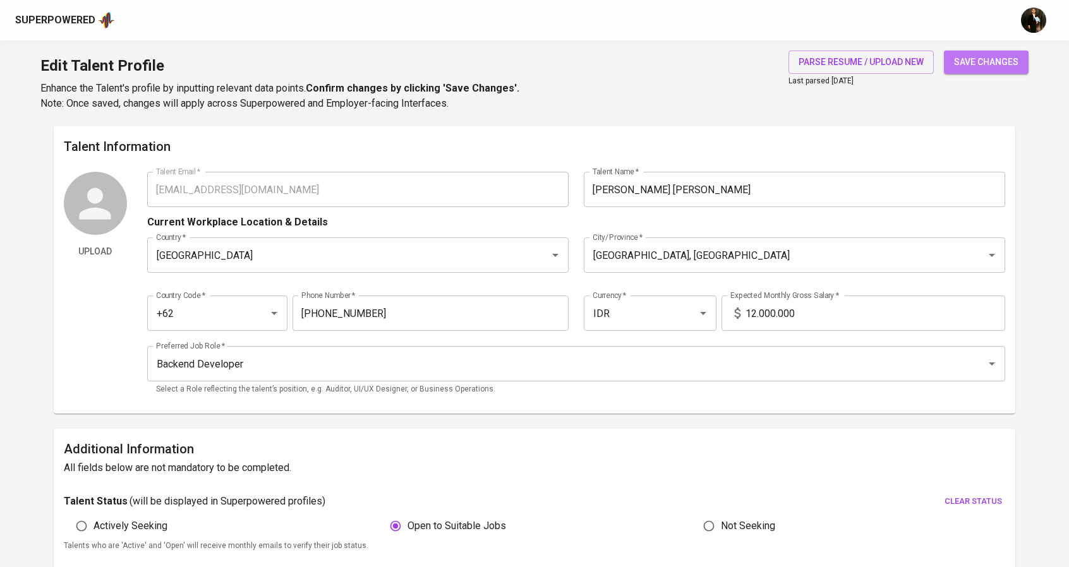
click at [948, 62] on button "save changes" at bounding box center [986, 62] width 85 height 23
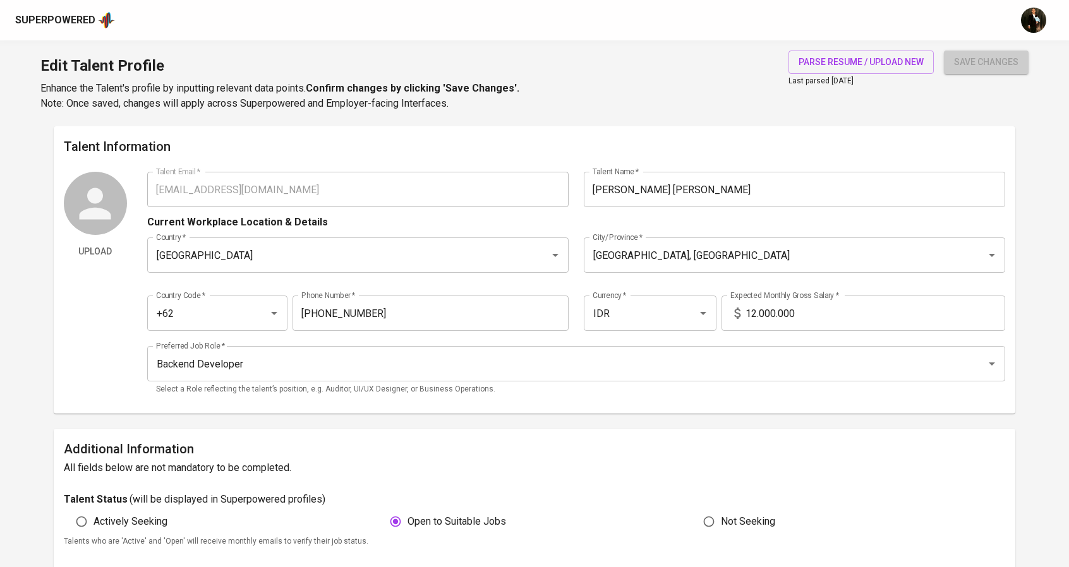
click at [972, 58] on span "save changes" at bounding box center [986, 62] width 64 height 16
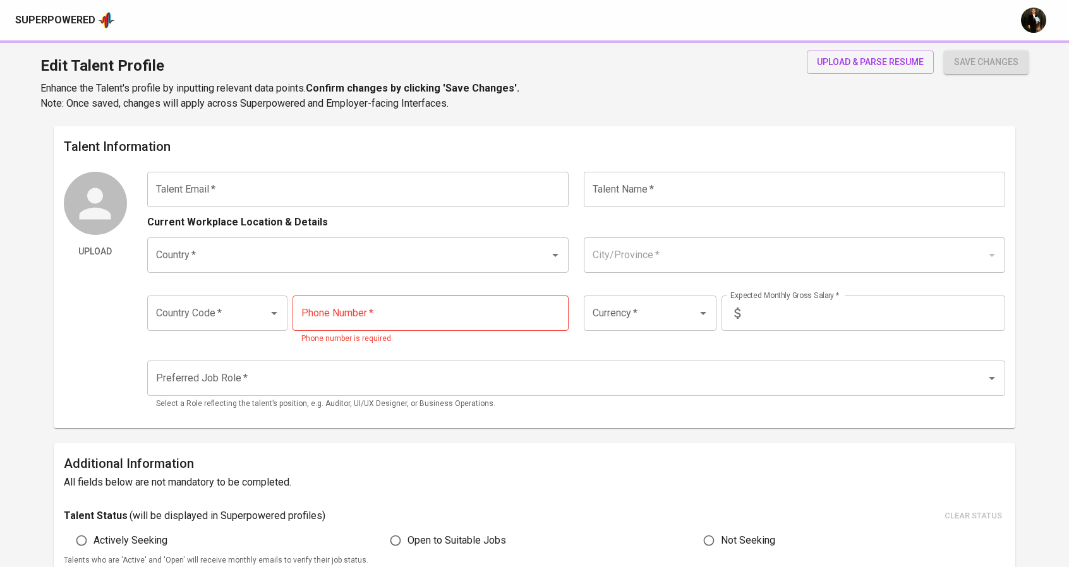
type input "[EMAIL_ADDRESS][DOMAIN_NAME]"
type input "Febrian [PERSON_NAME]"
type input "[GEOGRAPHIC_DATA]"
type input "+62"
type input "IDR"
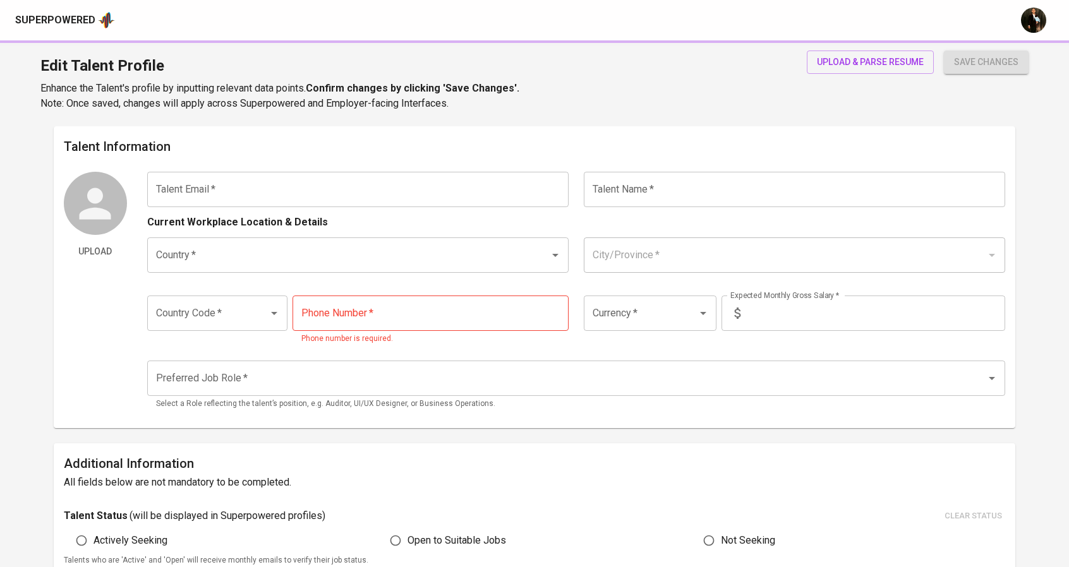
radio input "true"
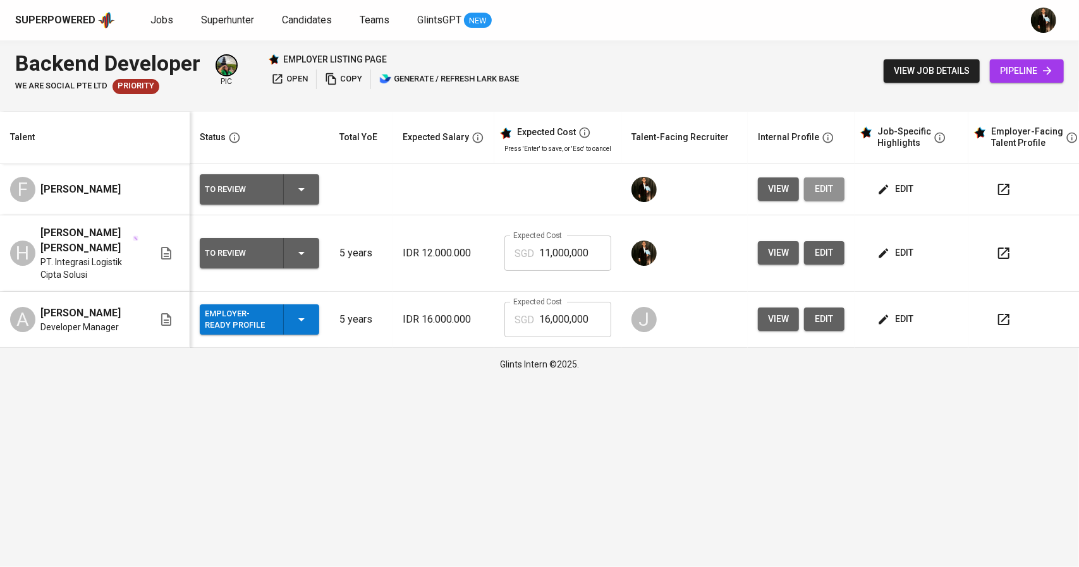
click at [821, 191] on span "edit" at bounding box center [824, 189] width 20 height 16
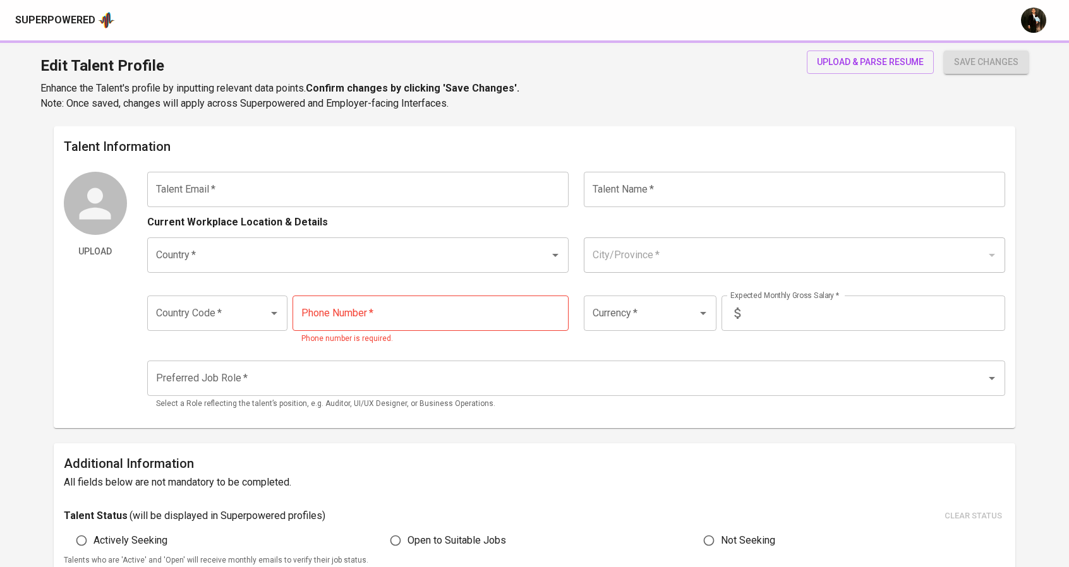
type input "[EMAIL_ADDRESS][DOMAIN_NAME]"
type input "Febrian [PERSON_NAME]"
type input "[GEOGRAPHIC_DATA]"
type input "+62"
type input "IDR"
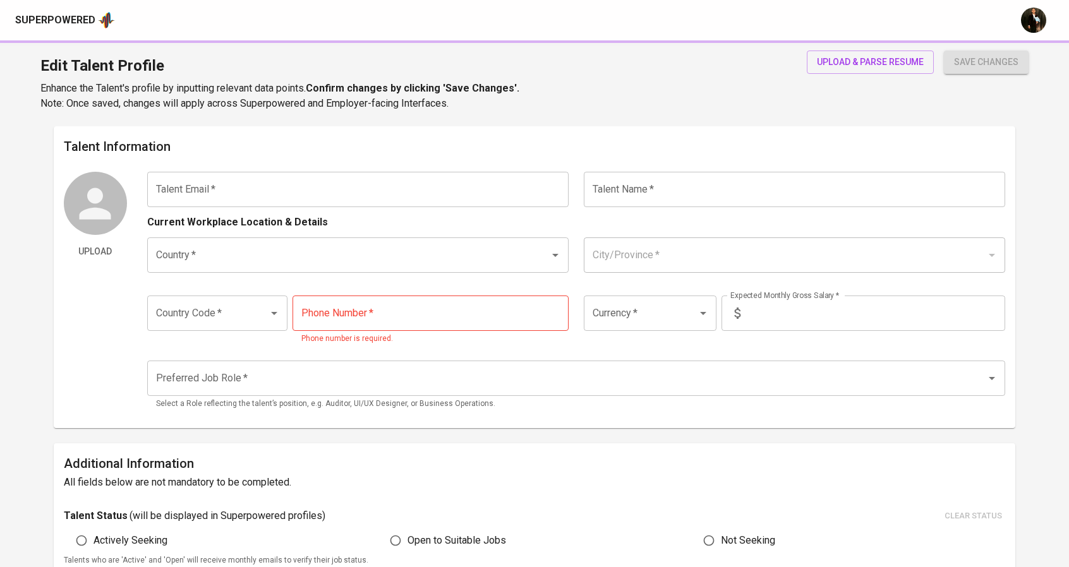
radio input "true"
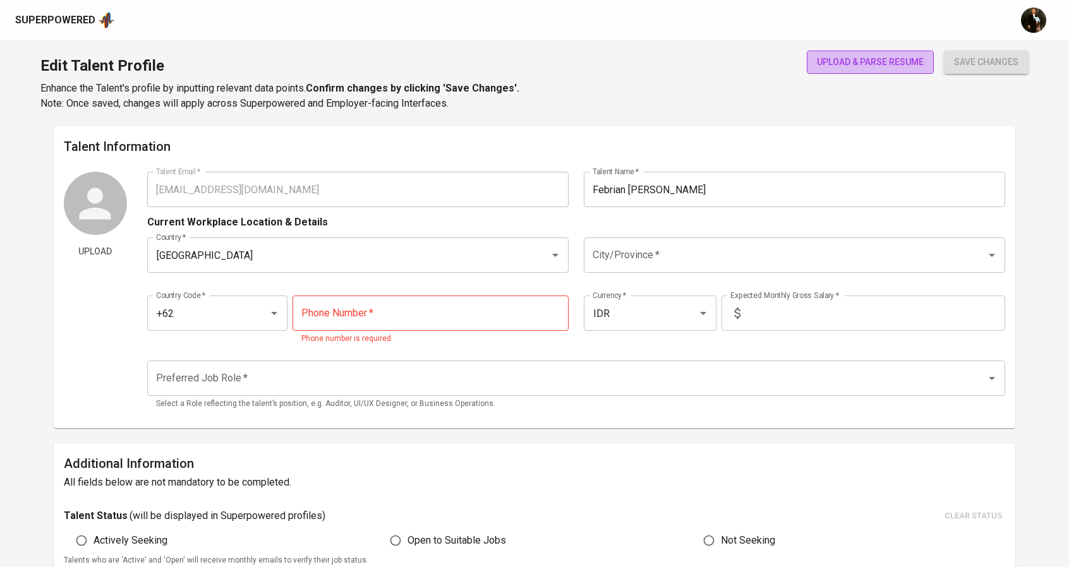
click at [900, 51] on button "upload & parse resume" at bounding box center [870, 62] width 127 height 23
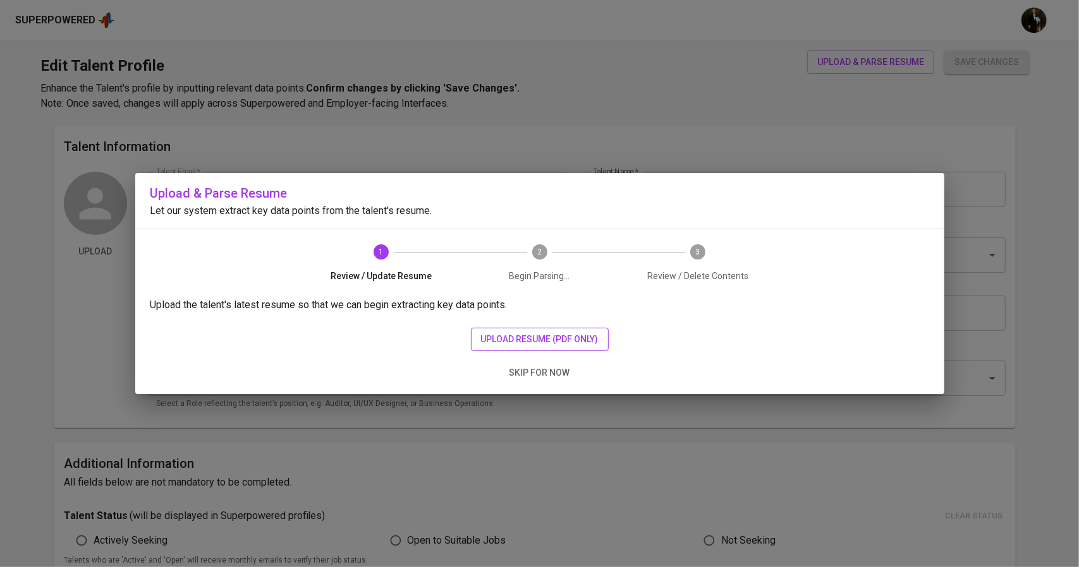
click at [512, 347] on button "upload resume (pdf only)" at bounding box center [540, 339] width 138 height 23
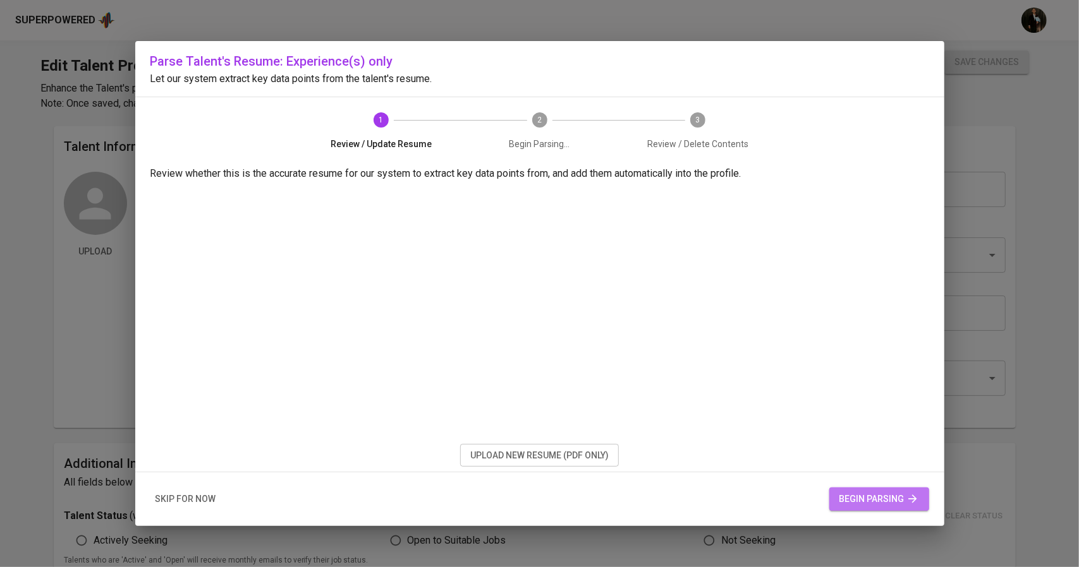
click at [849, 492] on span "begin parsing" at bounding box center [879, 500] width 80 height 16
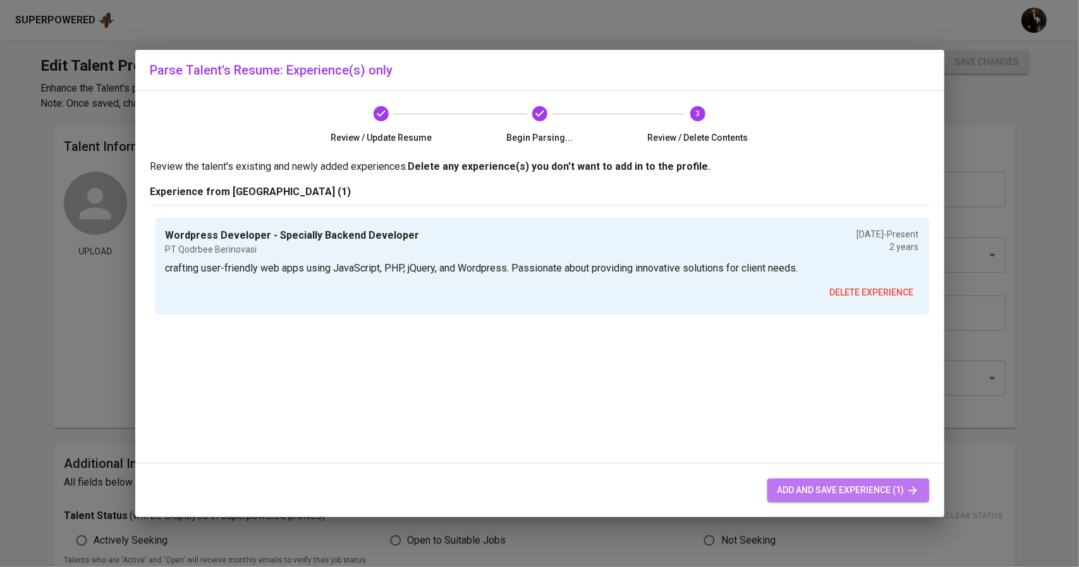
click at [806, 490] on span "add and save experience (1)" at bounding box center [848, 491] width 142 height 16
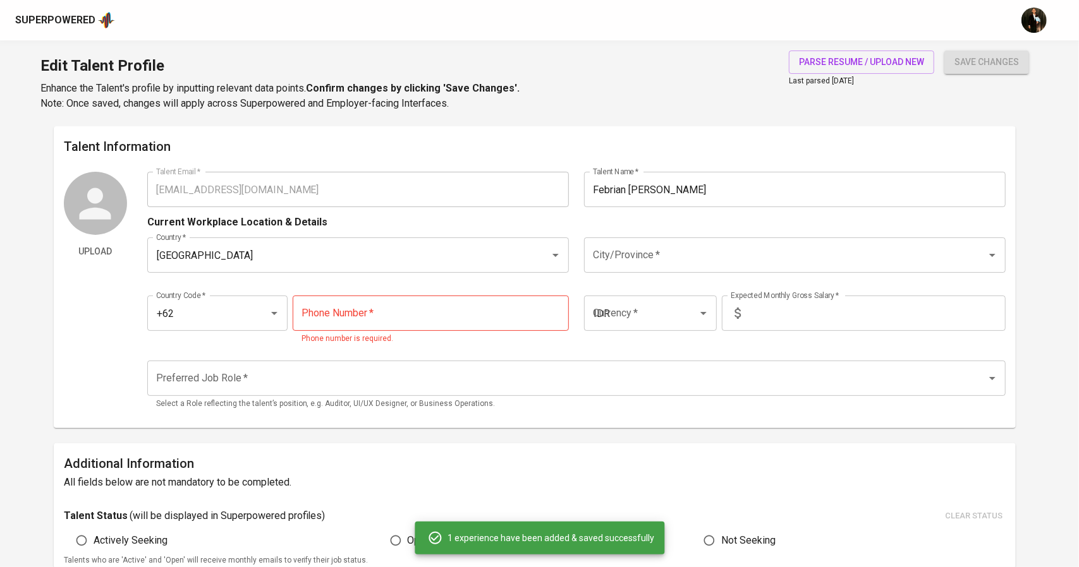
type input "+62"
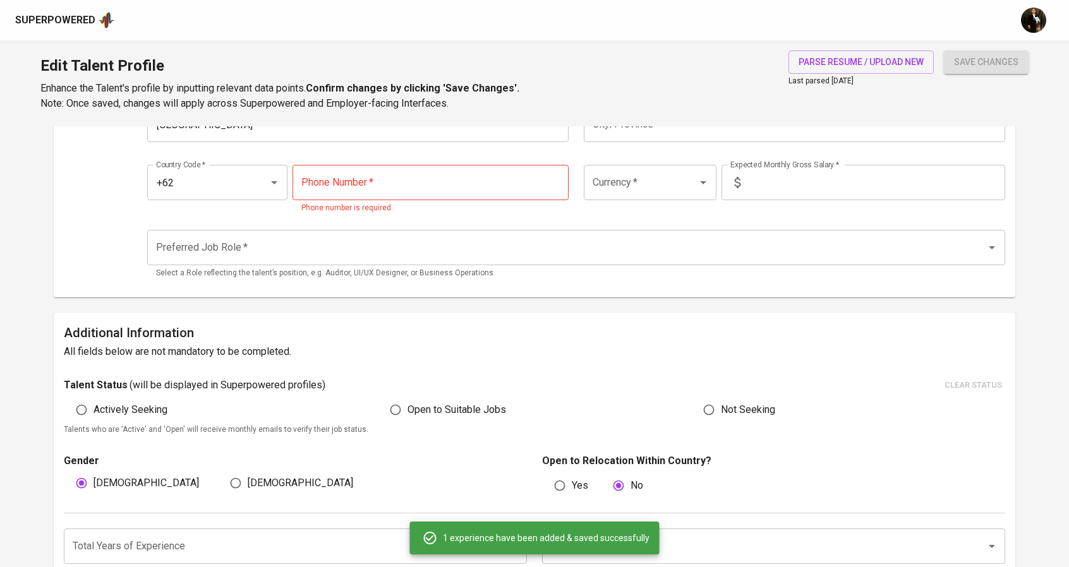
scroll to position [138, 0]
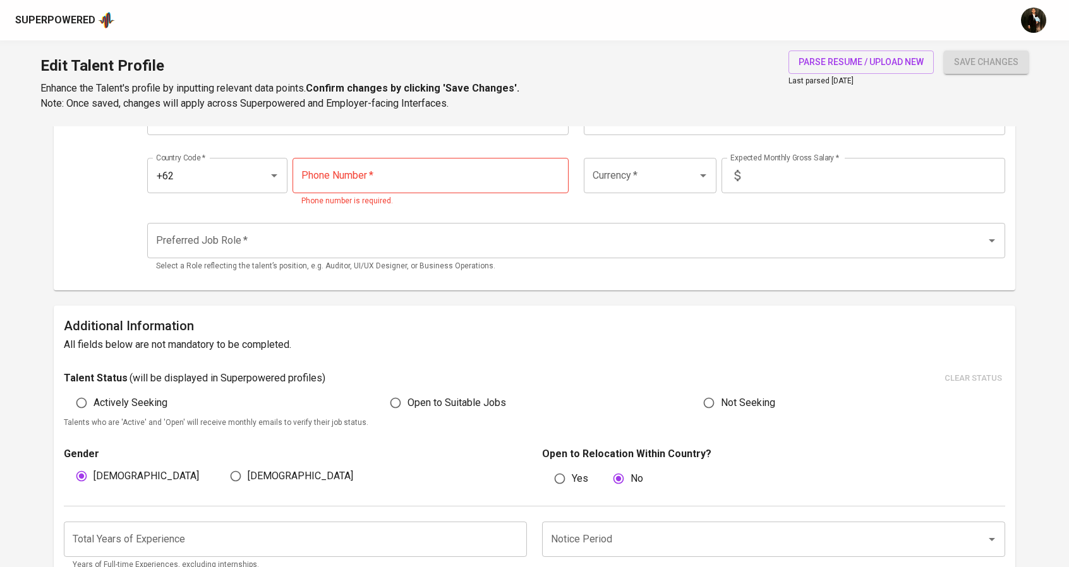
click at [428, 399] on span "Open to Suitable Jobs" at bounding box center [457, 403] width 99 height 15
click at [408, 399] on input "Open to Suitable Jobs" at bounding box center [396, 403] width 24 height 24
radio input "true"
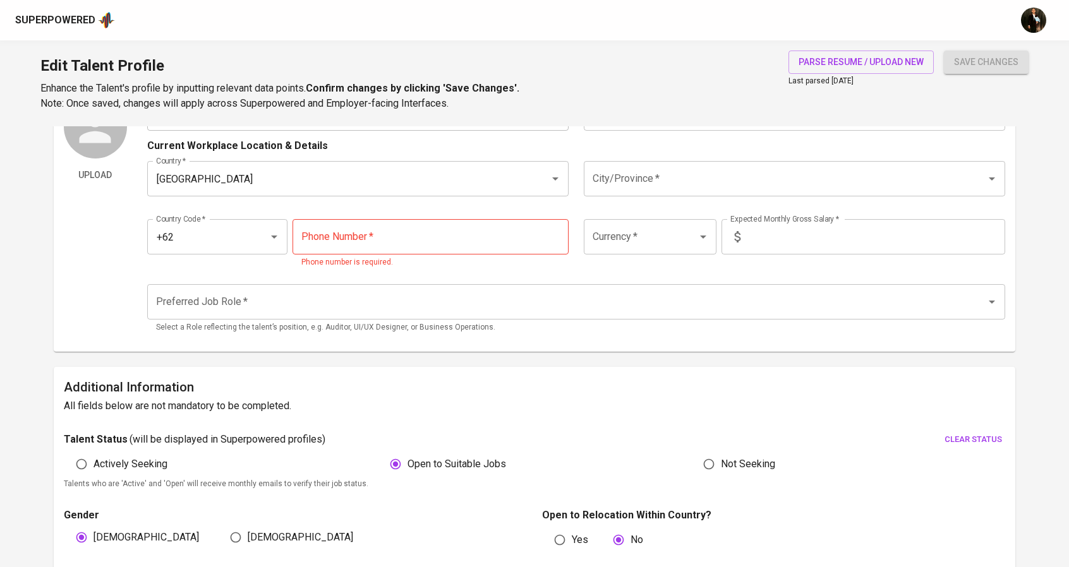
scroll to position [75, 0]
click at [356, 294] on input "Preferred Job Role   *" at bounding box center [559, 304] width 812 height 24
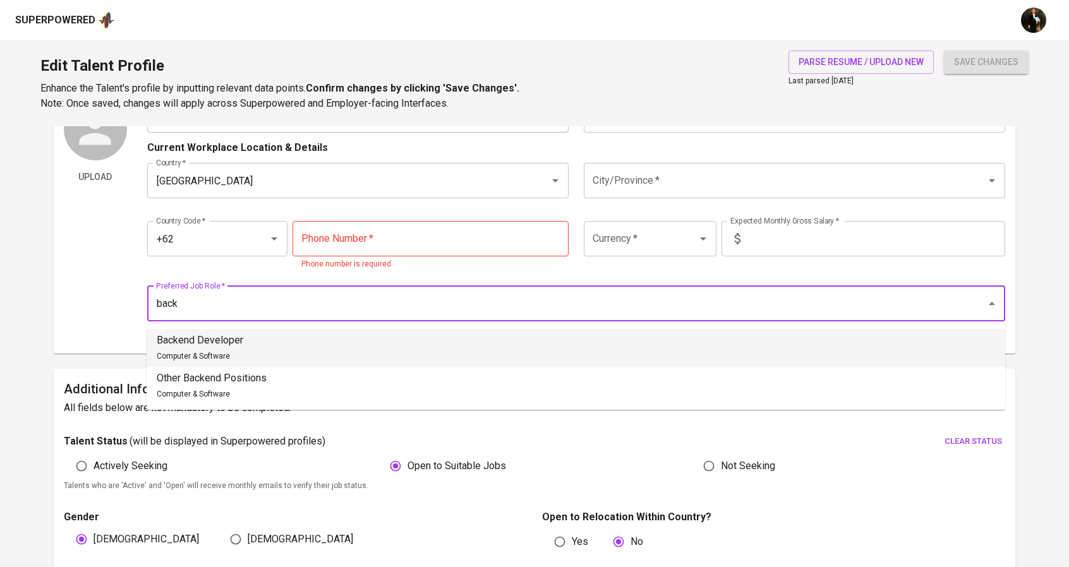
click at [346, 337] on li "Backend Developer Computer & Software" at bounding box center [576, 348] width 859 height 38
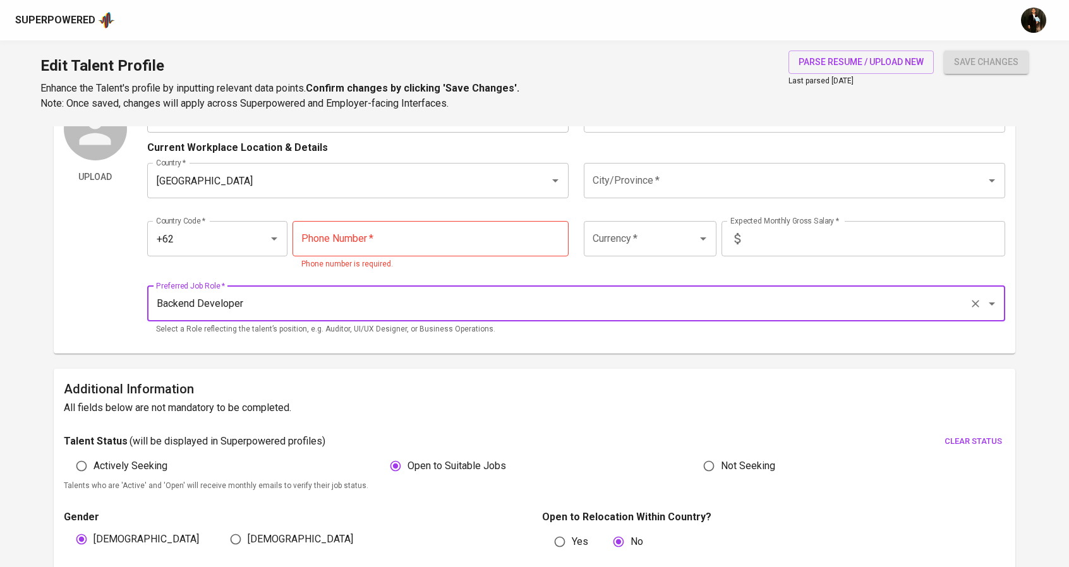
type input "Backend Developer"
click at [372, 246] on input "tel" at bounding box center [431, 238] width 276 height 35
paste input "859-4757-4824"
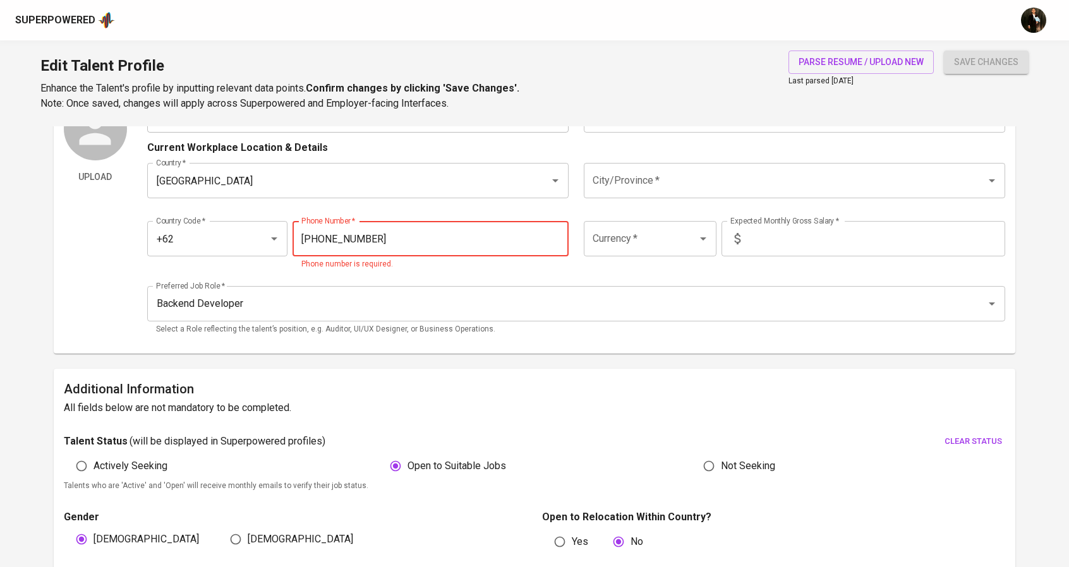
type input "859-4757-4824"
click at [727, 212] on div "Country Code   * +62 Country Code * Phone Number   * 859-4757-4824 Phone Number…" at bounding box center [576, 242] width 859 height 73
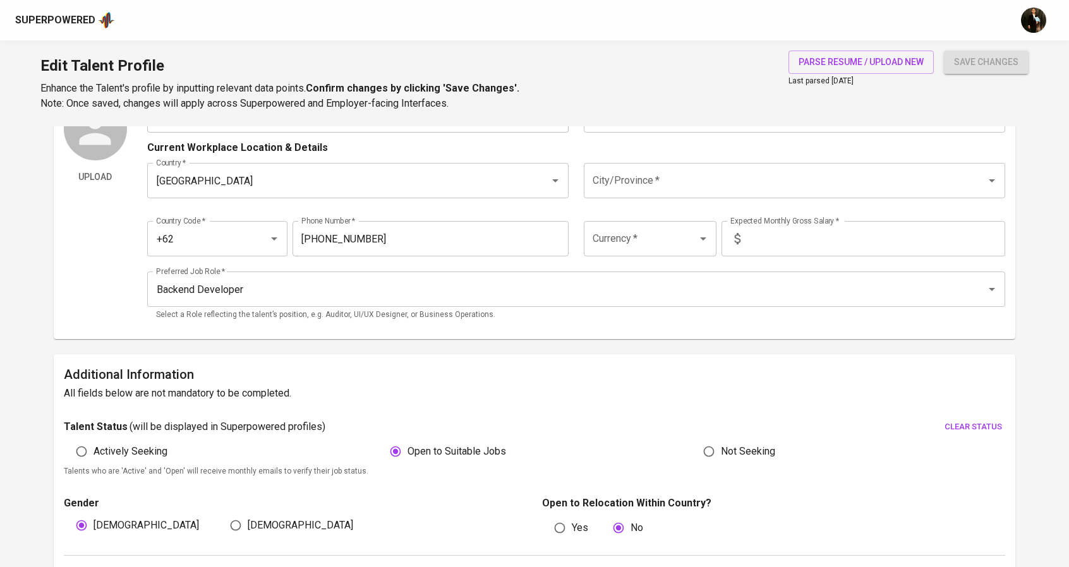
click at [757, 227] on input "text" at bounding box center [876, 238] width 260 height 35
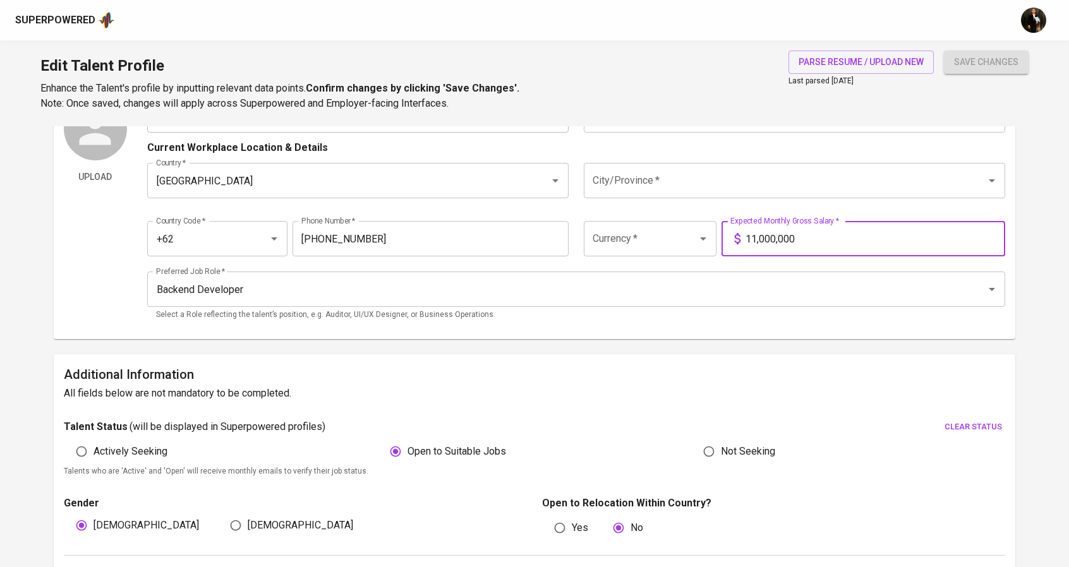
type input "11,000,000"
click at [752, 172] on input "City/Province   *" at bounding box center [777, 181] width 375 height 24
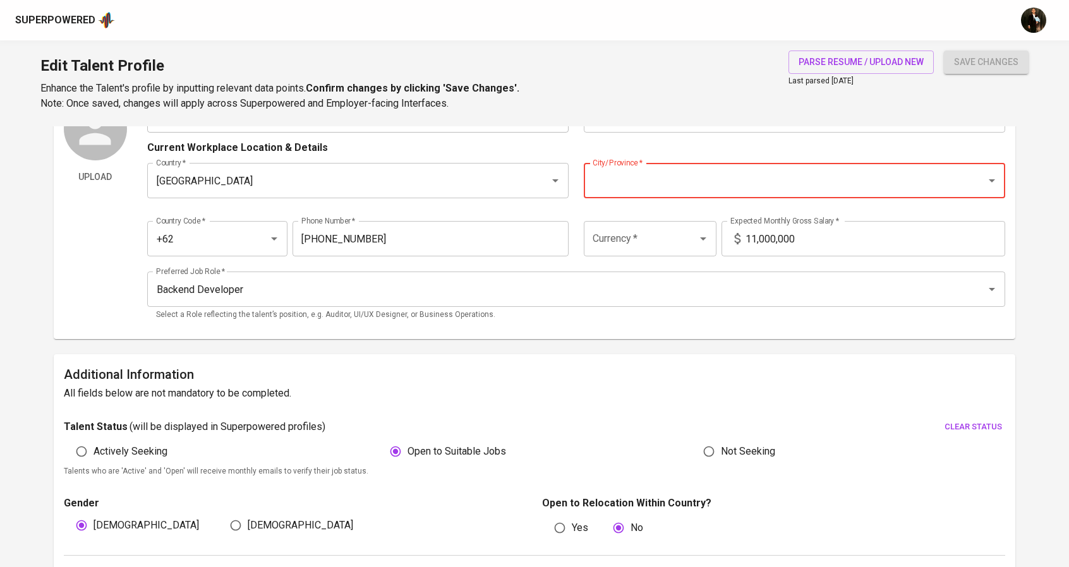
type input "<"
click at [638, 224] on li "Kab. Magetan, Jawa Timur" at bounding box center [793, 217] width 421 height 23
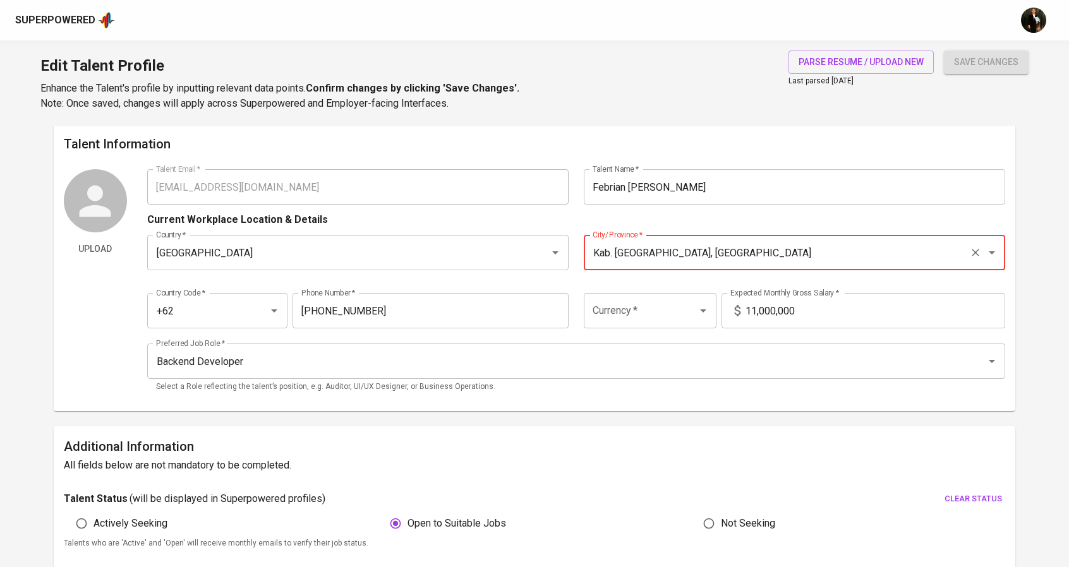
scroll to position [0, 0]
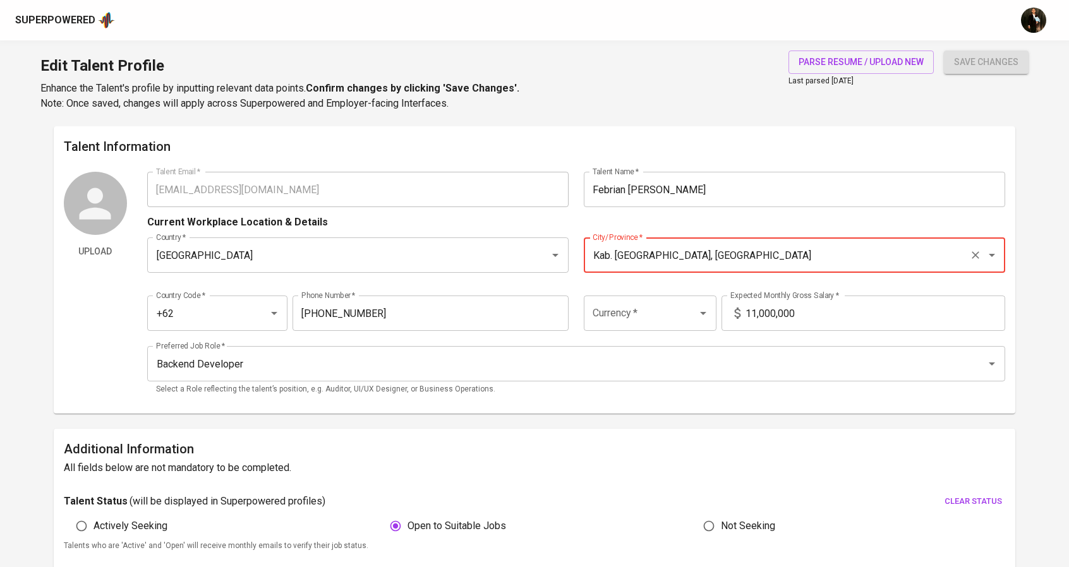
type input "Kab. Magetan, Jawa Timur"
click at [972, 71] on button "save changes" at bounding box center [986, 62] width 85 height 23
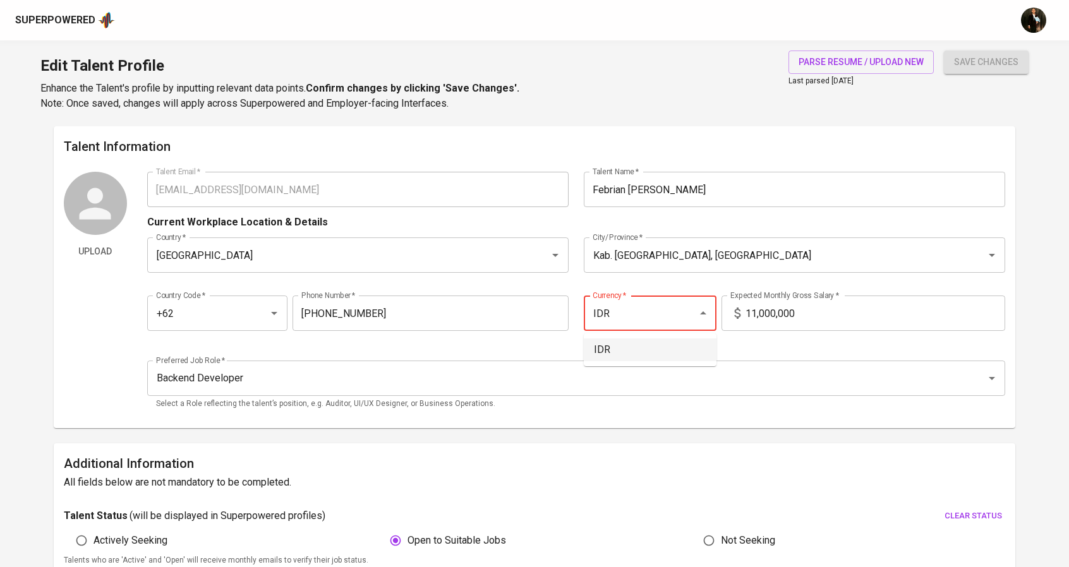
click at [684, 341] on li "IDR" at bounding box center [650, 350] width 133 height 23
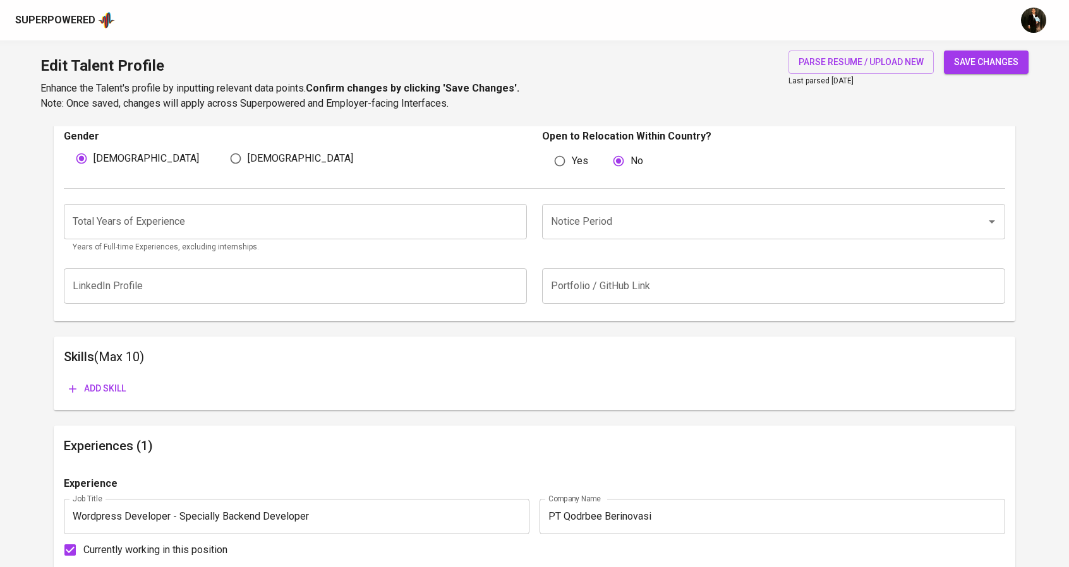
scroll to position [442, 0]
type input "IDR"
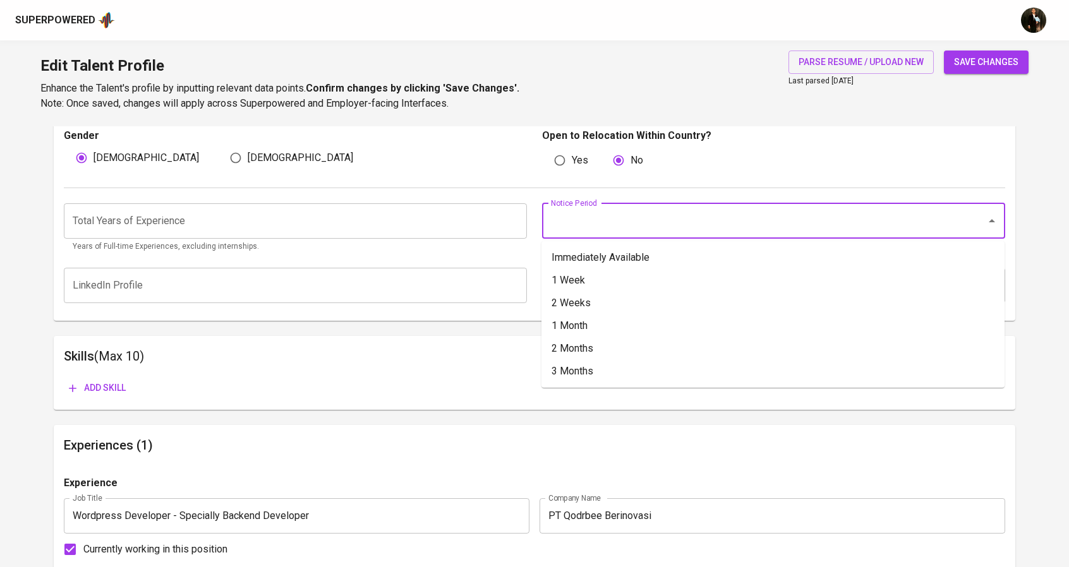
click at [612, 221] on input "Notice Period" at bounding box center [756, 221] width 416 height 24
click at [605, 260] on li "Immediately Available" at bounding box center [773, 257] width 463 height 23
type input "Immediately Available"
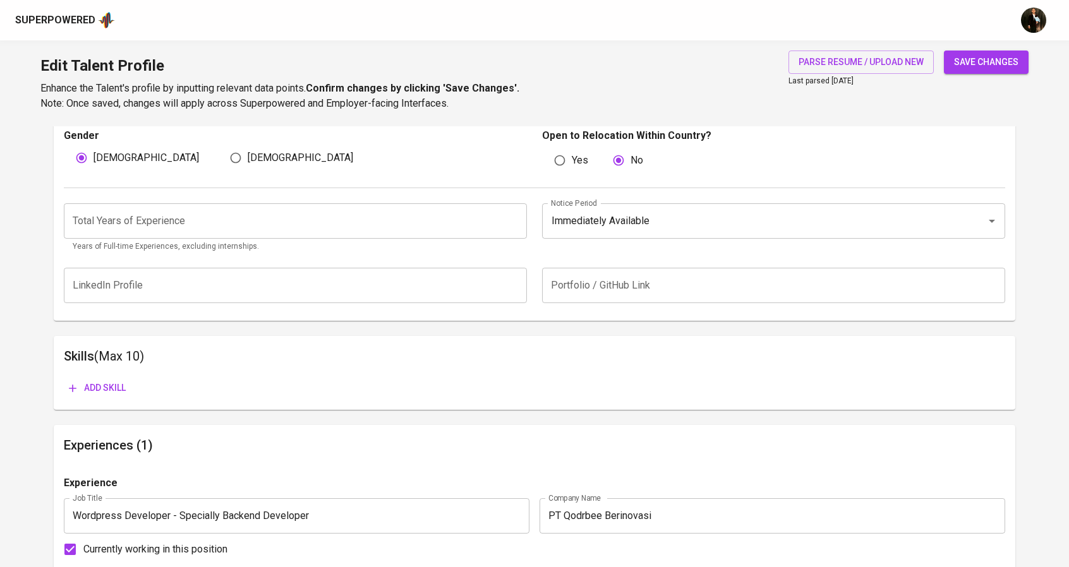
click at [314, 227] on input "number" at bounding box center [295, 220] width 463 height 35
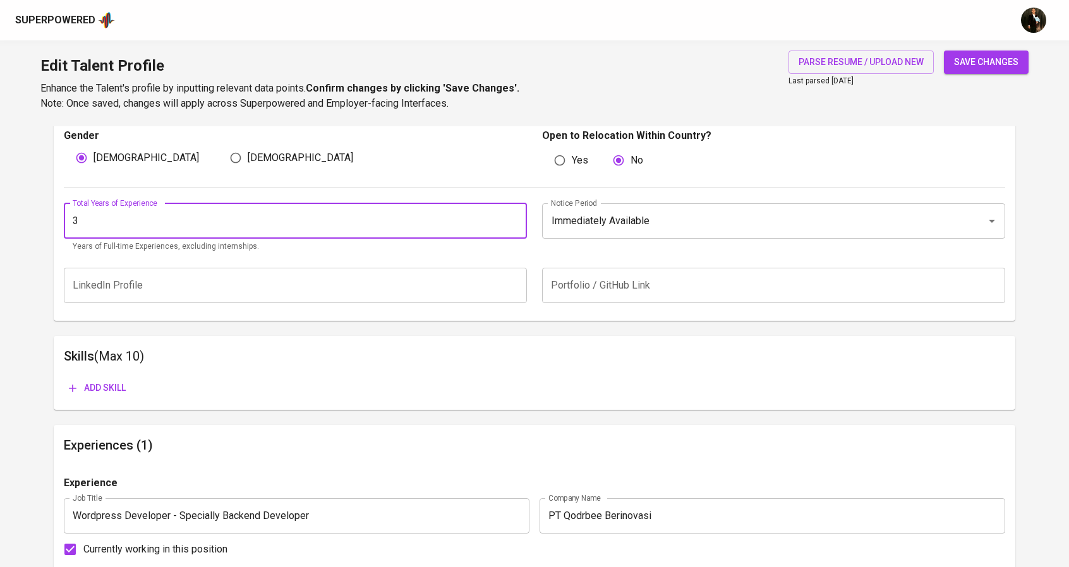
type input "3"
click at [570, 288] on input "text" at bounding box center [773, 285] width 463 height 35
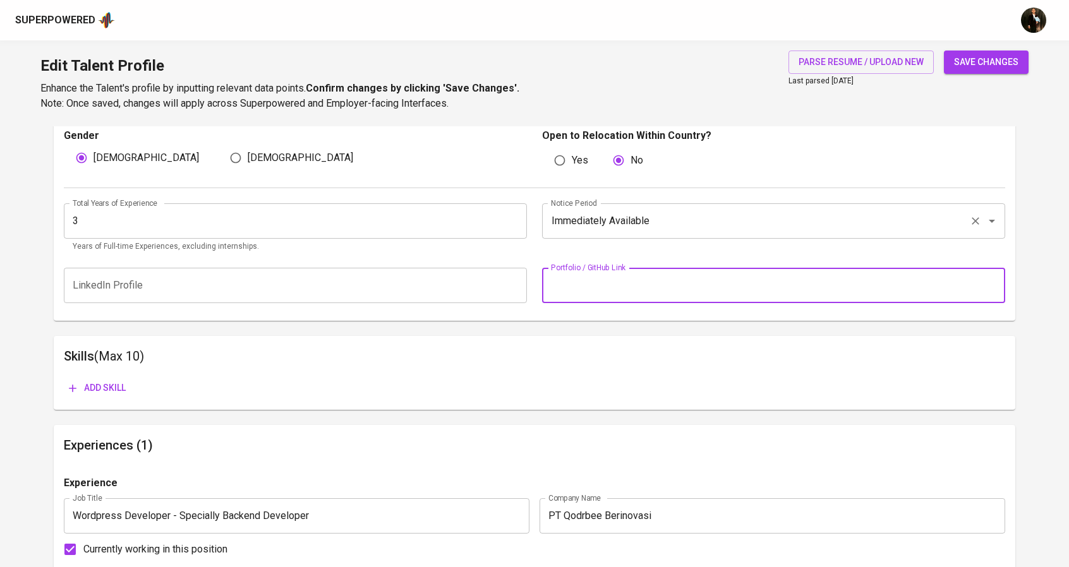
drag, startPoint x: 434, startPoint y: 334, endPoint x: 834, endPoint y: 226, distance: 414.3
click at [434, 334] on div "Talent Information Upload Talent Email   * febriantrihardiyanto@gmail.com Talen…" at bounding box center [535, 247] width 962 height 1127
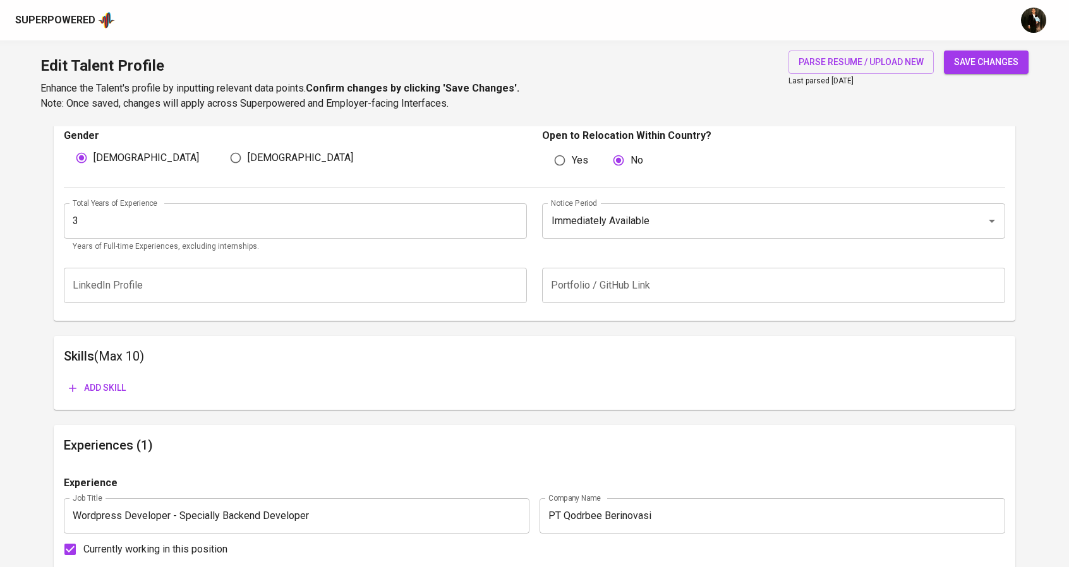
click at [1000, 64] on span "save changes" at bounding box center [986, 62] width 64 height 16
type input "85947574824"
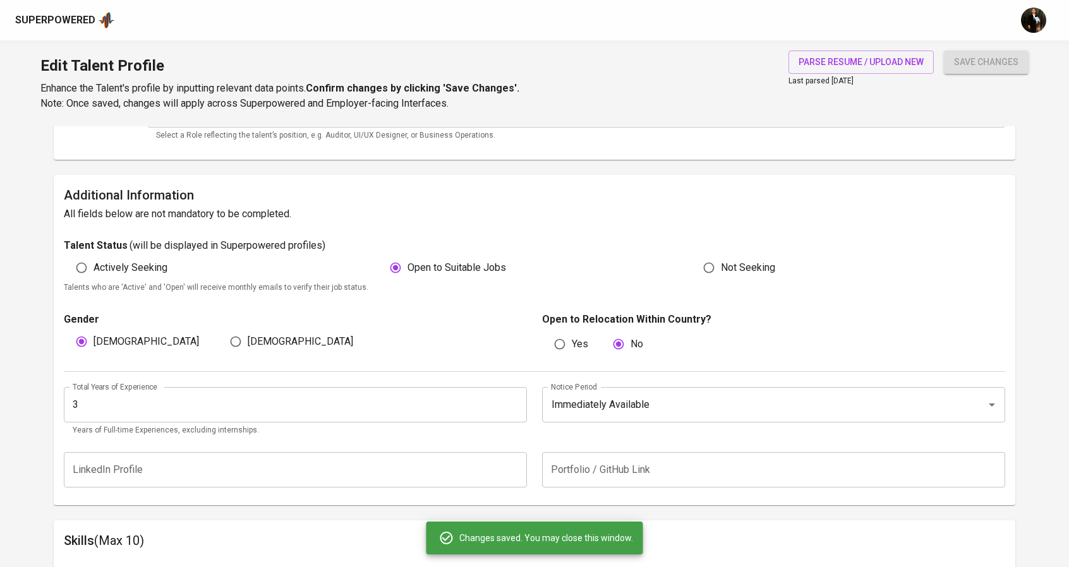
scroll to position [0, 0]
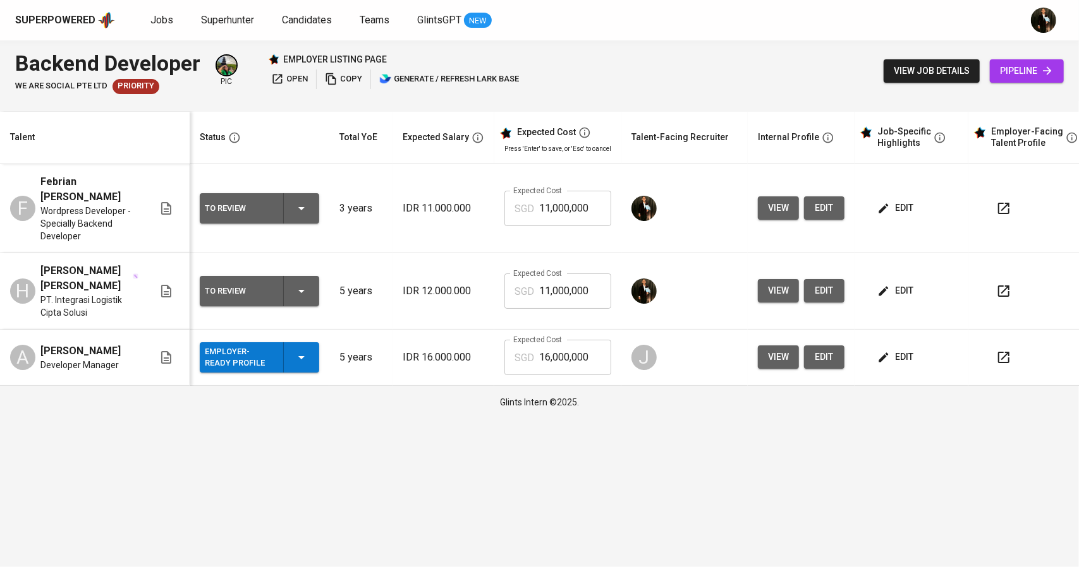
click at [899, 197] on td "edit" at bounding box center [911, 208] width 114 height 89
click at [899, 200] on button "edit" at bounding box center [897, 208] width 44 height 23
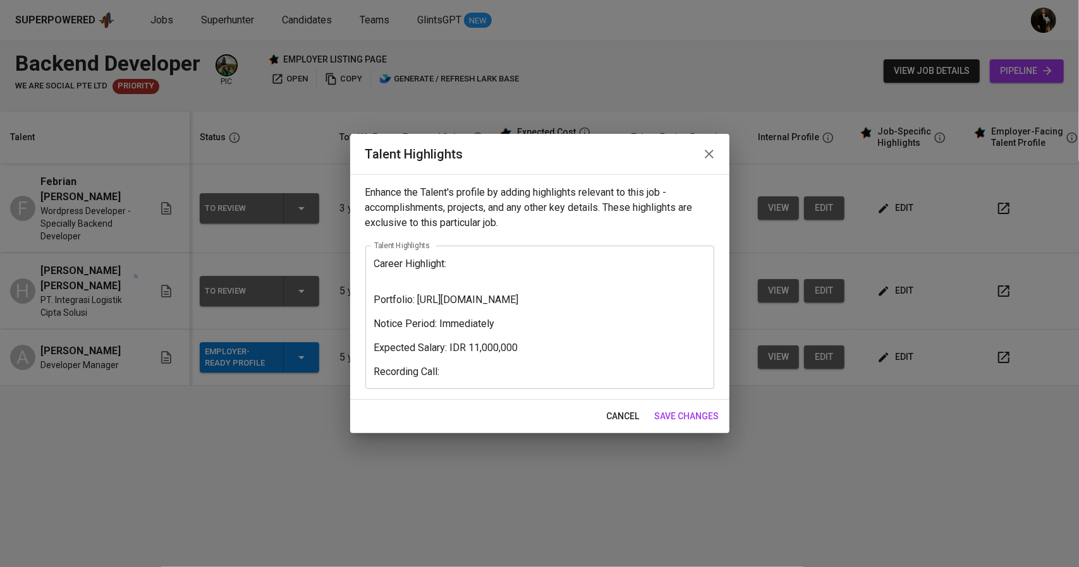
click at [449, 273] on textarea "Career Highlight: Portfolio: [URL][DOMAIN_NAME] Notice Period: Immediately Expe…" at bounding box center [539, 318] width 331 height 120
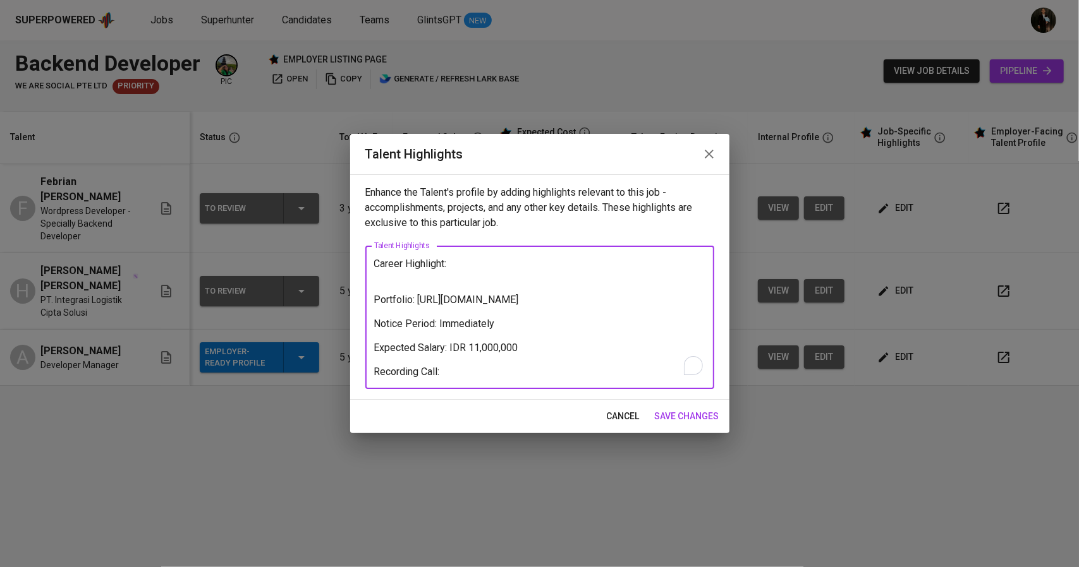
paste textarea "Febrian Tri Hardiyanto is a WordPress Developer specializing in backend develop…"
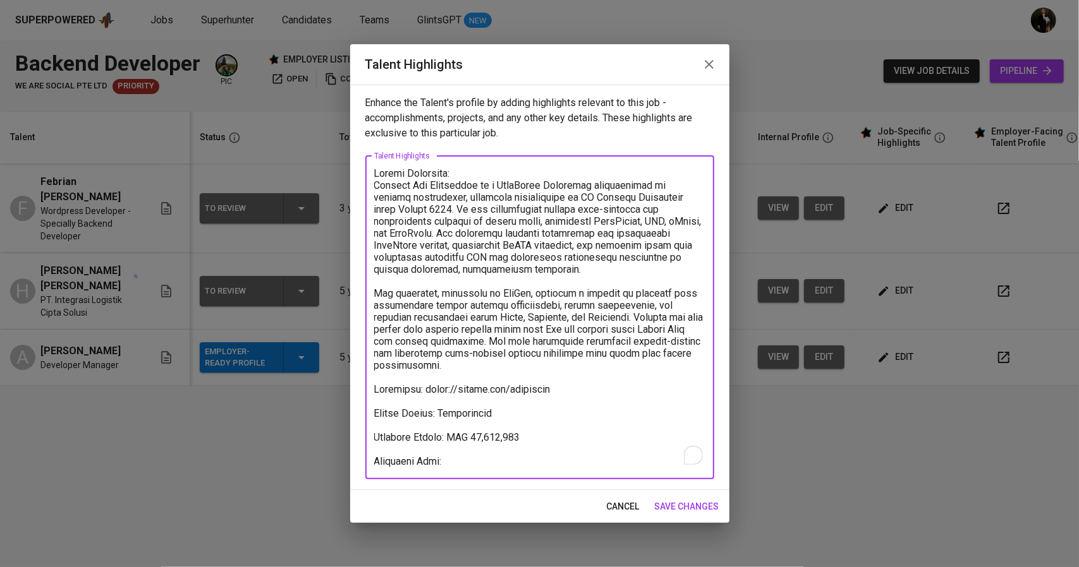
type textarea "Career Highlight: Febrian [PERSON_NAME] is a WordPress Developer specializing i…"
click at [676, 509] on span "save changes" at bounding box center [687, 507] width 64 height 16
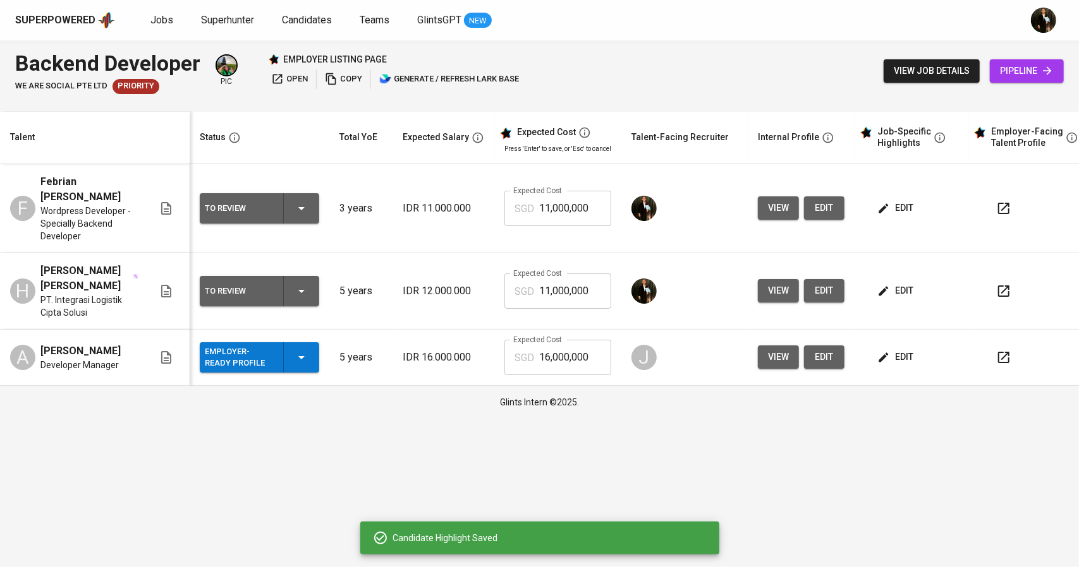
click at [888, 208] on span "edit" at bounding box center [896, 208] width 33 height 16
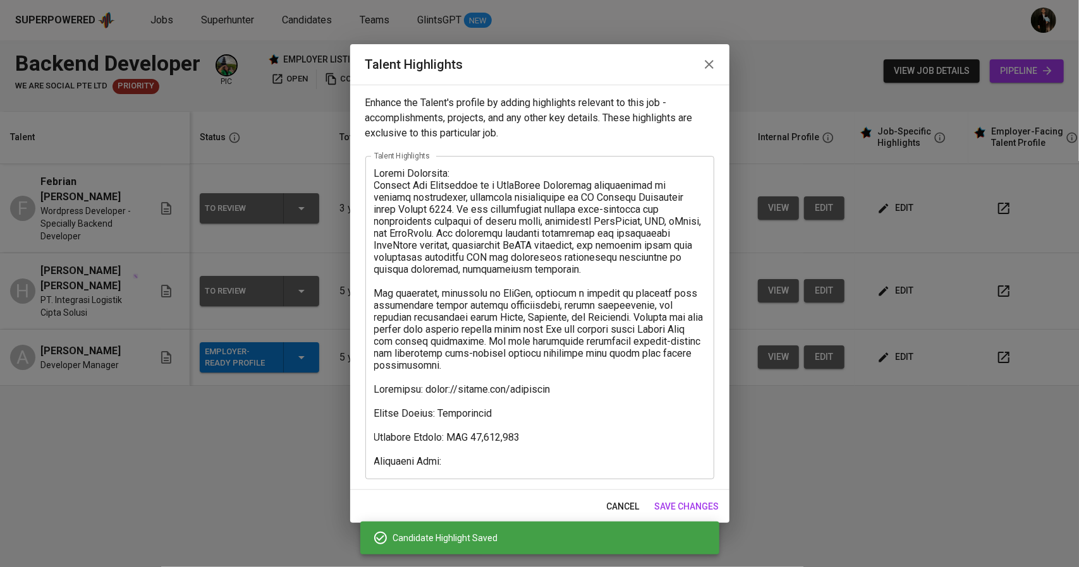
click at [706, 64] on icon "button" at bounding box center [708, 64] width 15 height 15
